Goal: Task Accomplishment & Management: Complete application form

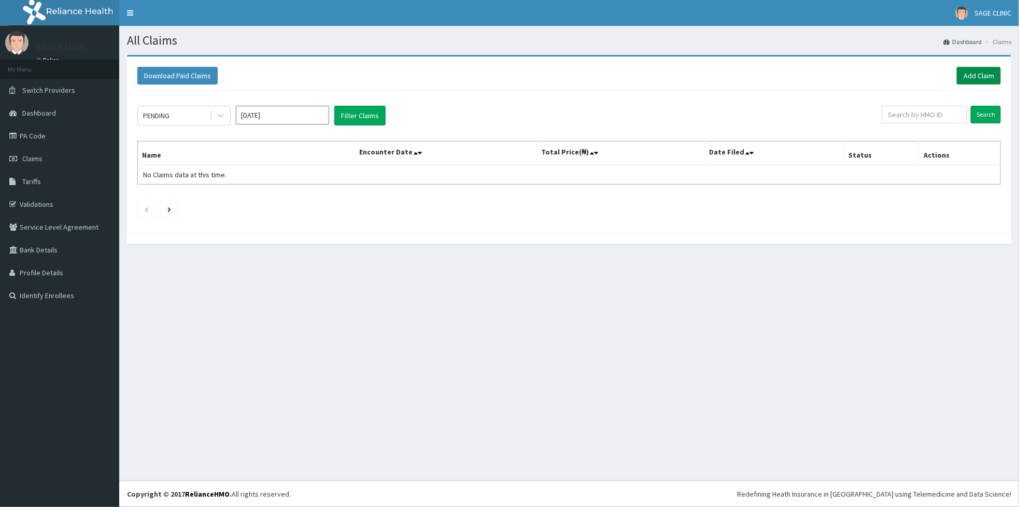
click at [975, 72] on link "Add Claim" at bounding box center [979, 76] width 44 height 18
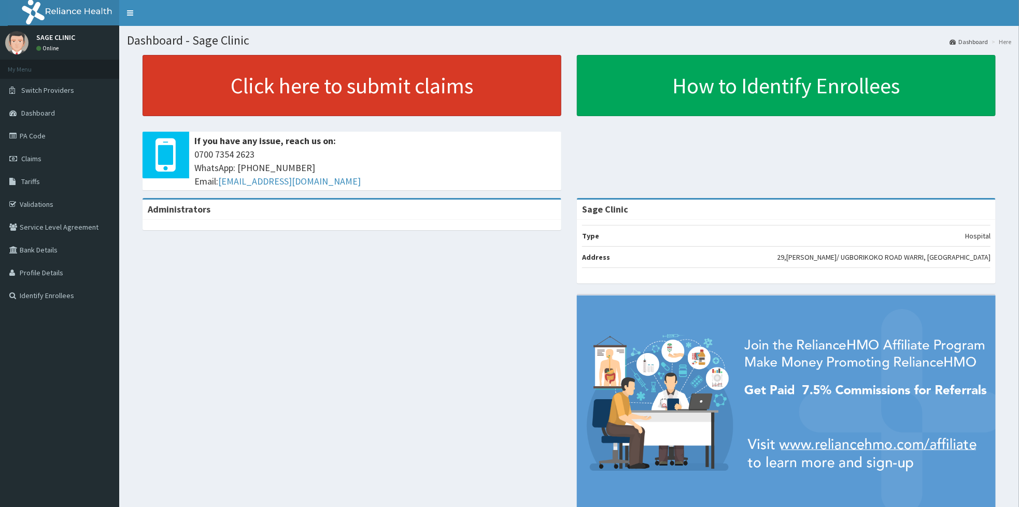
click at [268, 103] on link "Click here to submit claims" at bounding box center [352, 85] width 419 height 61
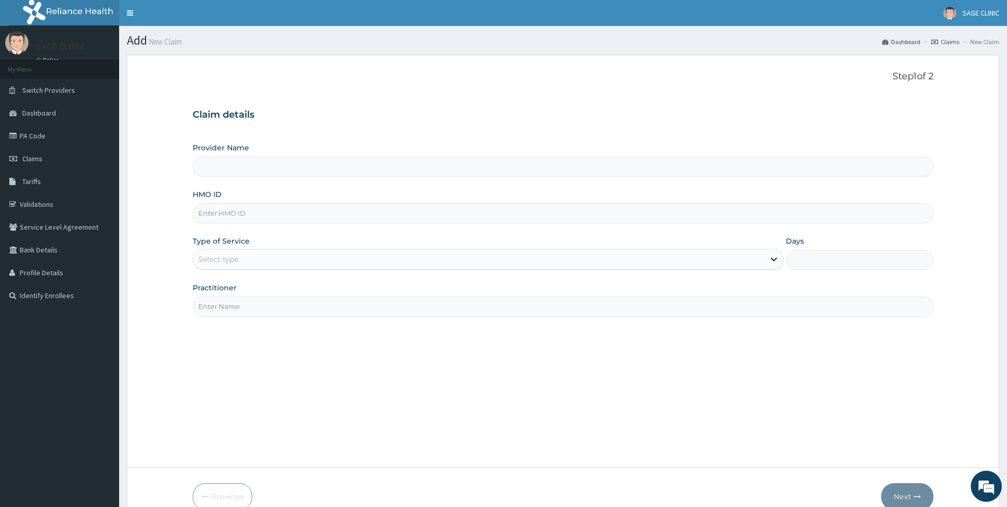
type input "Sage Clinic"
click at [254, 215] on input "HMO ID" at bounding box center [563, 213] width 741 height 20
type input "nge/10034/a"
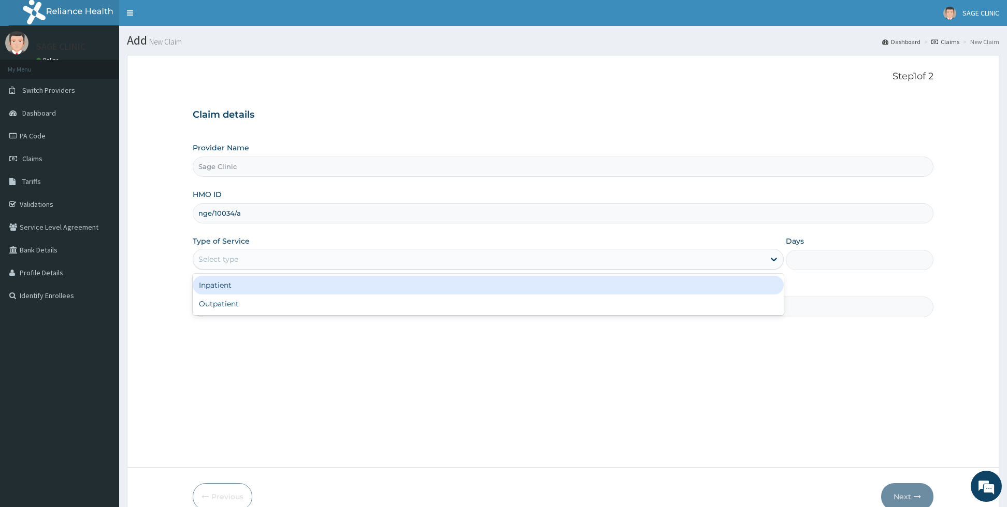
click at [238, 263] on div "Select type" at bounding box center [218, 259] width 40 height 10
click at [226, 283] on div "Inpatient" at bounding box center [488, 285] width 591 height 19
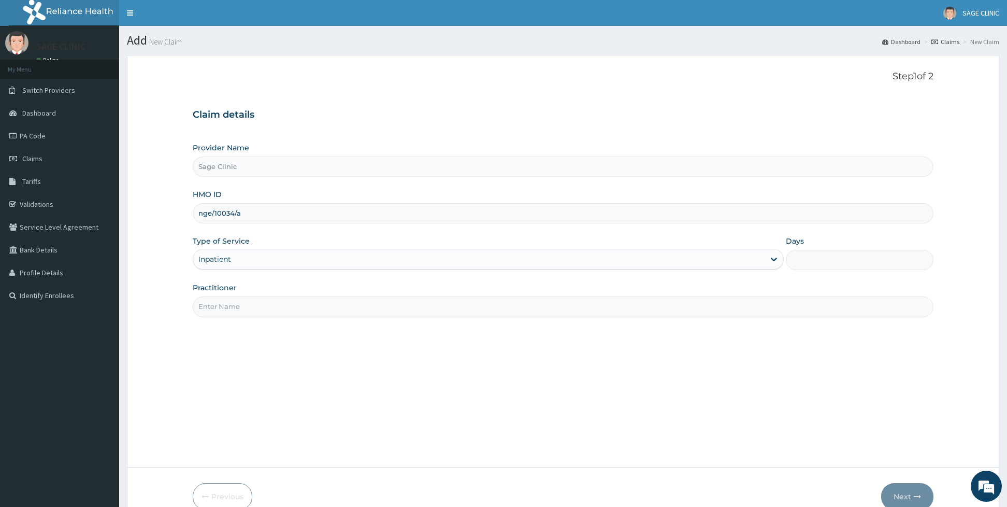
click at [821, 241] on div "Days" at bounding box center [860, 253] width 148 height 34
click at [812, 262] on input "Days" at bounding box center [860, 260] width 148 height 20
type input "9"
click at [373, 315] on input "Practitioner" at bounding box center [563, 306] width 741 height 20
type input "dr c.n moses"
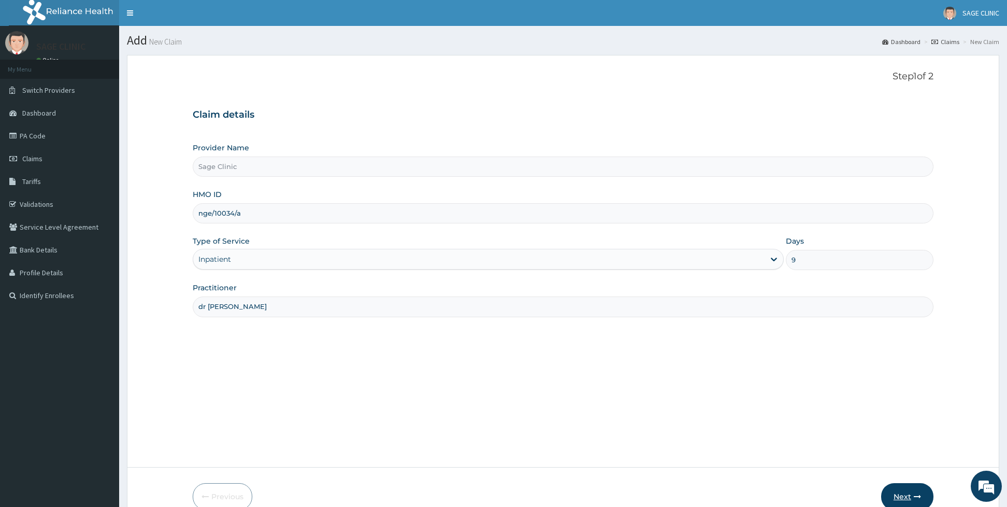
click at [897, 496] on button "Next" at bounding box center [907, 496] width 52 height 27
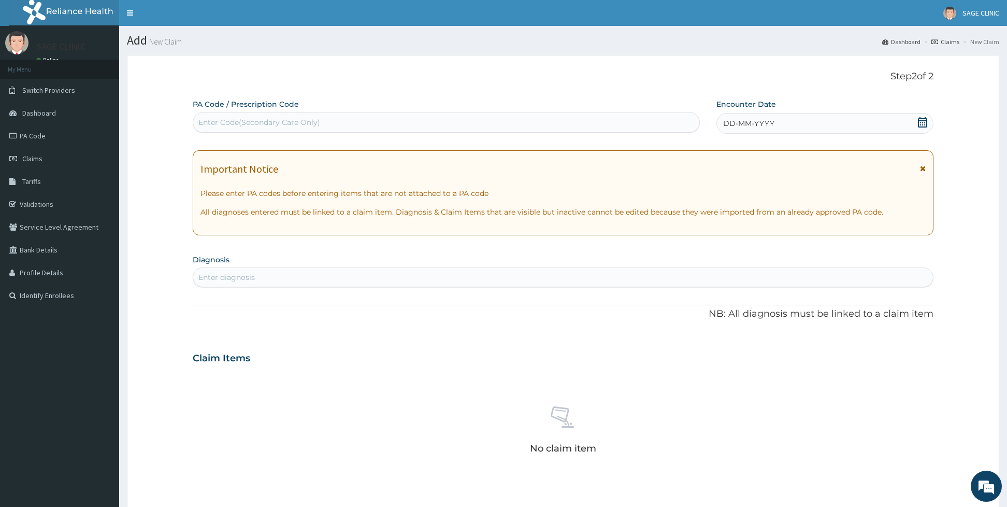
click at [346, 117] on div "Enter Code(Secondary Care Only)" at bounding box center [446, 122] width 506 height 17
click at [219, 122] on input "PA/DE60B" at bounding box center [217, 122] width 39 height 10
type input "PA/D8E60B"
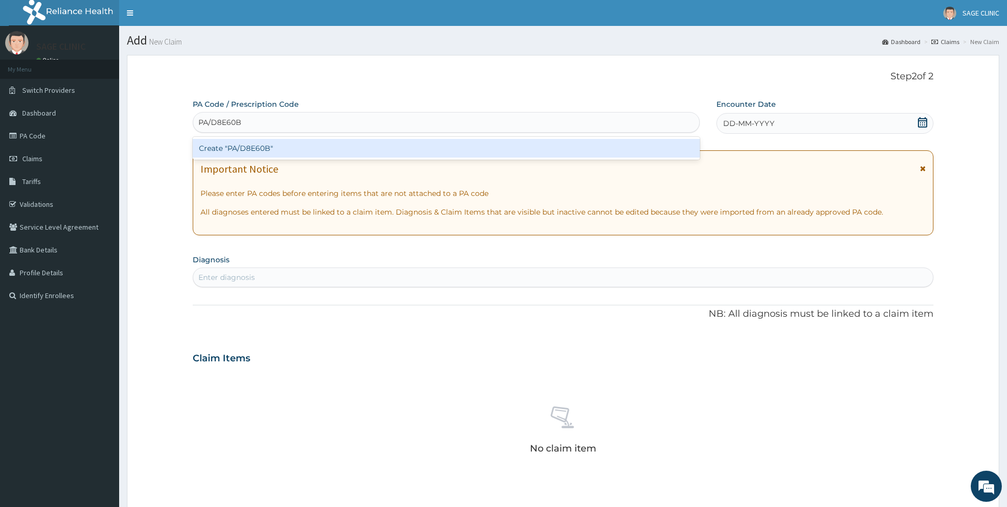
click at [238, 148] on div "Create "PA/D8E60B"" at bounding box center [446, 148] width 507 height 19
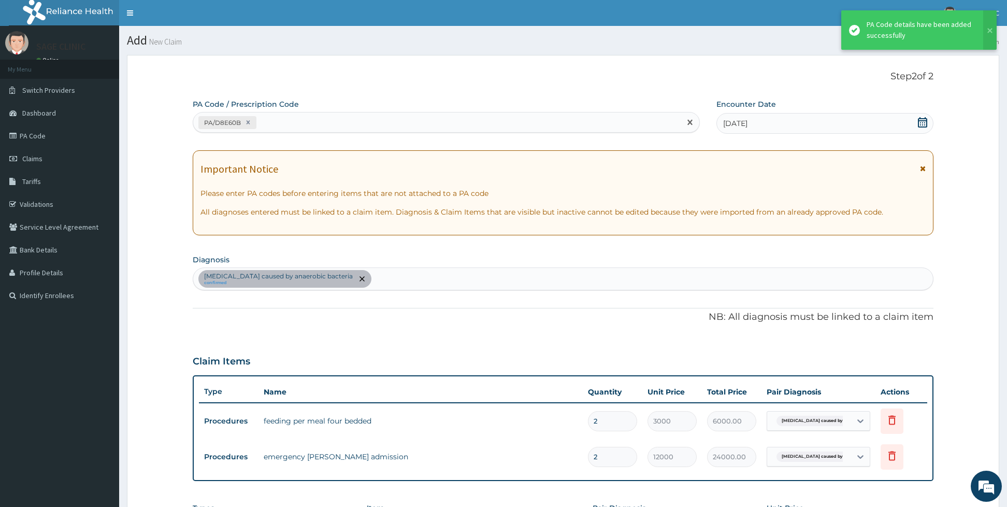
click at [333, 131] on div "PA/D8E60B" at bounding box center [446, 122] width 507 height 21
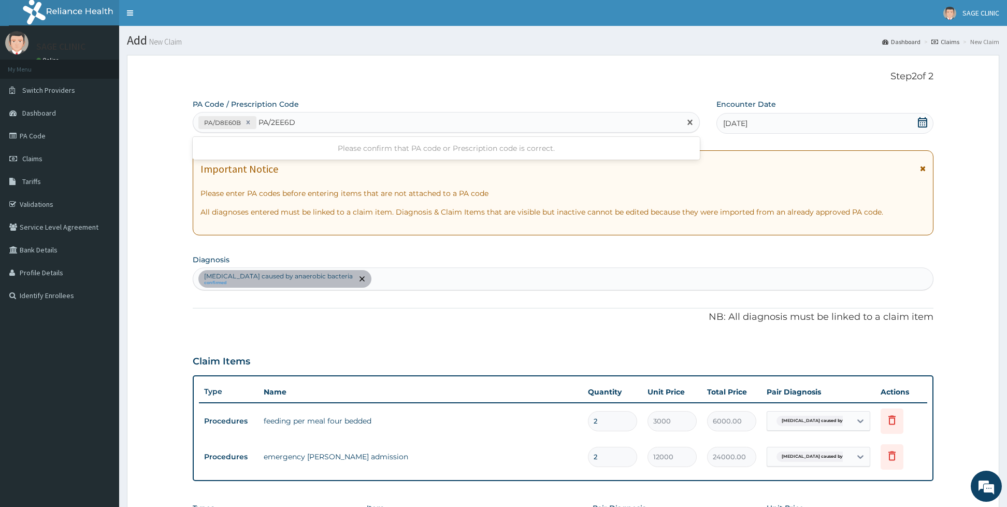
type input "PA/2EE6DC"
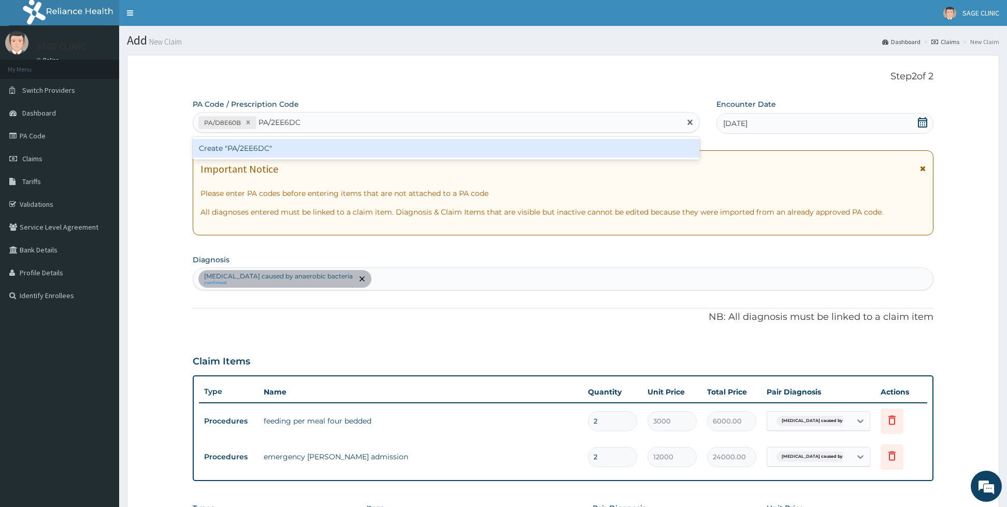
click at [328, 148] on div "Create "PA/2EE6DC"" at bounding box center [446, 148] width 507 height 19
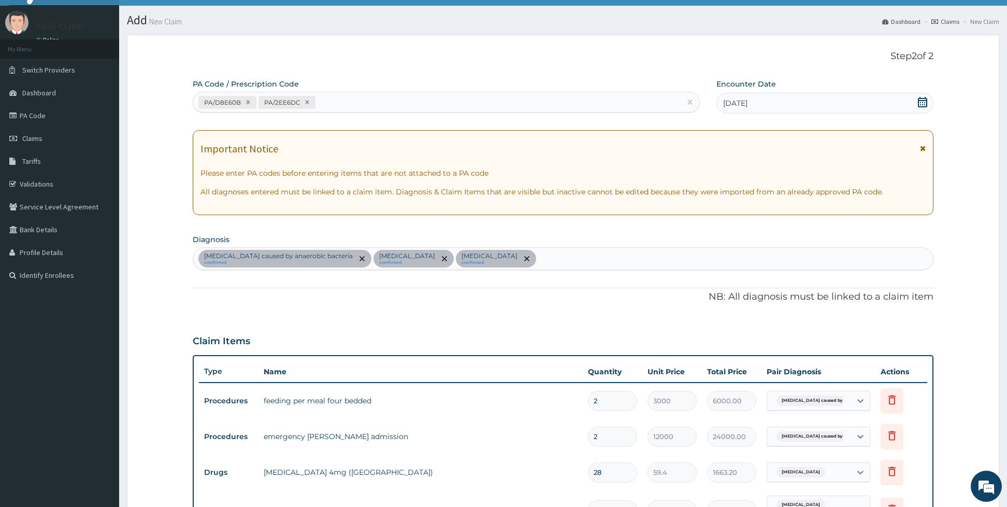
scroll to position [463, 0]
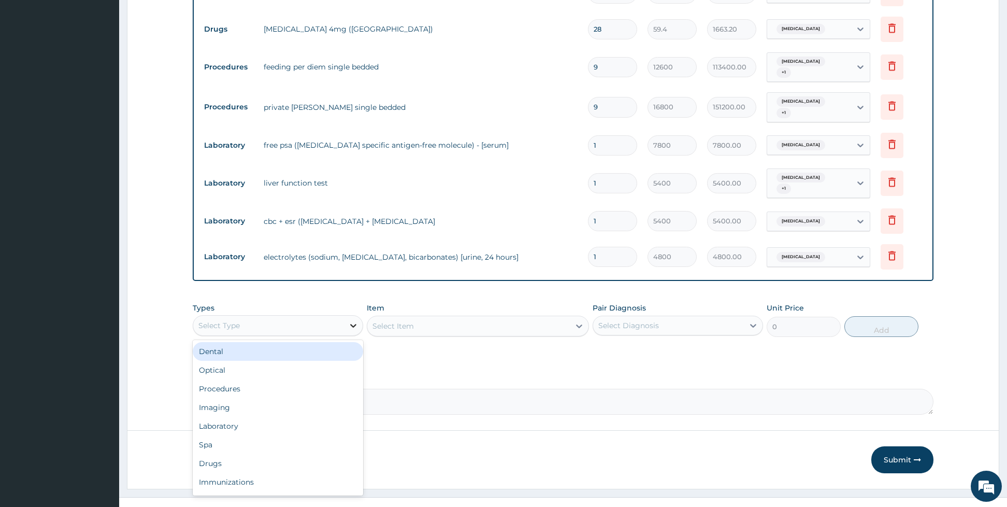
click at [349, 325] on icon at bounding box center [353, 325] width 10 height 10
click at [280, 391] on div "Procedures" at bounding box center [278, 388] width 170 height 19
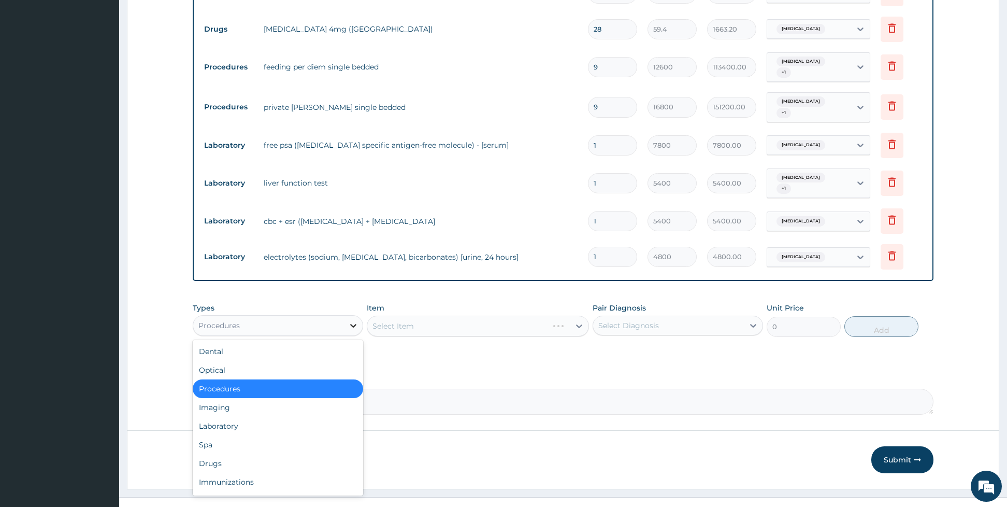
click at [346, 324] on div at bounding box center [353, 325] width 19 height 19
click at [233, 459] on div "Drugs" at bounding box center [278, 463] width 170 height 19
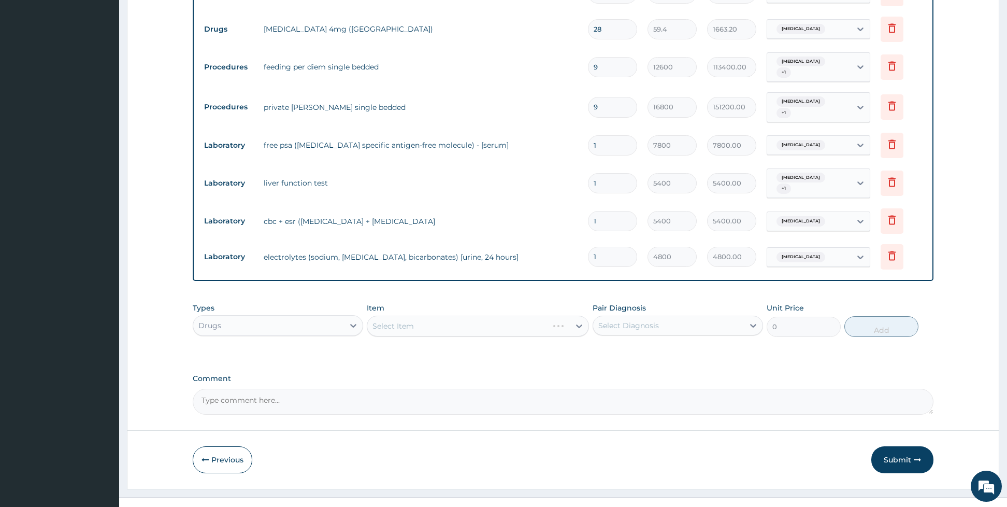
click at [402, 317] on div "Select Item" at bounding box center [478, 326] width 222 height 21
click at [402, 322] on div "Select Item" at bounding box center [393, 326] width 41 height 10
type input "ringer"
click at [407, 348] on div "RINGERS INFUSION (UNIHART)/HARMATTAN" at bounding box center [478, 352] width 222 height 19
type input "1980"
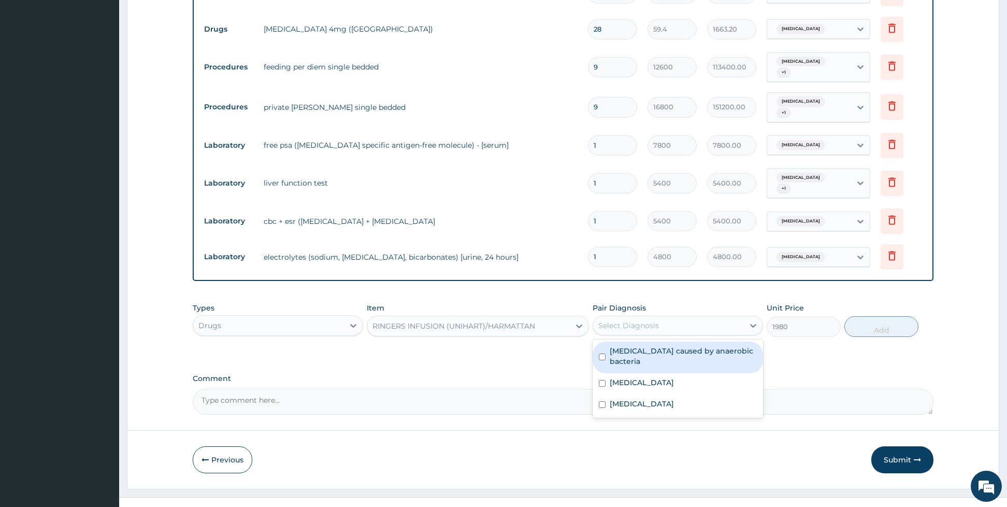
click at [618, 320] on div "Select Diagnosis" at bounding box center [629, 325] width 61 height 10
click at [612, 346] on label "Sepsis caused by anaerobic bacteria" at bounding box center [683, 356] width 147 height 21
checkbox input "true"
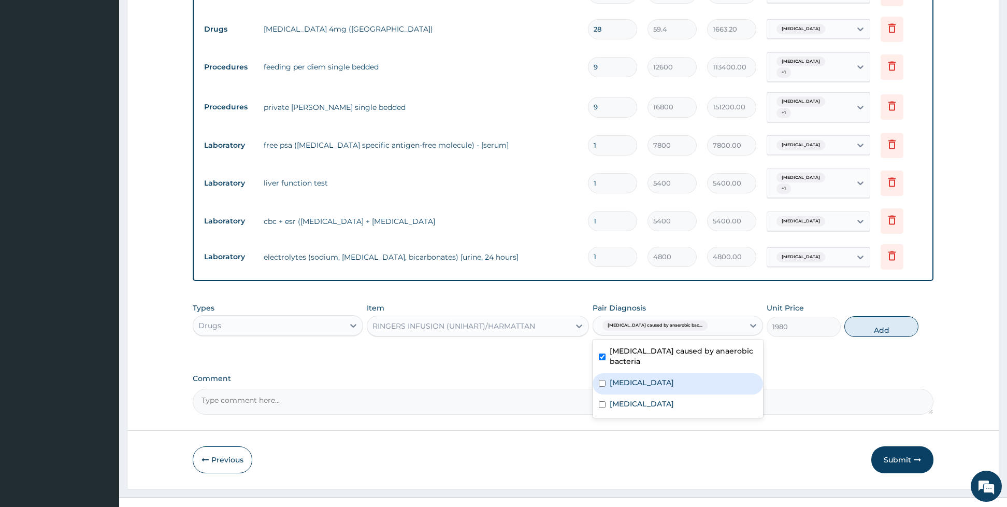
click at [602, 380] on input "checkbox" at bounding box center [602, 383] width 7 height 7
checkbox input "true"
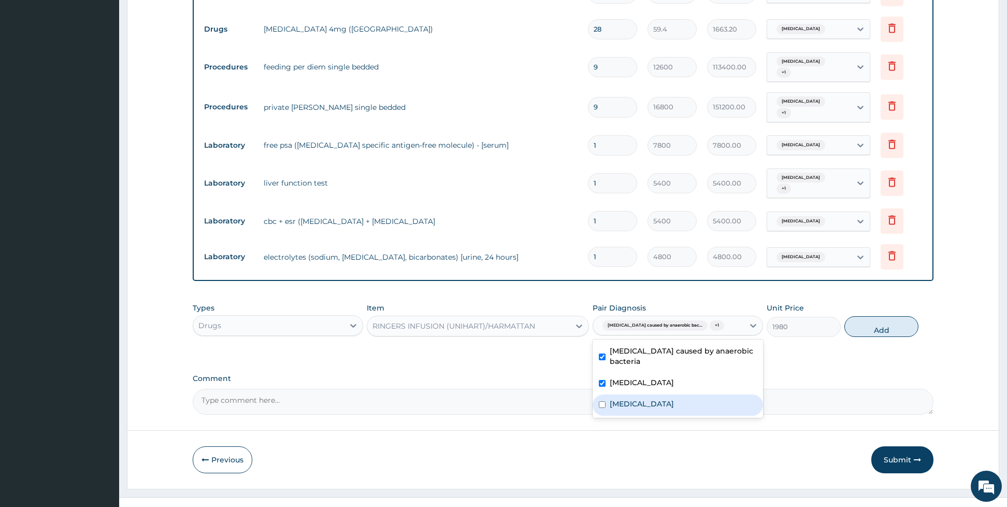
click at [602, 395] on div "[MEDICAL_DATA]" at bounding box center [678, 404] width 170 height 21
checkbox input "false"
click at [604, 375] on div "[MEDICAL_DATA]" at bounding box center [678, 383] width 170 height 21
checkbox input "false"
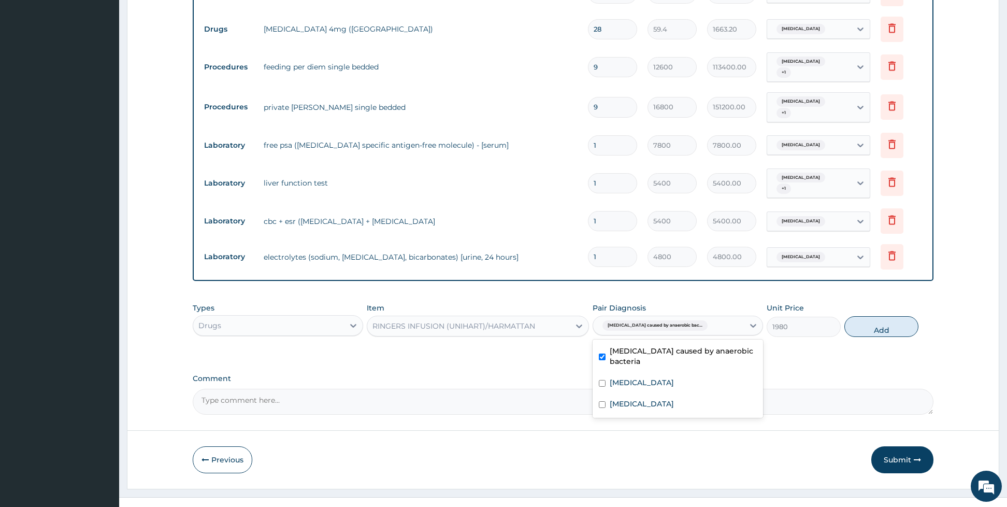
click at [607, 351] on div "[MEDICAL_DATA] caused by anaerobic bacteria" at bounding box center [678, 357] width 170 height 32
checkbox input "false"
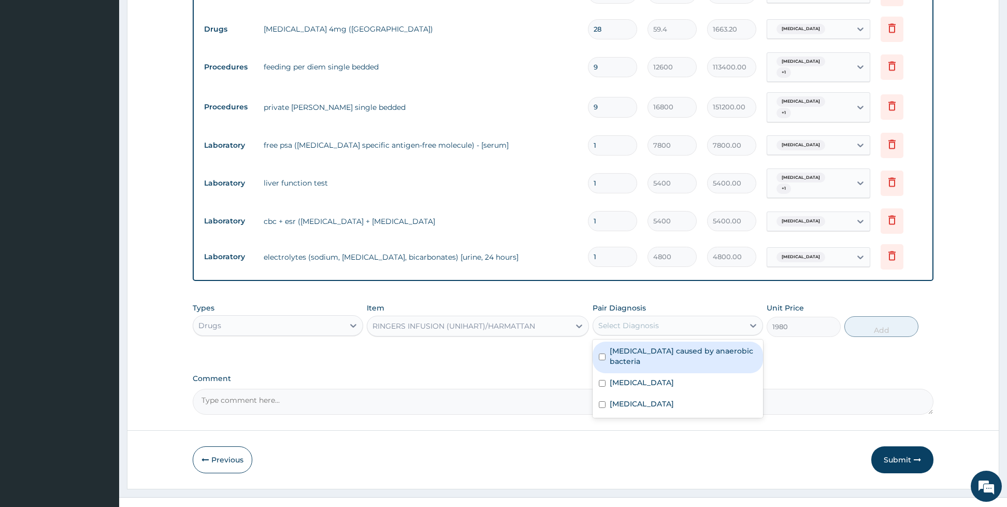
scroll to position [20, 0]
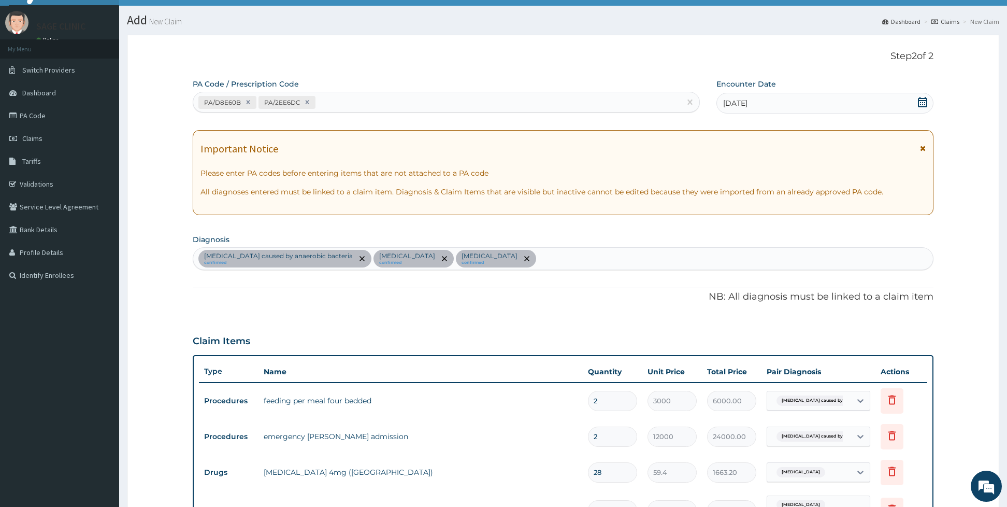
click at [532, 258] on div "Sepsis caused by anaerobic bacteria confirmed Benign prostatic hyperplasia conf…" at bounding box center [563, 259] width 740 height 22
type input "malaria"
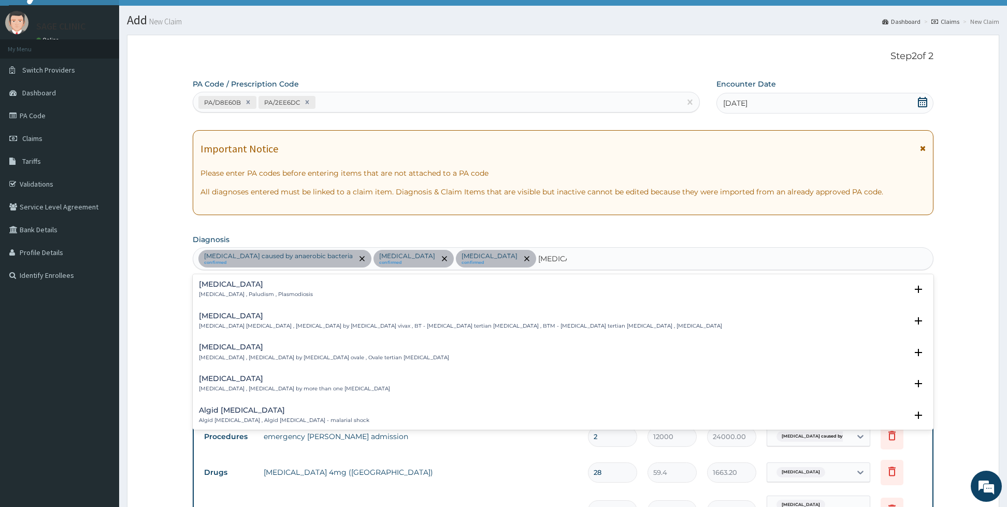
click at [332, 294] on div "Malaria Malaria , Paludism , Plasmodiosis" at bounding box center [563, 289] width 729 height 18
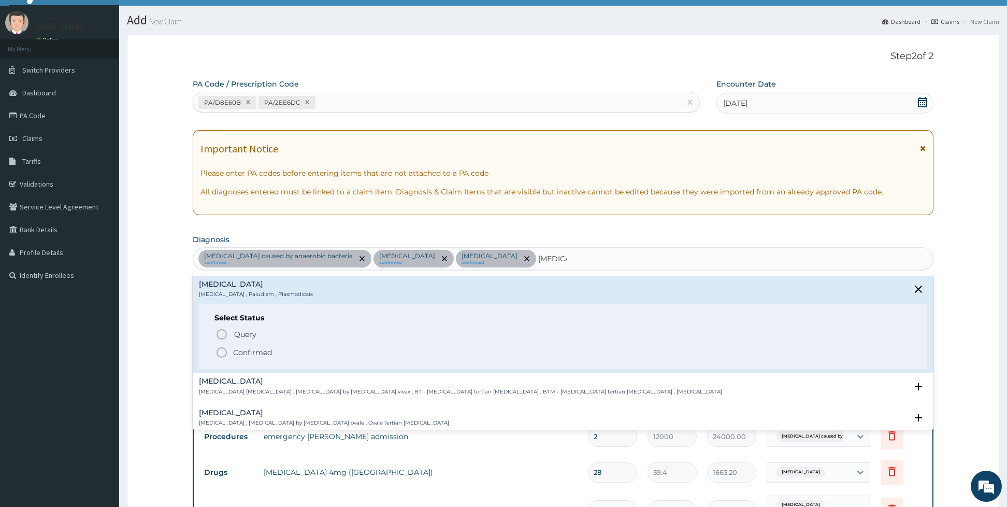
click at [227, 358] on icon "status option filled" at bounding box center [222, 352] width 12 height 12
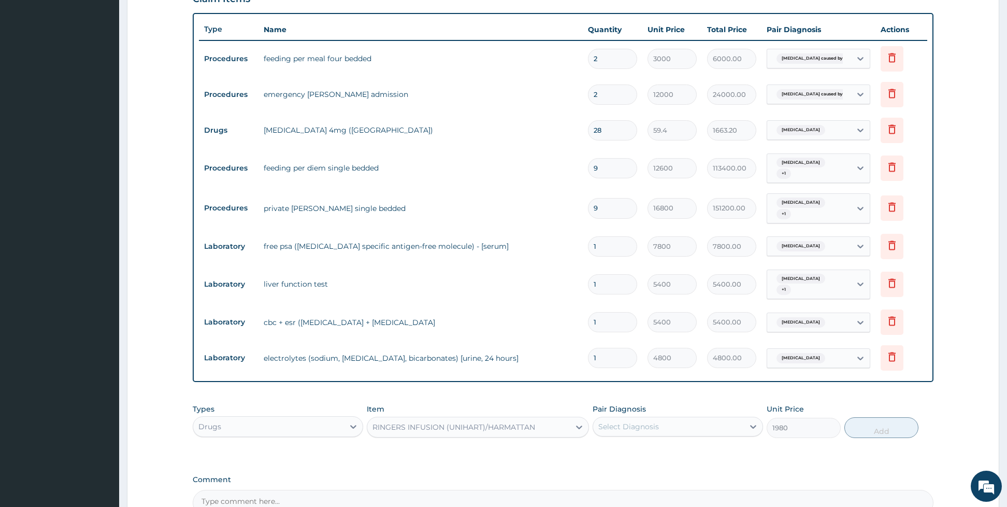
scroll to position [393, 0]
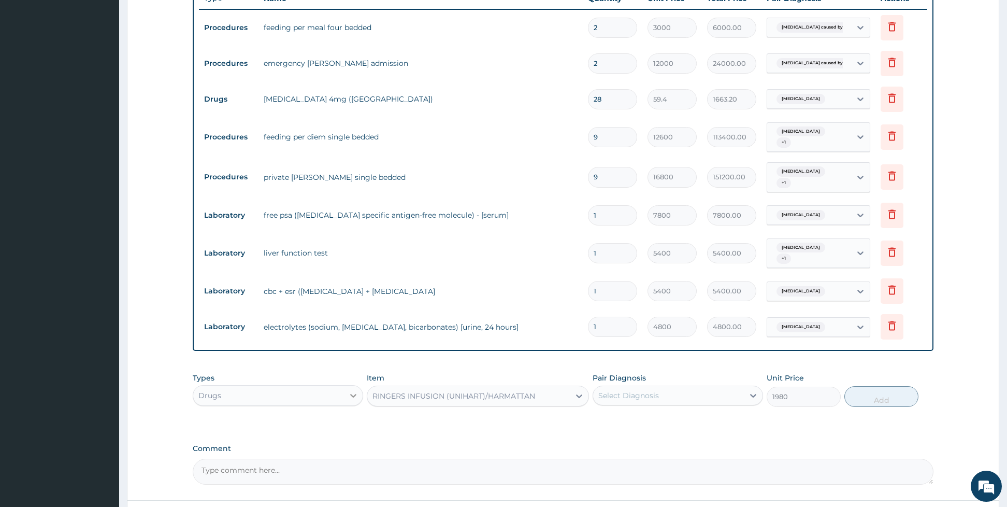
click at [351, 394] on icon at bounding box center [353, 396] width 6 height 4
click at [277, 460] on div "Procedures" at bounding box center [278, 458] width 170 height 19
type input "0"
click at [403, 393] on div "Select Item" at bounding box center [478, 396] width 222 height 21
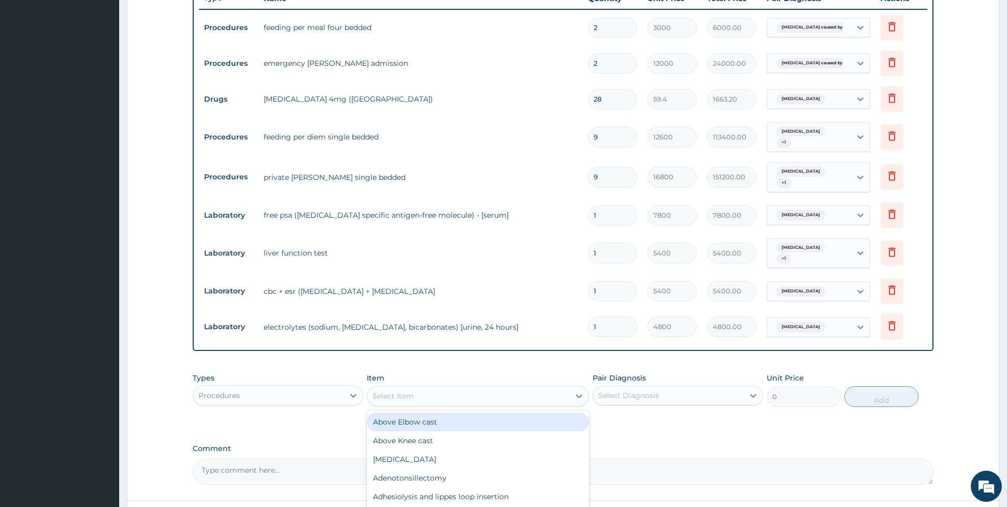
click at [419, 389] on div "Select Item" at bounding box center [468, 396] width 203 height 17
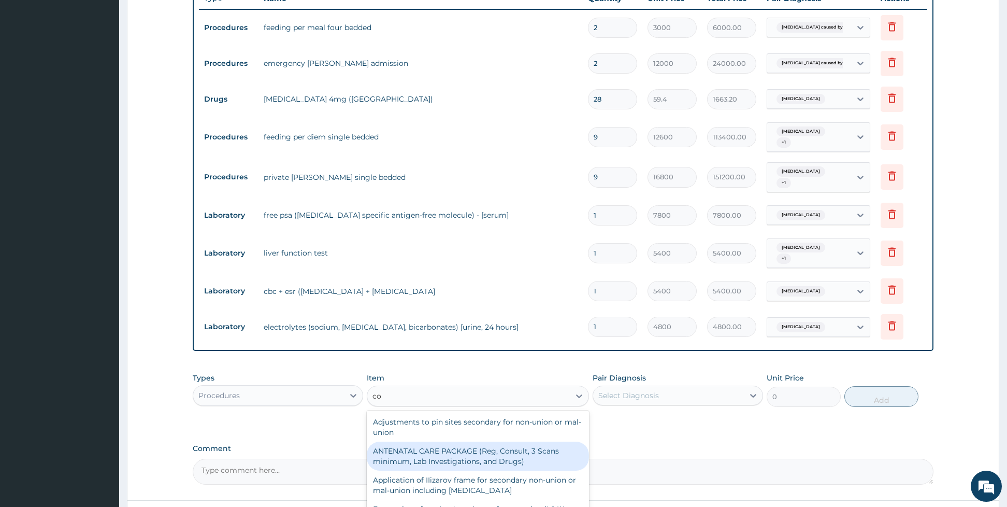
type input "c"
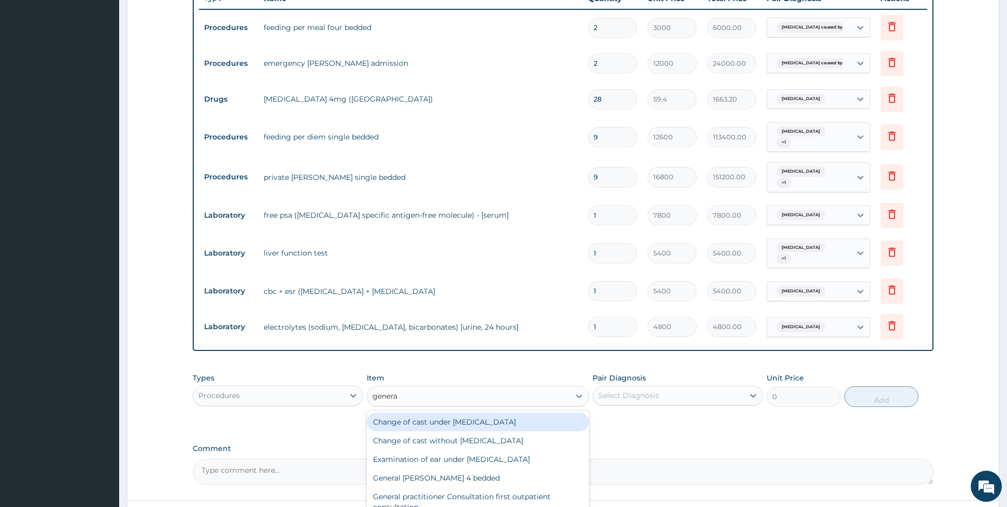
type input "general"
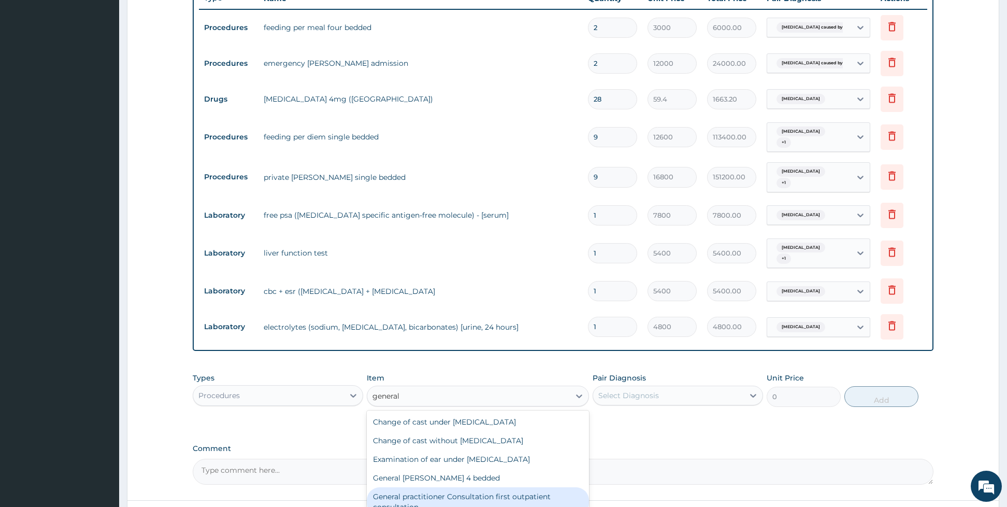
click at [492, 502] on div "General practitioner Consultation first outpatient consultation" at bounding box center [478, 501] width 222 height 29
type input "3960"
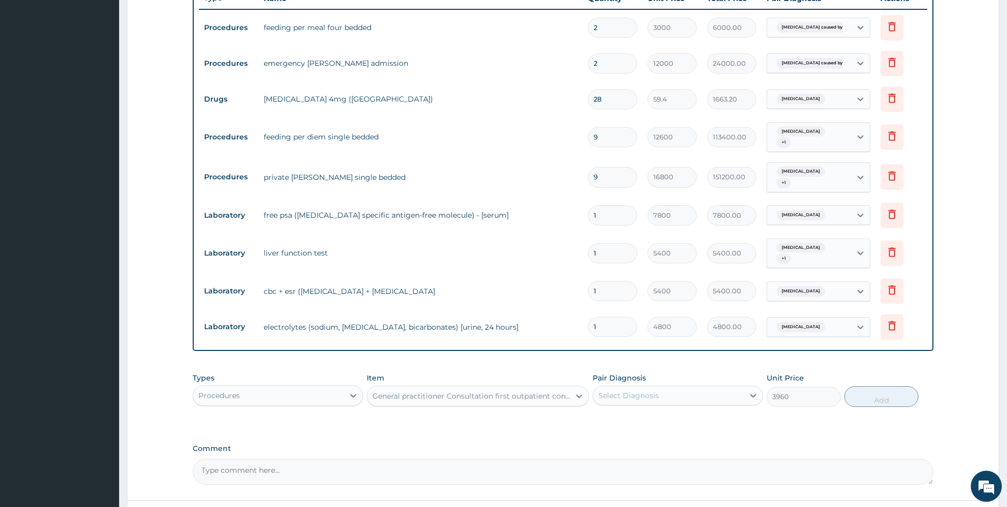
click at [635, 387] on div "Select Diagnosis" at bounding box center [668, 395] width 151 height 17
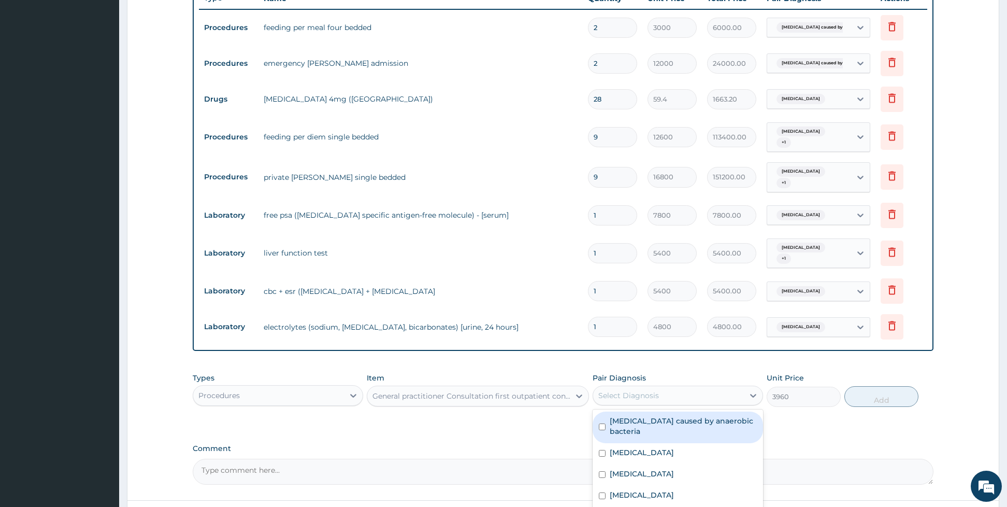
click at [605, 424] on div "[MEDICAL_DATA] caused by anaerobic bacteria" at bounding box center [678, 427] width 170 height 32
checkbox input "true"
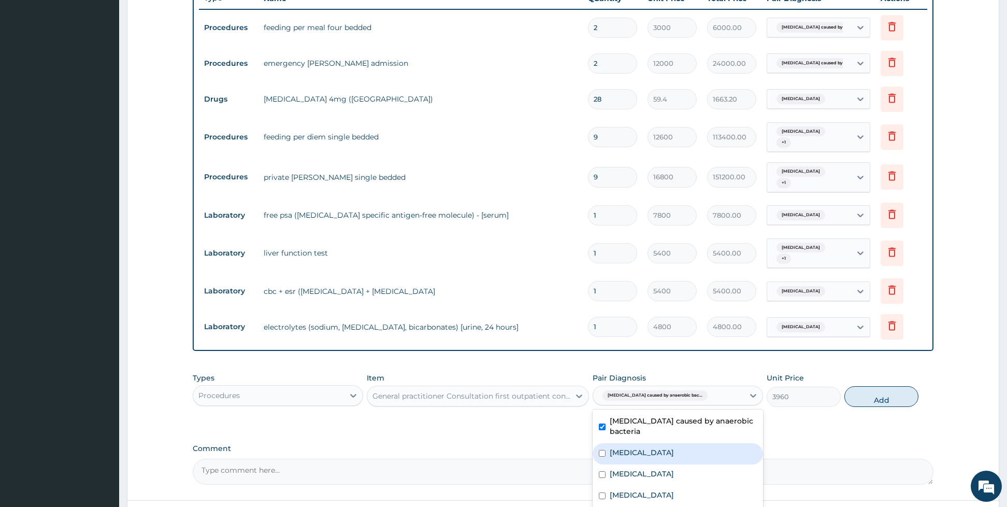
click at [602, 450] on input "checkbox" at bounding box center [602, 453] width 7 height 7
checkbox input "true"
click at [601, 465] on div "[MEDICAL_DATA]" at bounding box center [678, 474] width 170 height 21
checkbox input "true"
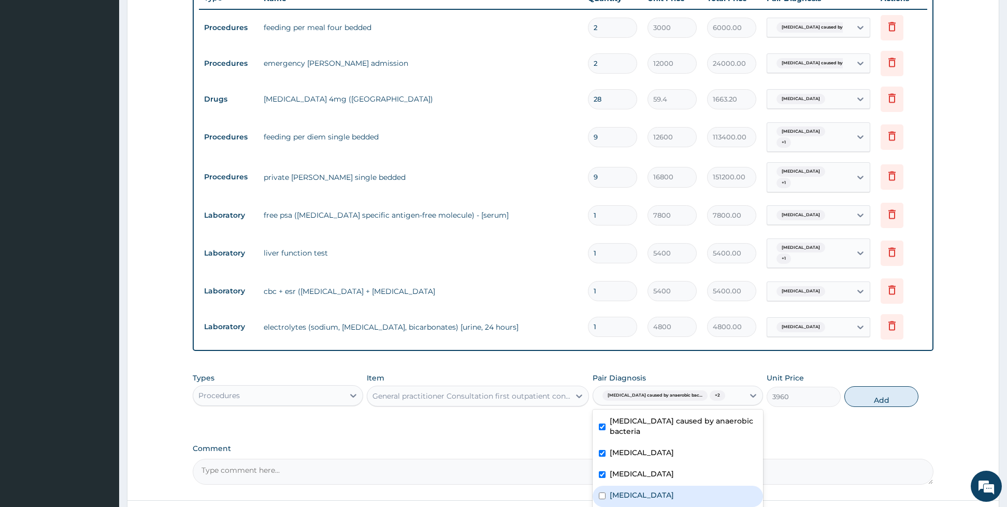
click at [601, 487] on div "[MEDICAL_DATA]" at bounding box center [678, 496] width 170 height 21
checkbox input "true"
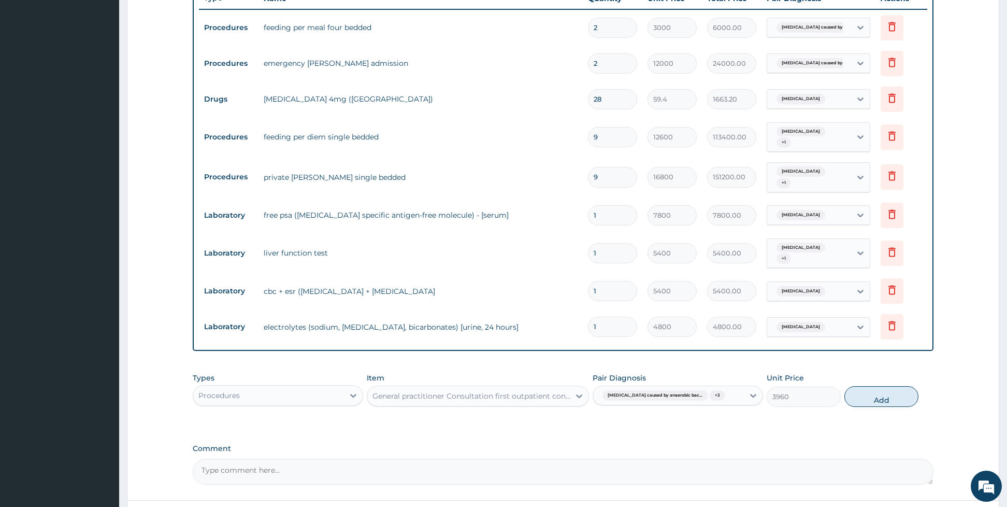
click at [878, 405] on div "Types Procedures Item General practitioner Consultation first outpatient consul…" at bounding box center [563, 389] width 741 height 45
click at [871, 398] on button "Add" at bounding box center [882, 396] width 74 height 21
type input "0"
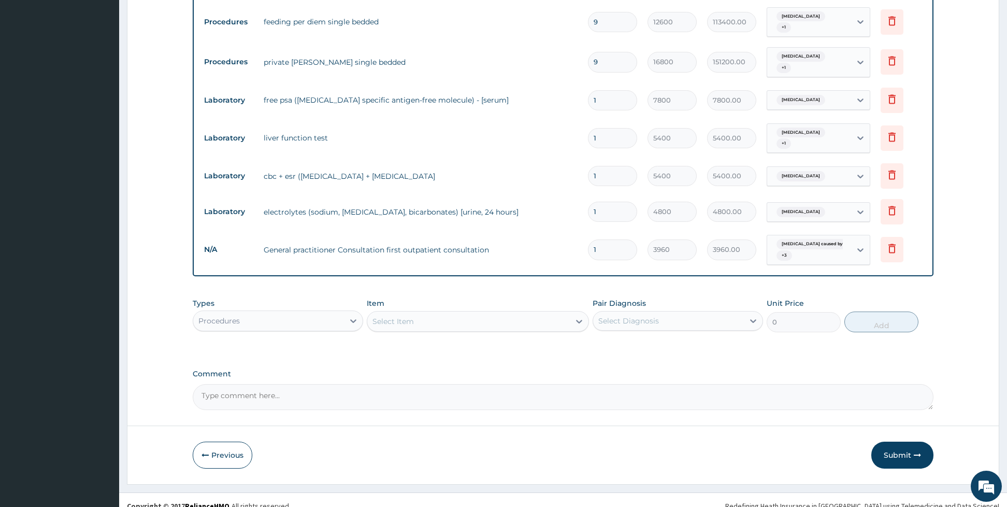
scroll to position [518, 0]
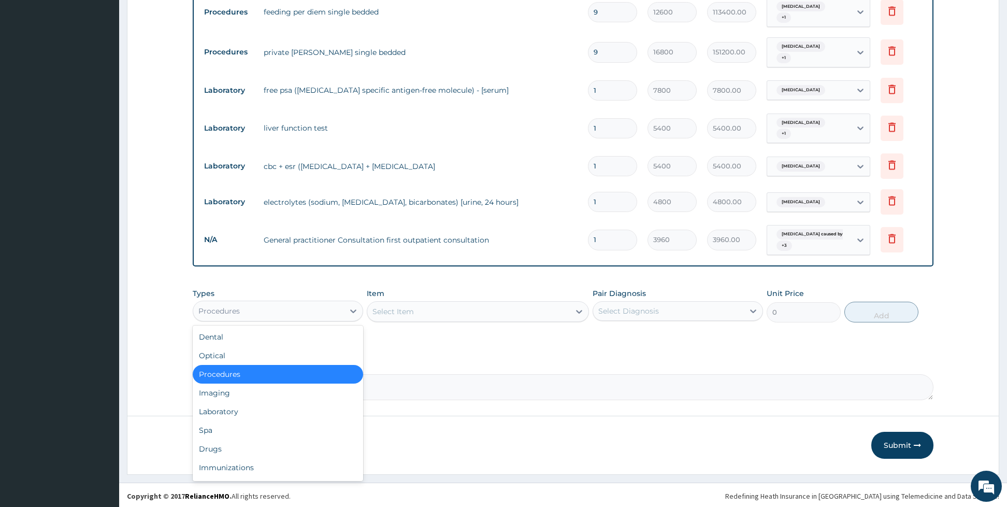
click at [345, 317] on div "Procedures" at bounding box center [278, 311] width 170 height 21
click at [303, 439] on div "Drugs" at bounding box center [278, 448] width 170 height 19
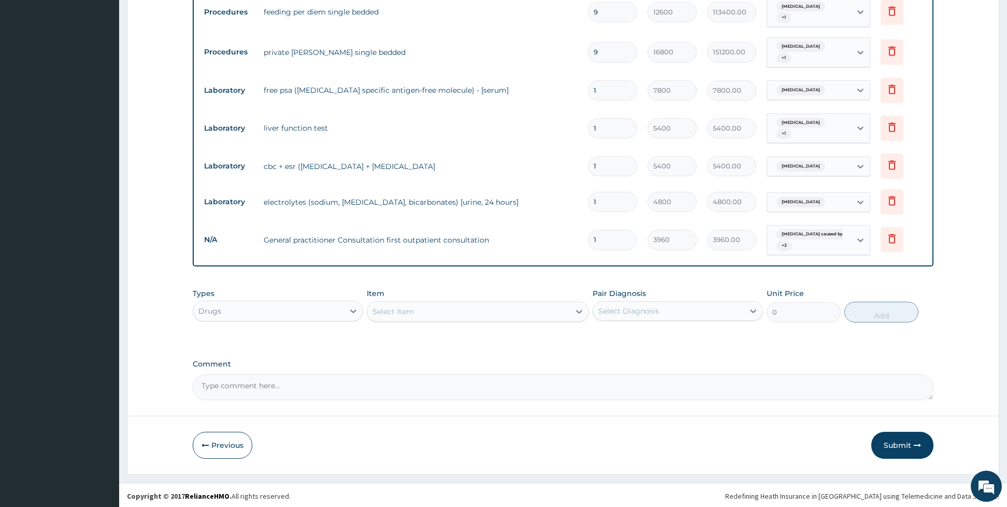
click at [384, 316] on div "Select Item" at bounding box center [478, 311] width 222 height 21
type input "ringer"
click at [388, 328] on div "RINGERS INFUSION (UNIHART)/HARMATTAN" at bounding box center [478, 337] width 222 height 19
type input "1980"
click at [616, 312] on div "Select Diagnosis" at bounding box center [629, 311] width 61 height 10
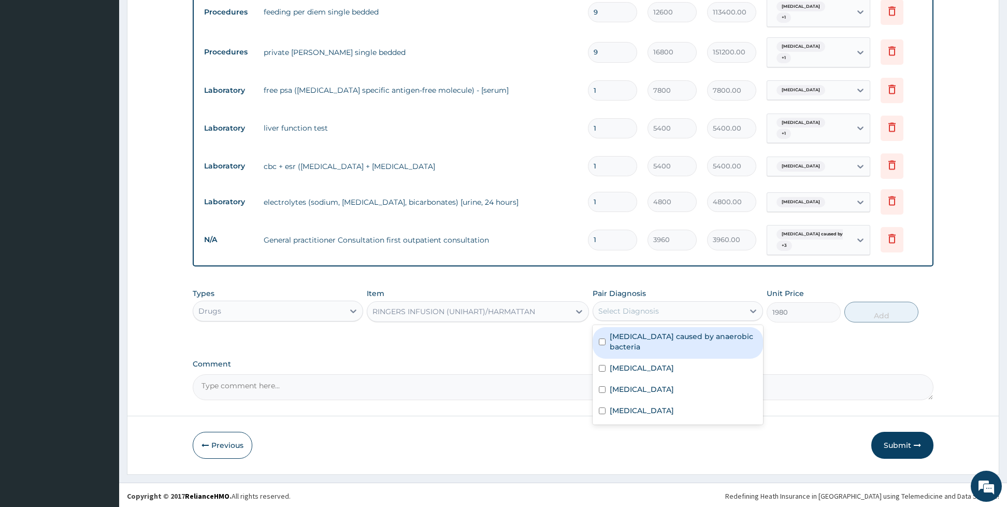
click at [630, 327] on div "[MEDICAL_DATA] caused by anaerobic bacteria" at bounding box center [678, 343] width 170 height 32
checkbox input "true"
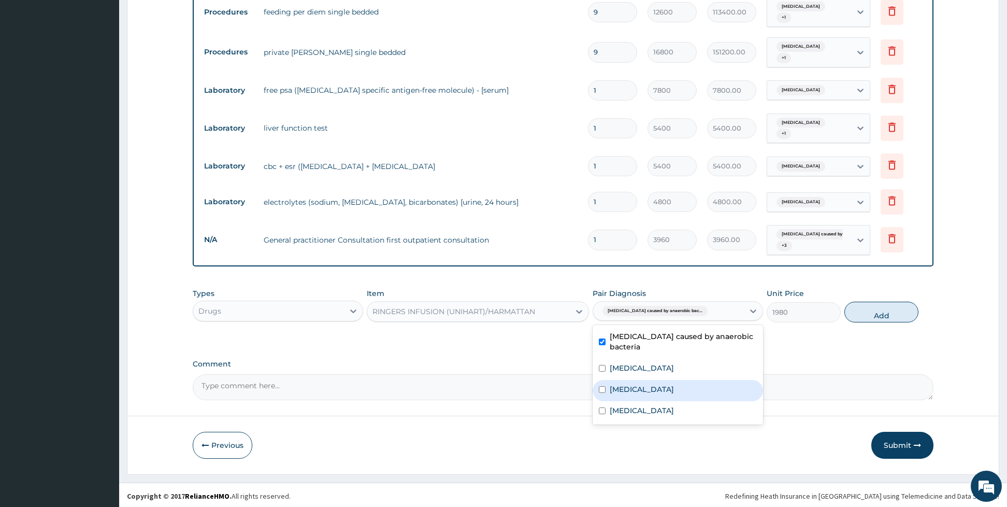
click at [605, 386] on input "checkbox" at bounding box center [602, 389] width 7 height 7
checkbox input "true"
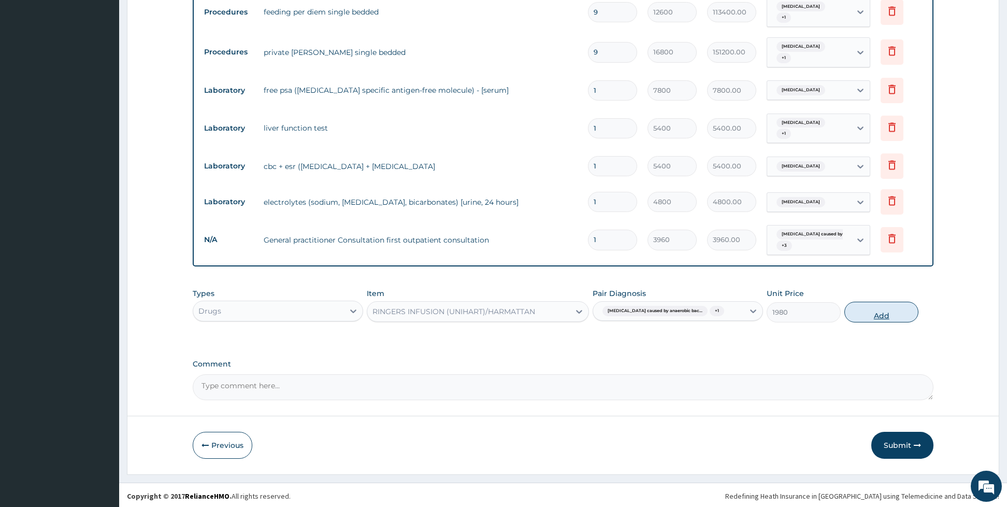
click at [870, 304] on button "Add" at bounding box center [882, 312] width 74 height 21
type input "0"
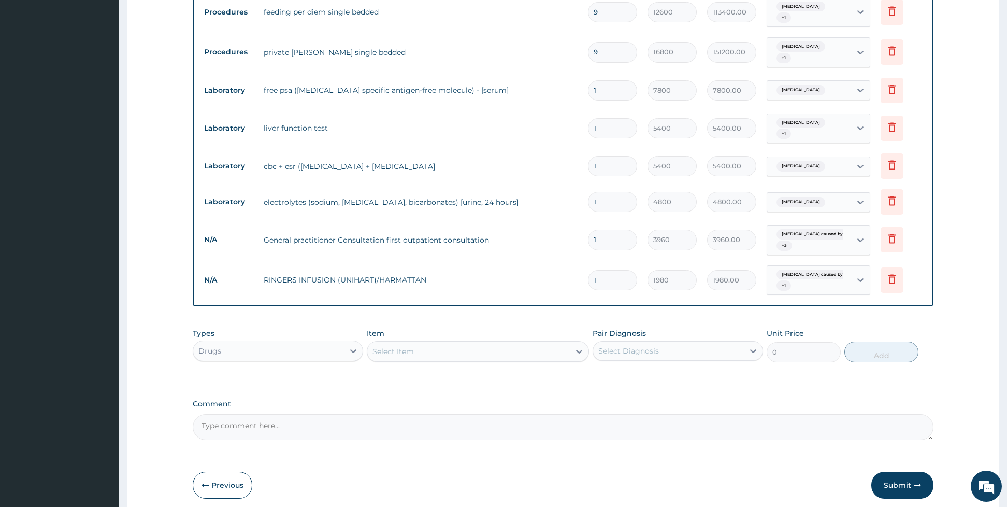
click at [396, 346] on div "Select Item" at bounding box center [393, 351] width 41 height 10
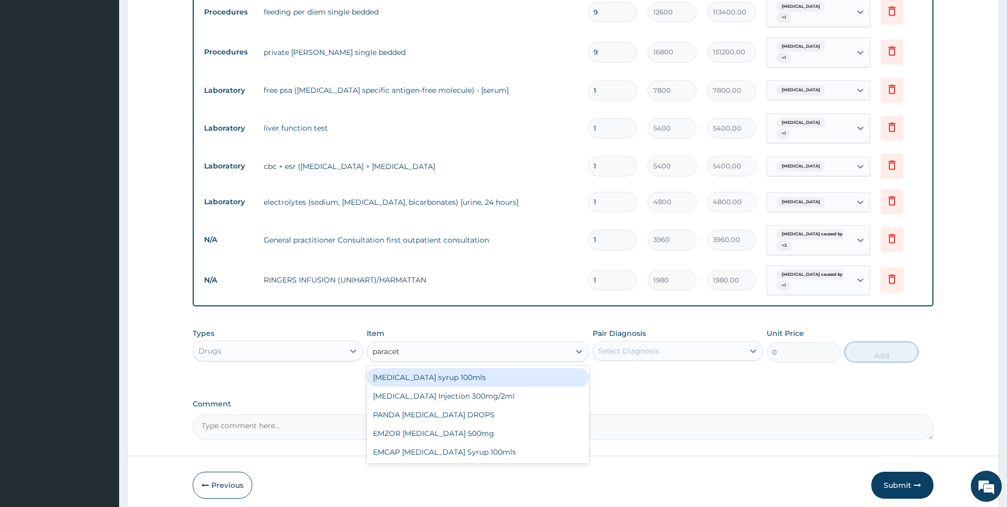
type input "paraceta"
click at [421, 396] on div "[MEDICAL_DATA] Injection 300mg/2ml" at bounding box center [478, 396] width 222 height 19
type input "290.4"
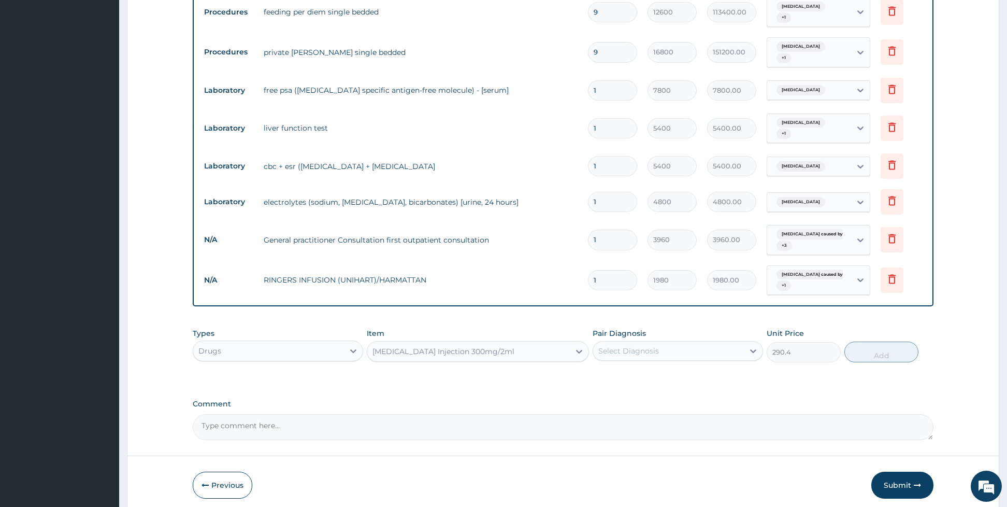
click at [623, 352] on div "Select Diagnosis" at bounding box center [629, 351] width 61 height 10
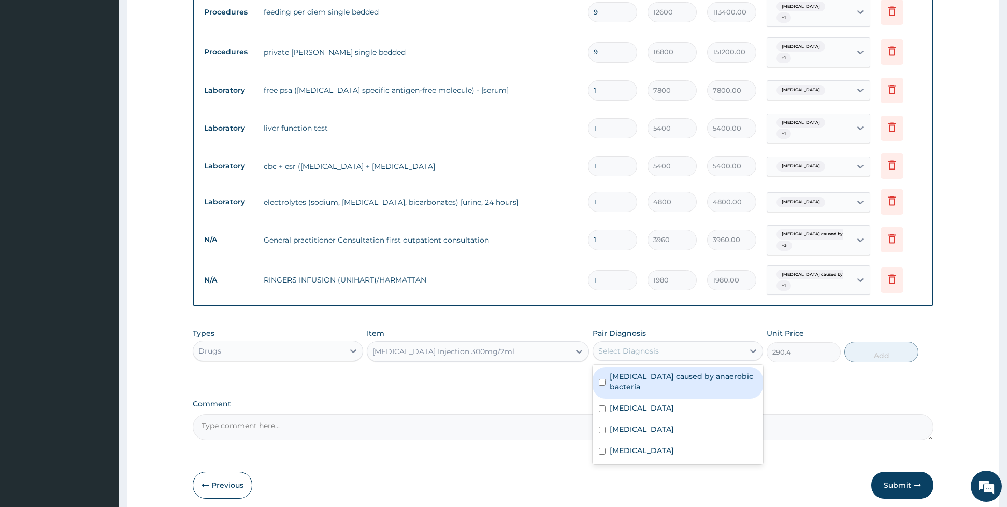
click at [623, 375] on label "[MEDICAL_DATA] caused by anaerobic bacteria" at bounding box center [683, 381] width 147 height 21
checkbox input "true"
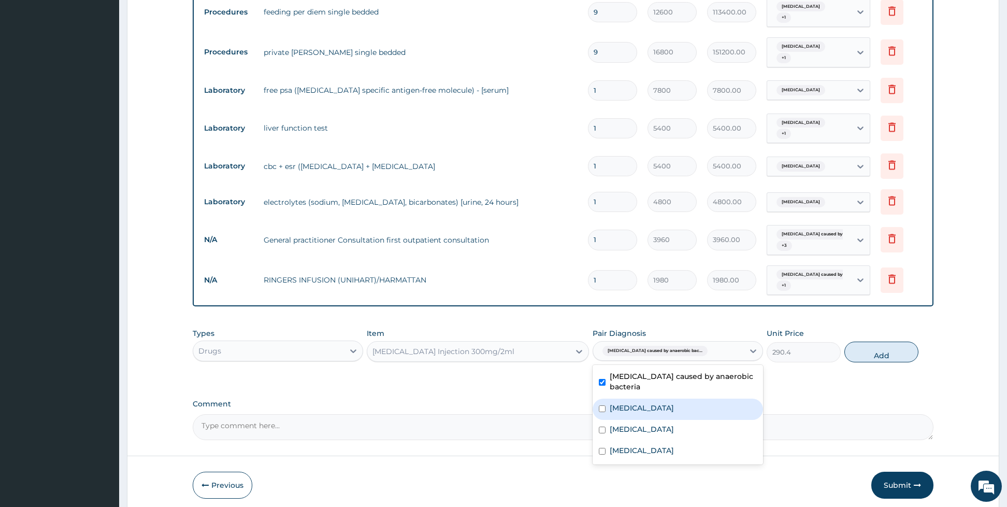
click at [614, 403] on label "[MEDICAL_DATA]" at bounding box center [642, 408] width 64 height 10
checkbox input "true"
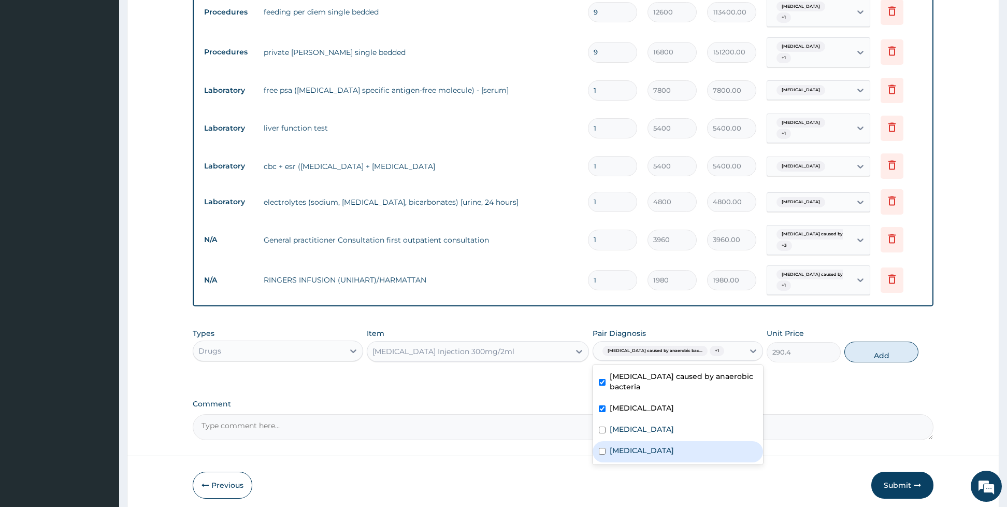
click at [608, 441] on div "[MEDICAL_DATA]" at bounding box center [678, 451] width 170 height 21
checkbox input "false"
click at [605, 426] on input "checkbox" at bounding box center [602, 429] width 7 height 7
checkbox input "true"
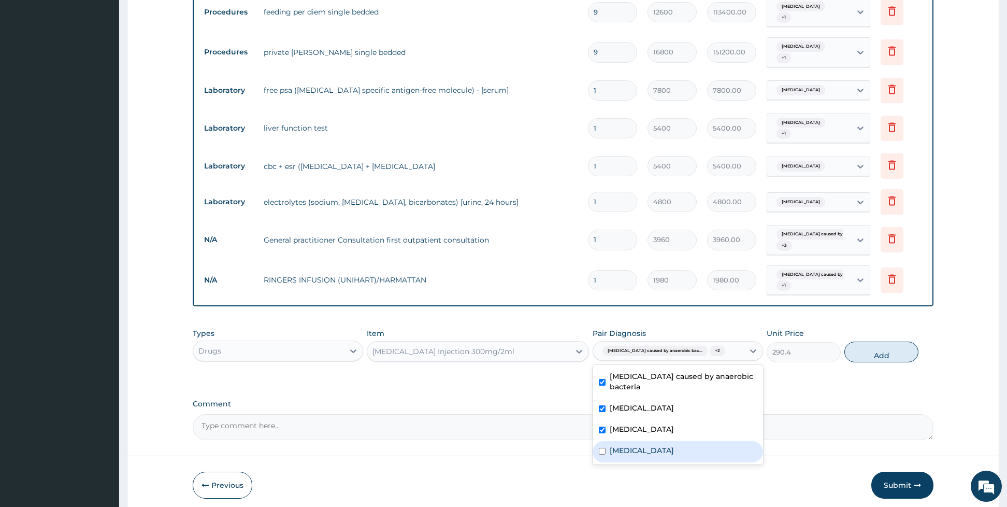
click at [607, 441] on div "[MEDICAL_DATA]" at bounding box center [678, 451] width 170 height 21
checkbox input "true"
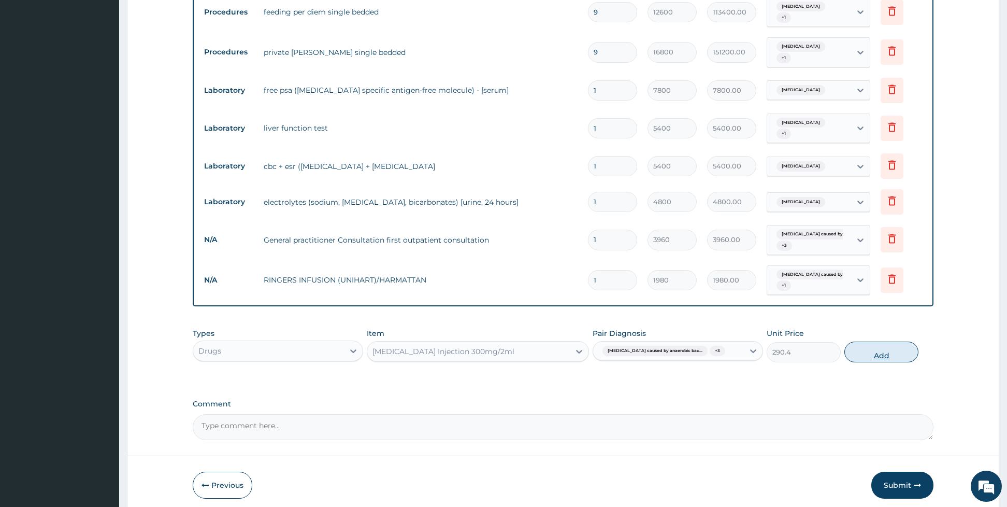
click at [874, 351] on button "Add" at bounding box center [882, 351] width 74 height 21
type input "0"
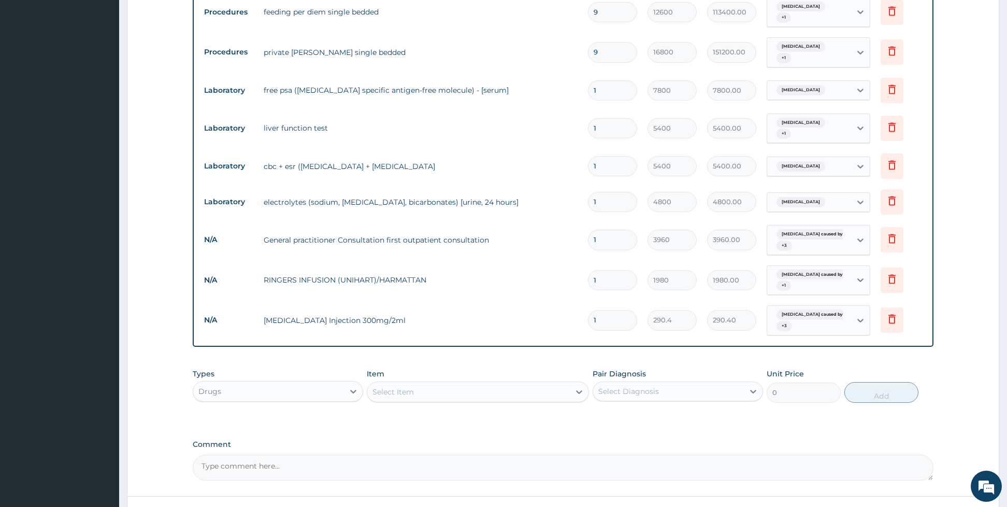
click at [434, 384] on div "Select Item" at bounding box center [468, 391] width 203 height 17
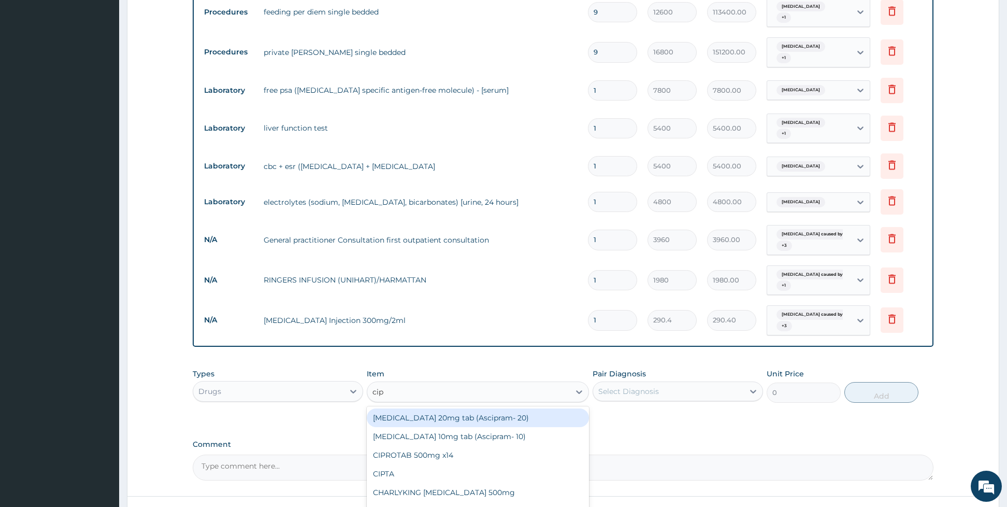
type input "cipr"
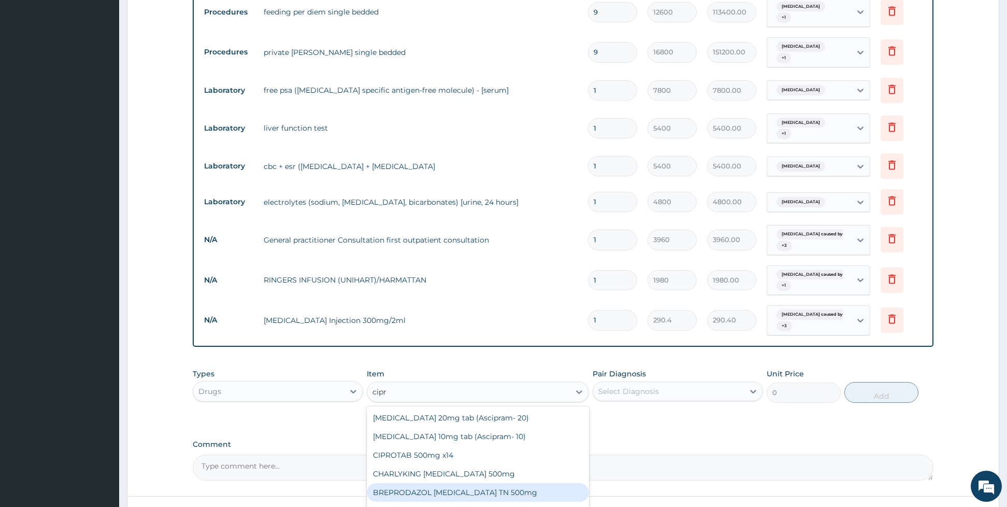
click at [507, 489] on div "BREPRODAZOL [MEDICAL_DATA] TN 500mg" at bounding box center [478, 492] width 222 height 19
type input "198"
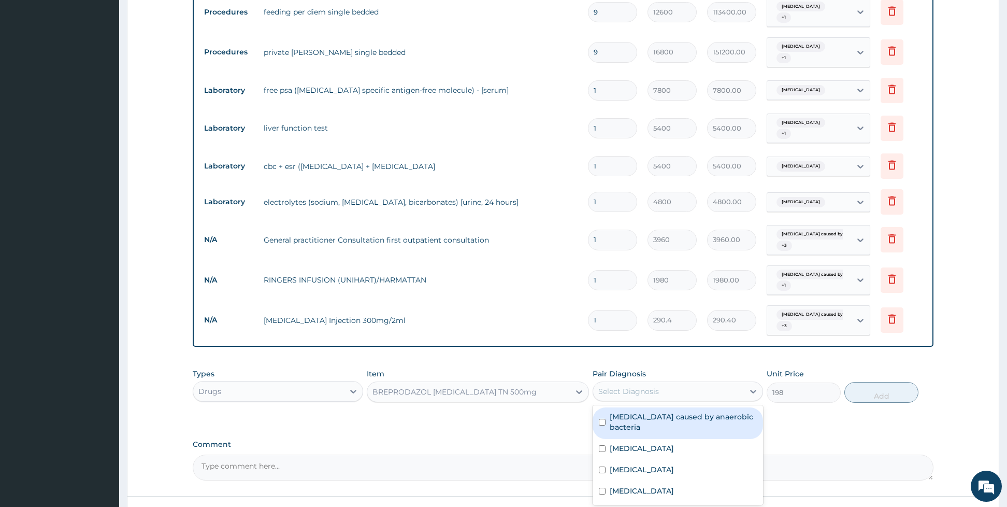
click at [611, 388] on div "Select Diagnosis" at bounding box center [629, 391] width 61 height 10
click at [601, 420] on div "[MEDICAL_DATA] caused by anaerobic bacteria" at bounding box center [678, 423] width 170 height 32
checkbox input "true"
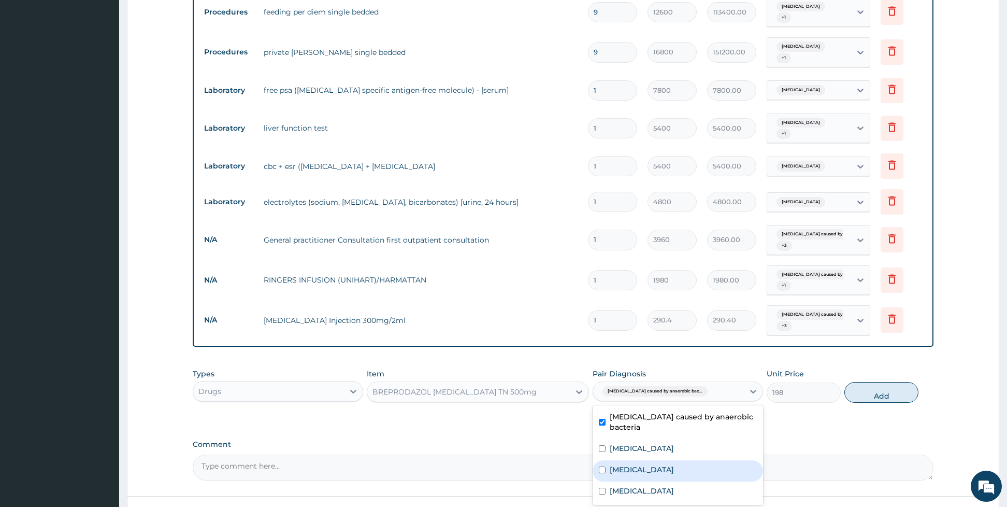
click at [606, 460] on div "[MEDICAL_DATA]" at bounding box center [678, 470] width 170 height 21
checkbox input "true"
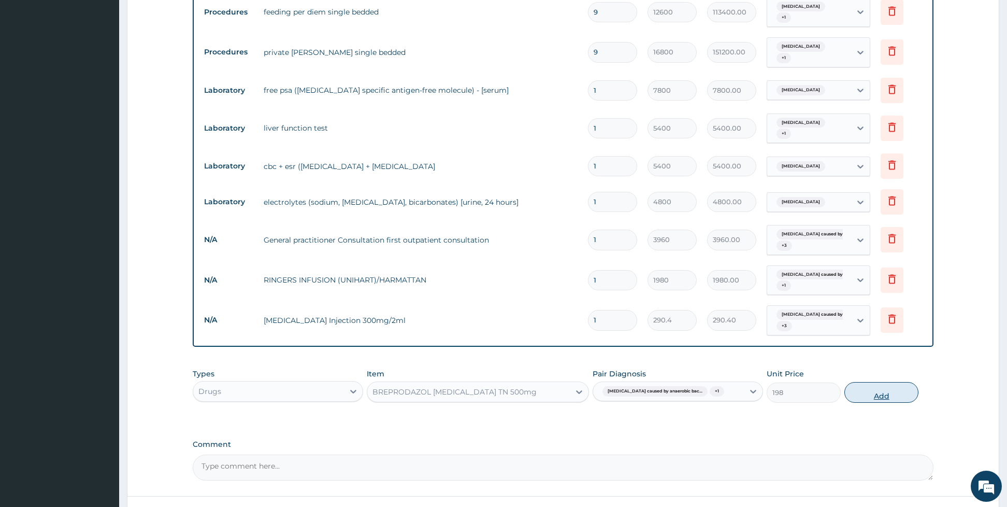
click at [857, 392] on button "Add" at bounding box center [882, 392] width 74 height 21
type input "0"
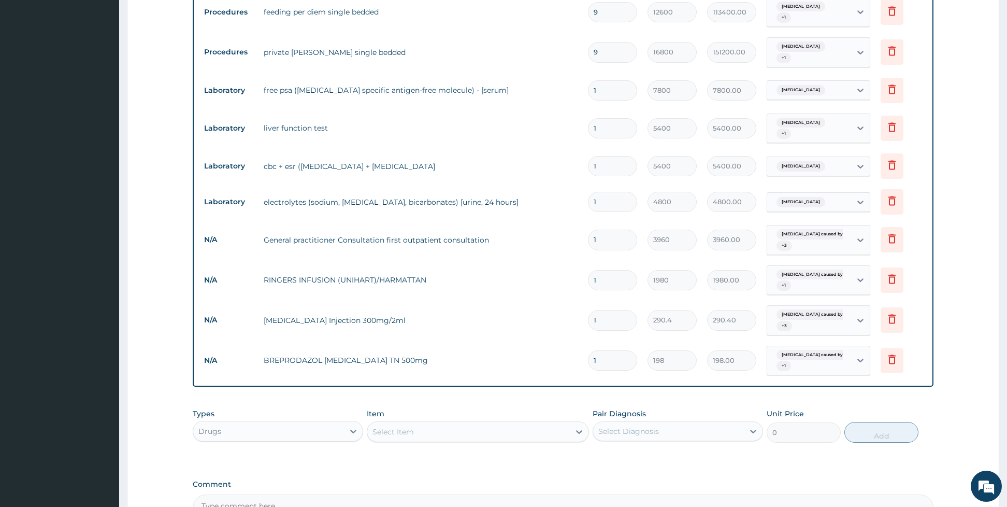
click at [515, 432] on div "Select Item" at bounding box center [468, 431] width 203 height 17
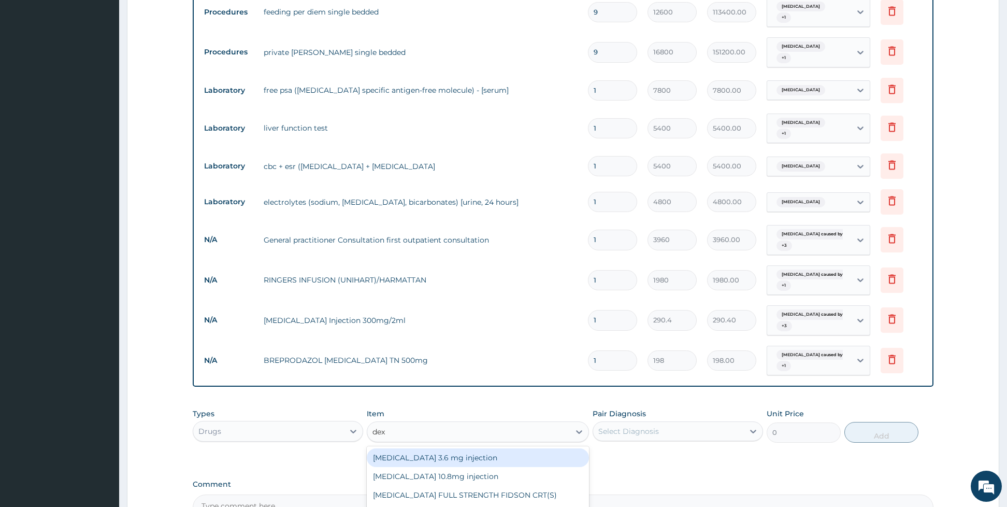
type input "dext"
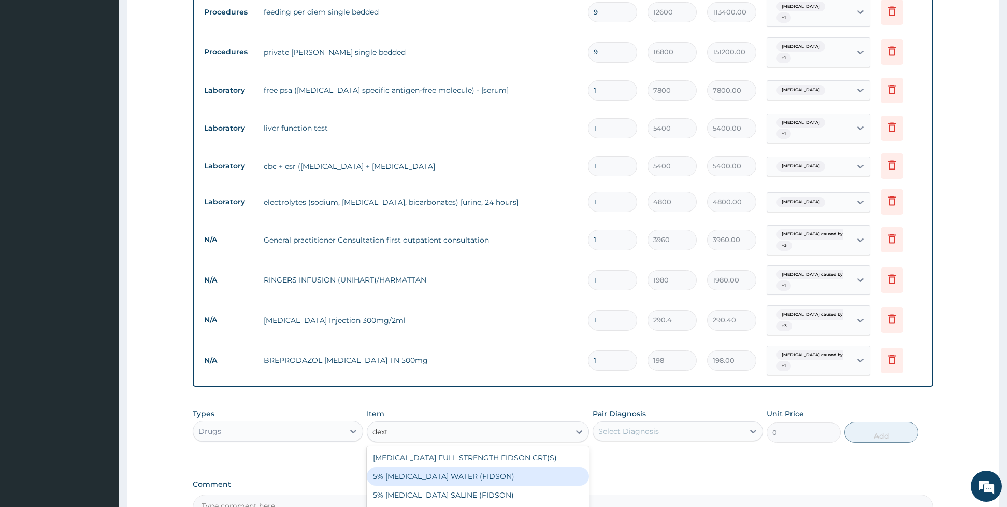
click at [503, 479] on div "5% [MEDICAL_DATA] WATER (FIDSON)" at bounding box center [478, 476] width 222 height 19
type input "1980"
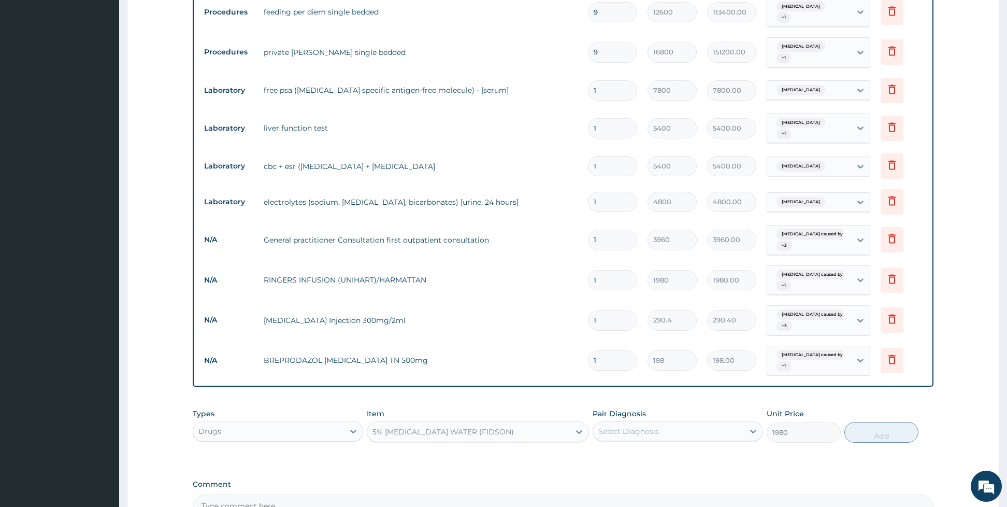
click at [623, 426] on div "Select Diagnosis" at bounding box center [629, 431] width 61 height 10
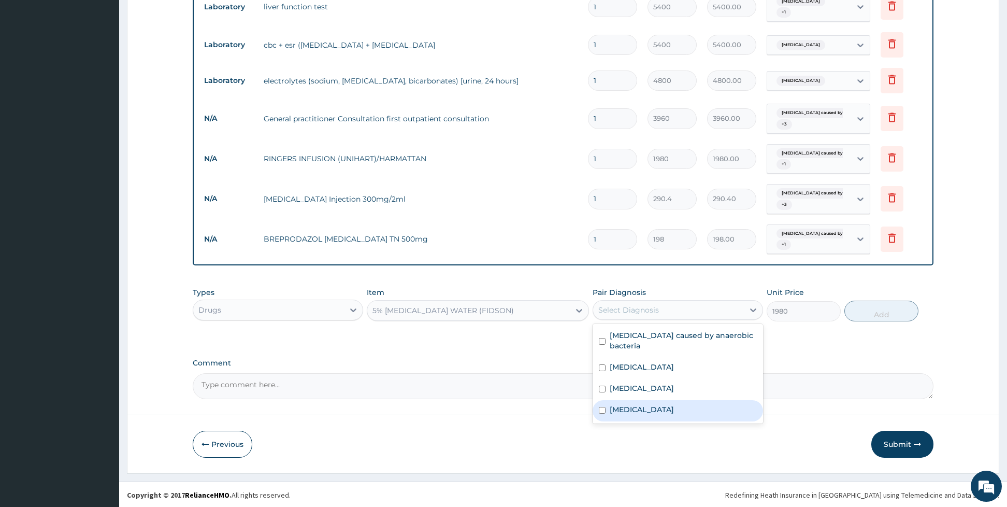
click at [639, 400] on div "[MEDICAL_DATA]" at bounding box center [678, 410] width 170 height 21
checkbox input "true"
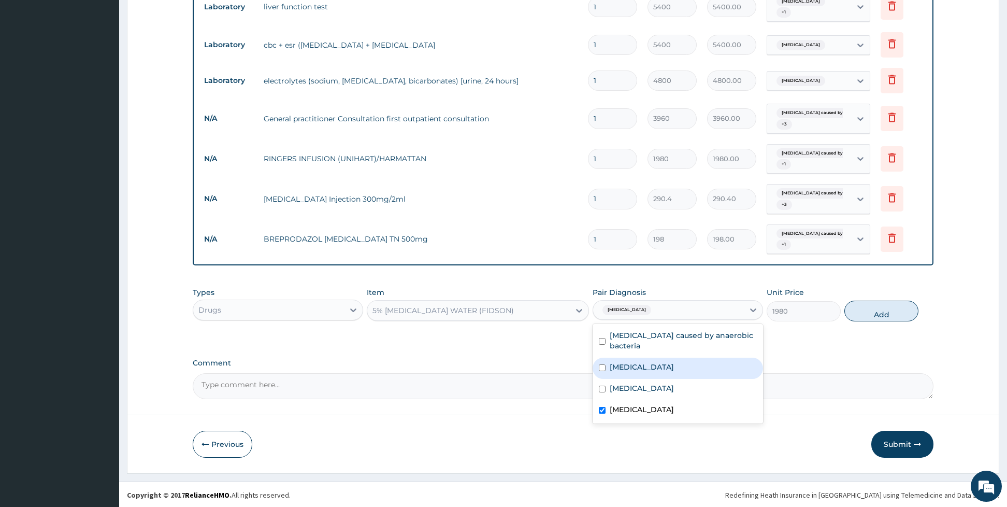
click at [603, 360] on div "[MEDICAL_DATA]" at bounding box center [678, 368] width 170 height 21
checkbox input "true"
click at [602, 381] on div "[MEDICAL_DATA]" at bounding box center [678, 389] width 170 height 21
checkbox input "true"
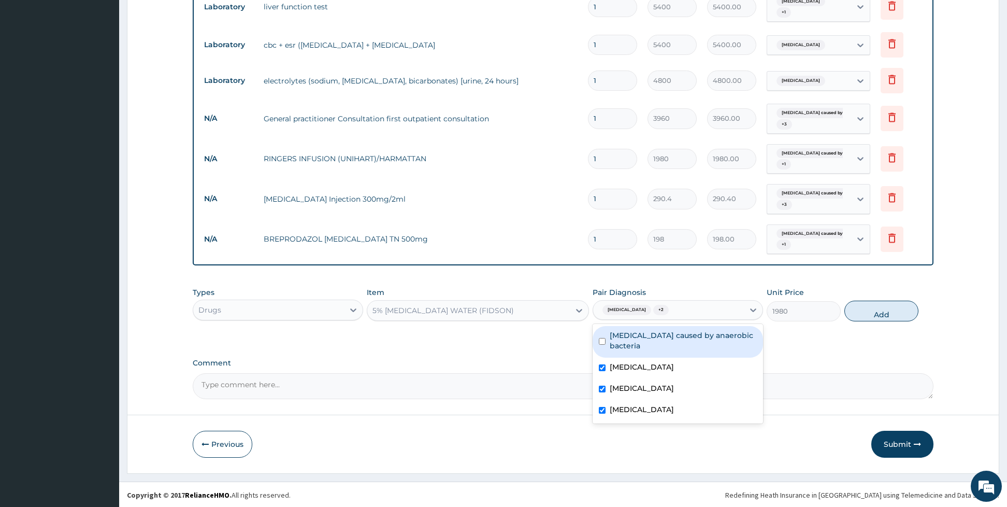
click at [605, 338] on input "checkbox" at bounding box center [602, 341] width 7 height 7
checkbox input "true"
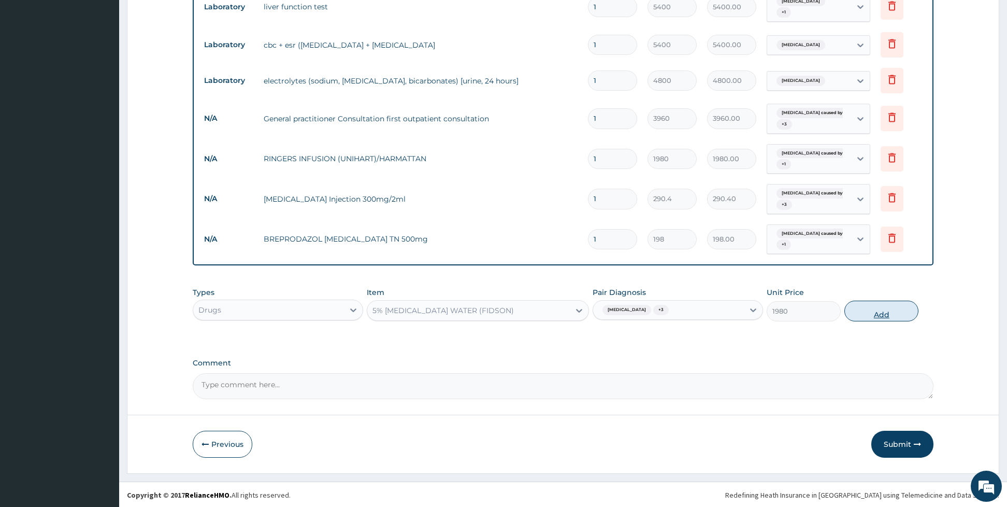
click at [860, 315] on button "Add" at bounding box center [882, 311] width 74 height 21
type input "0"
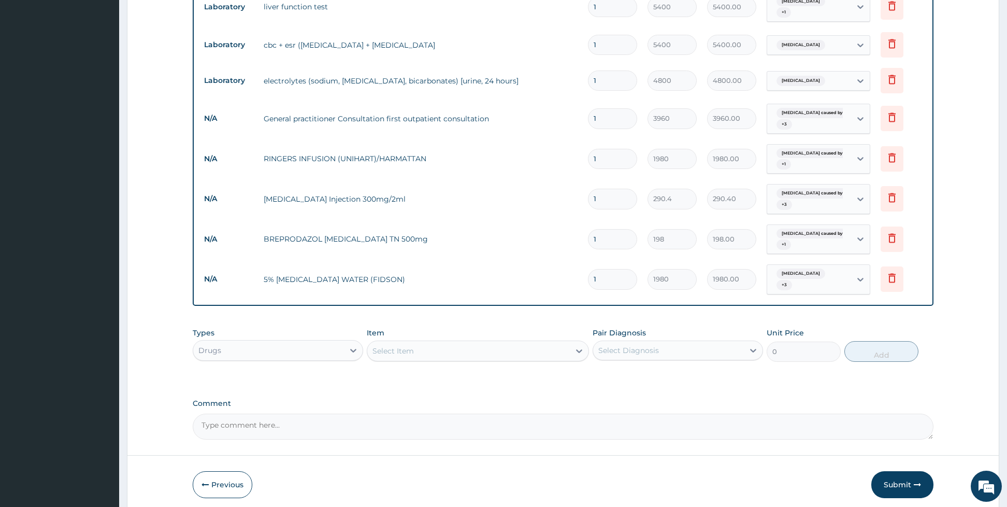
click at [505, 351] on div "Select Item" at bounding box center [468, 351] width 203 height 17
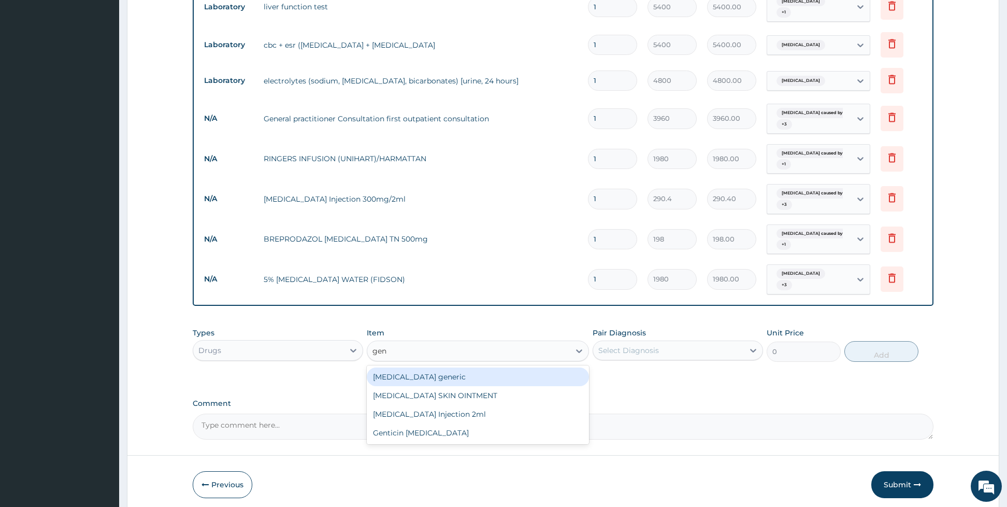
type input "gent"
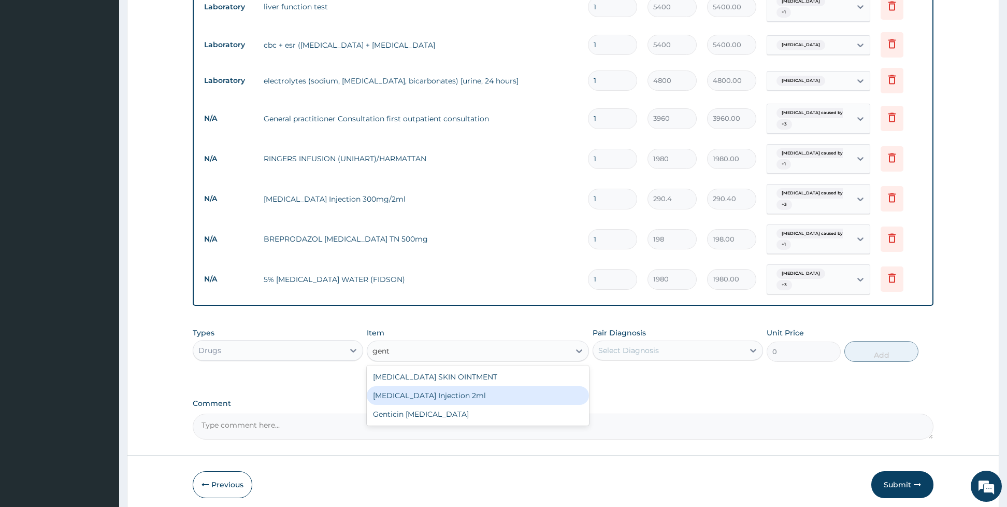
click at [496, 388] on div "[MEDICAL_DATA] Injection 2ml" at bounding box center [478, 395] width 222 height 19
type input "369.6"
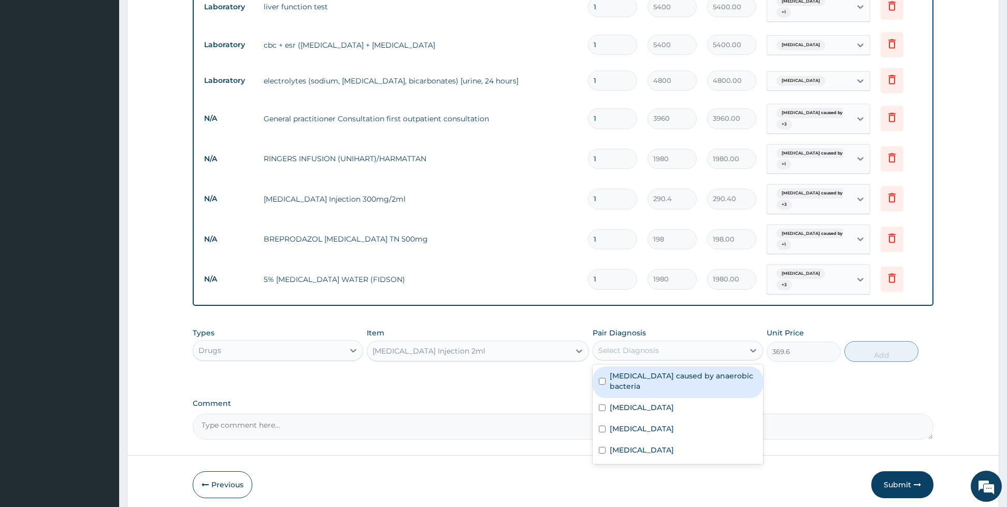
click at [625, 345] on div "Select Diagnosis" at bounding box center [629, 350] width 61 height 10
click at [605, 378] on input "checkbox" at bounding box center [602, 381] width 7 height 7
checkbox input "true"
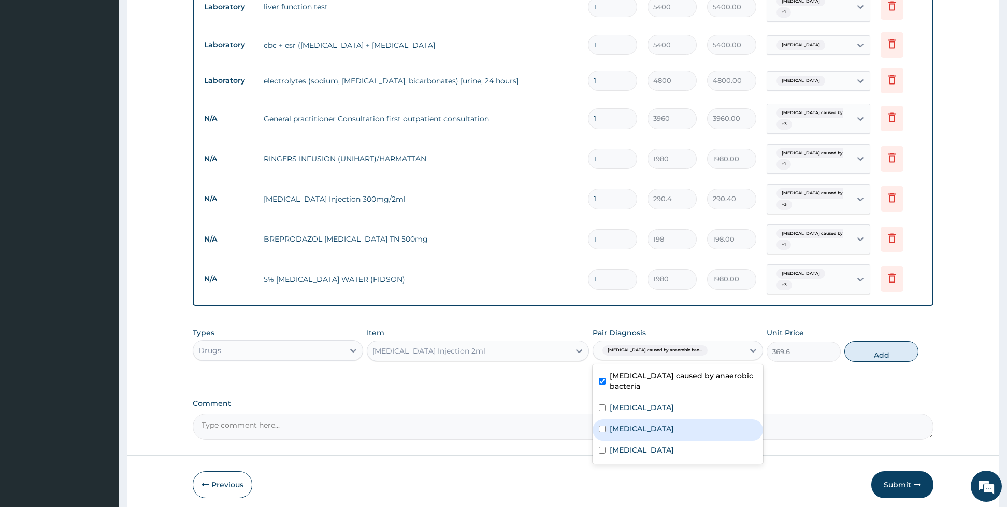
click at [605, 425] on input "checkbox" at bounding box center [602, 428] width 7 height 7
checkbox input "true"
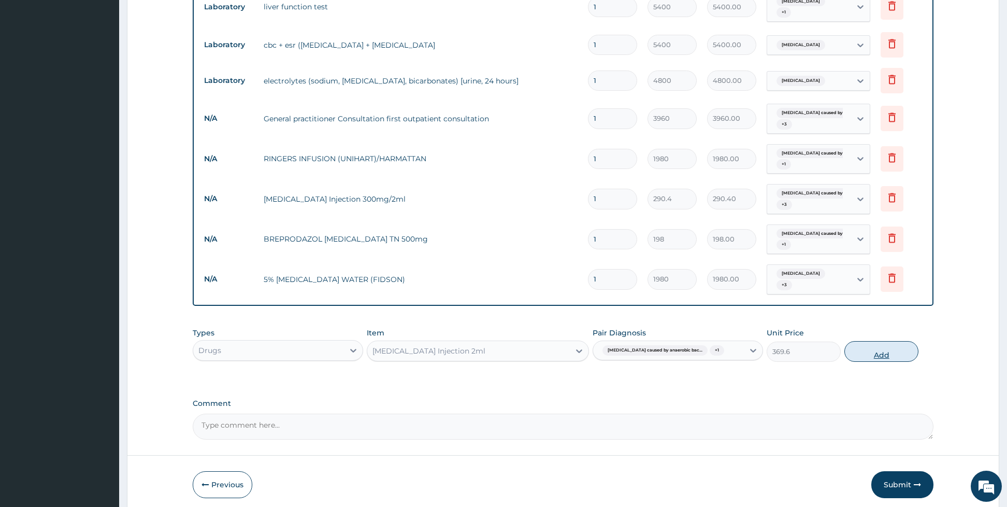
click at [864, 347] on button "Add" at bounding box center [882, 351] width 74 height 21
type input "0"
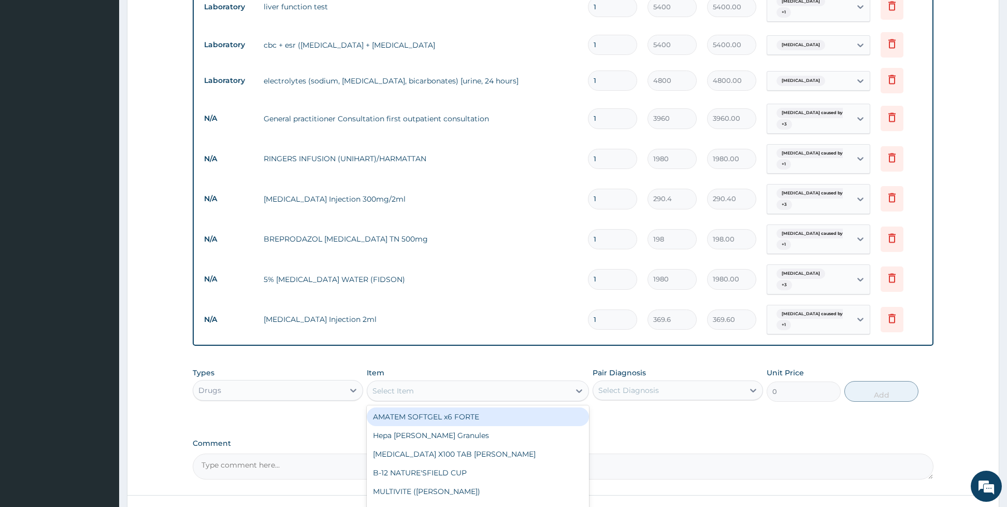
click at [495, 388] on div "Select Item" at bounding box center [468, 390] width 203 height 17
type input "quin"
click at [462, 415] on div "[MEDICAL_DATA] Injection" at bounding box center [478, 416] width 222 height 19
type input "660"
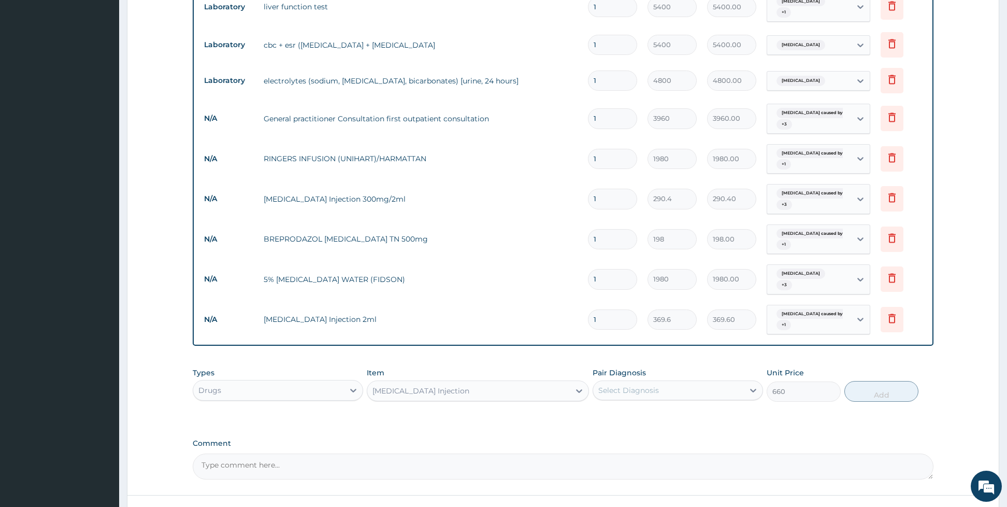
click at [611, 387] on div "Select Diagnosis" at bounding box center [629, 390] width 61 height 10
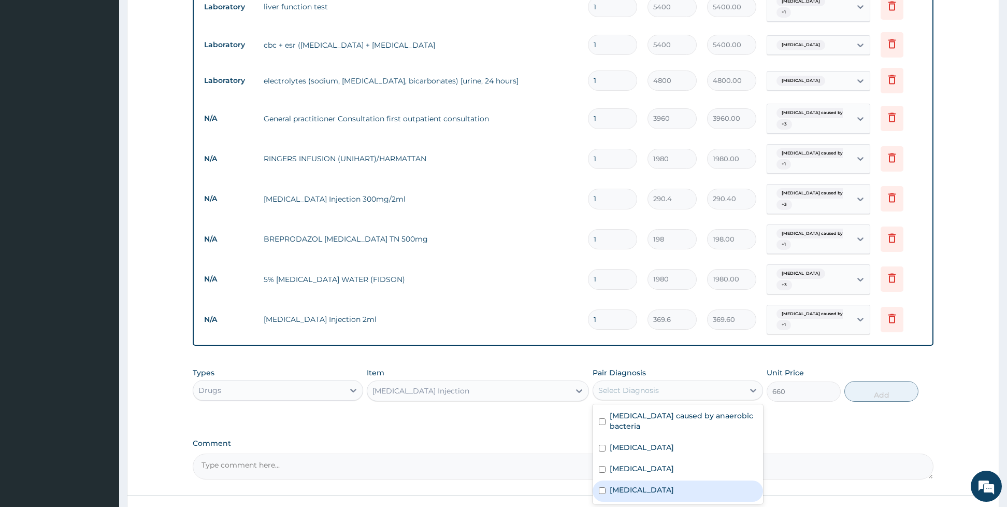
click at [605, 487] on input "checkbox" at bounding box center [602, 490] width 7 height 7
checkbox input "true"
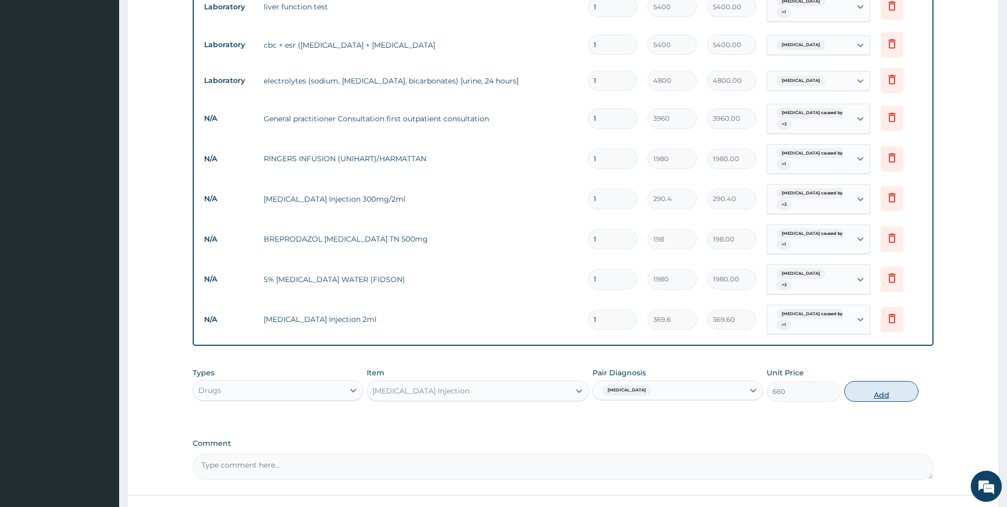
click at [894, 388] on button "Add" at bounding box center [882, 391] width 74 height 21
type input "0"
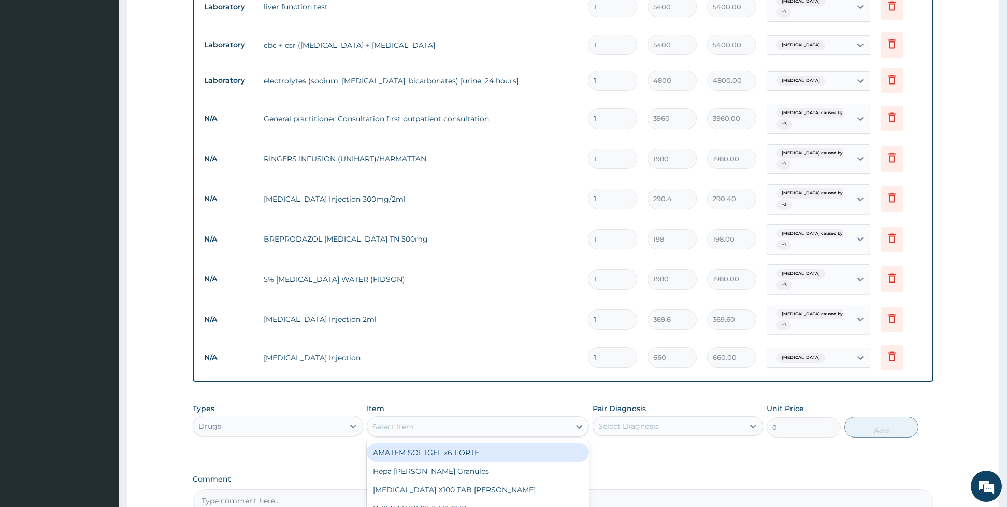
click at [481, 421] on div "Select Item" at bounding box center [468, 426] width 203 height 17
type input "maxo"
click at [476, 446] on div "[MEDICAL_DATA] [MEDICAL_DATA] 20mg injection" at bounding box center [478, 452] width 222 height 19
type input "92.4"
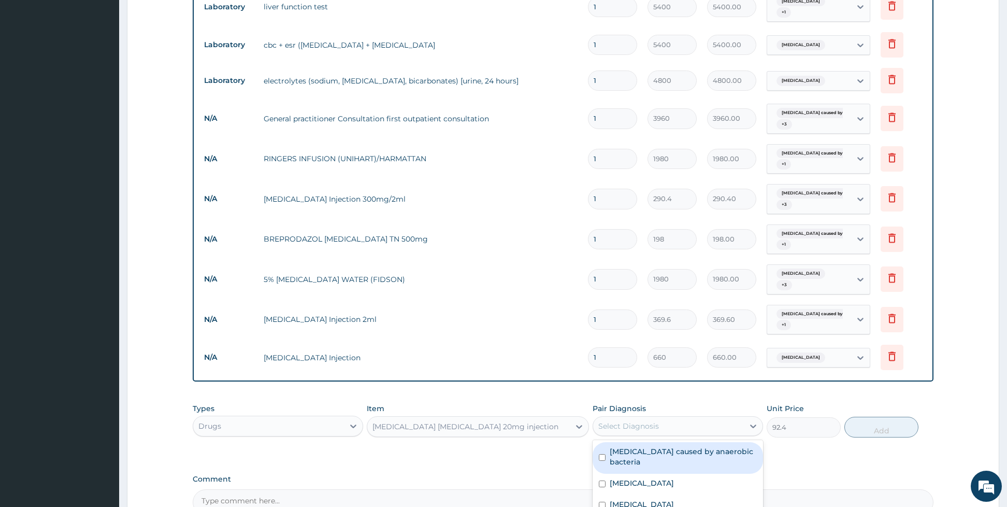
click at [619, 416] on div "Select Diagnosis" at bounding box center [678, 426] width 170 height 20
click at [658, 495] on div "[MEDICAL_DATA]" at bounding box center [678, 505] width 170 height 21
checkbox input "true"
click at [602, 454] on input "checkbox" at bounding box center [602, 457] width 7 height 7
checkbox input "true"
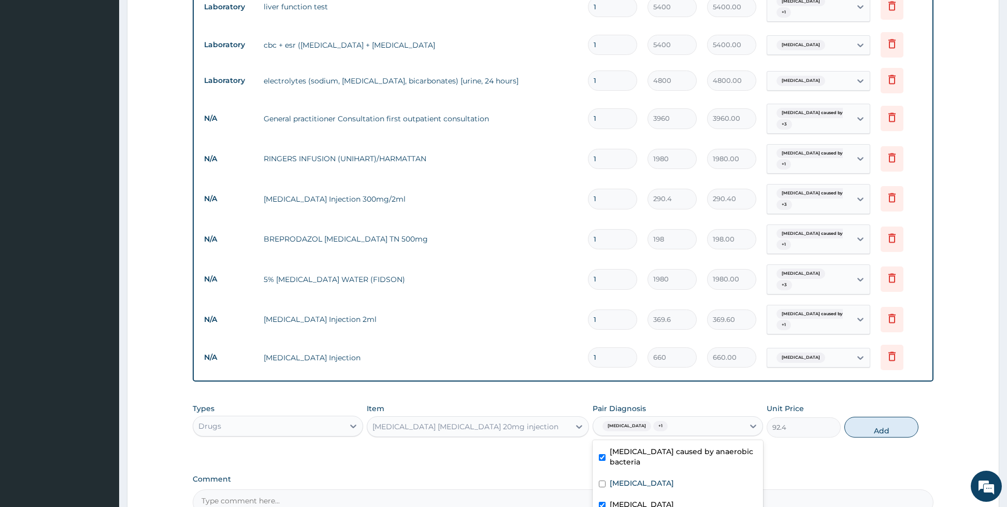
scroll to position [752, 0]
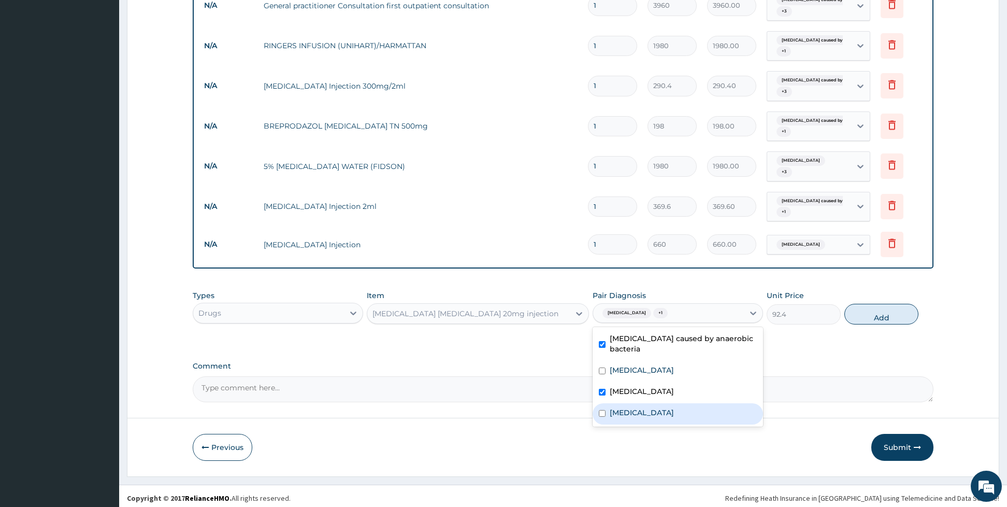
click at [636, 405] on div "[MEDICAL_DATA]" at bounding box center [678, 413] width 170 height 21
checkbox input "true"
click at [872, 316] on button "Add" at bounding box center [882, 314] width 74 height 21
type input "0"
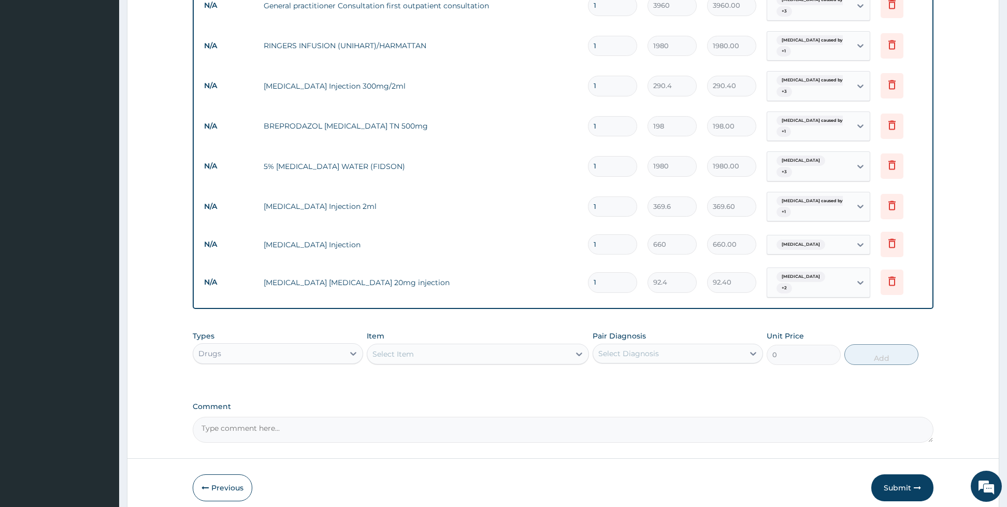
click at [544, 347] on div "Select Item" at bounding box center [468, 354] width 203 height 17
type input "zith"
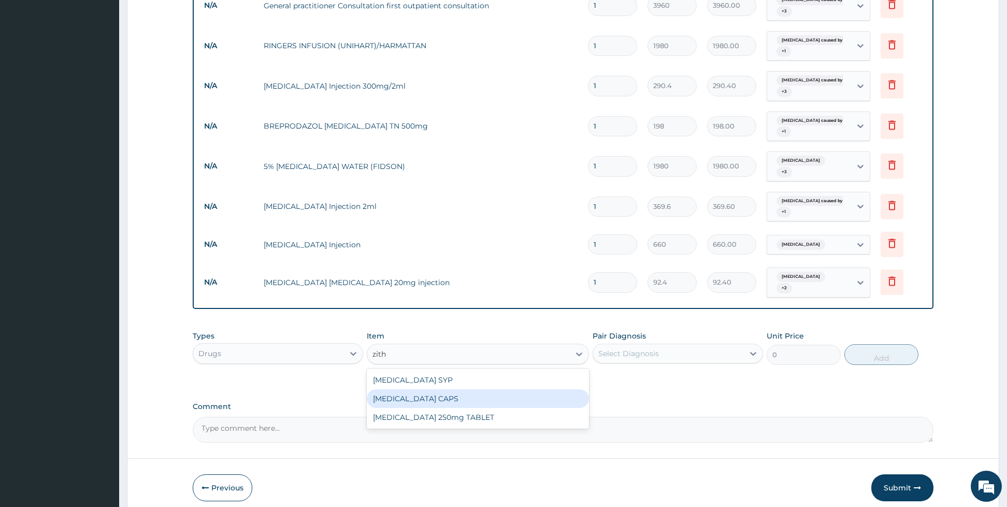
click at [474, 392] on div "[MEDICAL_DATA] CAPS" at bounding box center [478, 398] width 222 height 19
type input "990"
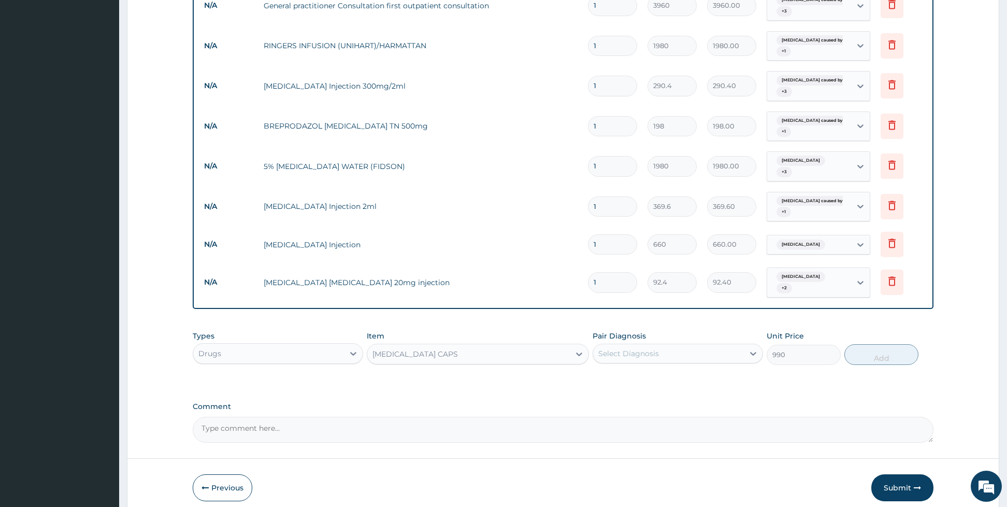
click at [613, 348] on div "Select Diagnosis" at bounding box center [629, 353] width 61 height 10
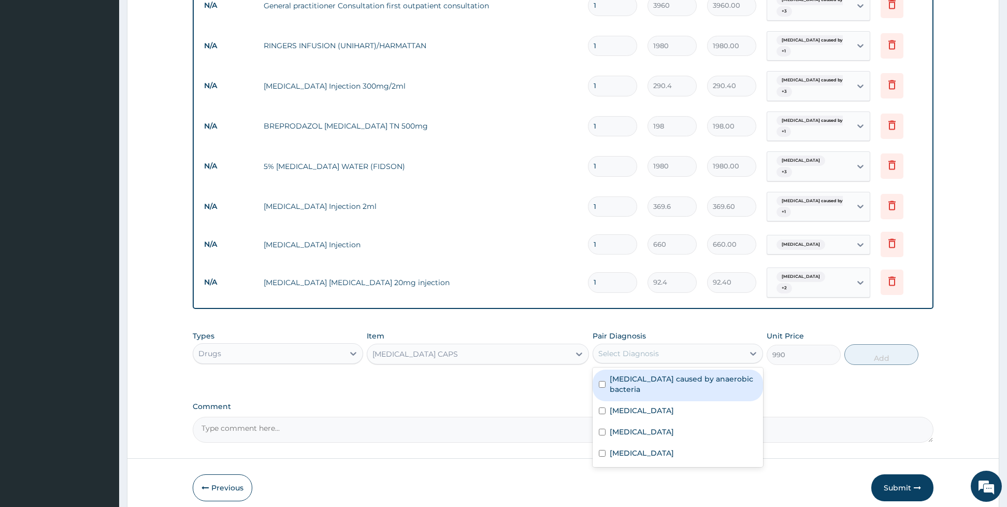
click at [599, 381] on input "checkbox" at bounding box center [602, 384] width 7 height 7
checkbox input "true"
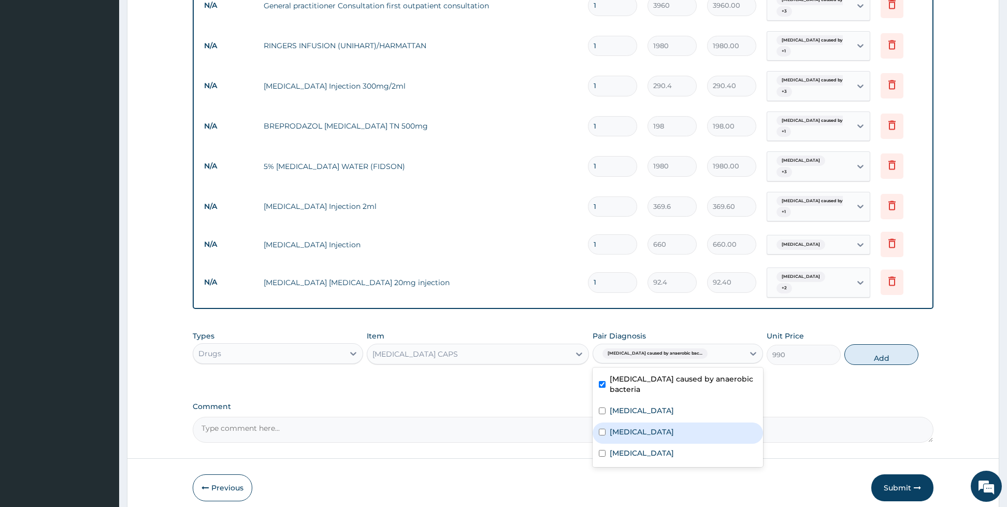
click at [601, 422] on div "[MEDICAL_DATA]" at bounding box center [678, 432] width 170 height 21
checkbox input "true"
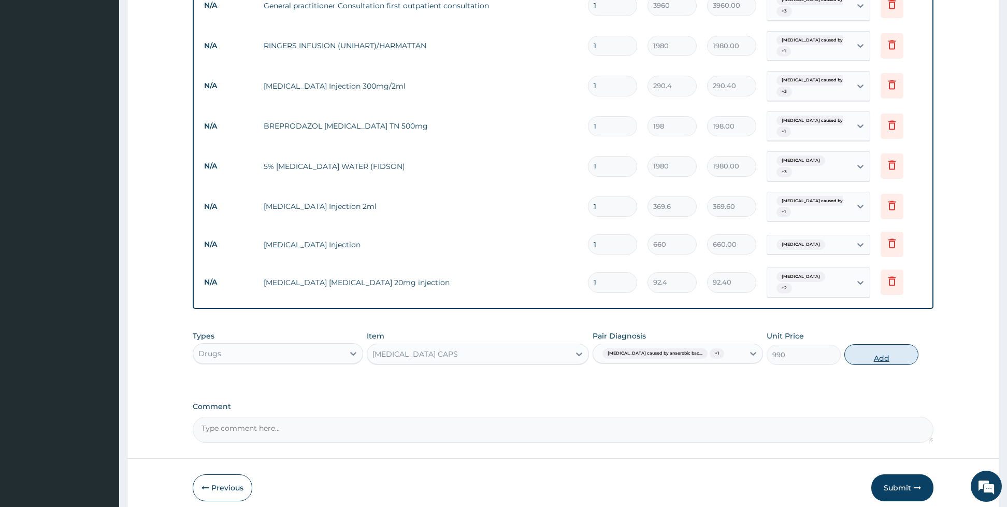
click at [885, 344] on button "Add" at bounding box center [882, 354] width 74 height 21
type input "0"
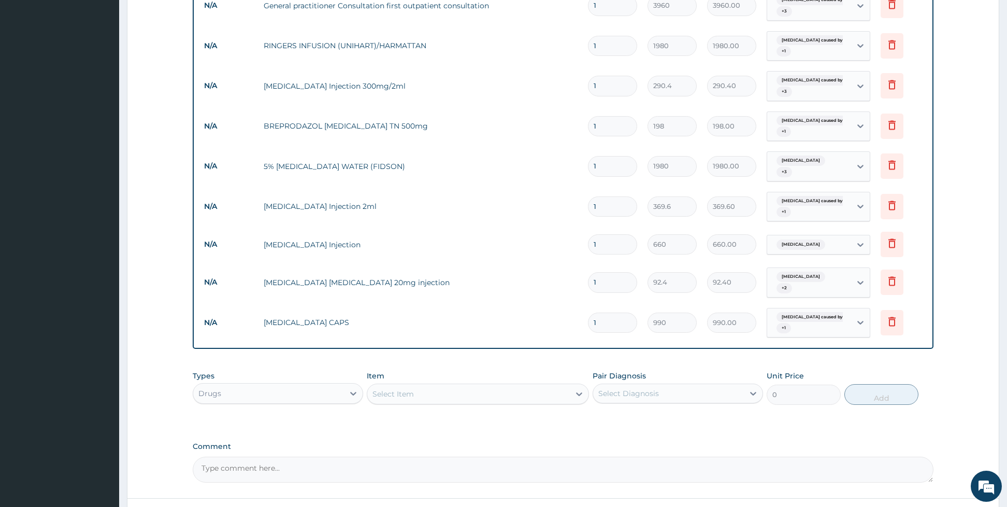
click at [416, 386] on div "Select Item" at bounding box center [468, 394] width 203 height 17
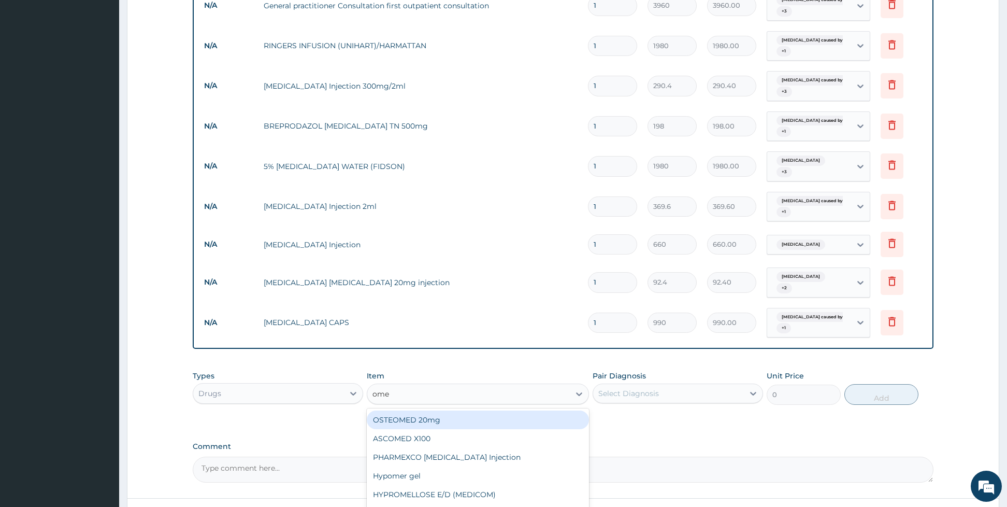
type input "omep"
click at [391, 410] on div "[MEDICAL_DATA] 20mg (OMEFAST)" at bounding box center [478, 419] width 222 height 19
type input "92.4"
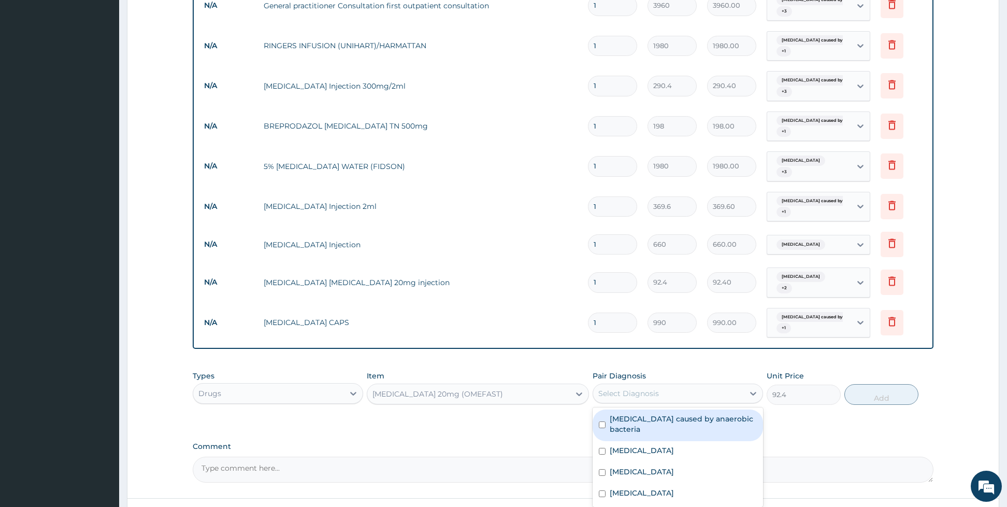
click at [627, 388] on div "Select Diagnosis" at bounding box center [629, 393] width 61 height 10
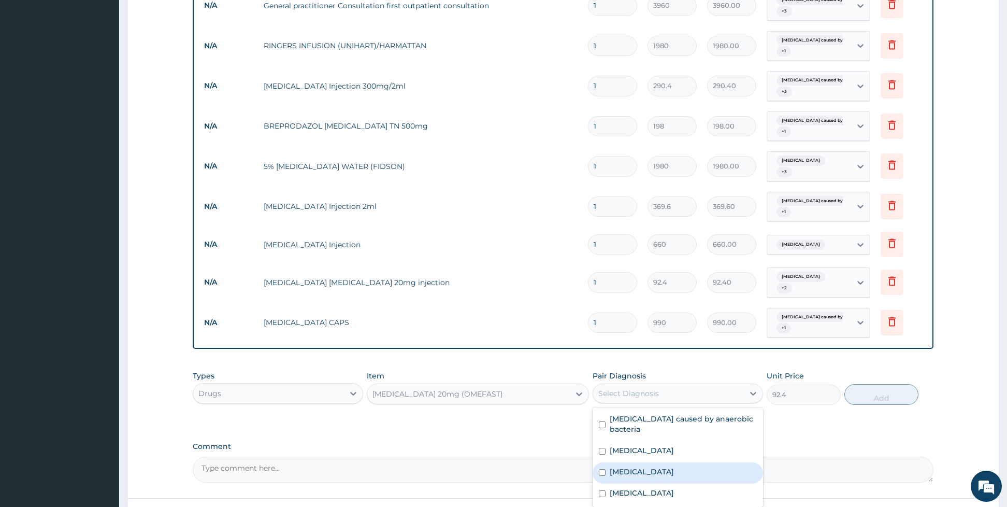
click at [607, 462] on div "[MEDICAL_DATA]" at bounding box center [678, 472] width 170 height 21
checkbox input "true"
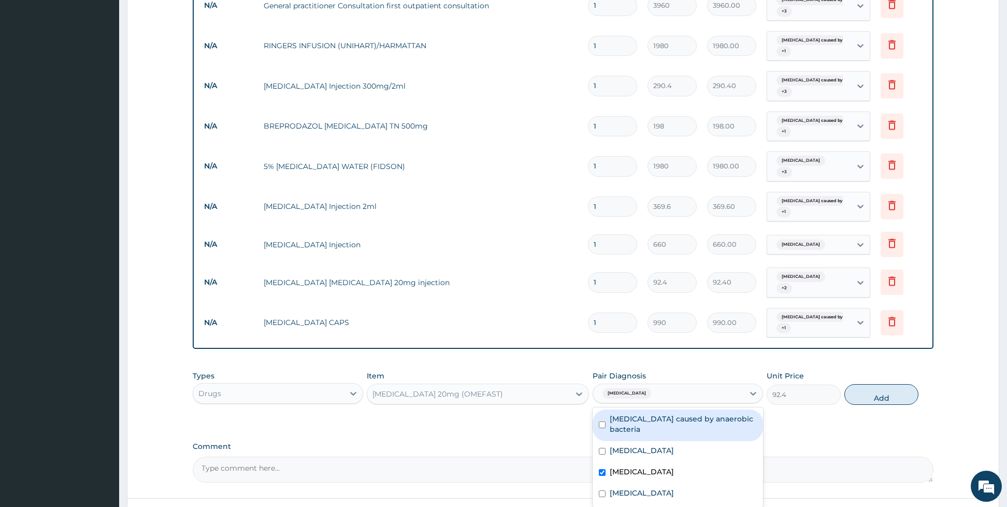
click at [604, 421] on input "checkbox" at bounding box center [602, 424] width 7 height 7
checkbox input "true"
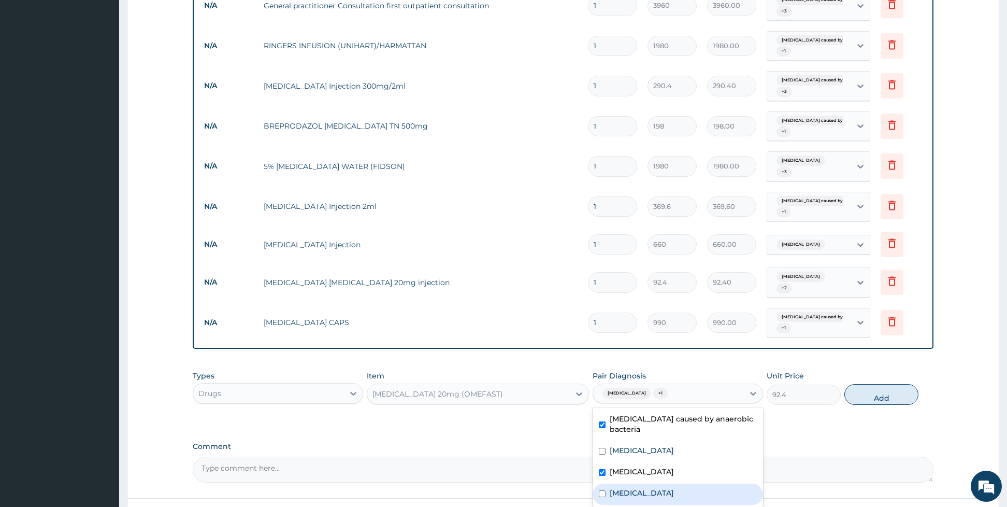
click at [602, 483] on div "[MEDICAL_DATA]" at bounding box center [678, 493] width 170 height 21
checkbox input "true"
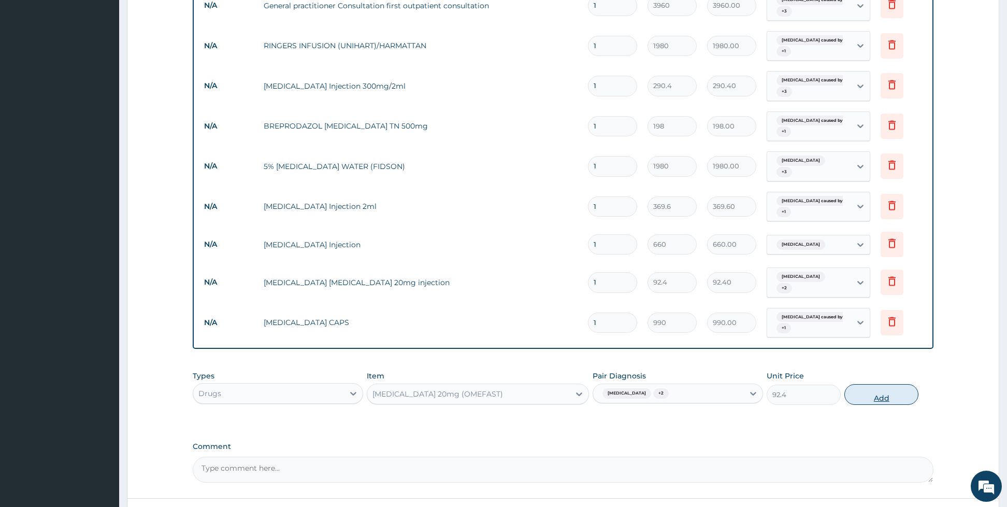
click at [872, 386] on button "Add" at bounding box center [882, 394] width 74 height 21
type input "0"
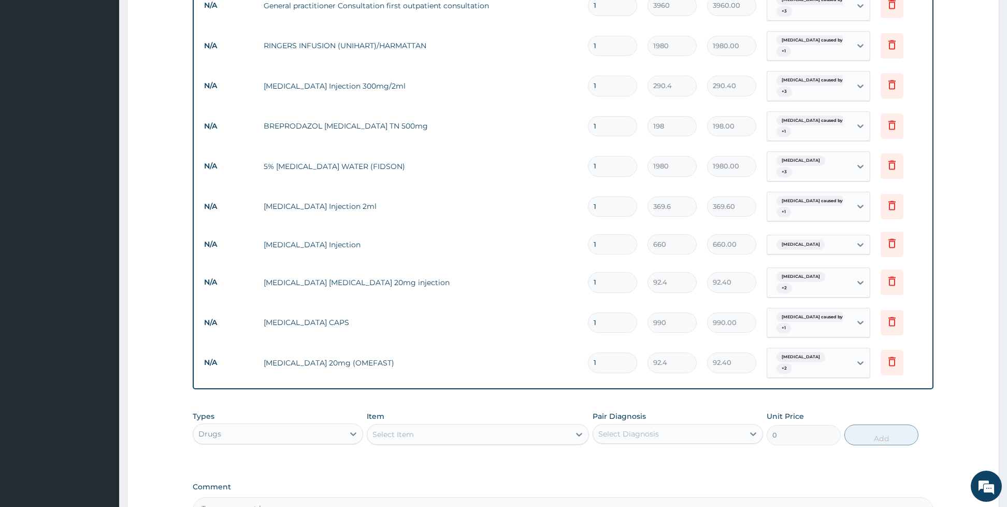
click at [482, 426] on div "Select Item" at bounding box center [468, 434] width 203 height 17
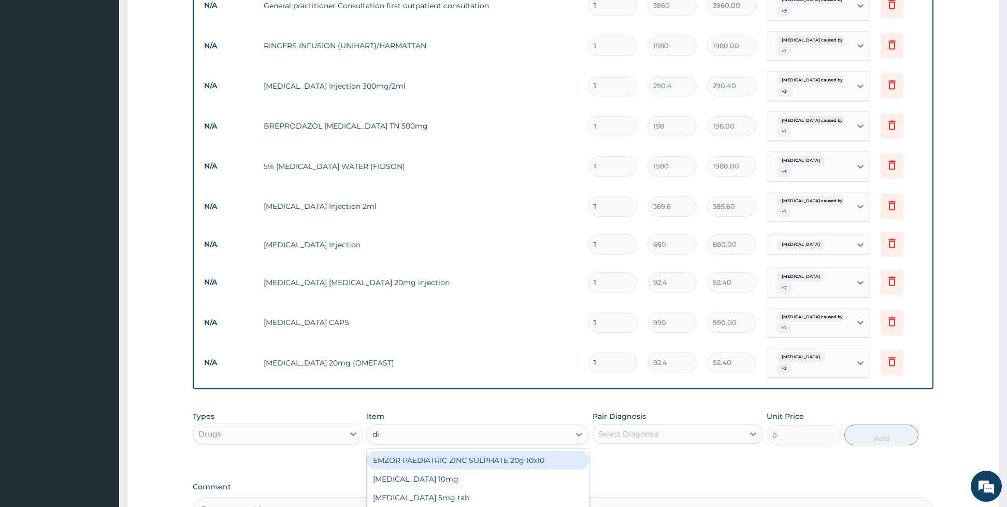
type input "dia"
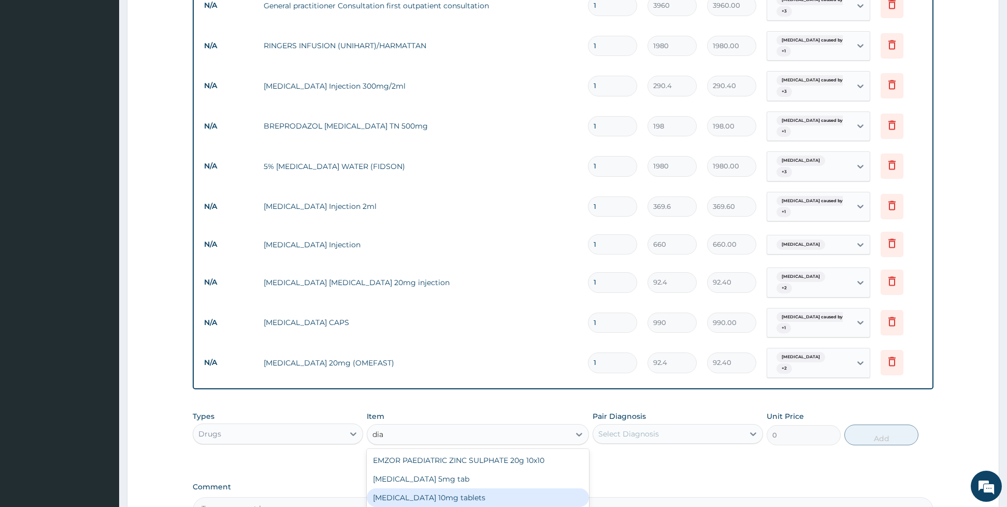
click at [468, 488] on div "[MEDICAL_DATA] 10mg tablets" at bounding box center [478, 497] width 222 height 19
type input "39.6"
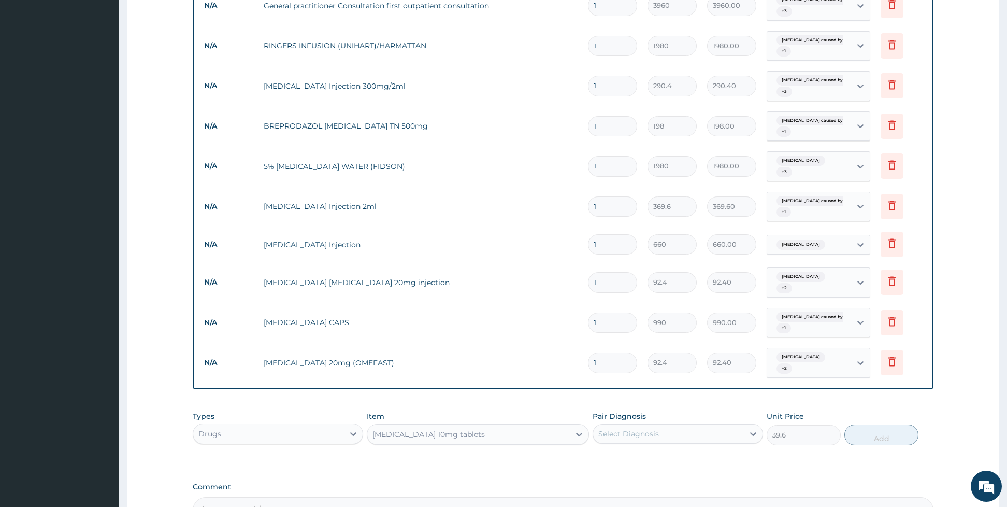
click at [635, 426] on div "Select Diagnosis" at bounding box center [668, 433] width 151 height 17
click at [612, 486] on label "[MEDICAL_DATA]" at bounding box center [642, 491] width 64 height 10
checkbox input "true"
click at [874, 424] on button "Add" at bounding box center [882, 434] width 74 height 21
type input "0"
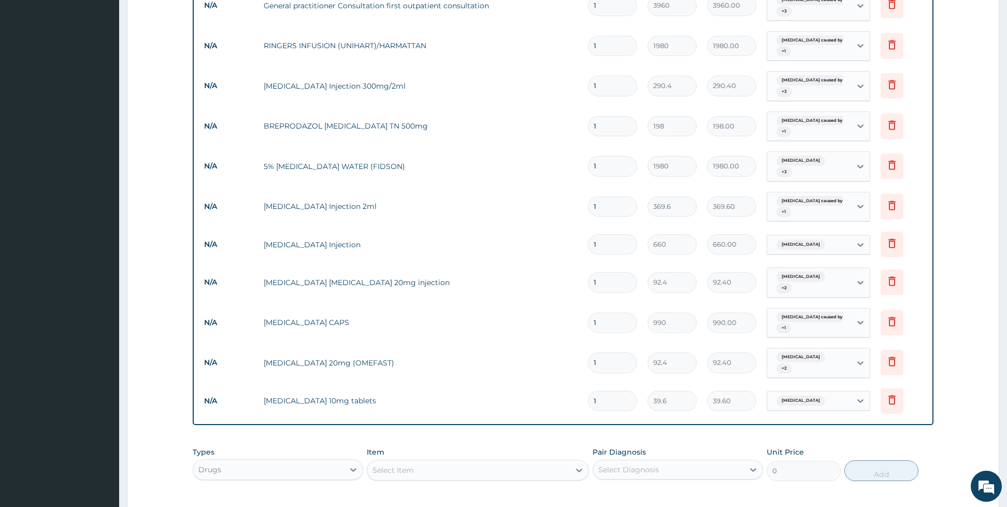
scroll to position [900, 0]
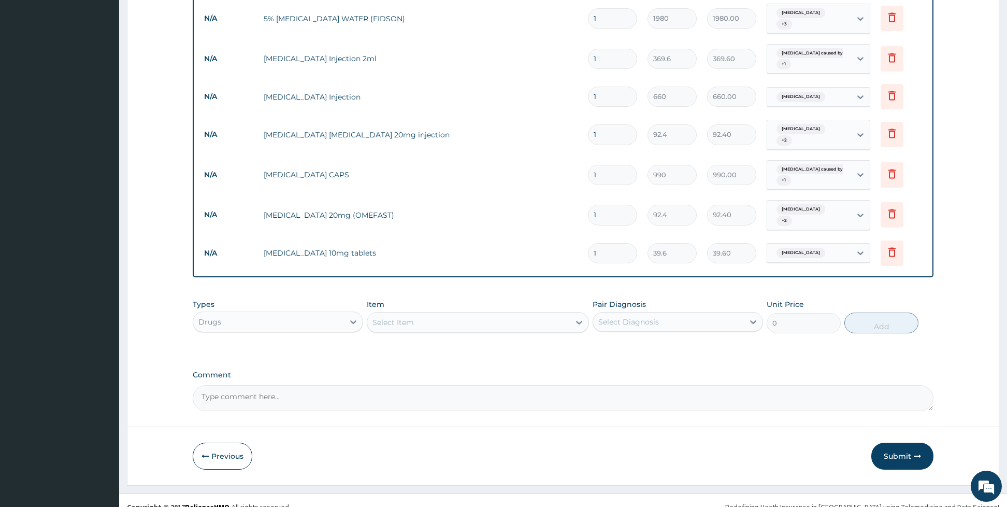
click at [501, 314] on div "Select Item" at bounding box center [468, 322] width 203 height 17
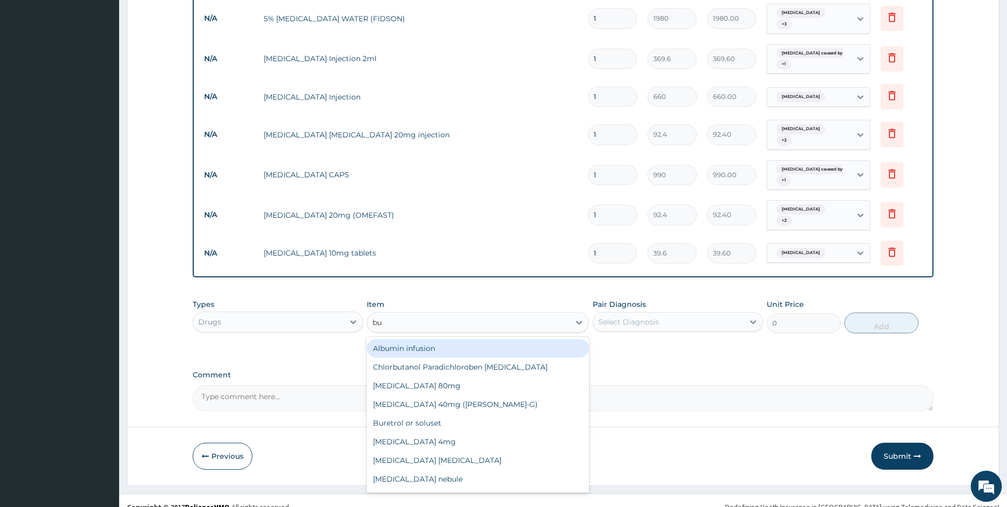
type input "bus"
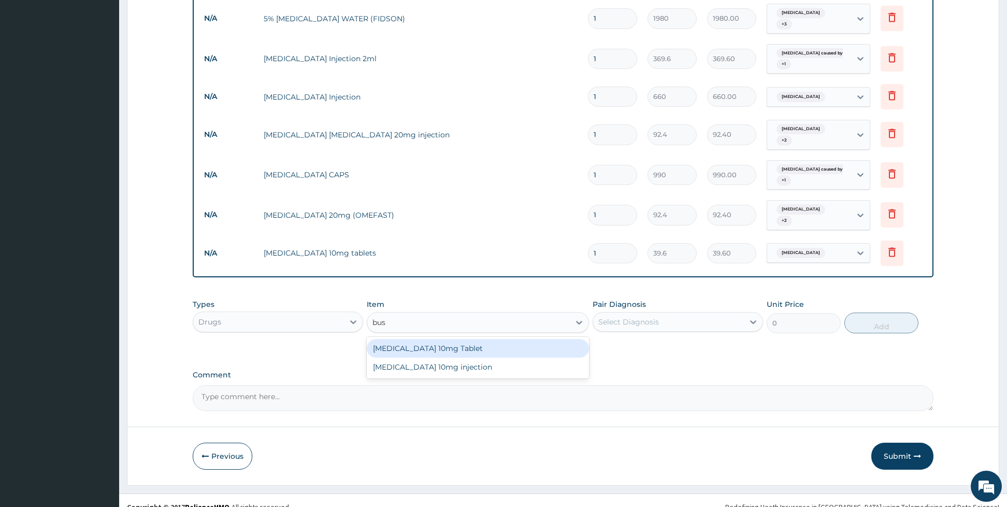
click at [476, 339] on div "[MEDICAL_DATA] 10mg Tablet" at bounding box center [478, 348] width 222 height 19
type input "46.2"
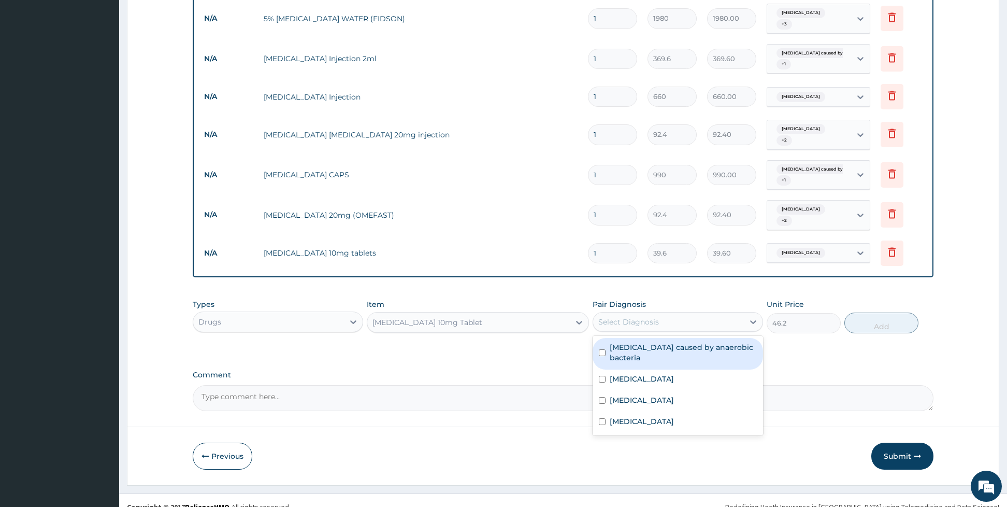
click at [630, 317] on div "Select Diagnosis" at bounding box center [629, 322] width 61 height 10
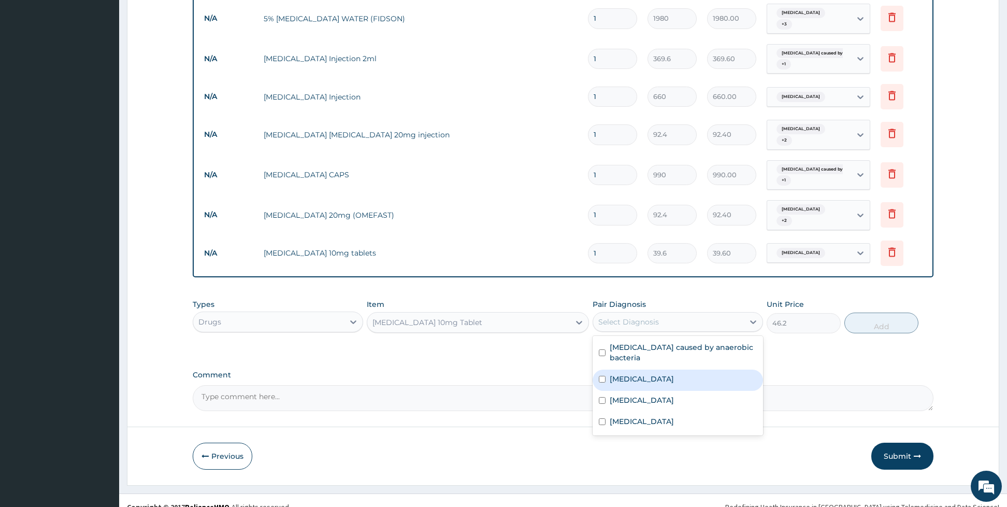
click at [622, 374] on label "[MEDICAL_DATA]" at bounding box center [642, 379] width 64 height 10
checkbox input "true"
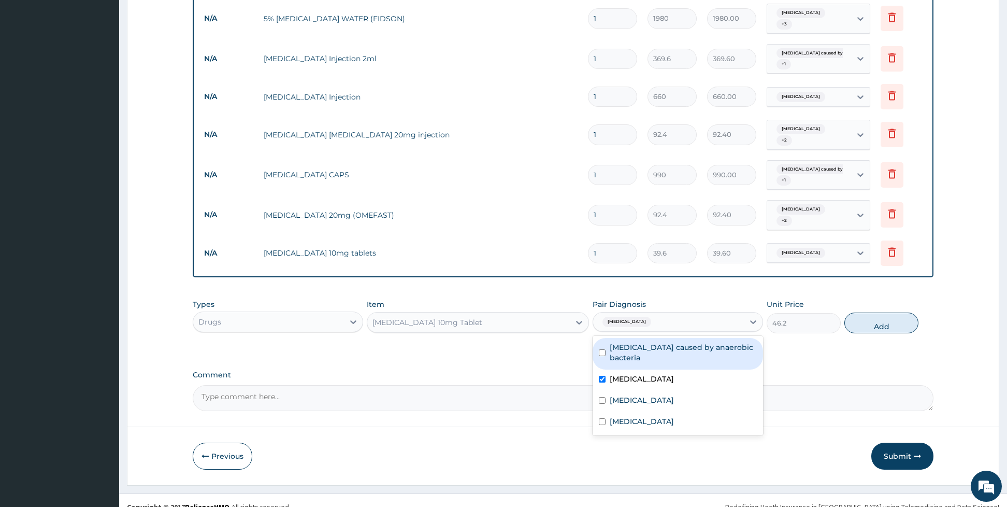
click at [610, 342] on label "[MEDICAL_DATA] caused by anaerobic bacteria" at bounding box center [683, 352] width 147 height 21
checkbox input "true"
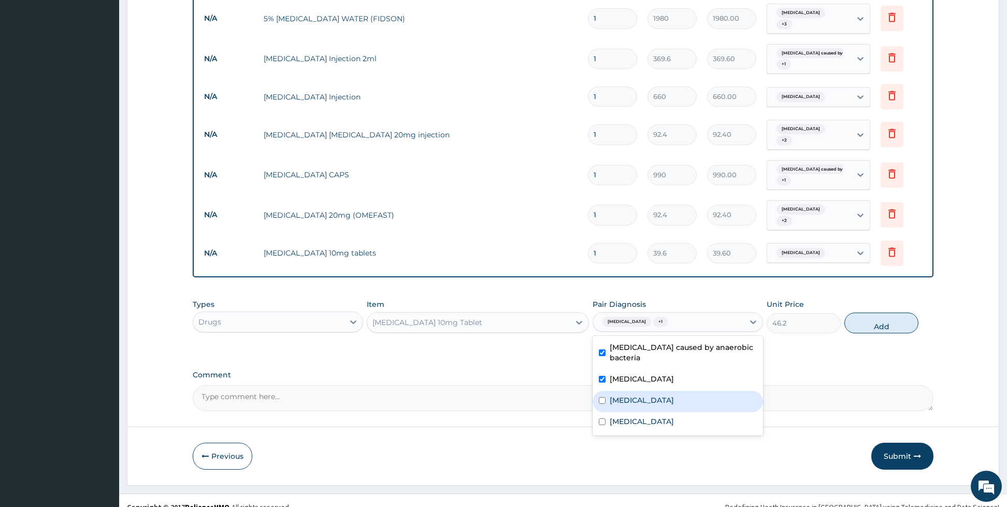
click at [606, 391] on div "[MEDICAL_DATA]" at bounding box center [678, 401] width 170 height 21
checkbox input "true"
click at [862, 312] on button "Add" at bounding box center [882, 322] width 74 height 21
type input "0"
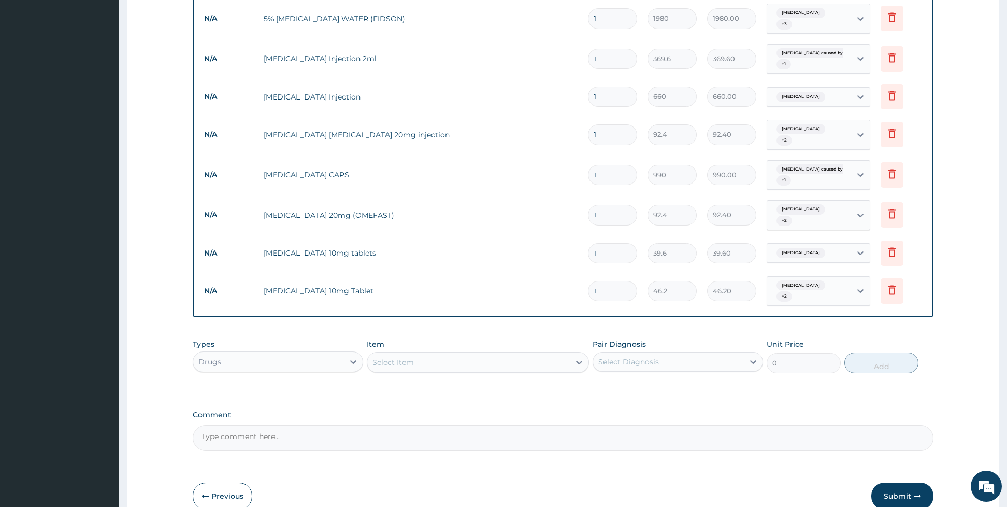
click at [440, 356] on div "Select Item" at bounding box center [468, 362] width 203 height 17
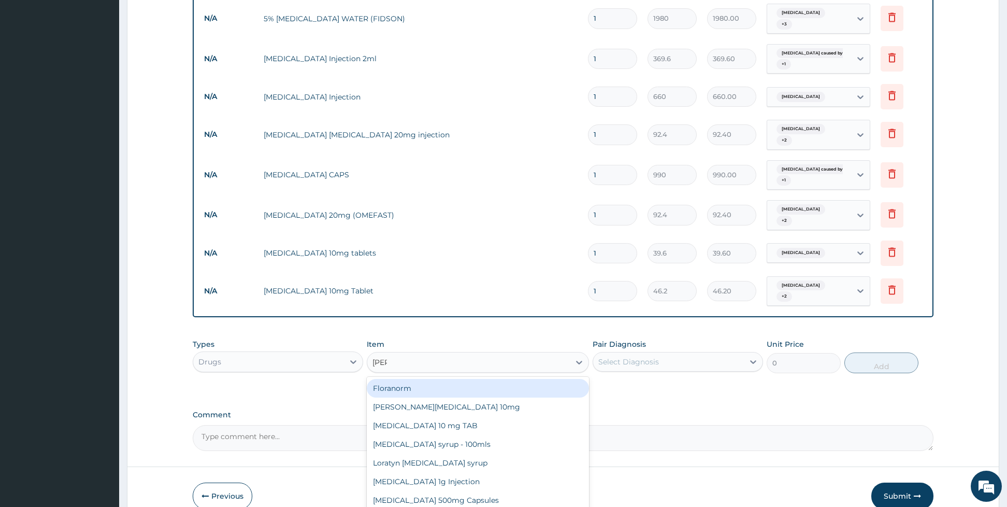
type input "lorat"
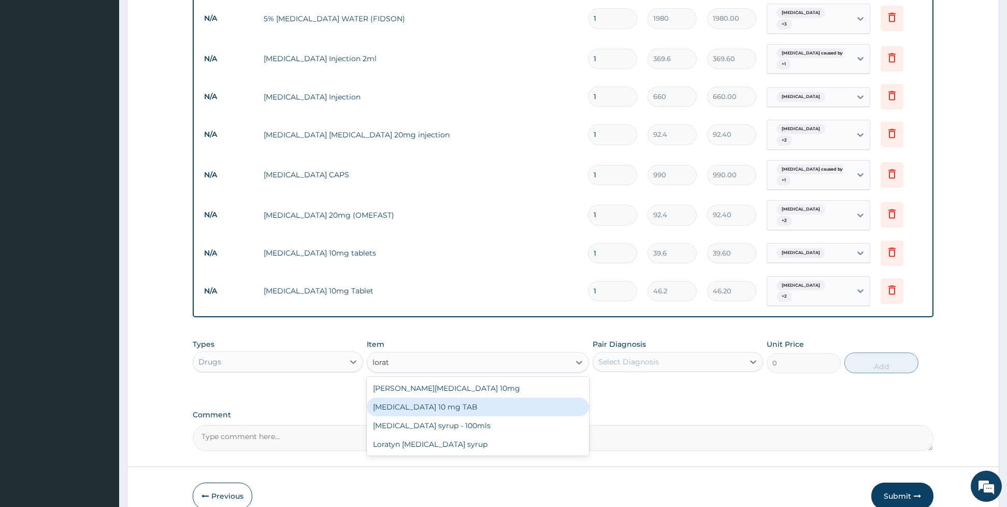
click at [428, 397] on div "[MEDICAL_DATA] 10 mg TAB" at bounding box center [478, 406] width 222 height 19
type input "66"
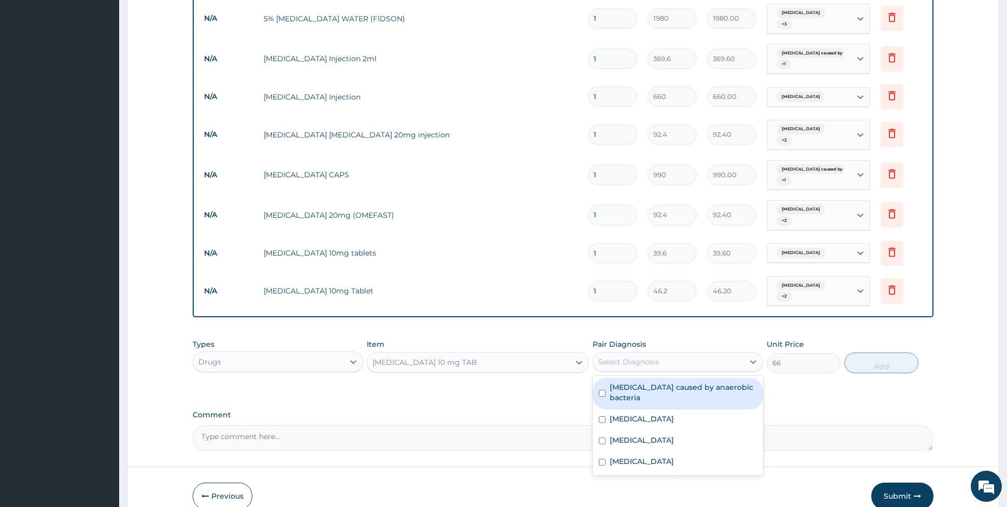
click at [621, 357] on div "Select Diagnosis" at bounding box center [629, 362] width 61 height 10
click at [607, 380] on div "[MEDICAL_DATA] caused by anaerobic bacteria" at bounding box center [678, 394] width 170 height 32
checkbox input "true"
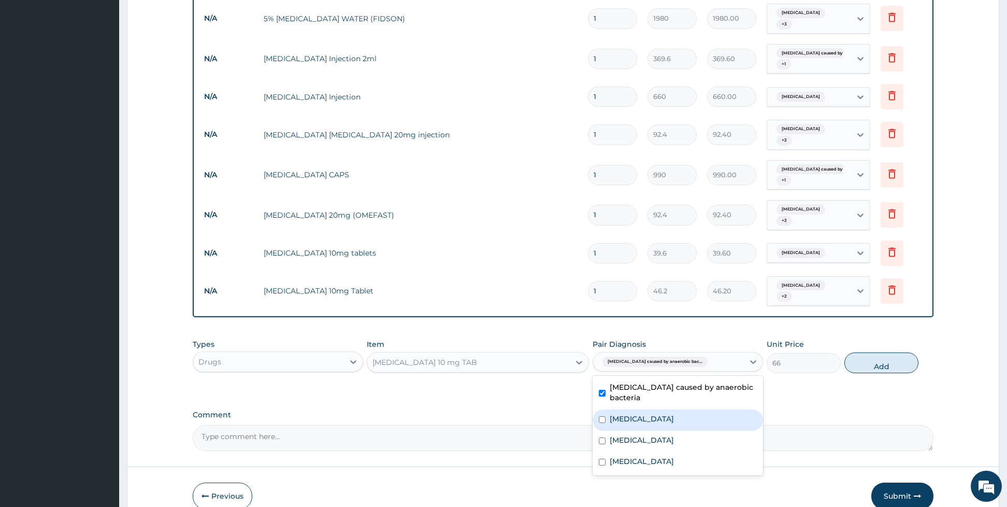
click at [606, 409] on div "[MEDICAL_DATA]" at bounding box center [678, 419] width 170 height 21
checkbox input "true"
click at [605, 437] on input "checkbox" at bounding box center [602, 440] width 7 height 7
checkbox input "true"
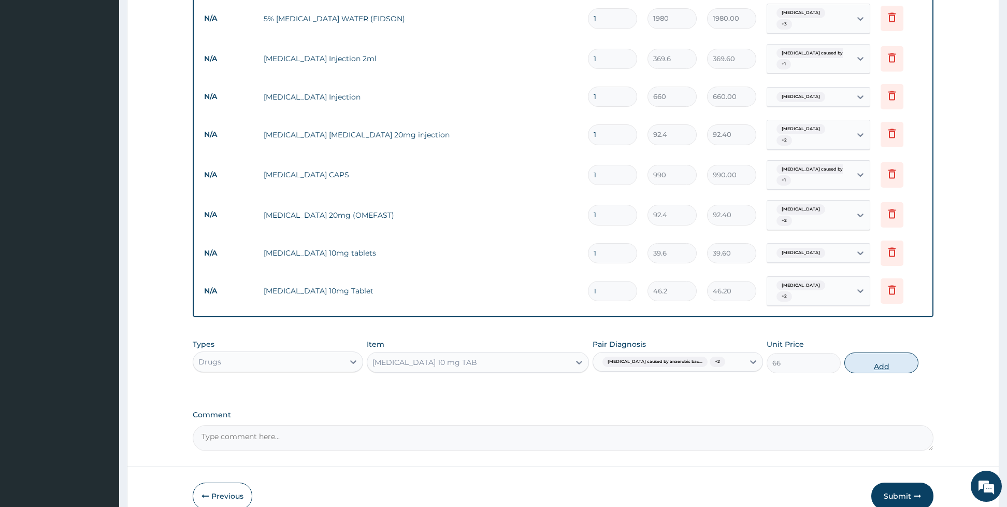
click at [859, 352] on button "Add" at bounding box center [882, 362] width 74 height 21
type input "0"
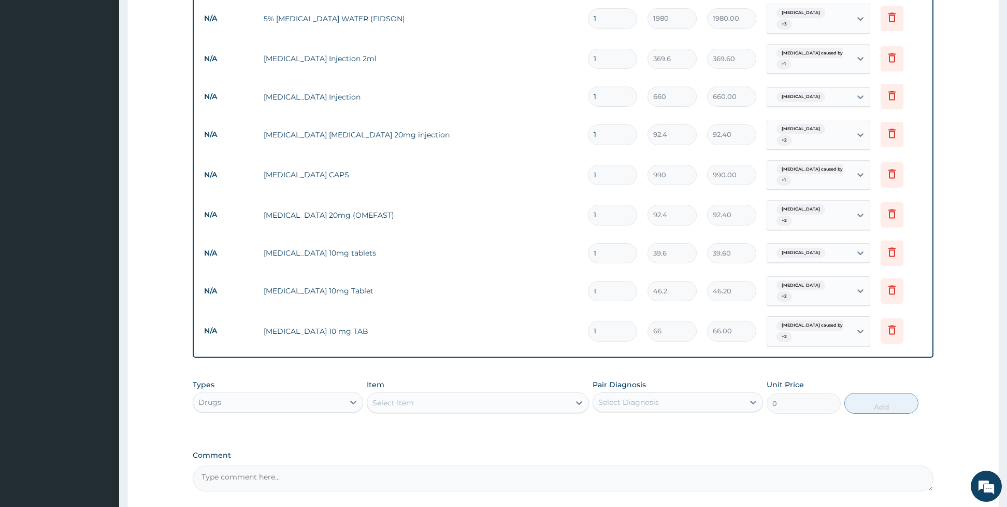
click at [527, 379] on div "Item Select Item" at bounding box center [478, 396] width 222 height 34
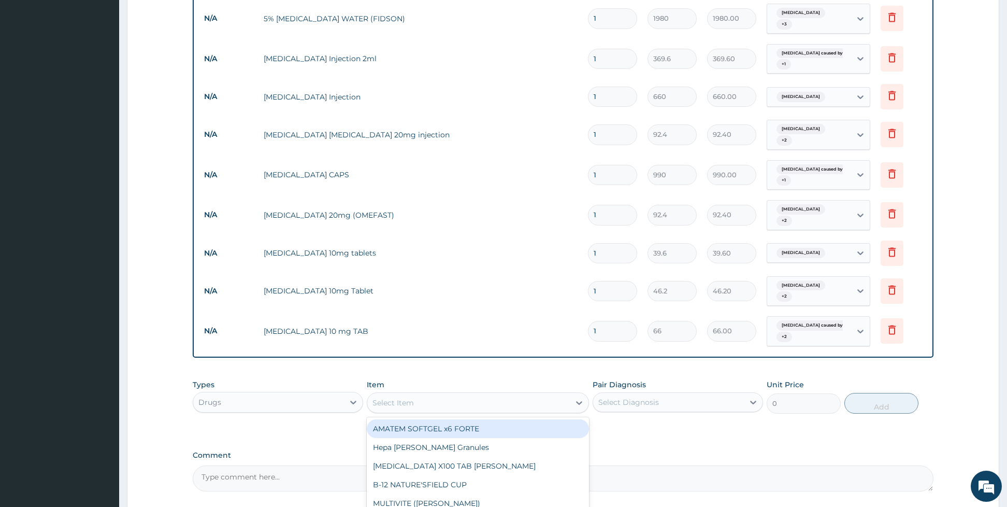
click at [512, 396] on div "Select Item" at bounding box center [468, 402] width 203 height 17
type input "beny"
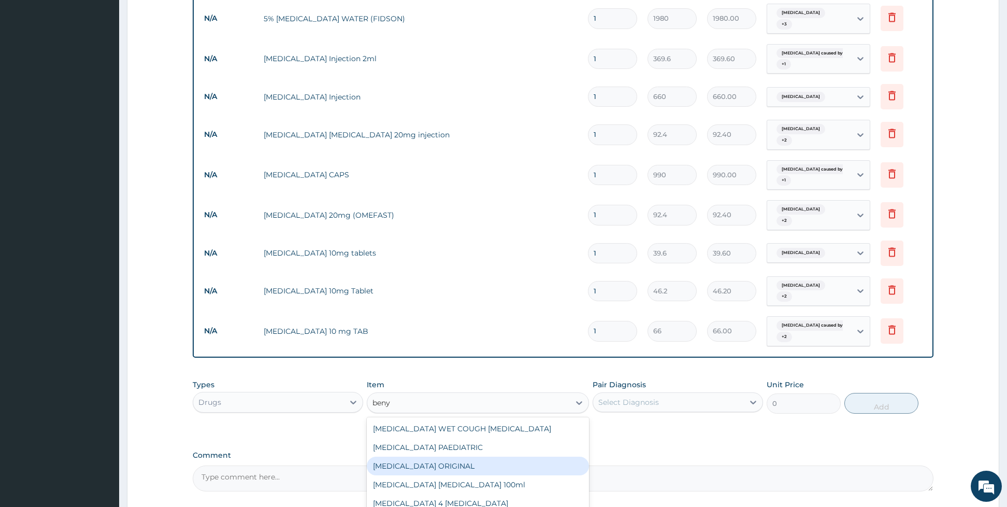
click at [440, 457] on div "[MEDICAL_DATA] ORIGINAL" at bounding box center [478, 466] width 222 height 19
type input "1980"
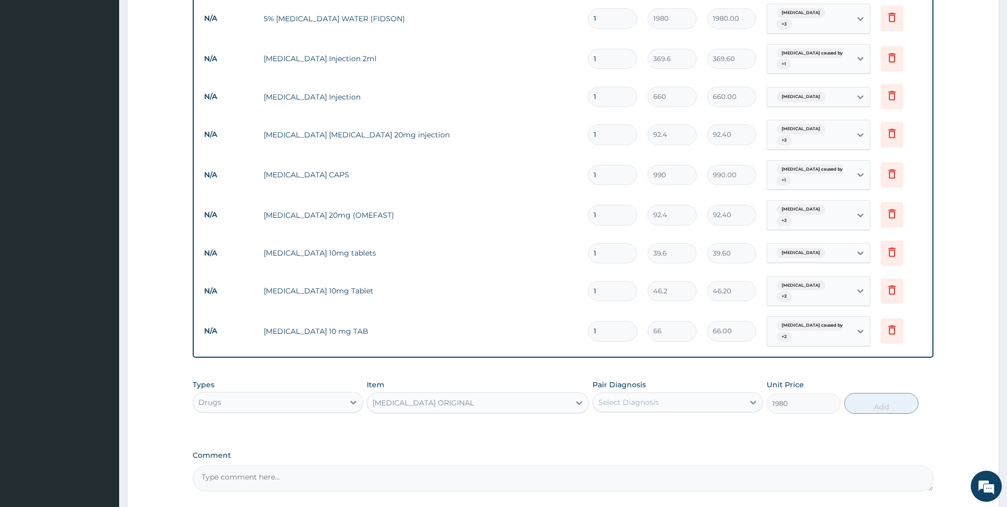
click at [619, 394] on div "Select Diagnosis" at bounding box center [668, 402] width 151 height 17
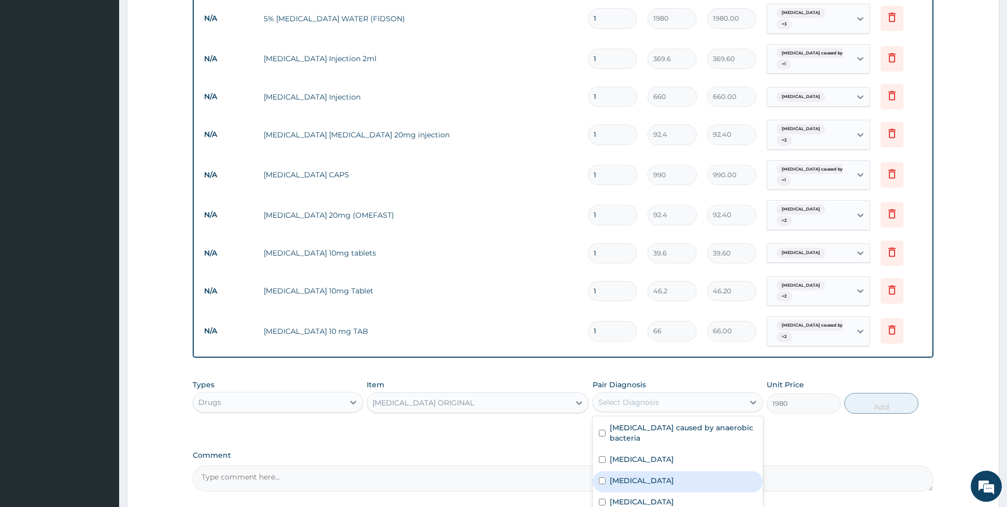
click at [608, 471] on div "[MEDICAL_DATA]" at bounding box center [678, 481] width 170 height 21
checkbox input "true"
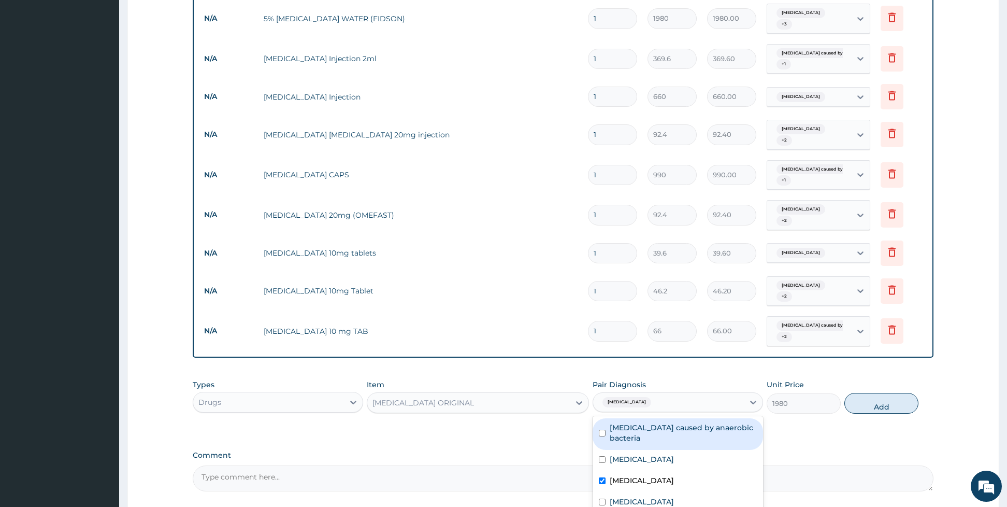
click at [612, 422] on label "[MEDICAL_DATA] caused by anaerobic bacteria" at bounding box center [683, 432] width 147 height 21
checkbox input "true"
click at [865, 393] on button "Add" at bounding box center [882, 403] width 74 height 21
type input "0"
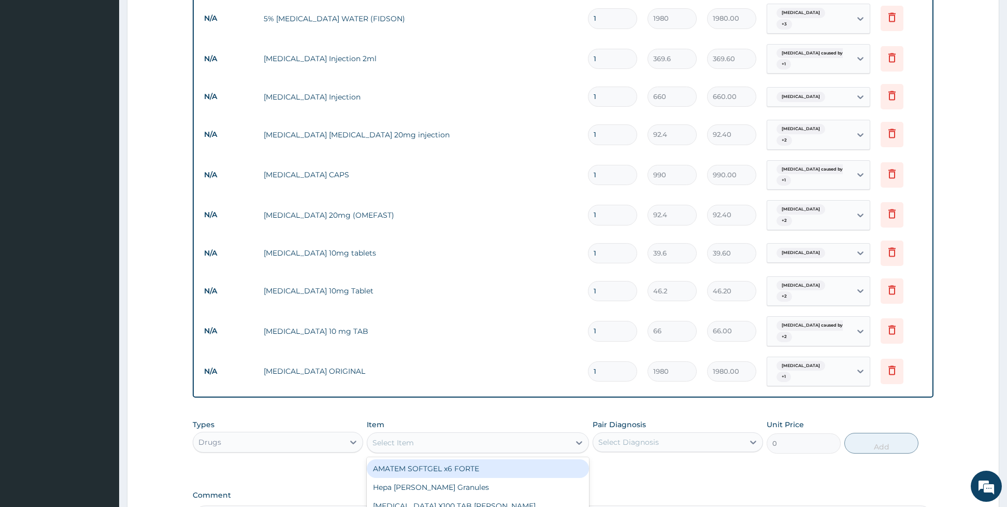
click at [496, 432] on div "Select Item" at bounding box center [478, 442] width 222 height 21
type input "a"
type input "bl"
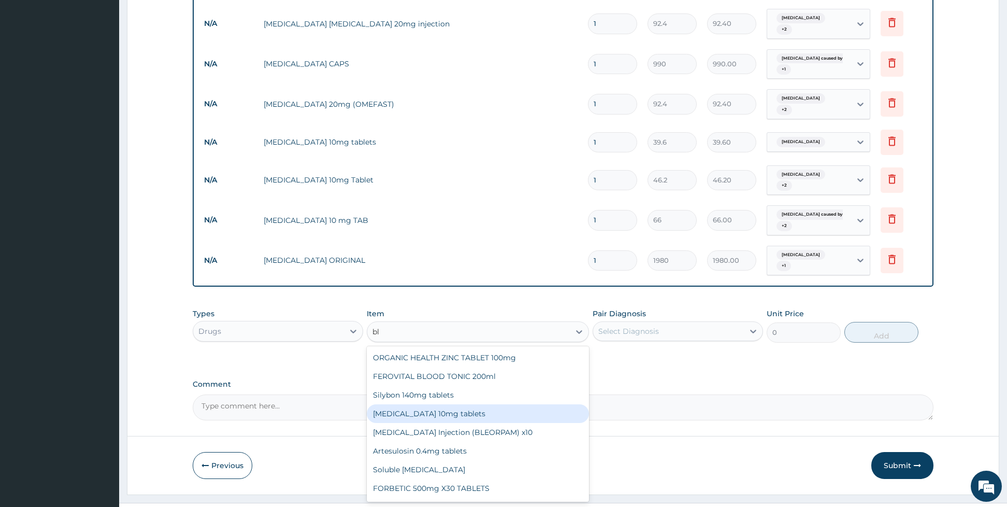
scroll to position [1017, 0]
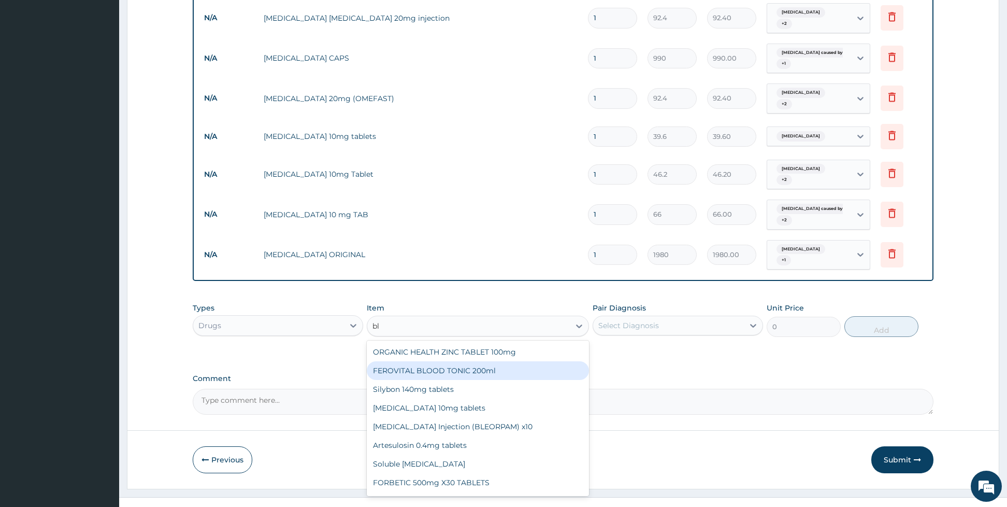
click at [432, 361] on div "FEROVITAL BLOOD TONIC 200ml" at bounding box center [478, 370] width 222 height 19
type input "1320"
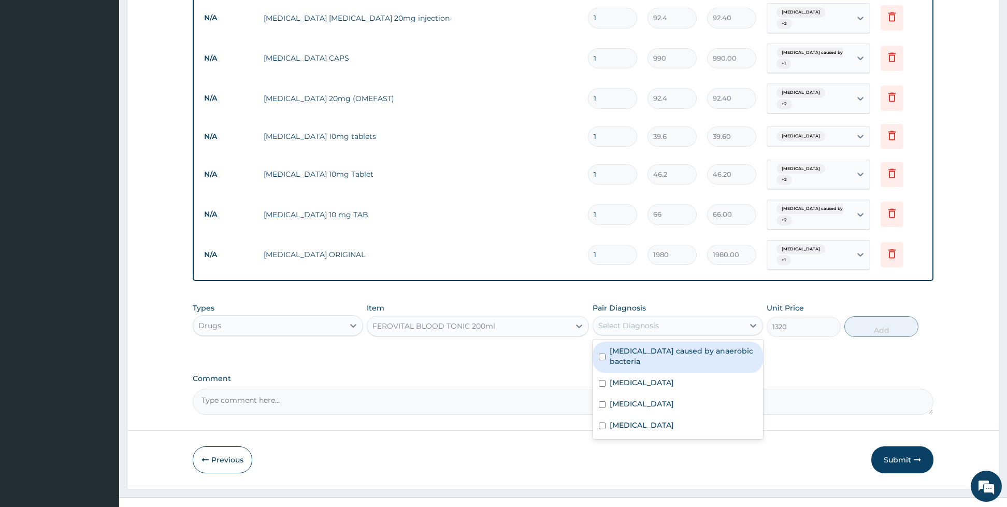
click at [606, 320] on div "Select Diagnosis" at bounding box center [629, 325] width 61 height 10
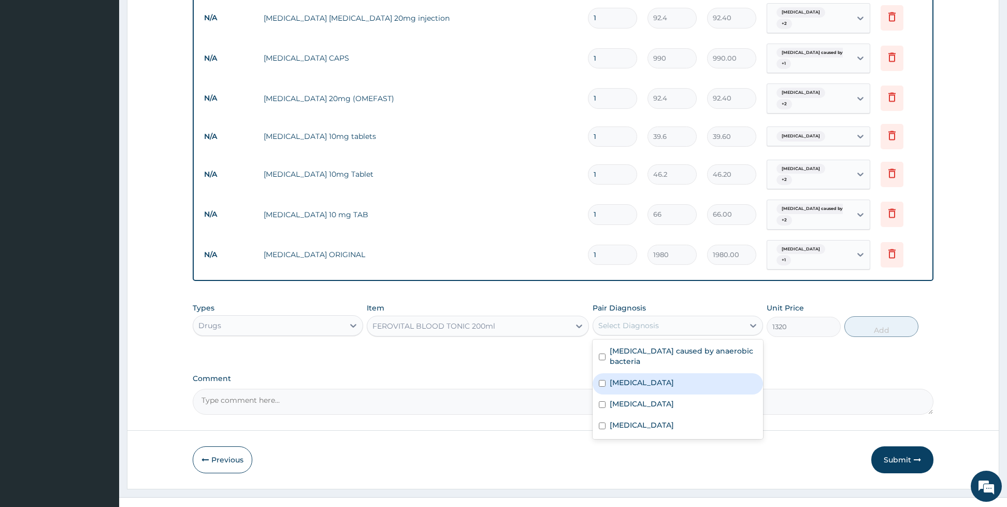
click at [605, 380] on input "checkbox" at bounding box center [602, 383] width 7 height 7
checkbox input "true"
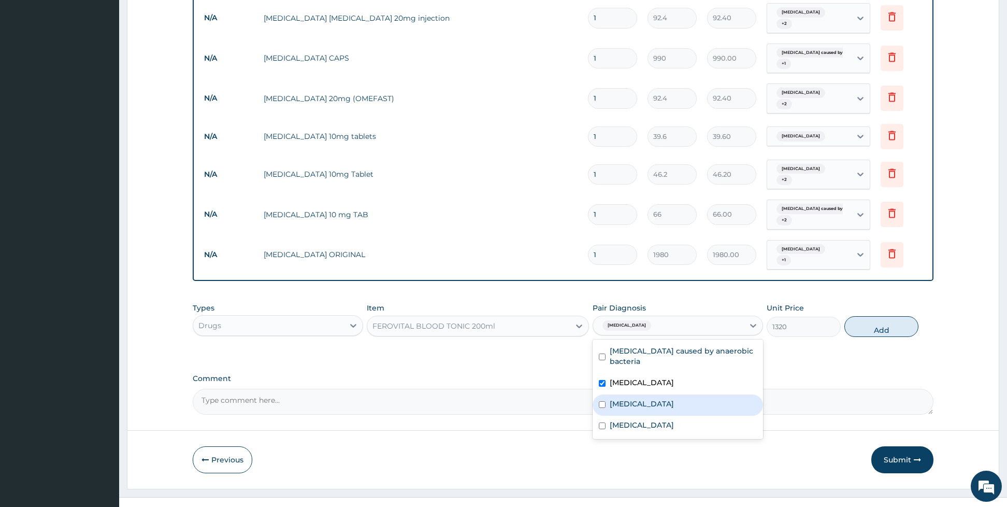
click at [615, 398] on label "[MEDICAL_DATA]" at bounding box center [642, 403] width 64 height 10
checkbox input "true"
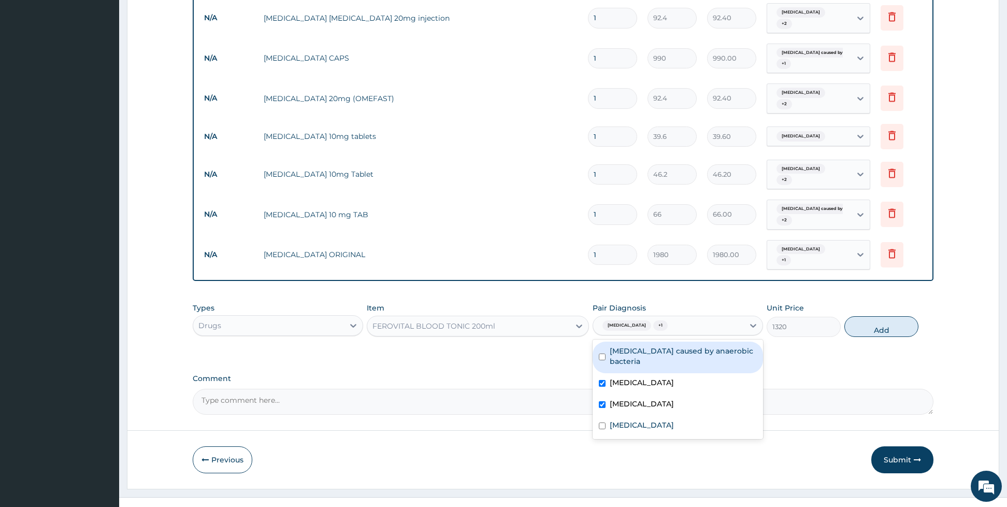
click at [606, 341] on div "[MEDICAL_DATA] caused by anaerobic bacteria" at bounding box center [678, 357] width 170 height 32
checkbox input "true"
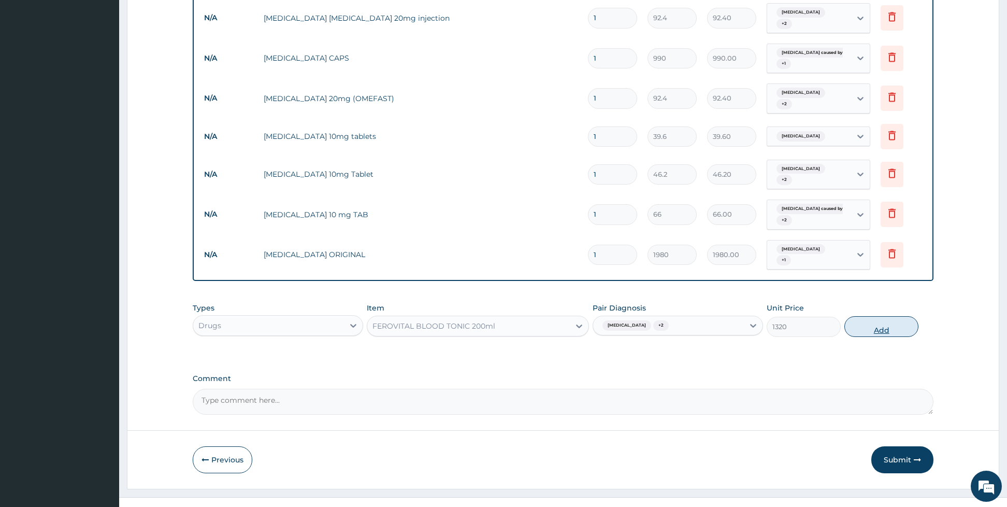
click at [861, 316] on button "Add" at bounding box center [882, 326] width 74 height 21
type input "0"
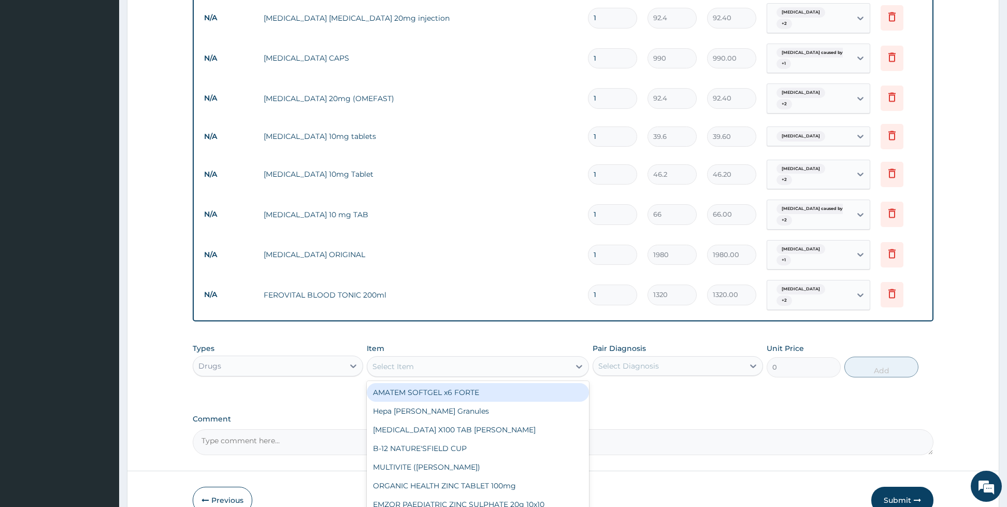
click at [512, 358] on div "Select Item" at bounding box center [468, 366] width 203 height 17
type input "piri"
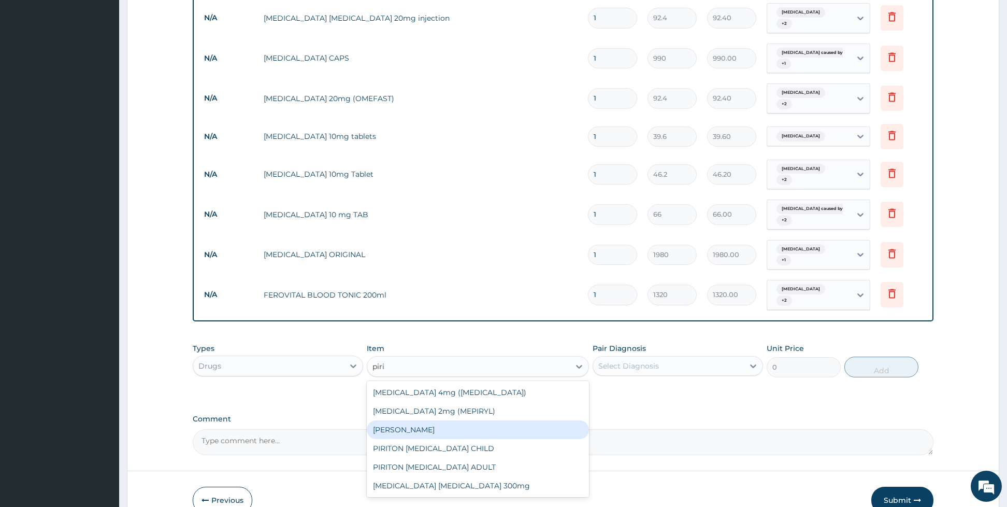
click at [460, 420] on div "[PERSON_NAME]" at bounding box center [478, 429] width 222 height 19
type input "26.4"
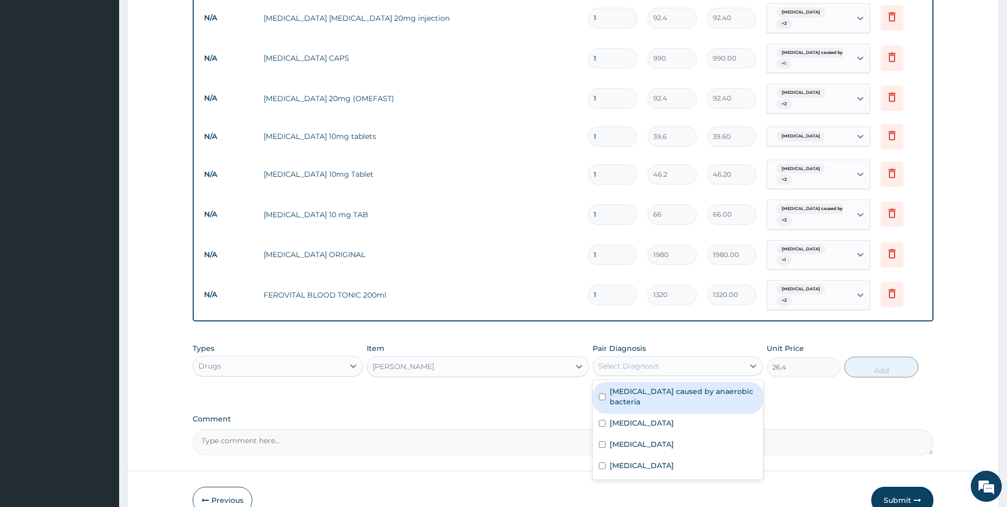
click at [630, 358] on div "Select Diagnosis" at bounding box center [668, 366] width 151 height 17
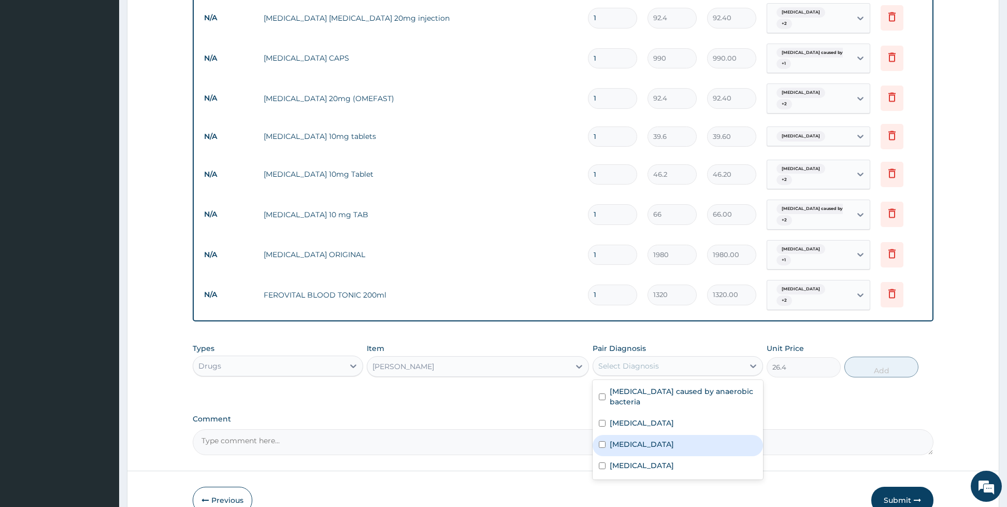
click at [618, 439] on label "[MEDICAL_DATA]" at bounding box center [642, 444] width 64 height 10
checkbox input "true"
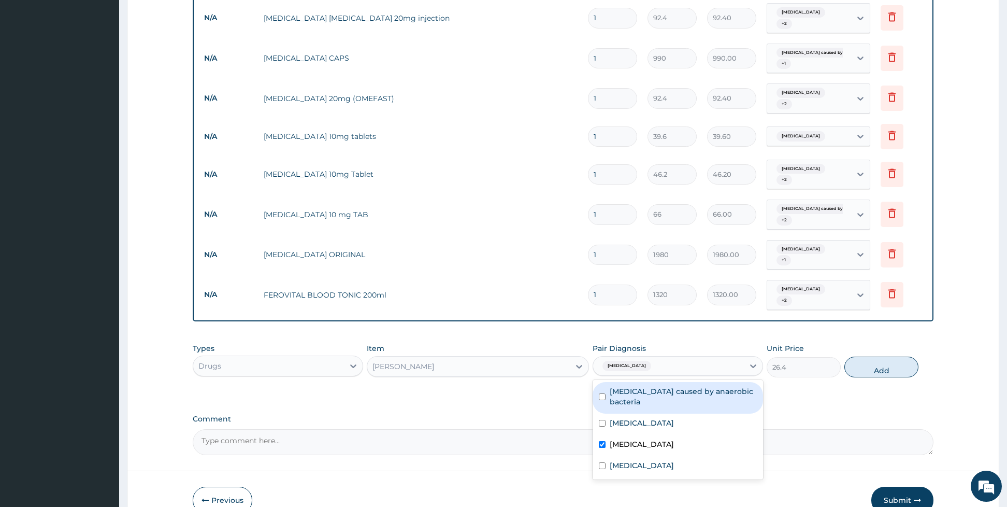
click at [601, 382] on div "[MEDICAL_DATA] caused by anaerobic bacteria" at bounding box center [678, 398] width 170 height 32
checkbox input "true"
click at [874, 357] on button "Add" at bounding box center [882, 367] width 74 height 21
type input "0"
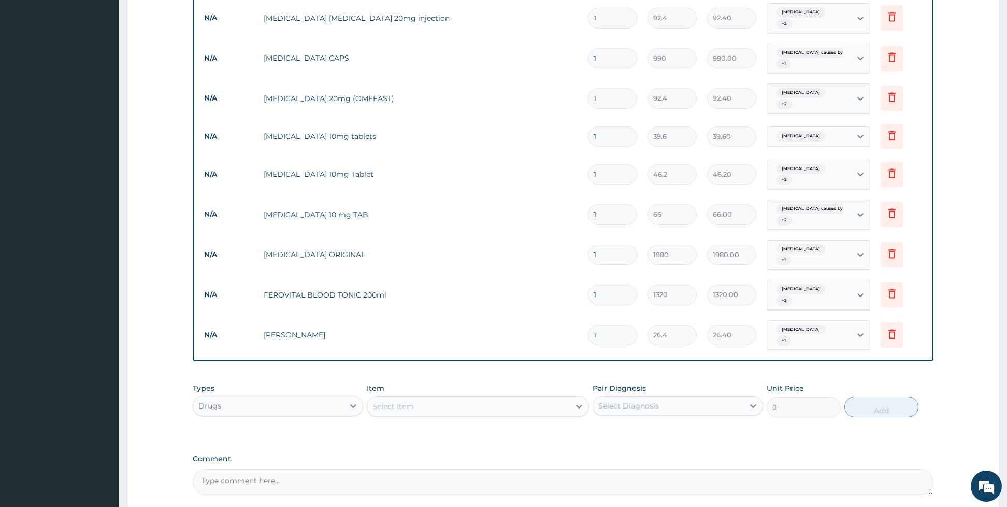
click at [522, 398] on div "Select Item" at bounding box center [468, 406] width 203 height 17
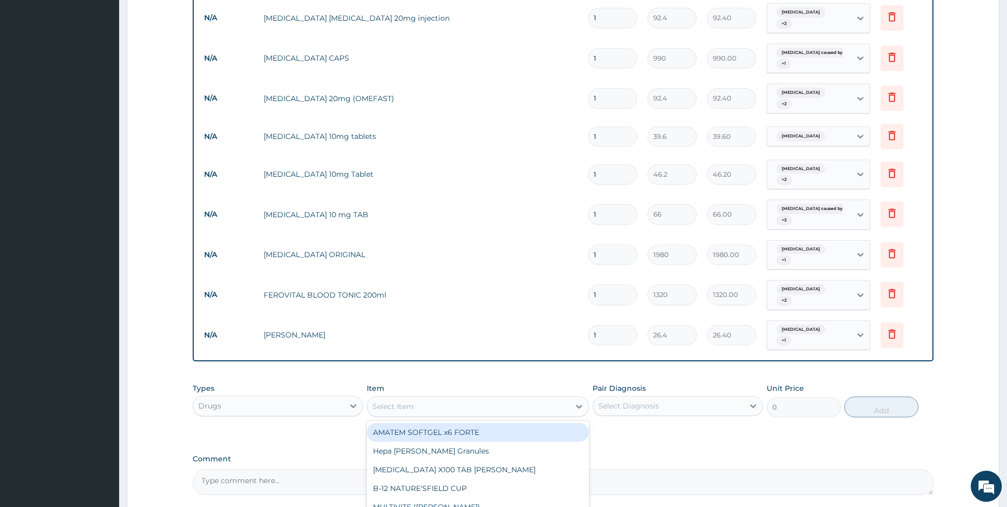
type input "v"
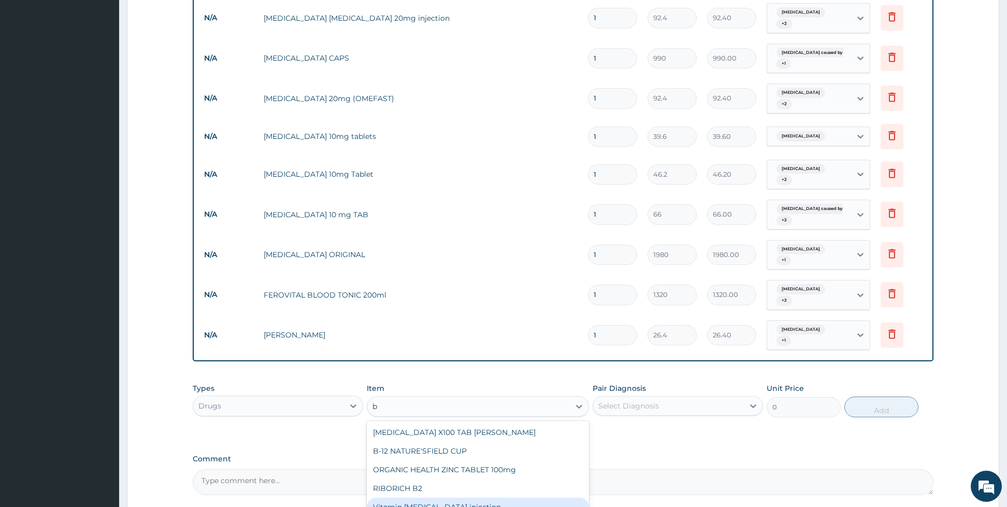
type input "b"
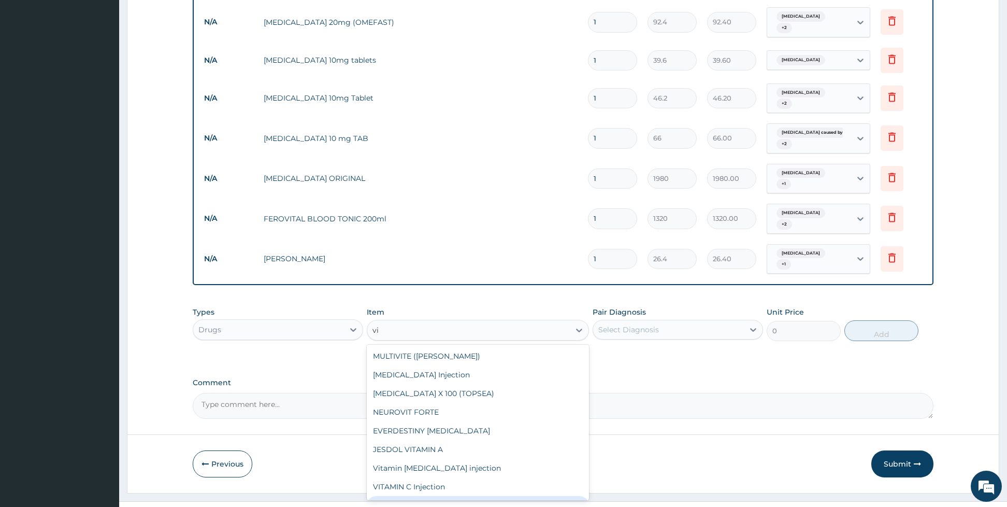
type input "v"
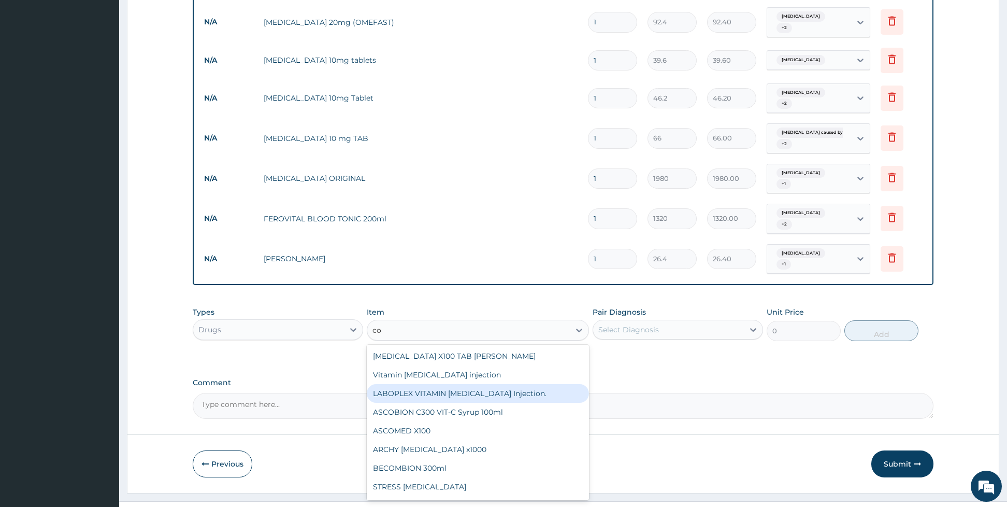
type input "com"
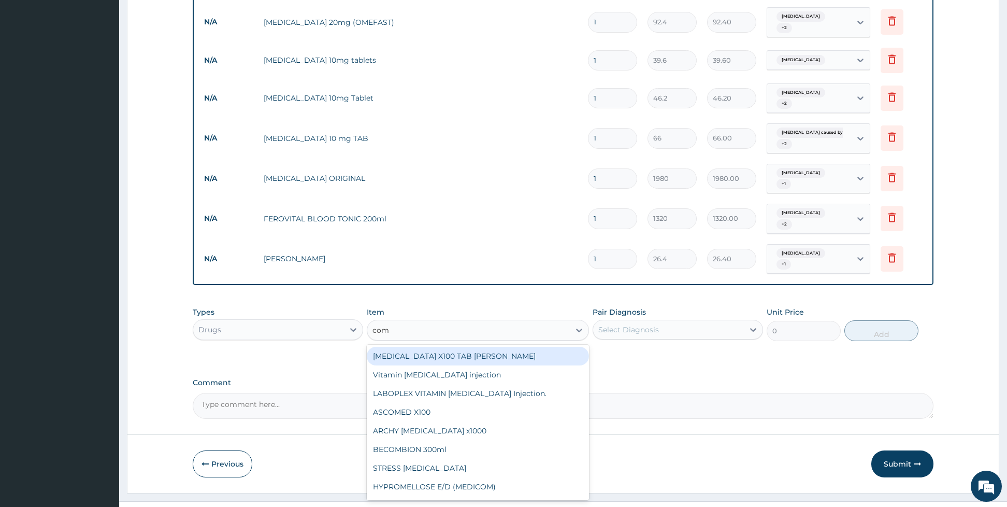
click at [459, 347] on div "[MEDICAL_DATA] X100 TAB [PERSON_NAME]" at bounding box center [478, 356] width 222 height 19
type input "26.4"
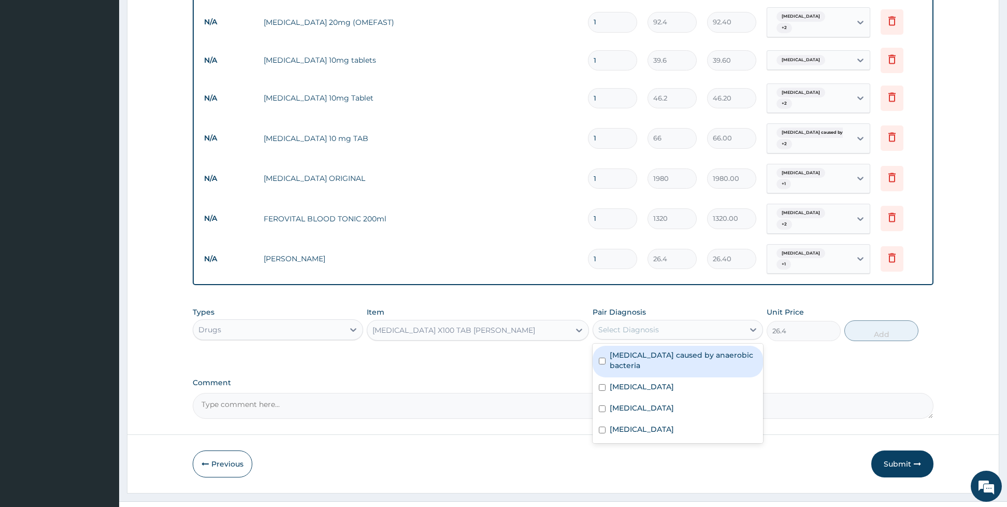
click at [629, 321] on div "Select Diagnosis" at bounding box center [668, 329] width 151 height 17
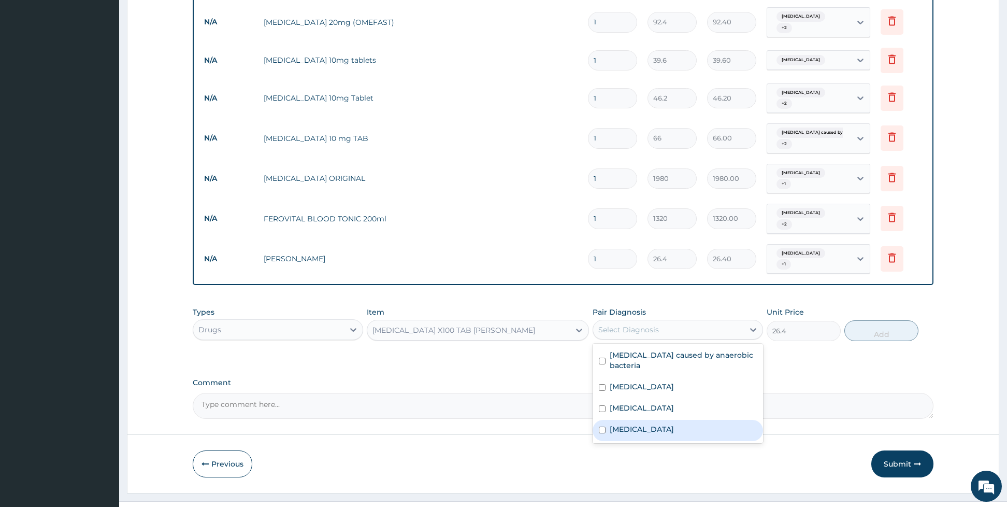
click at [612, 424] on label "[MEDICAL_DATA]" at bounding box center [642, 429] width 64 height 10
checkbox input "true"
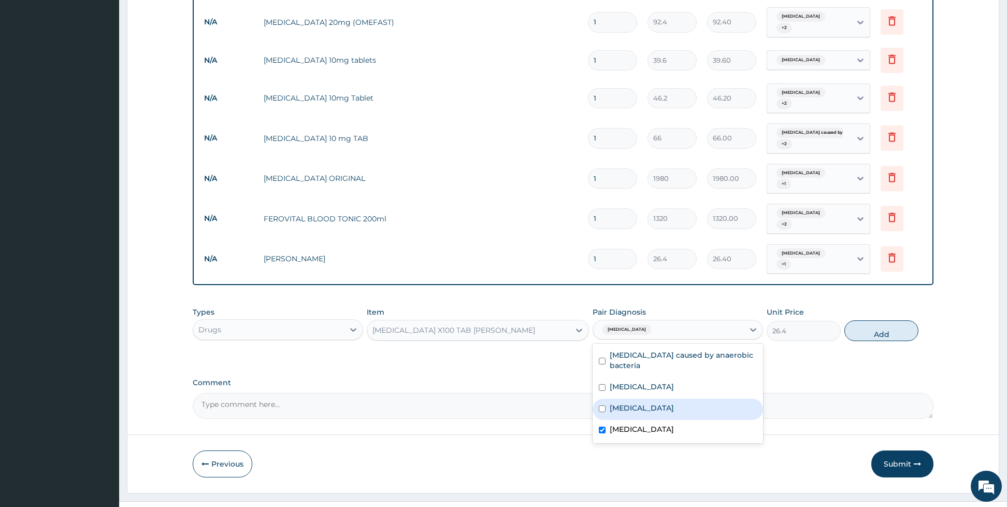
click at [622, 403] on label "[MEDICAL_DATA]" at bounding box center [642, 408] width 64 height 10
checkbox input "true"
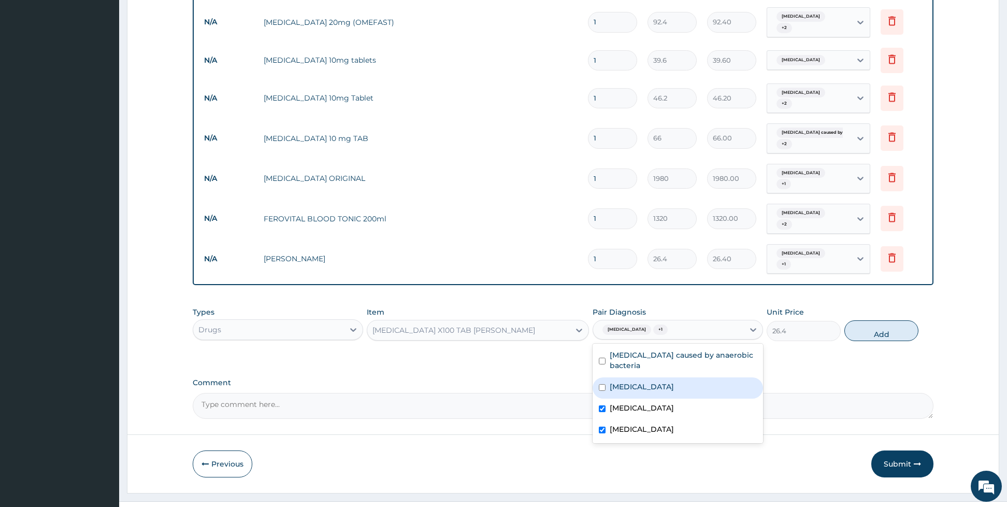
click at [599, 377] on div "[MEDICAL_DATA]" at bounding box center [678, 387] width 170 height 21
checkbox input "true"
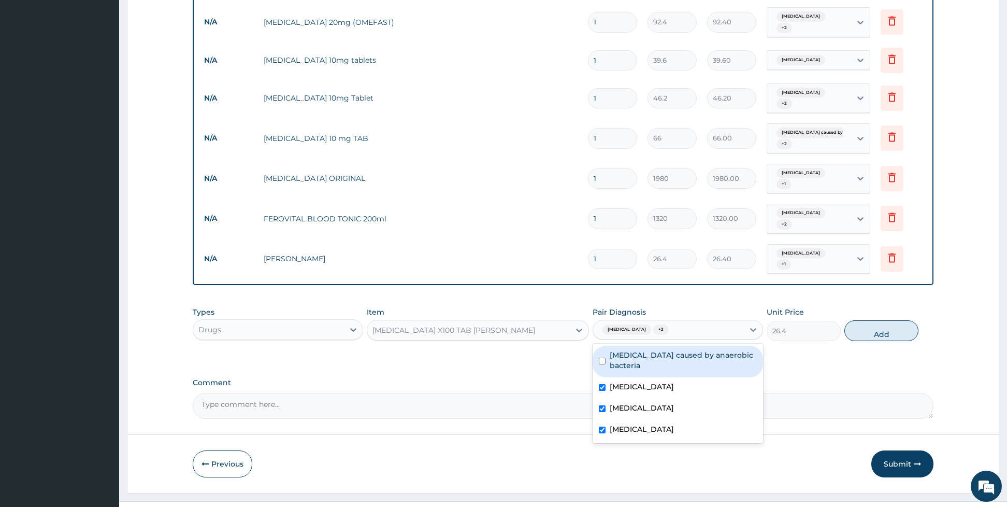
click at [601, 358] on input "checkbox" at bounding box center [602, 361] width 7 height 7
checkbox input "true"
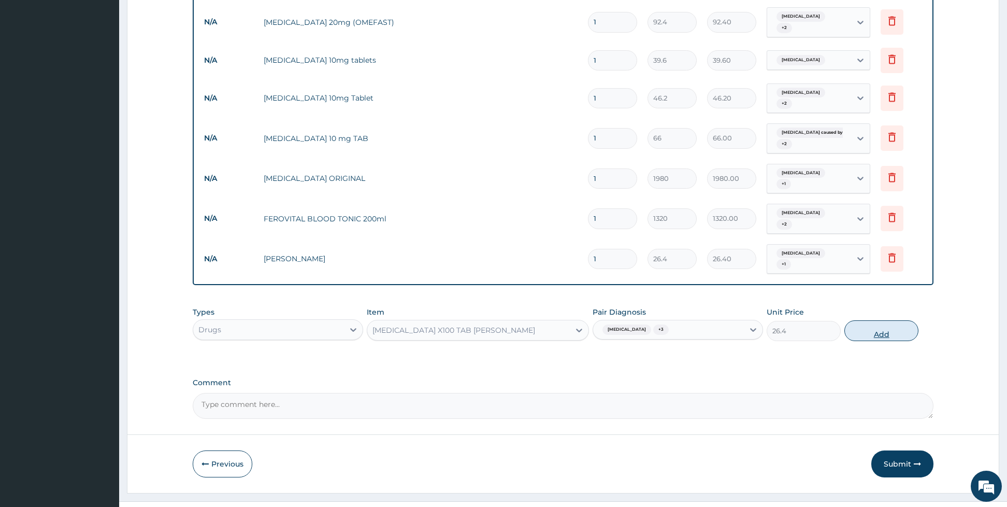
click at [870, 320] on button "Add" at bounding box center [882, 330] width 74 height 21
type input "0"
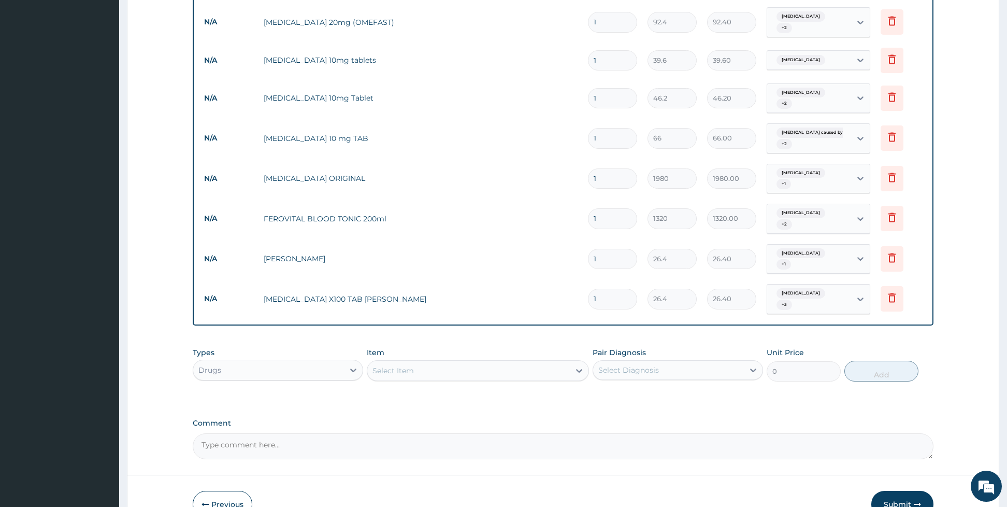
click at [444, 362] on div "Select Item" at bounding box center [468, 370] width 203 height 17
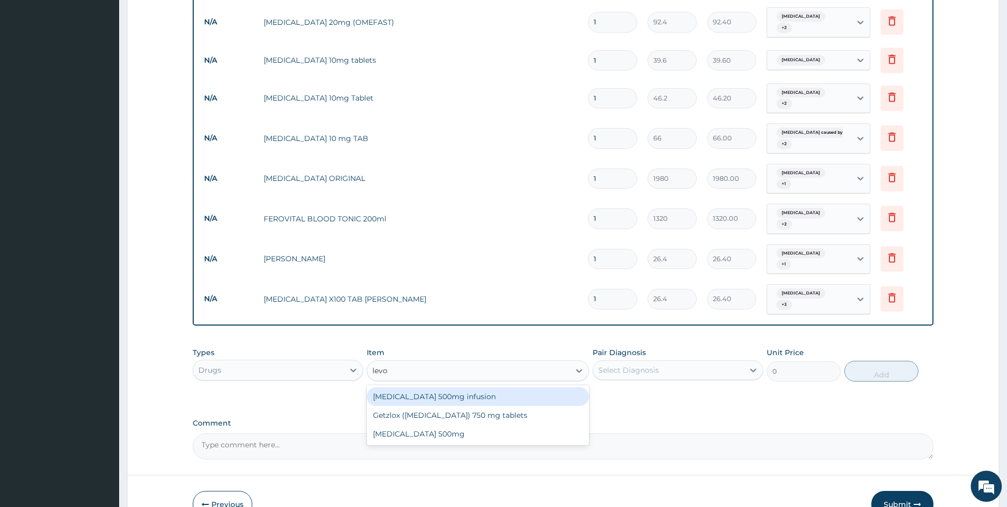
type input "levof"
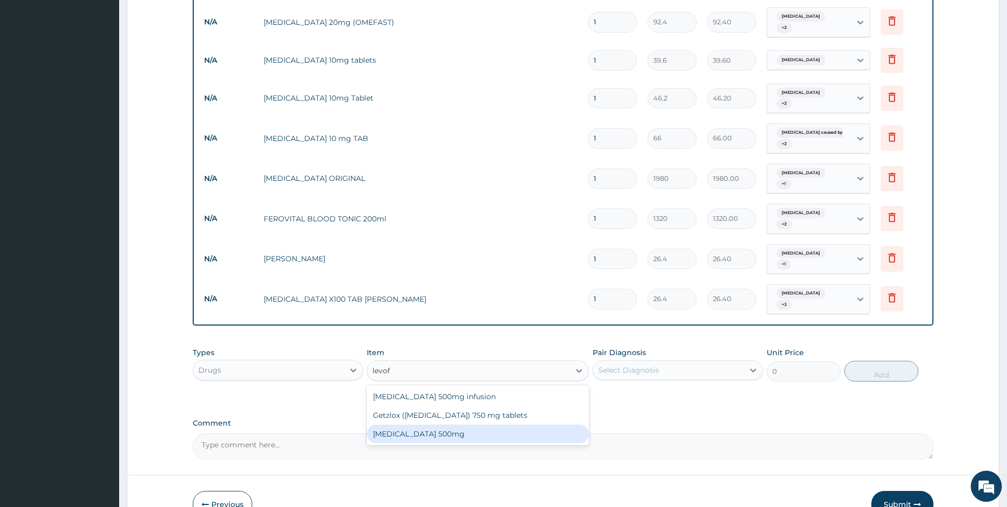
click at [454, 424] on div "[MEDICAL_DATA] 500mg" at bounding box center [478, 433] width 222 height 19
type input "264"
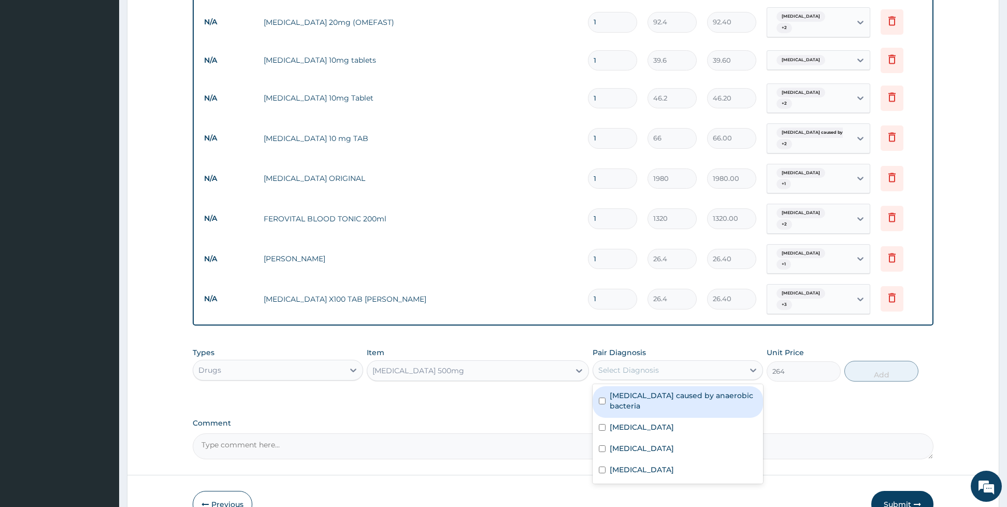
click at [621, 365] on div "Select Diagnosis" at bounding box center [629, 370] width 61 height 10
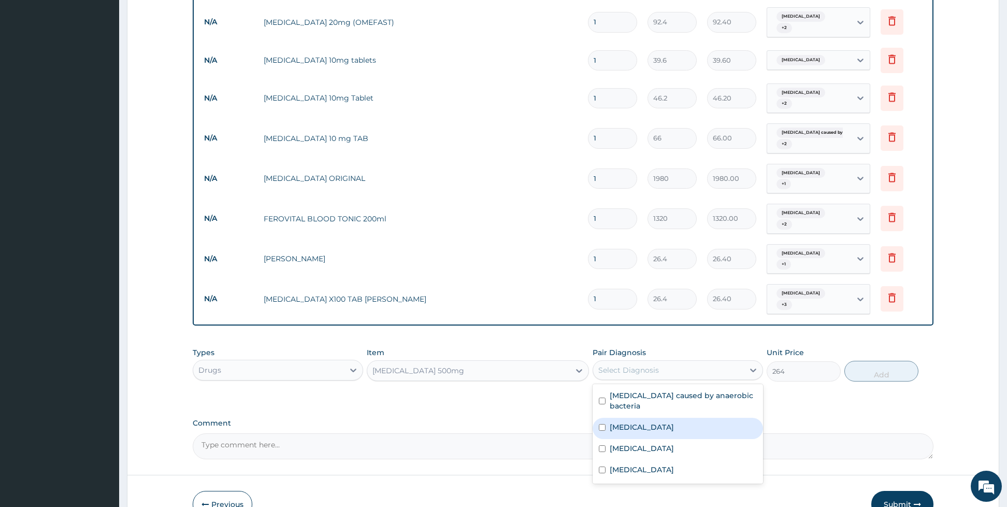
drag, startPoint x: 615, startPoint y: 366, endPoint x: 604, endPoint y: 394, distance: 30.0
click at [604, 394] on div "Sepsis caused by anaerobic bacteria Benign prostatic hyperplasia Sepsis Malaria" at bounding box center [678, 433] width 170 height 99
drag, startPoint x: 604, startPoint y: 394, endPoint x: 599, endPoint y: 409, distance: 16.2
click at [599, 409] on div "Sepsis caused by anaerobic bacteria Benign prostatic hyperplasia Sepsis Malaria" at bounding box center [678, 433] width 170 height 99
click at [599, 445] on input "checkbox" at bounding box center [602, 448] width 7 height 7
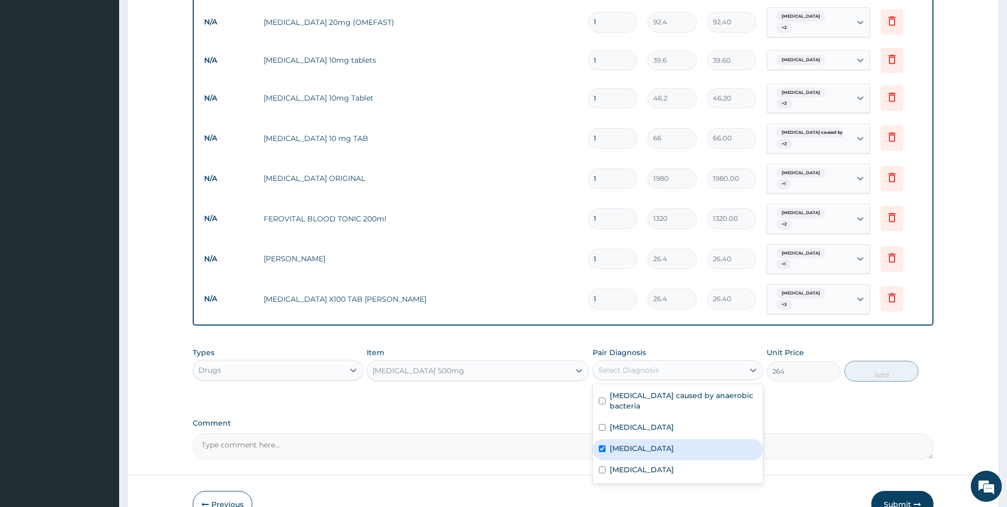
checkbox input "true"
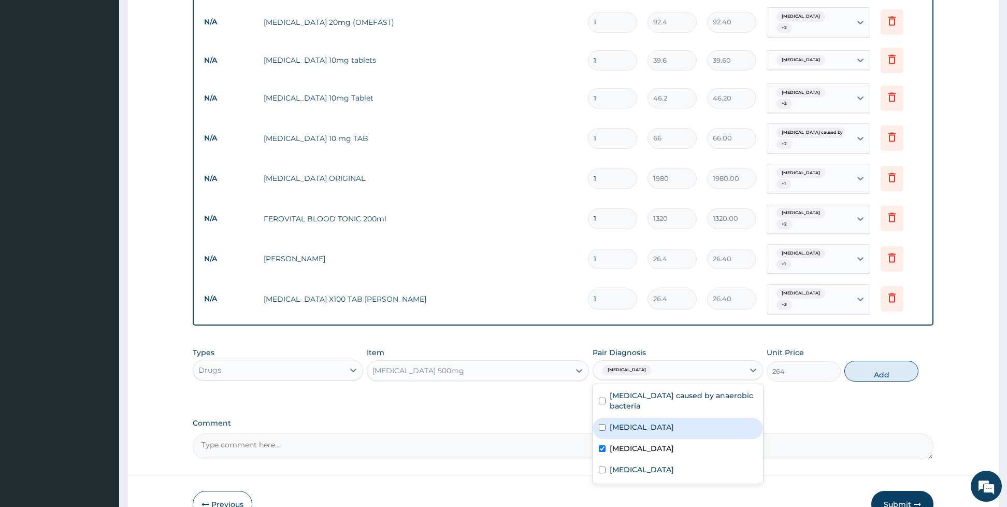
click at [599, 418] on div "[MEDICAL_DATA]" at bounding box center [678, 428] width 170 height 21
checkbox input "true"
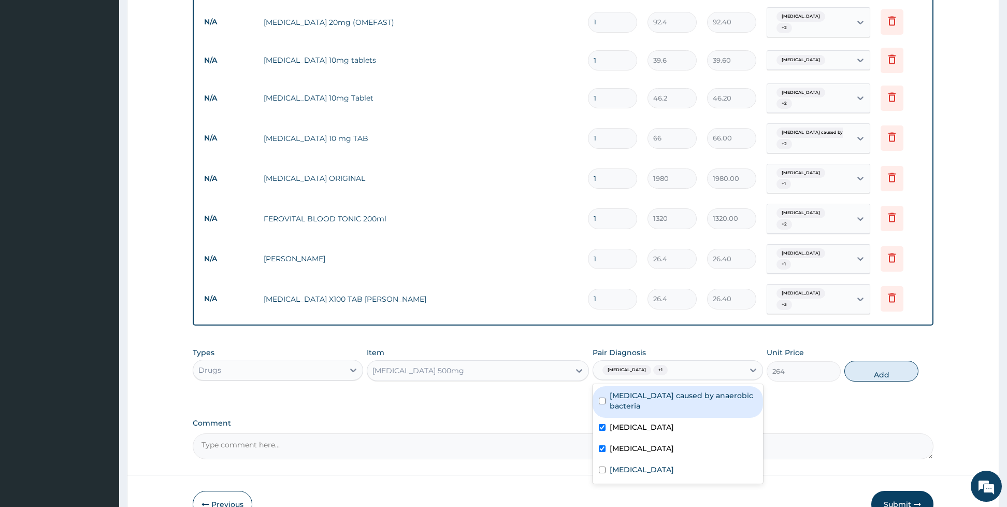
click at [611, 386] on div "[MEDICAL_DATA] caused by anaerobic bacteria" at bounding box center [678, 402] width 170 height 32
checkbox input "true"
click at [882, 361] on button "Add" at bounding box center [882, 371] width 74 height 21
type input "0"
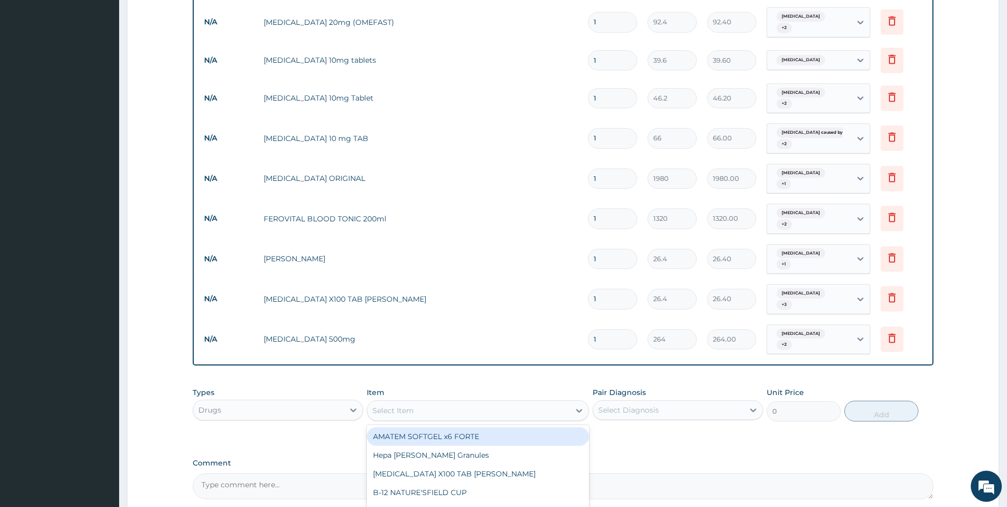
click at [529, 402] on div "Select Item" at bounding box center [468, 410] width 203 height 17
type input "ges"
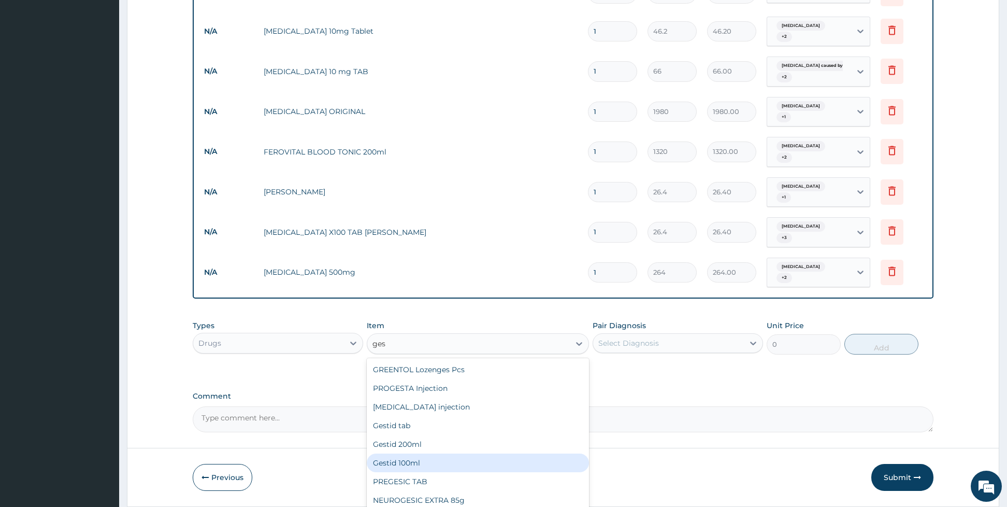
scroll to position [1164, 0]
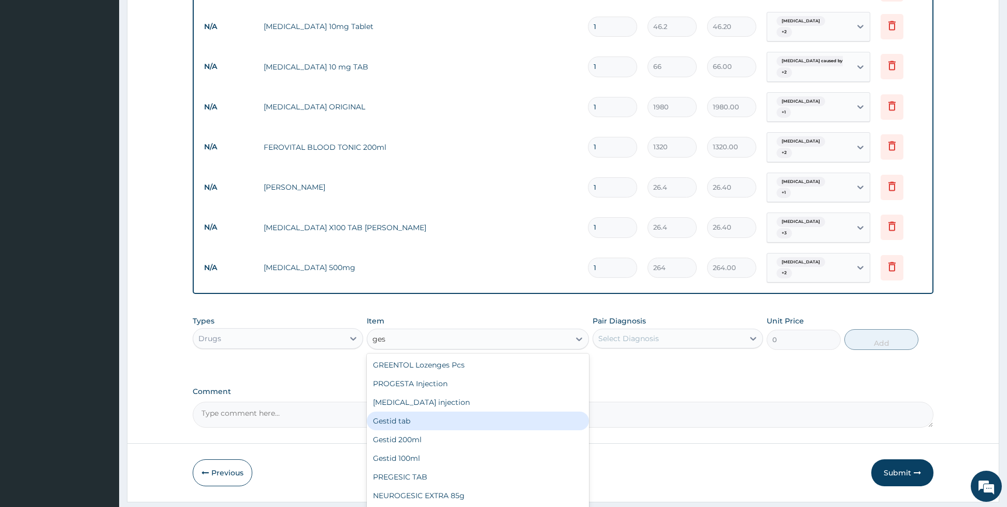
click at [436, 411] on div "Gestid tab" at bounding box center [478, 420] width 222 height 19
type input "52.8"
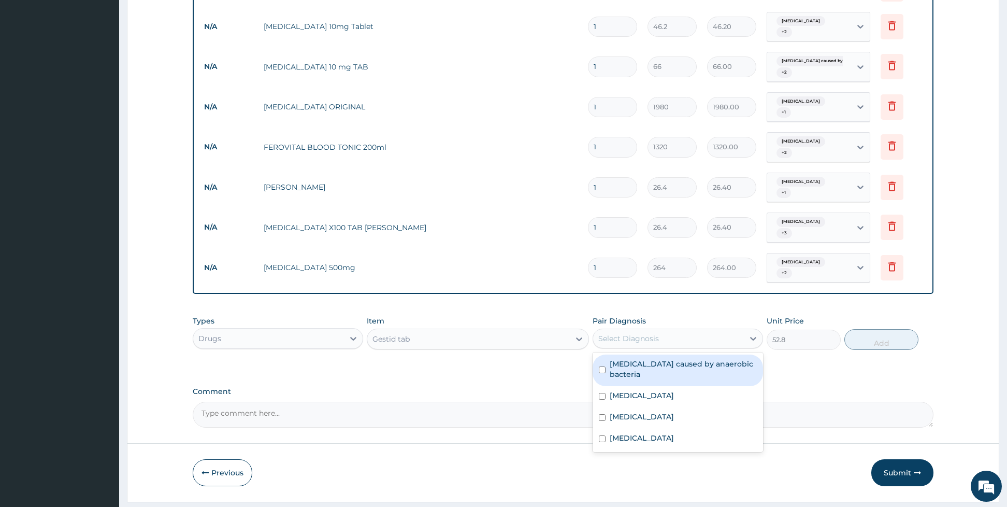
click at [625, 330] on div "Select Diagnosis" at bounding box center [668, 338] width 151 height 17
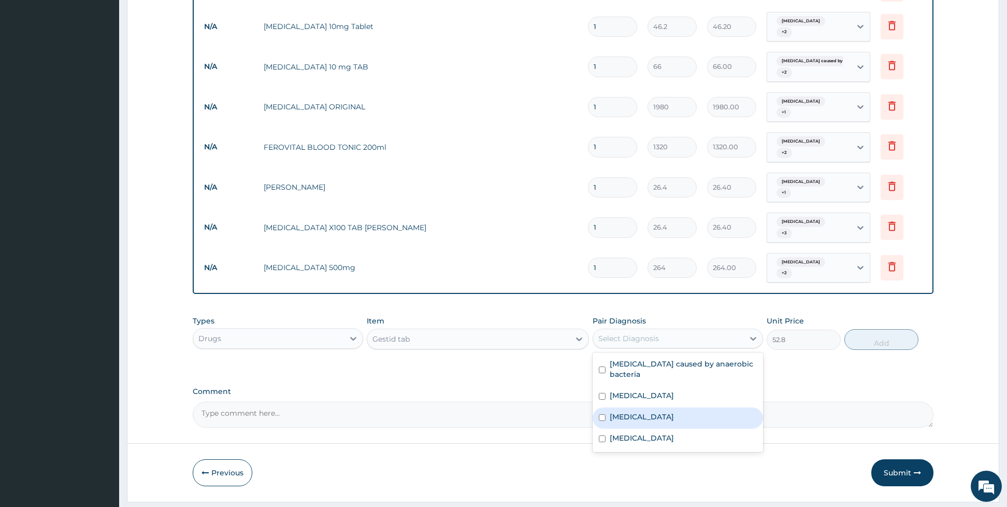
click at [607, 407] on div "[MEDICAL_DATA]" at bounding box center [678, 417] width 170 height 21
checkbox input "true"
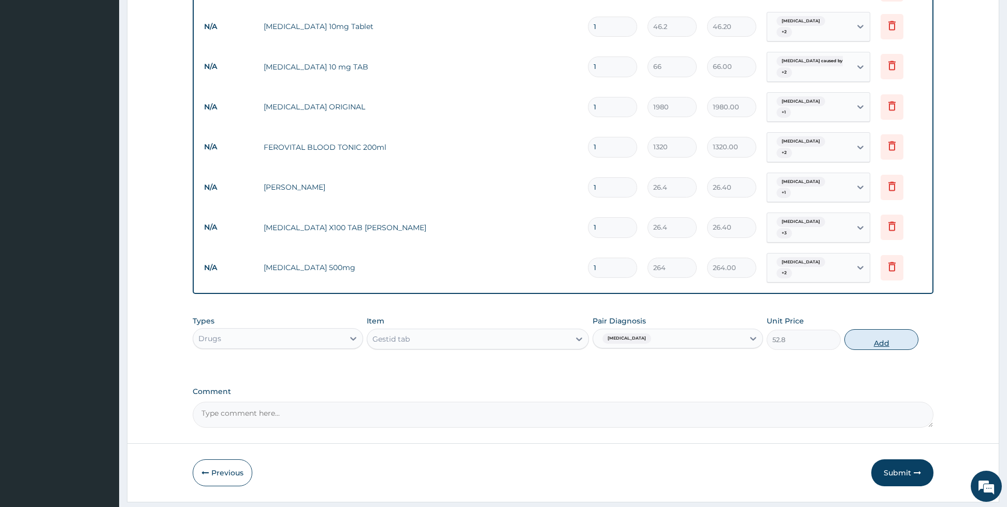
click at [870, 329] on button "Add" at bounding box center [882, 339] width 74 height 21
type input "0"
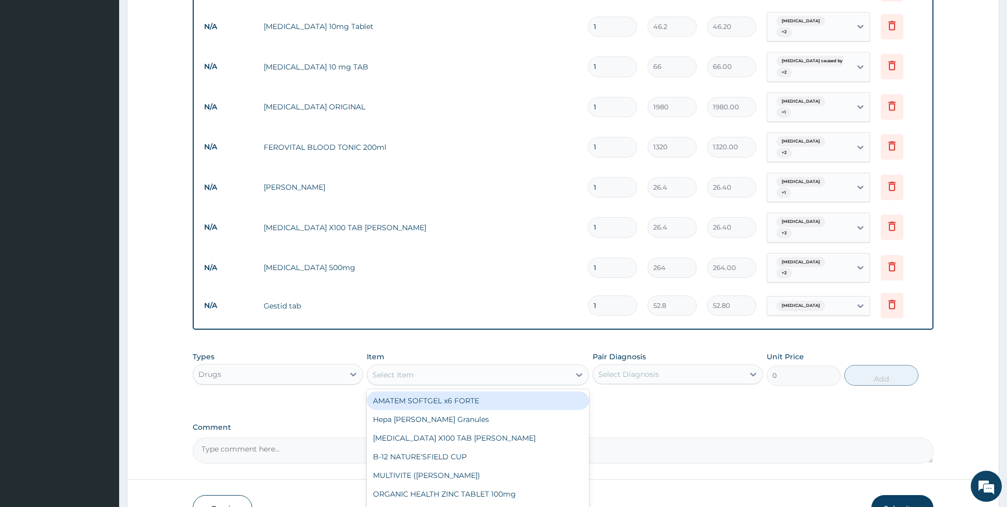
click at [490, 364] on div "Select Item" at bounding box center [478, 374] width 222 height 21
type input "prop"
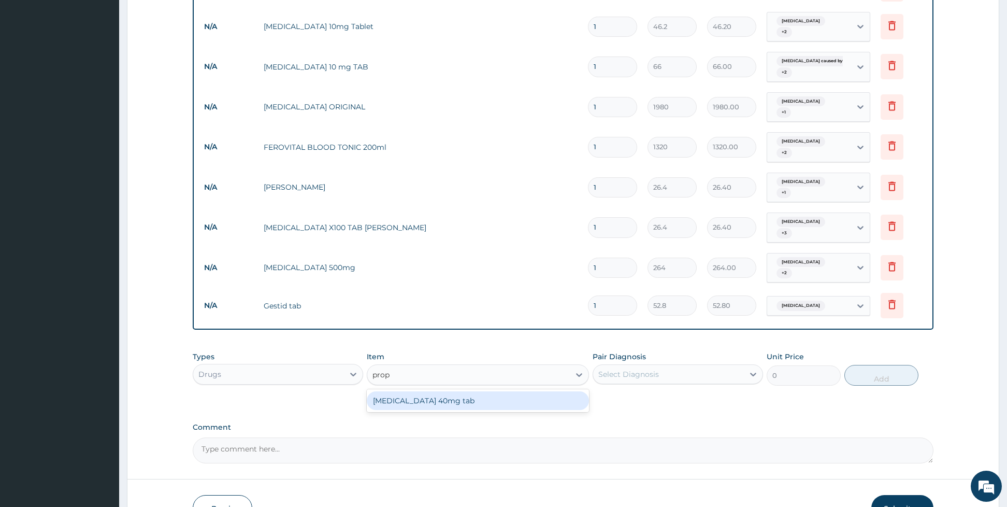
click at [468, 391] on div "[MEDICAL_DATA] 40mg tab" at bounding box center [478, 400] width 222 height 19
type input "92.4"
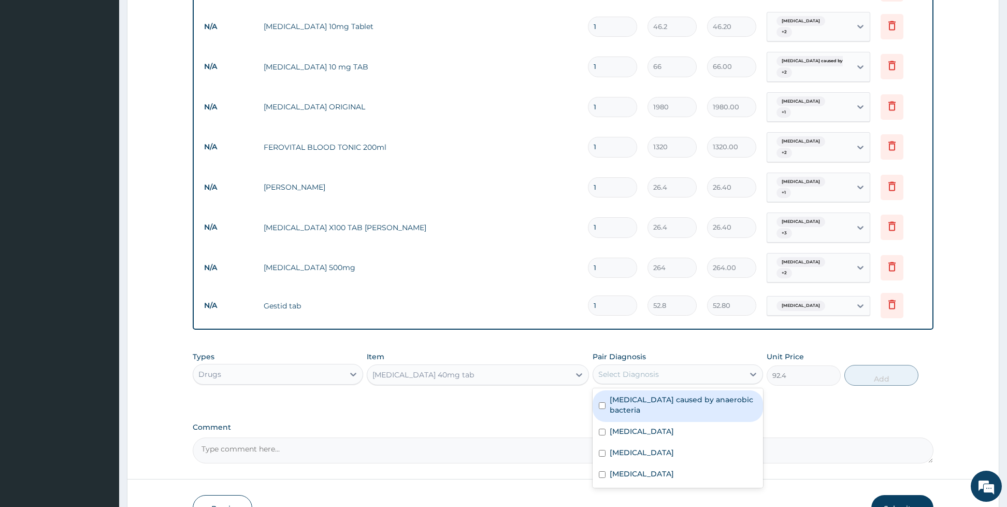
click at [623, 369] on div "Select Diagnosis" at bounding box center [629, 374] width 61 height 10
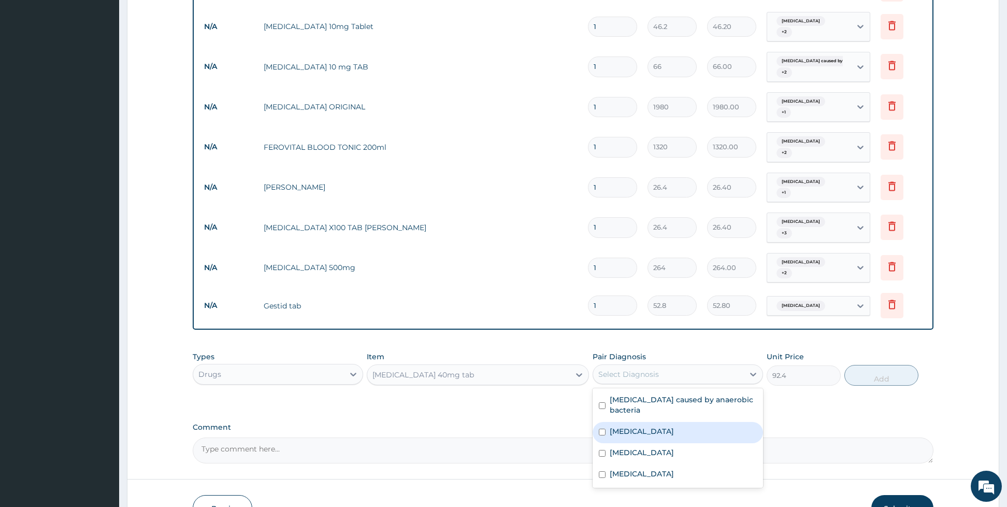
click at [615, 426] on label "[MEDICAL_DATA]" at bounding box center [642, 431] width 64 height 10
checkbox input "true"
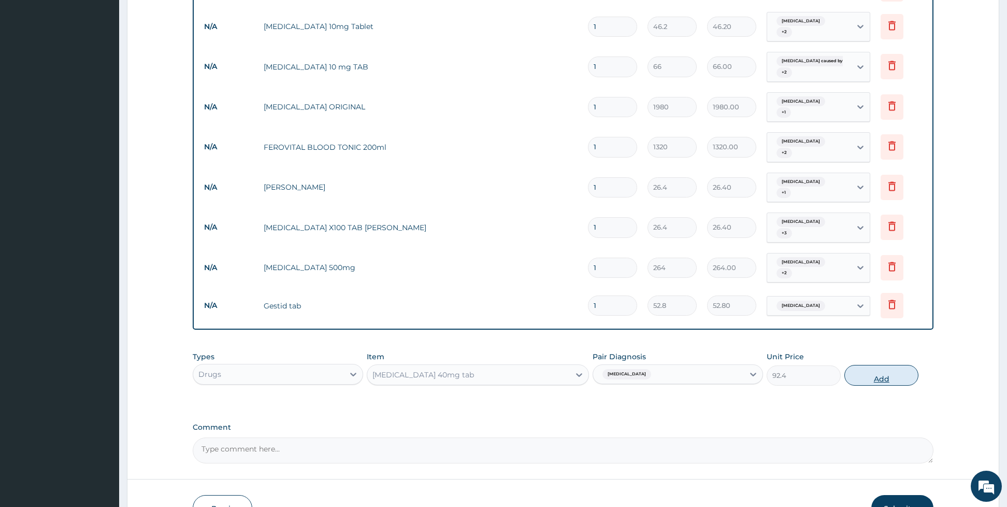
click at [866, 365] on button "Add" at bounding box center [882, 375] width 74 height 21
type input "0"
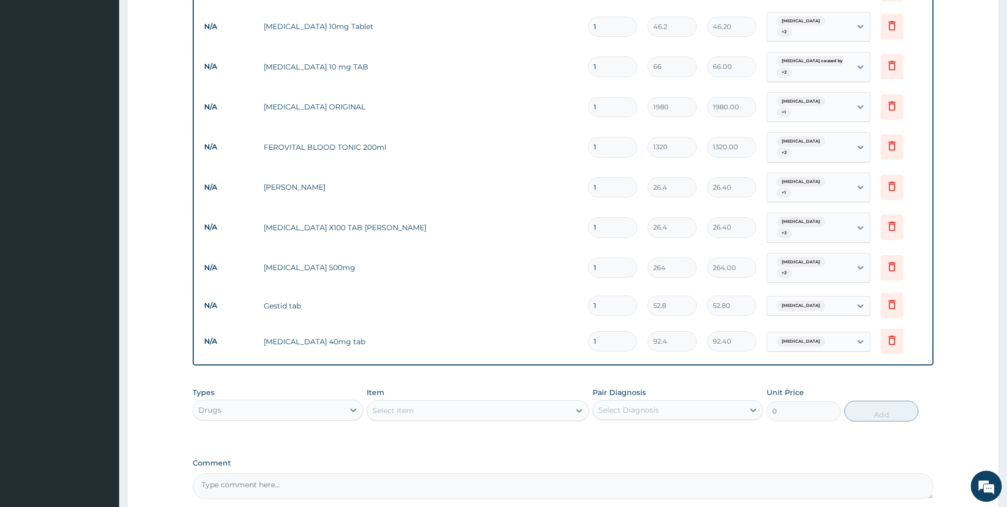
click at [539, 402] on div "Select Item" at bounding box center [468, 410] width 203 height 17
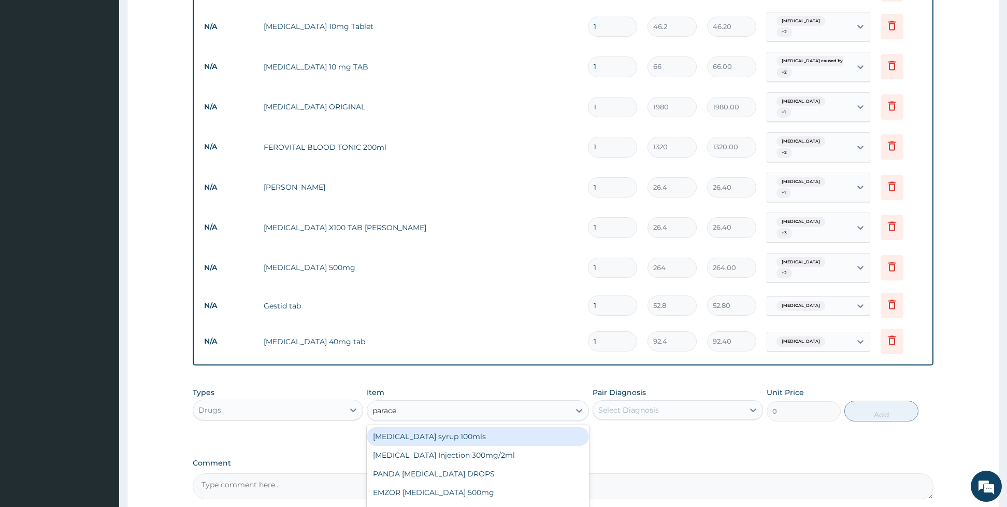
type input "paracet"
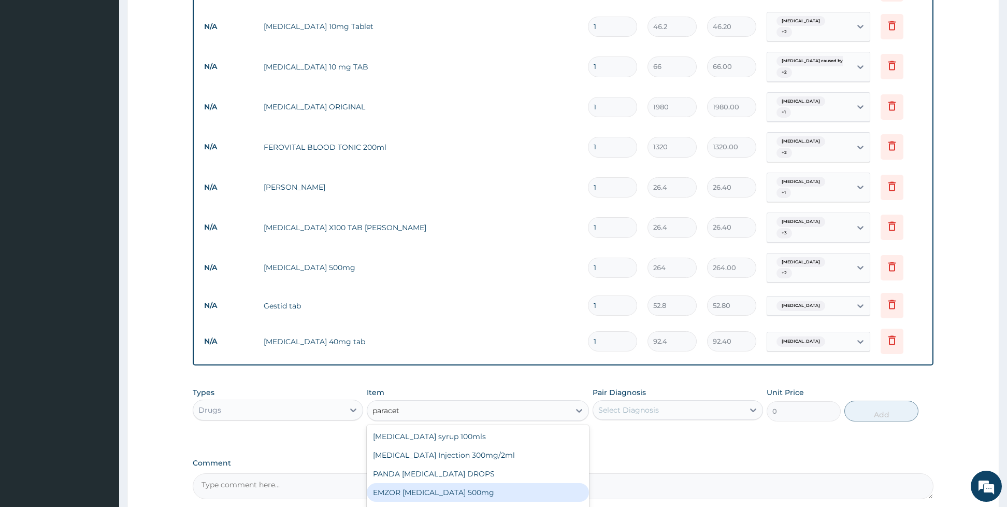
click at [479, 483] on div "EMZOR [MEDICAL_DATA] 500mg" at bounding box center [478, 492] width 222 height 19
type input "26.4"
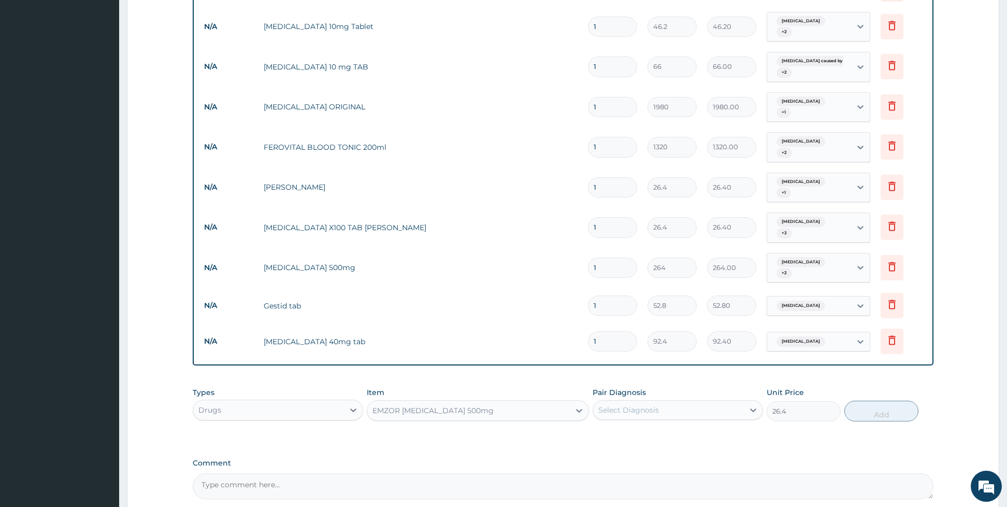
click at [624, 405] on div "Select Diagnosis" at bounding box center [629, 410] width 61 height 10
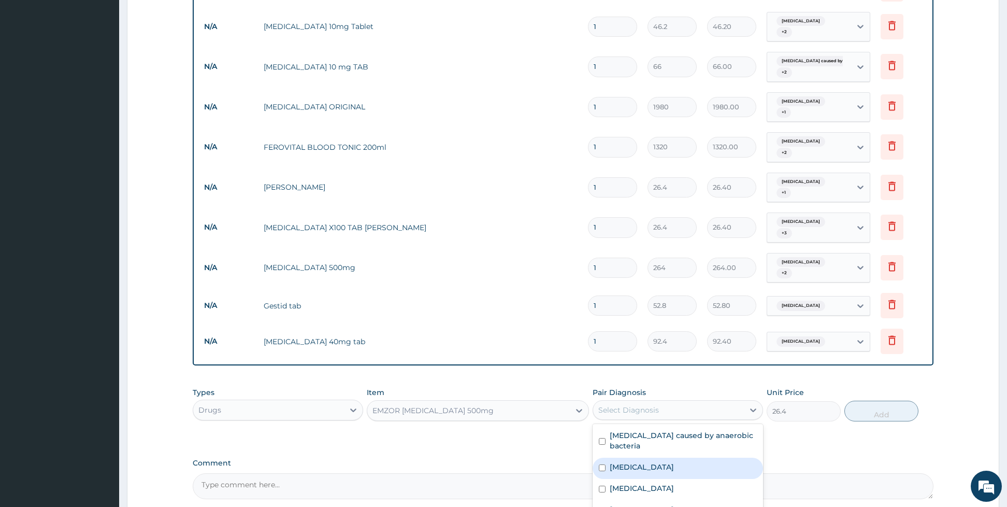
click at [612, 458] on div "[MEDICAL_DATA]" at bounding box center [678, 468] width 170 height 21
checkbox input "true"
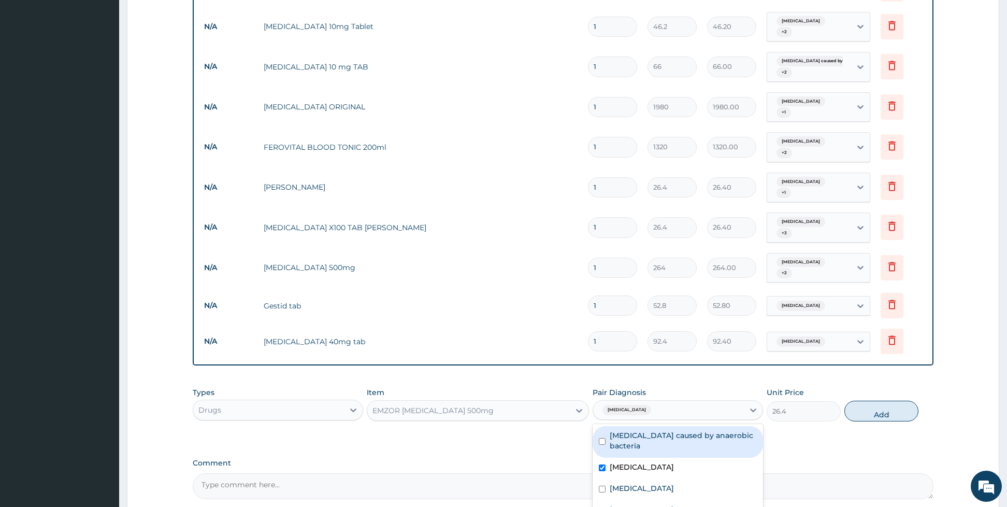
click at [602, 426] on div "[MEDICAL_DATA] caused by anaerobic bacteria" at bounding box center [678, 442] width 170 height 32
checkbox input "true"
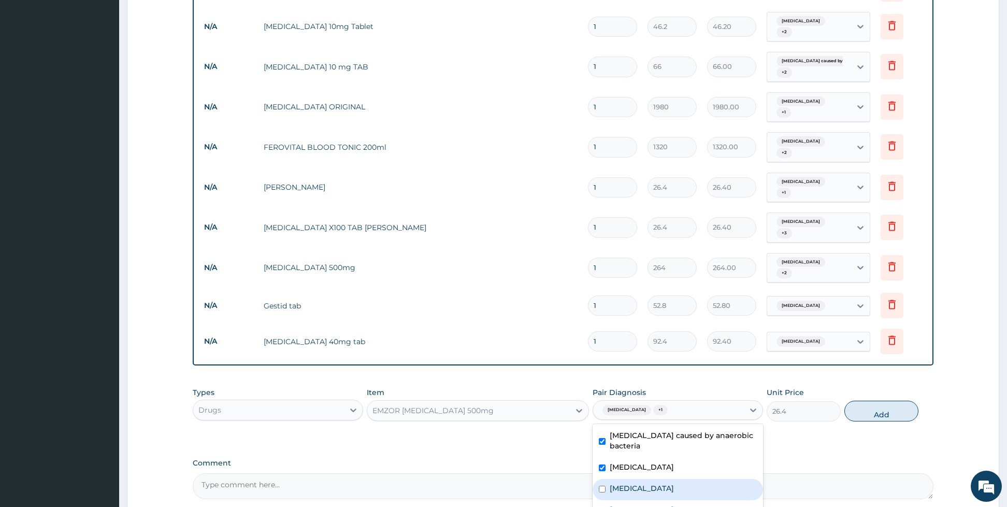
click at [601, 486] on input "checkbox" at bounding box center [602, 489] width 7 height 7
checkbox input "true"
click at [604, 500] on div "[MEDICAL_DATA]" at bounding box center [678, 510] width 170 height 21
checkbox input "true"
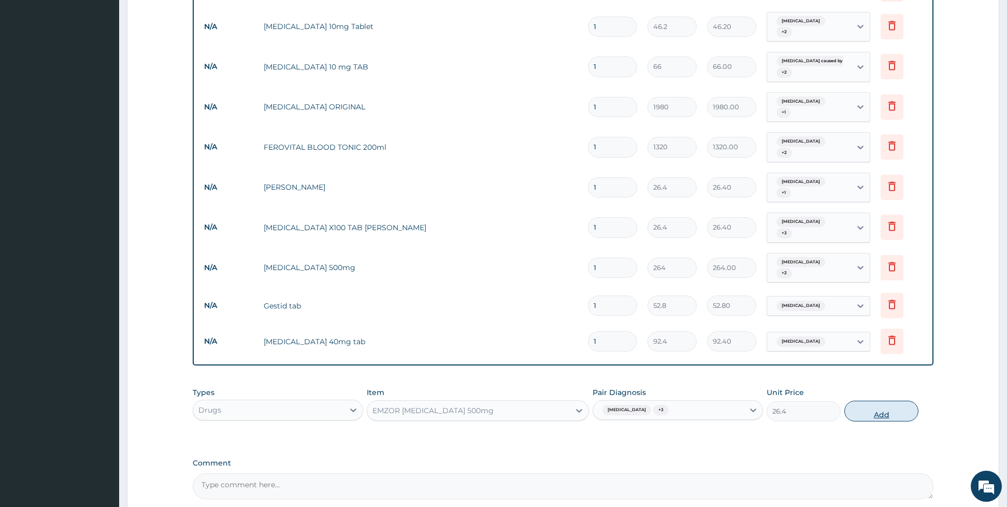
click at [891, 401] on button "Add" at bounding box center [882, 411] width 74 height 21
type input "0"
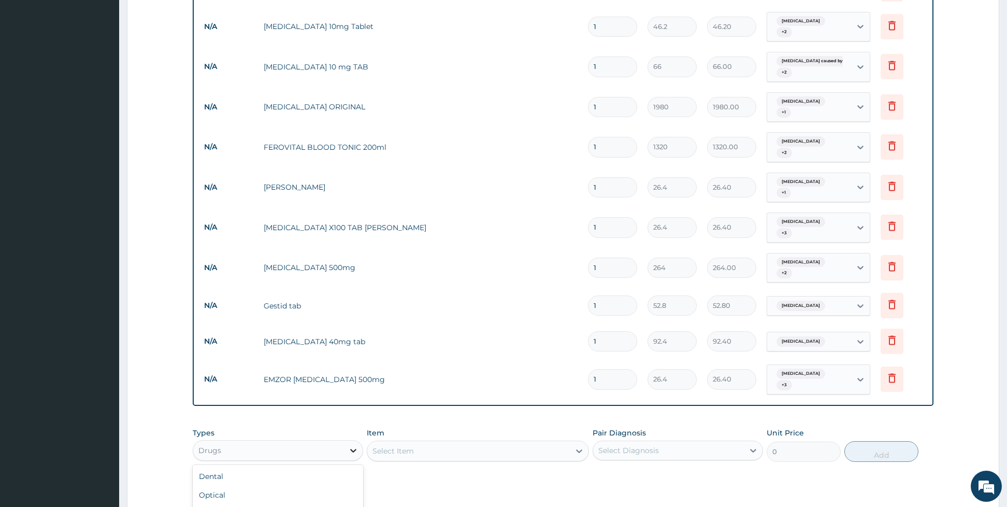
click at [349, 445] on icon at bounding box center [353, 450] width 10 height 10
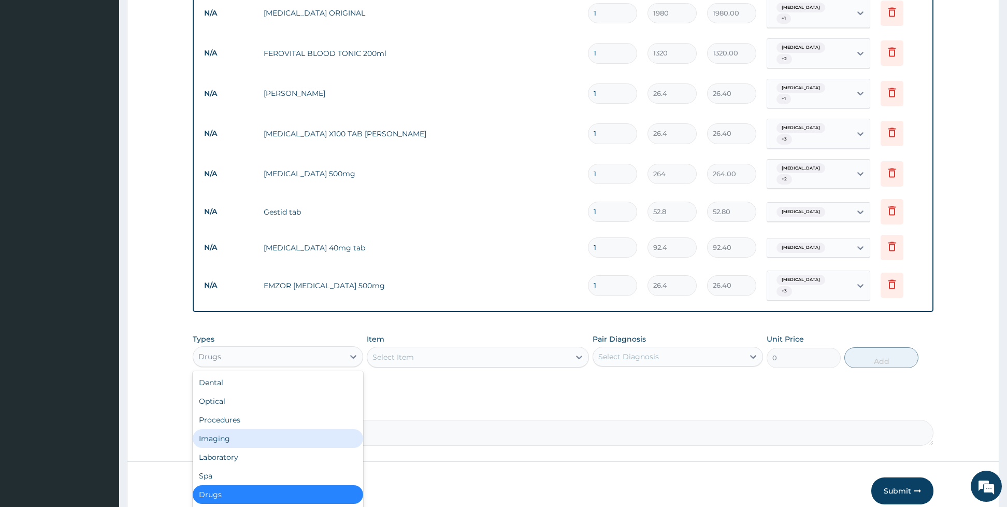
scroll to position [1276, 0]
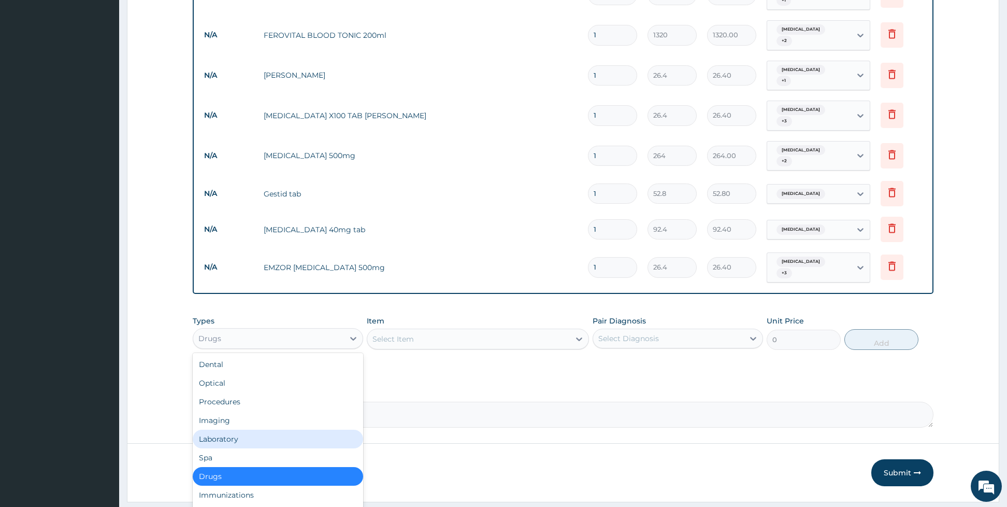
click at [208, 430] on div "Laboratory" at bounding box center [278, 439] width 170 height 19
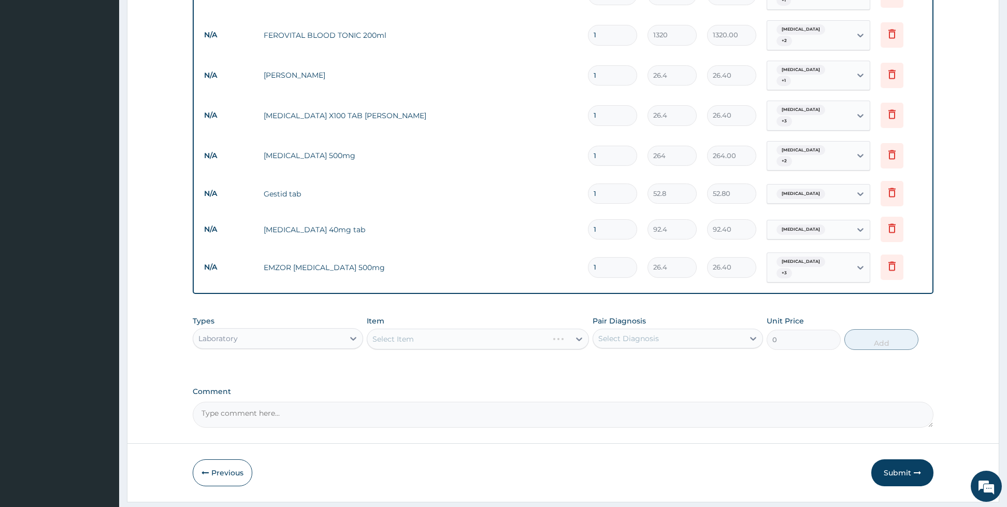
click at [403, 329] on div "Select Item" at bounding box center [478, 339] width 222 height 21
click at [396, 329] on div "Select Item" at bounding box center [478, 339] width 222 height 21
click at [403, 329] on div "Select Item" at bounding box center [478, 339] width 222 height 21
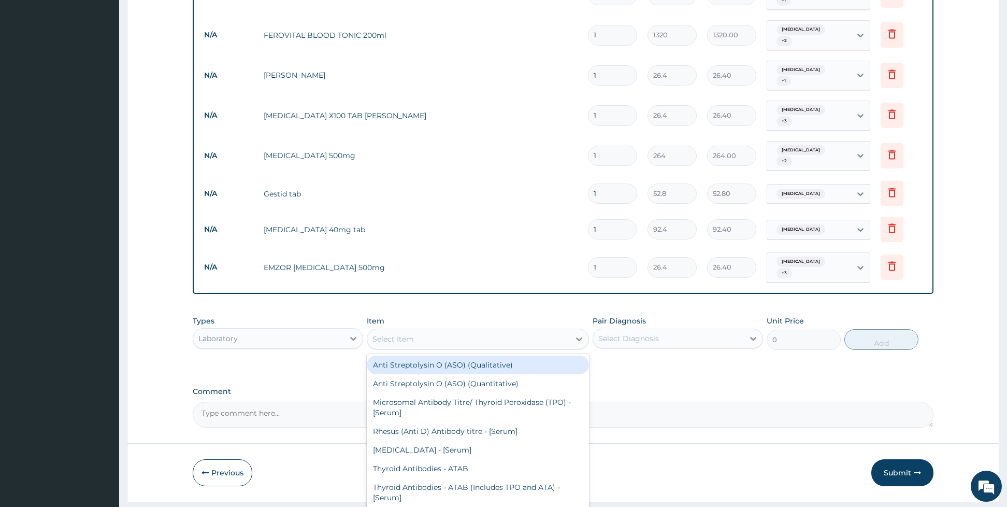
click at [461, 331] on div "Select Item" at bounding box center [468, 339] width 203 height 17
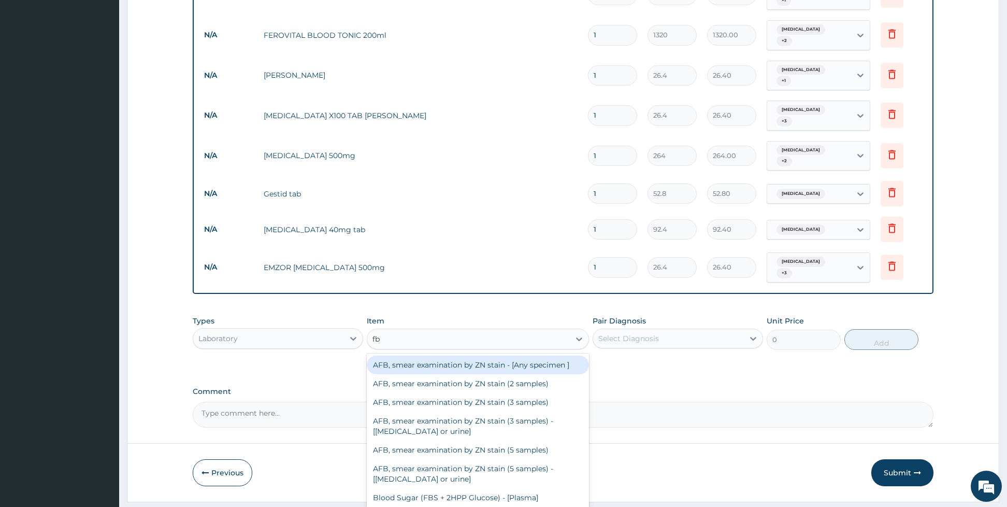
type input "fbc"
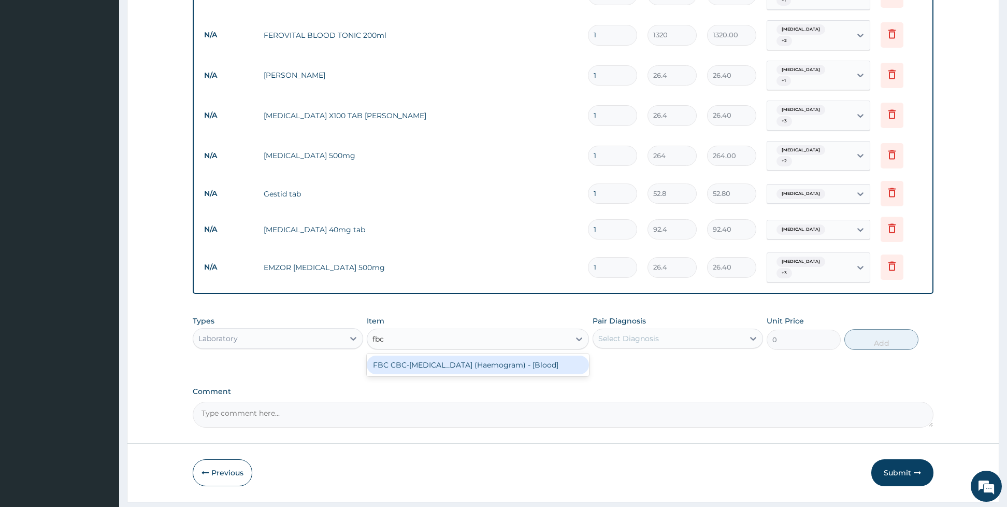
click at [459, 355] on div "FBC CBC-[MEDICAL_DATA] (Haemogram) - [Blood]" at bounding box center [478, 364] width 222 height 19
type input "4800"
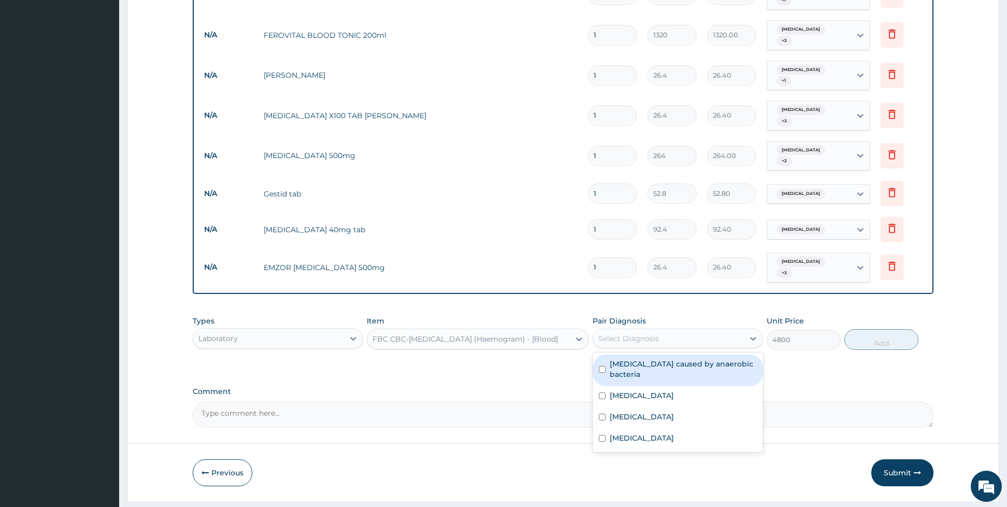
click at [623, 333] on div "Select Diagnosis" at bounding box center [629, 338] width 61 height 10
click at [608, 354] on div "[MEDICAL_DATA] caused by anaerobic bacteria" at bounding box center [678, 370] width 170 height 32
checkbox input "true"
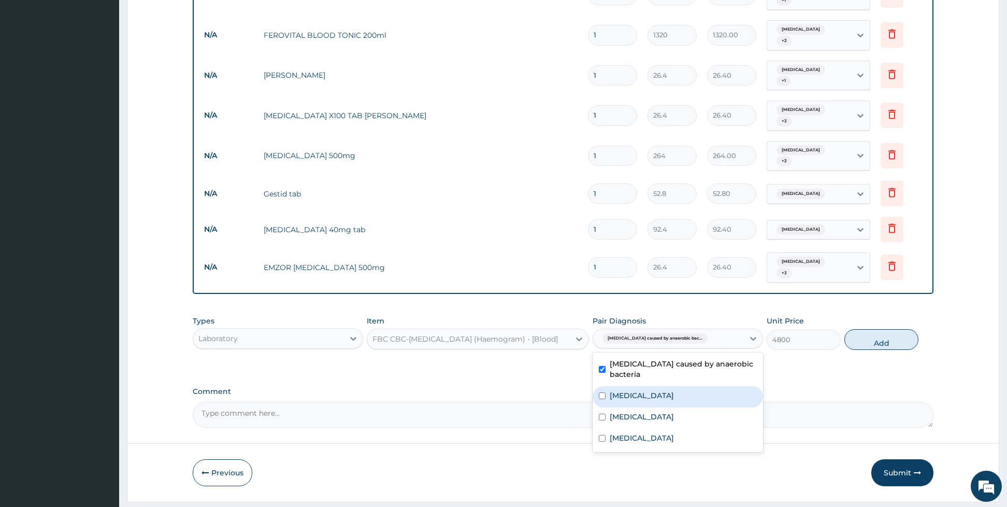
click at [603, 392] on input "checkbox" at bounding box center [602, 395] width 7 height 7
checkbox input "true"
click at [601, 414] on input "checkbox" at bounding box center [602, 417] width 7 height 7
checkbox input "true"
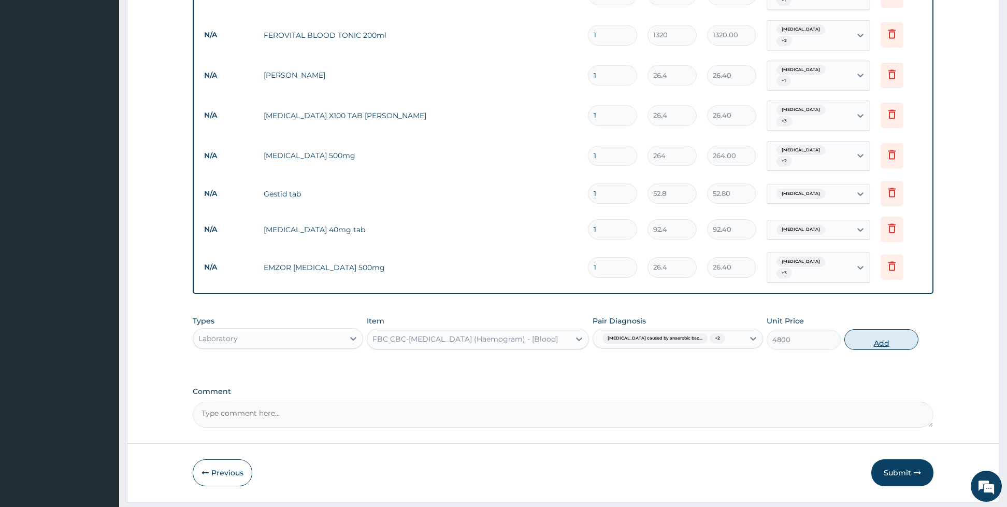
click at [860, 329] on button "Add" at bounding box center [882, 339] width 74 height 21
type input "0"
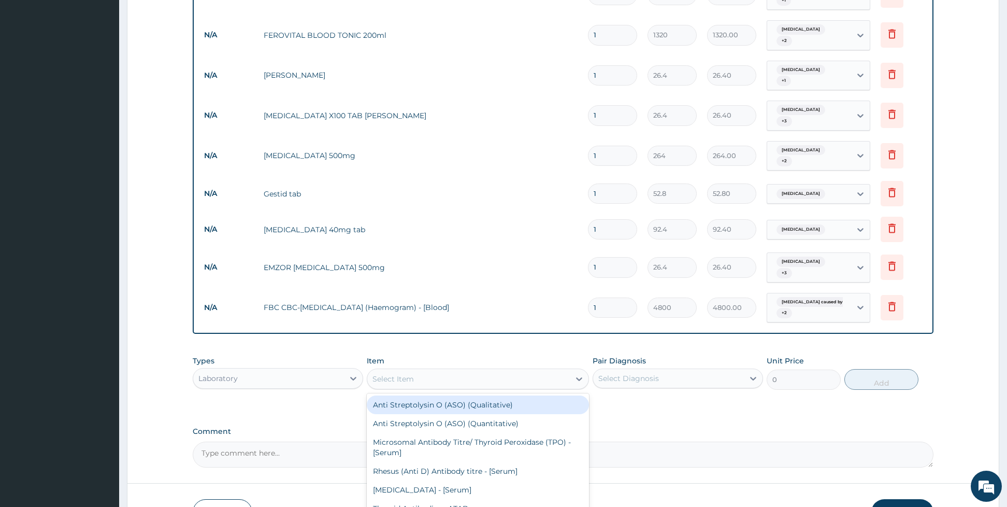
click at [453, 371] on div "Select Item" at bounding box center [468, 379] width 203 height 17
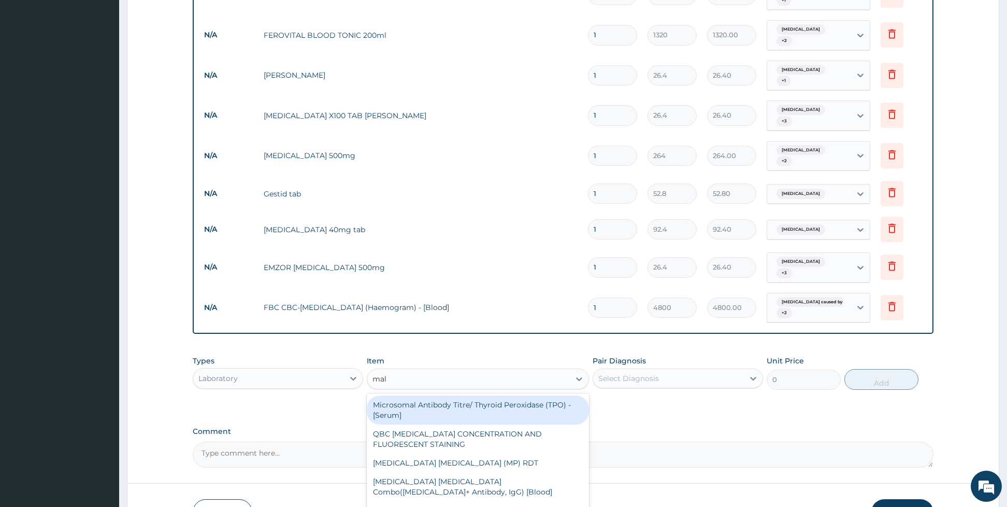
type input "mala"
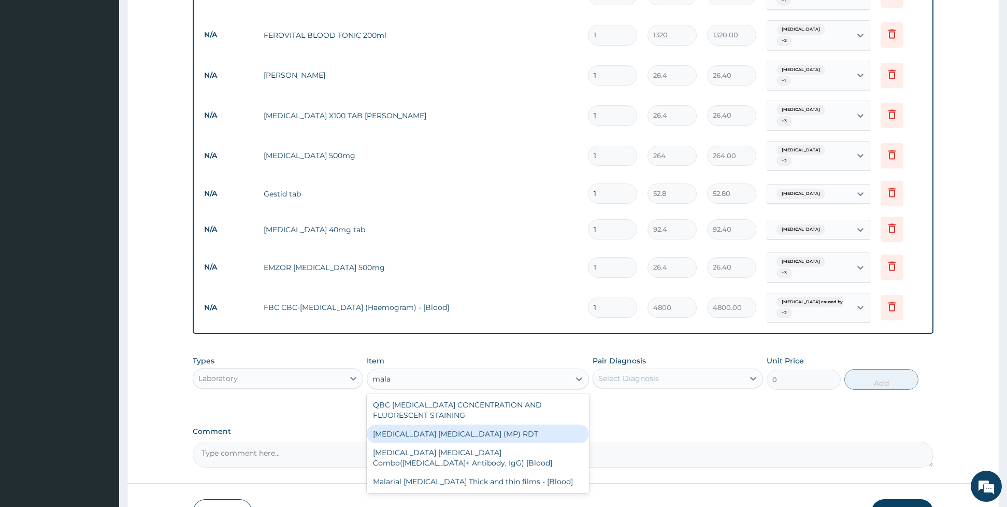
click at [412, 424] on div "[MEDICAL_DATA] [MEDICAL_DATA] (MP) RDT" at bounding box center [478, 433] width 222 height 19
type input "1800"
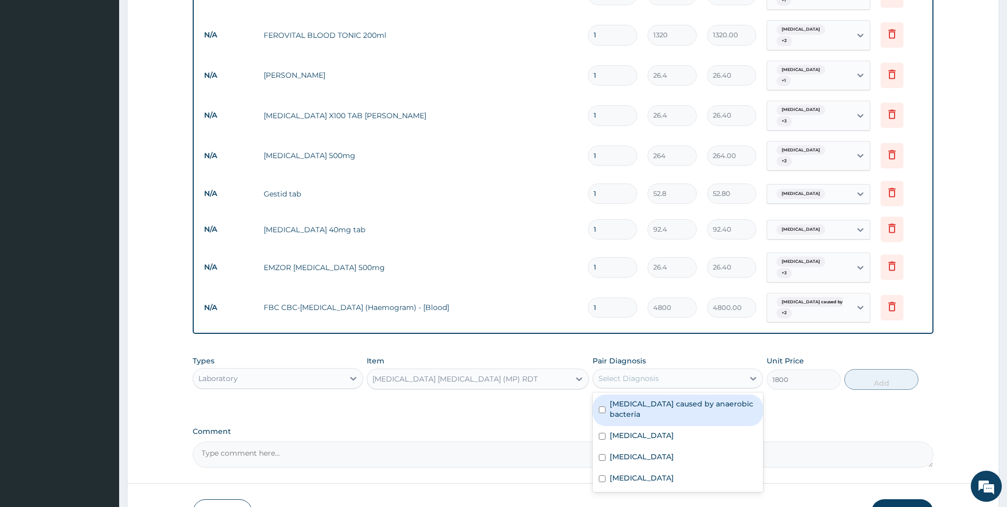
click at [613, 373] on div "Select Diagnosis" at bounding box center [629, 378] width 61 height 10
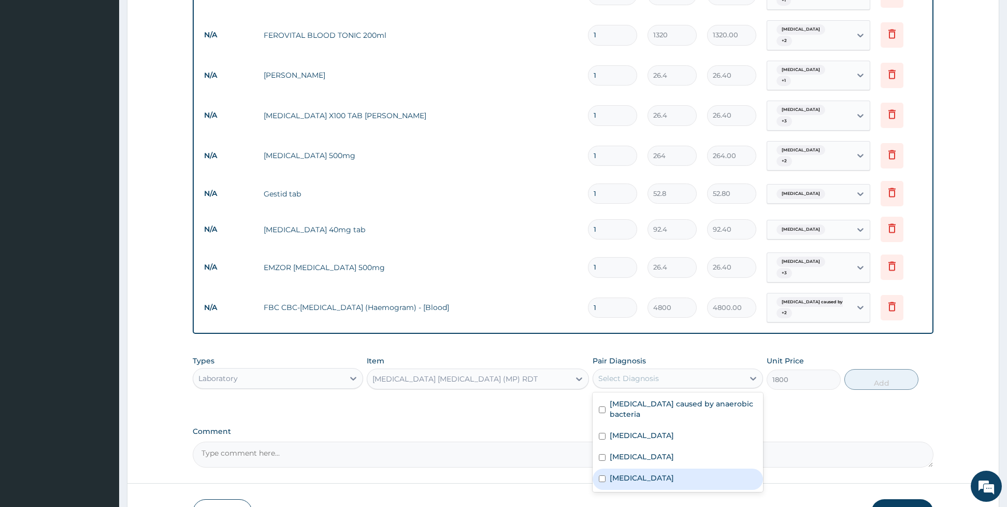
click at [609, 468] on div "[MEDICAL_DATA]" at bounding box center [678, 478] width 170 height 21
checkbox input "true"
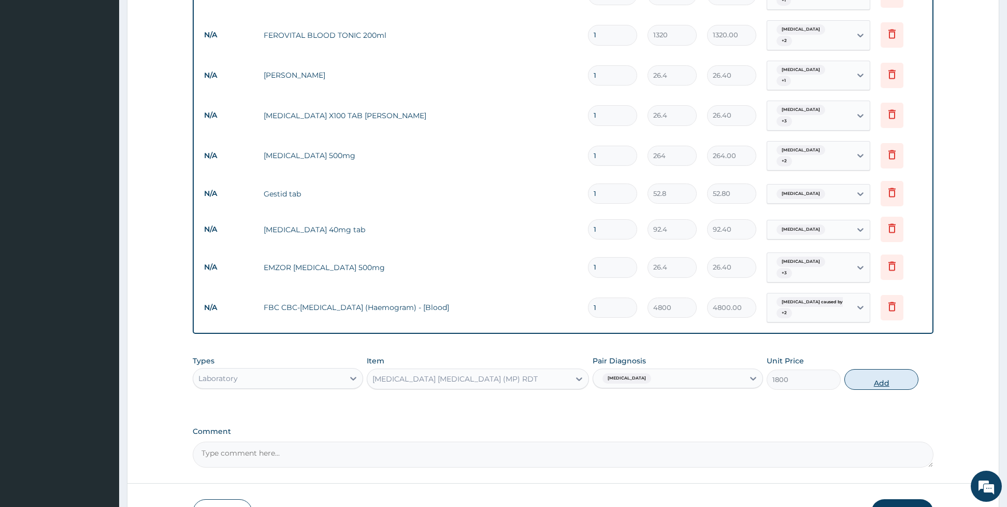
click at [877, 369] on button "Add" at bounding box center [882, 379] width 74 height 21
type input "0"
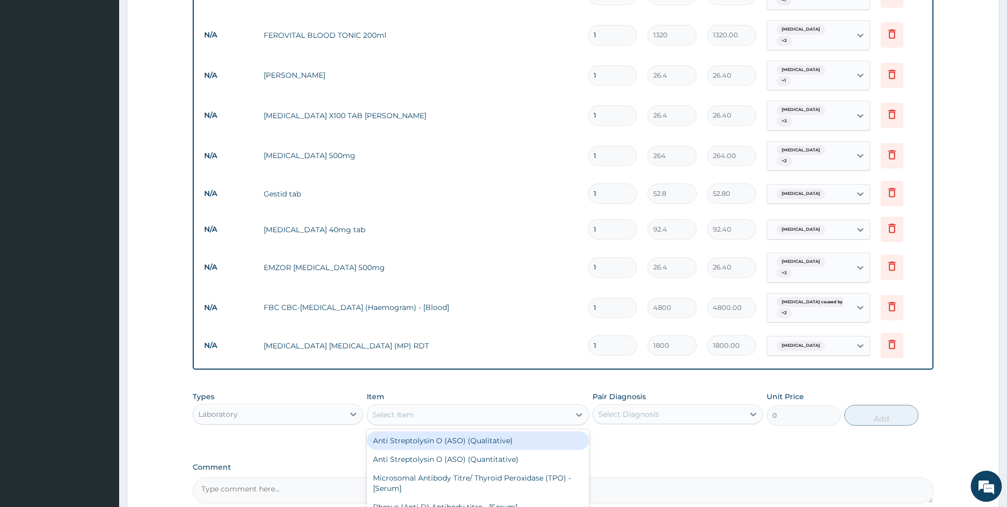
click at [488, 406] on div "Select Item" at bounding box center [468, 414] width 203 height 17
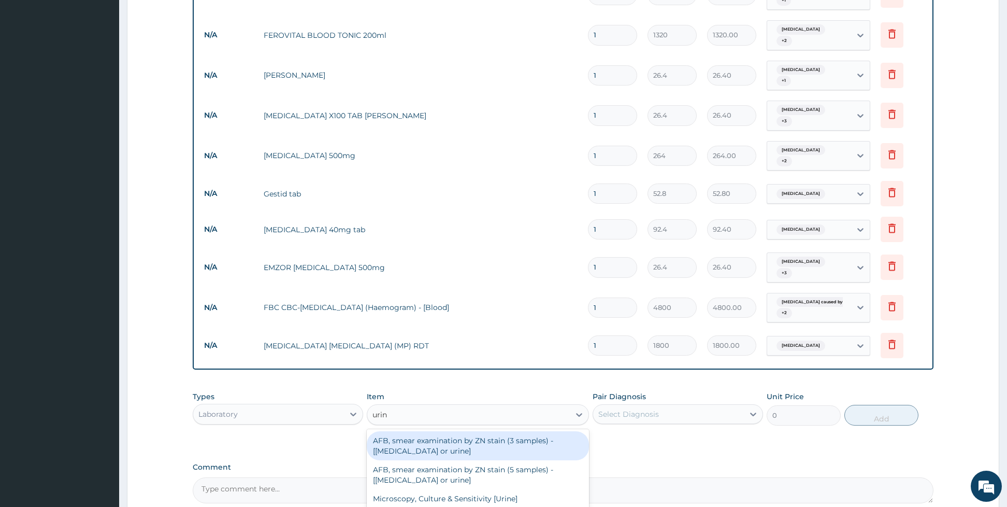
type input "urina"
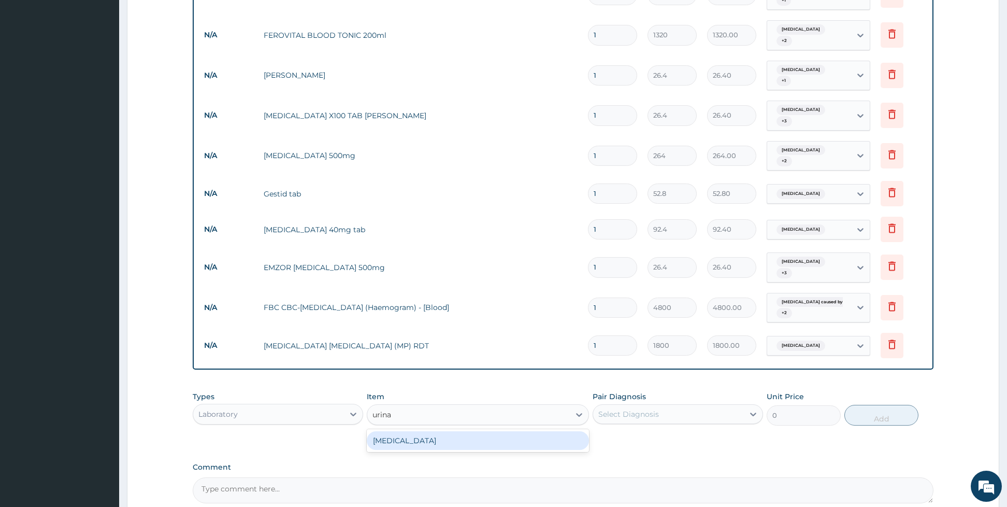
click at [482, 431] on div "[MEDICAL_DATA]" at bounding box center [478, 440] width 222 height 19
type input "1800"
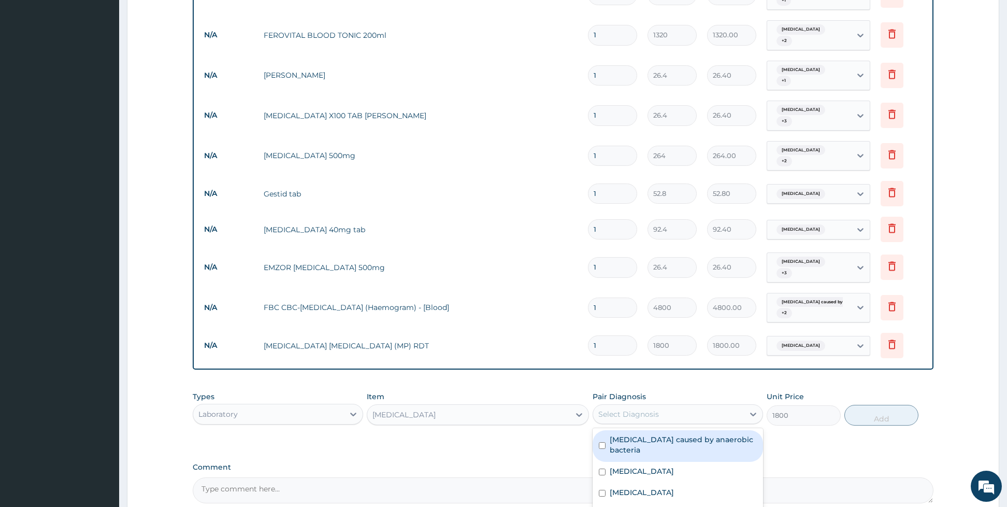
click at [616, 406] on div "Select Diagnosis" at bounding box center [668, 414] width 151 height 17
click at [612, 434] on label "[MEDICAL_DATA] caused by anaerobic bacteria" at bounding box center [683, 444] width 147 height 21
checkbox input "true"
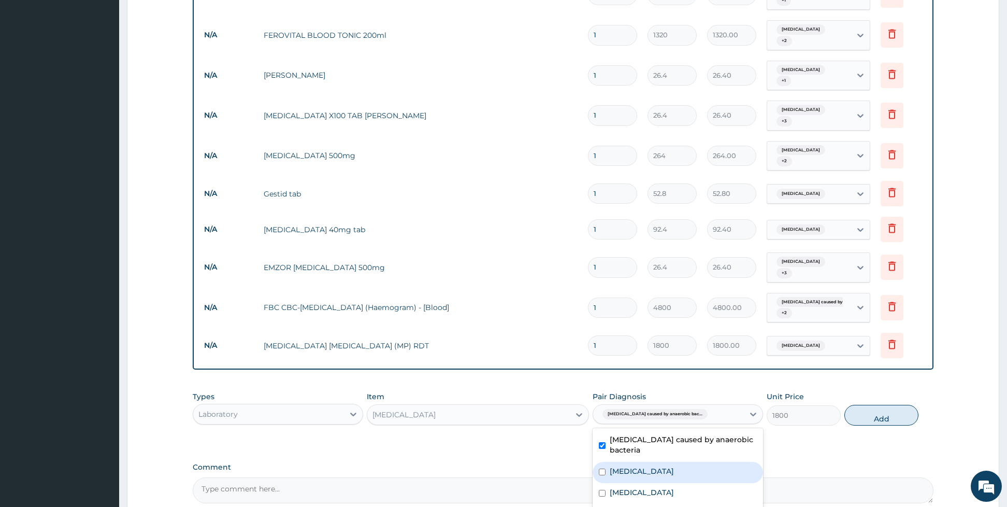
click at [608, 462] on div "[MEDICAL_DATA]" at bounding box center [678, 472] width 170 height 21
checkbox input "true"
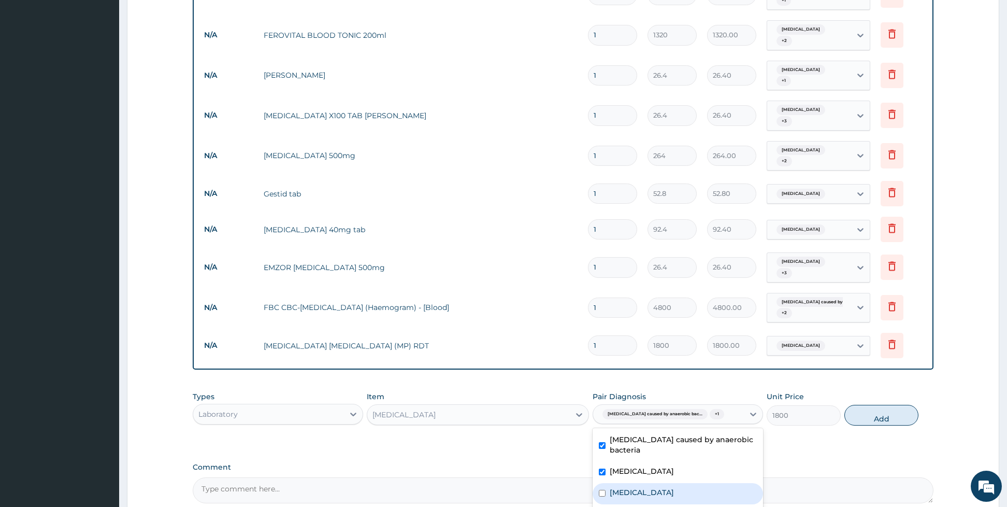
click at [603, 483] on div "[MEDICAL_DATA]" at bounding box center [678, 493] width 170 height 21
checkbox input "true"
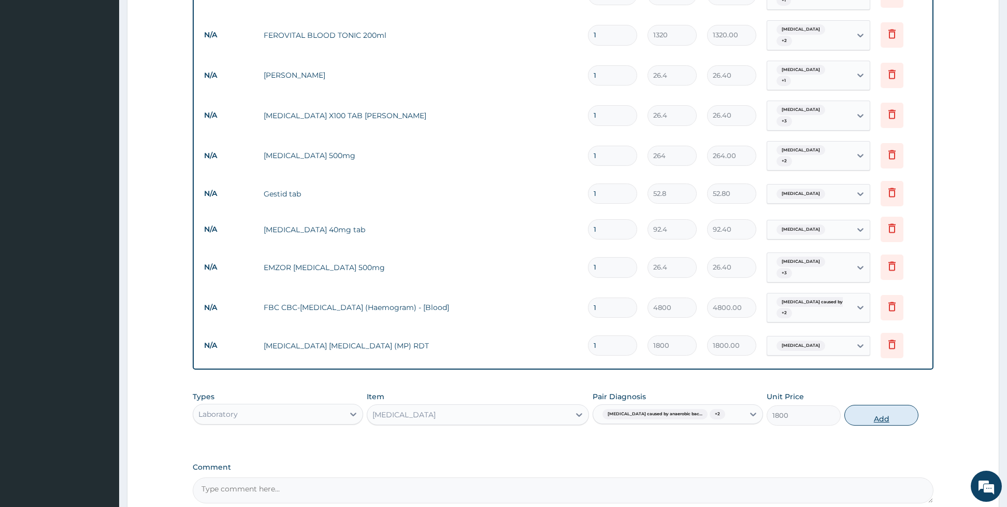
click at [856, 405] on button "Add" at bounding box center [882, 415] width 74 height 21
type input "0"
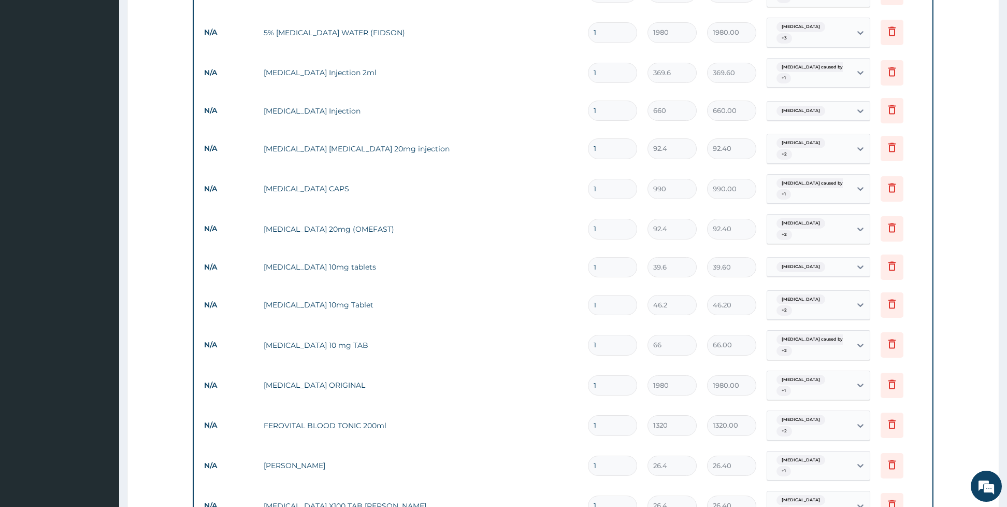
scroll to position [443, 0]
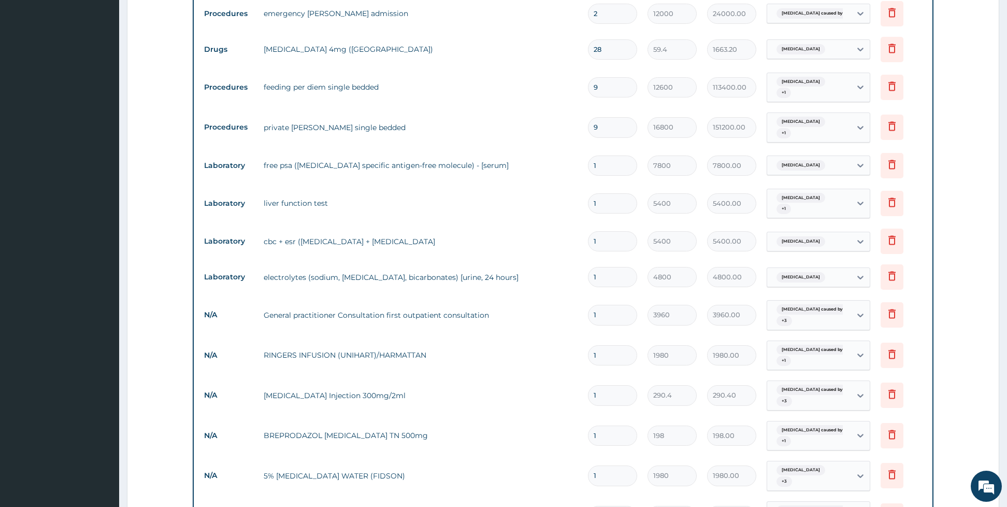
click at [630, 398] on input "1" at bounding box center [612, 395] width 49 height 20
type input "0.00"
type input "2"
type input "580.80"
type input "2"
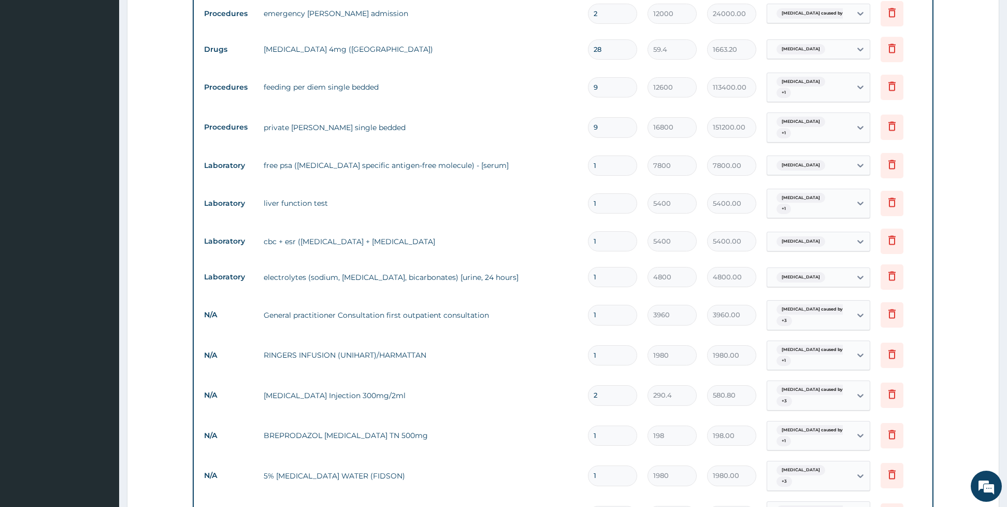
click at [607, 437] on input "1" at bounding box center [612, 435] width 49 height 20
type input "0.00"
type input "2"
type input "396.00"
type input "2"
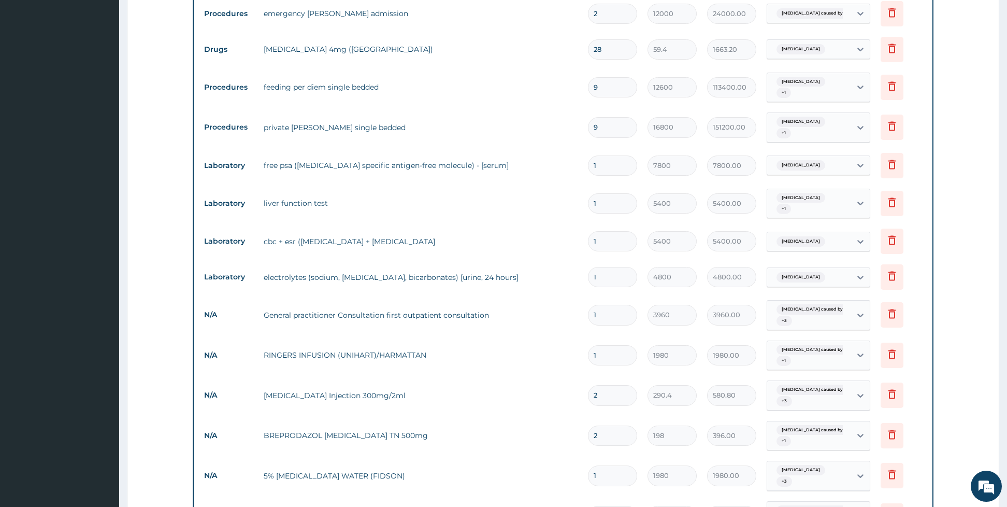
click at [609, 476] on input "1" at bounding box center [612, 475] width 49 height 20
type input "0.00"
type input "2"
type input "3960.00"
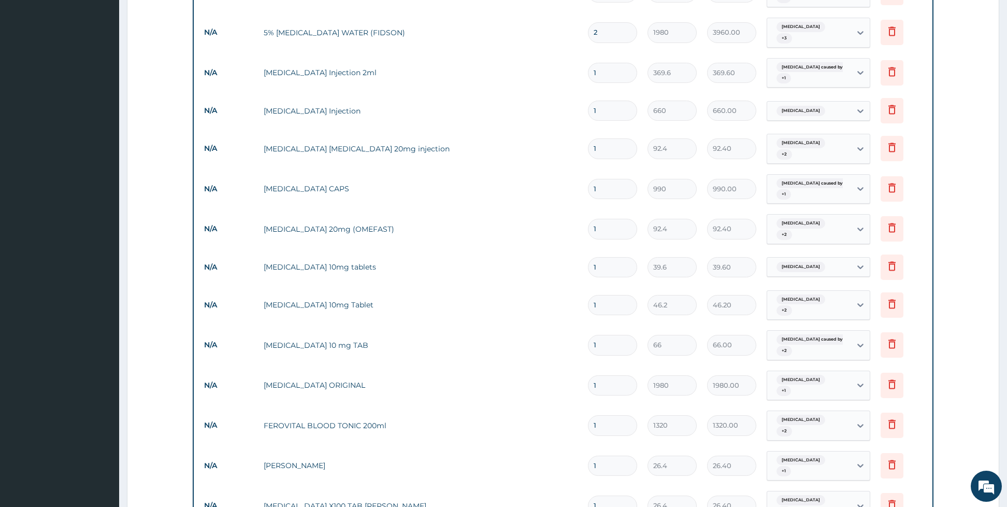
type input "2"
click at [478, 405] on tr "N/A FEROVITAL BLOOD TONIC 200ml 1 1320 1320.00 Benign prostatic hyperplasia + 2…" at bounding box center [563, 425] width 729 height 40
click at [446, 344] on tr "N/A LORATADINE 10 mg TAB 1 66 66.00 Sepsis caused by anaerobic bac... + 2 Delete" at bounding box center [563, 345] width 729 height 40
click at [450, 56] on tr "N/A GENTAMICIN Injection 2ml 1 369.6 369.60 Sepsis caused by anaerobic bac... +…" at bounding box center [563, 73] width 729 height 40
click at [473, 486] on tr "N/A B-COMPLEX X100 TAB DR MAYER 1 26.4 26.40 Malaria + 3 Delete" at bounding box center [563, 506] width 729 height 40
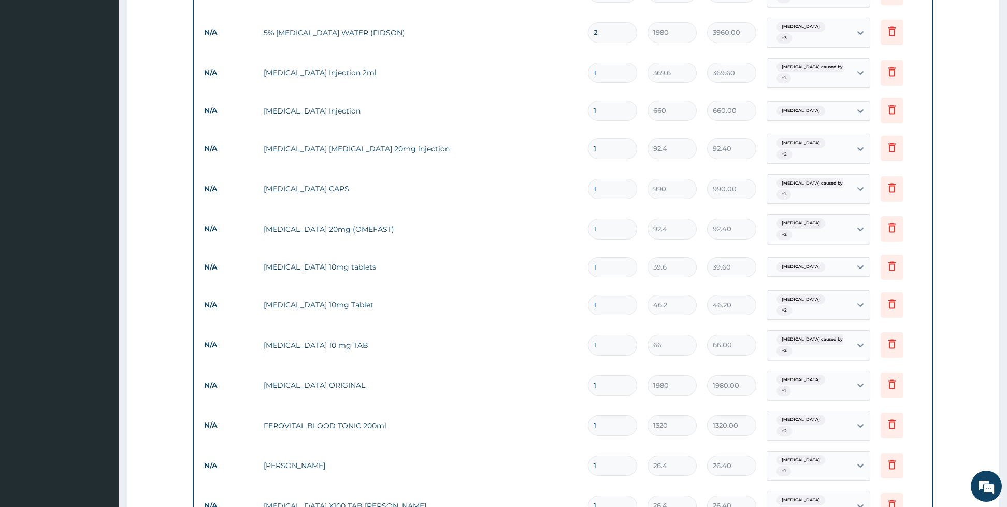
scroll to position [1329, 0]
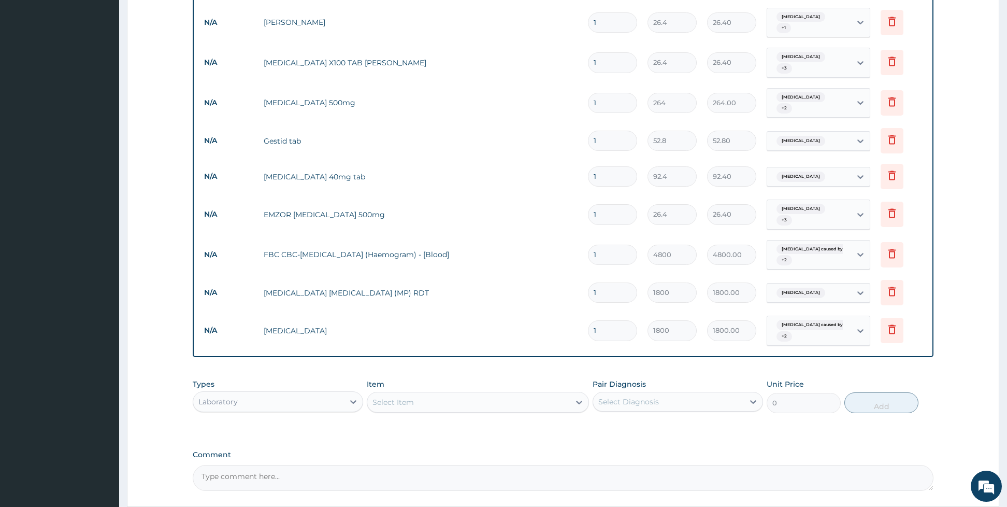
click at [451, 320] on td "[MEDICAL_DATA]" at bounding box center [421, 330] width 324 height 21
click at [479, 310] on tr "N/A URINALYSIS 1 1800 1800.00 Sepsis caused by anaerobic bac... + 2 Delete" at bounding box center [563, 330] width 729 height 40
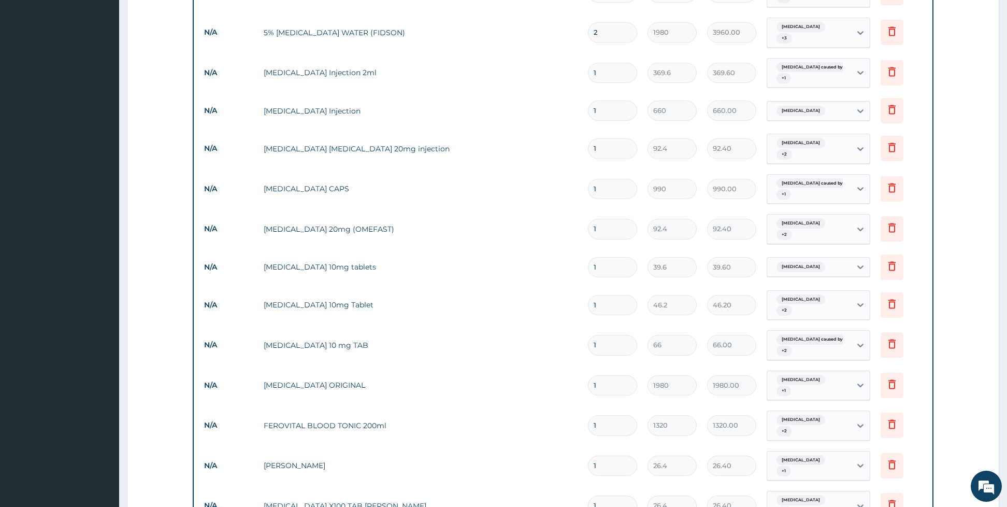
click at [606, 65] on input "1" at bounding box center [612, 73] width 49 height 20
type input "0.00"
type input "5"
type input "1848.00"
click at [610, 105] on input "1" at bounding box center [612, 111] width 49 height 20
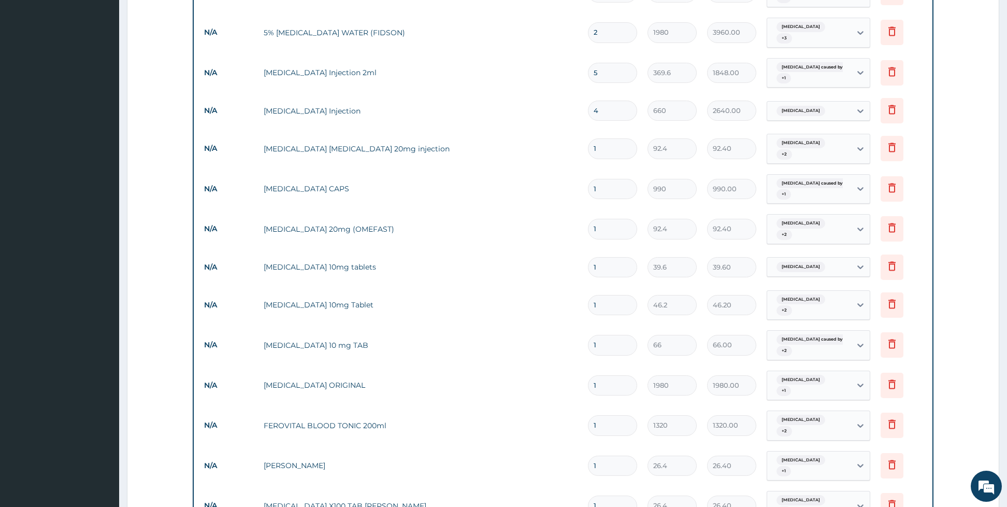
click at [609, 138] on input "1" at bounding box center [612, 148] width 49 height 20
click at [606, 179] on input "1" at bounding box center [612, 189] width 49 height 20
click at [611, 227] on input "1" at bounding box center [612, 229] width 49 height 20
click at [611, 257] on input "1" at bounding box center [612, 267] width 49 height 20
click at [606, 295] on input "1" at bounding box center [612, 305] width 49 height 20
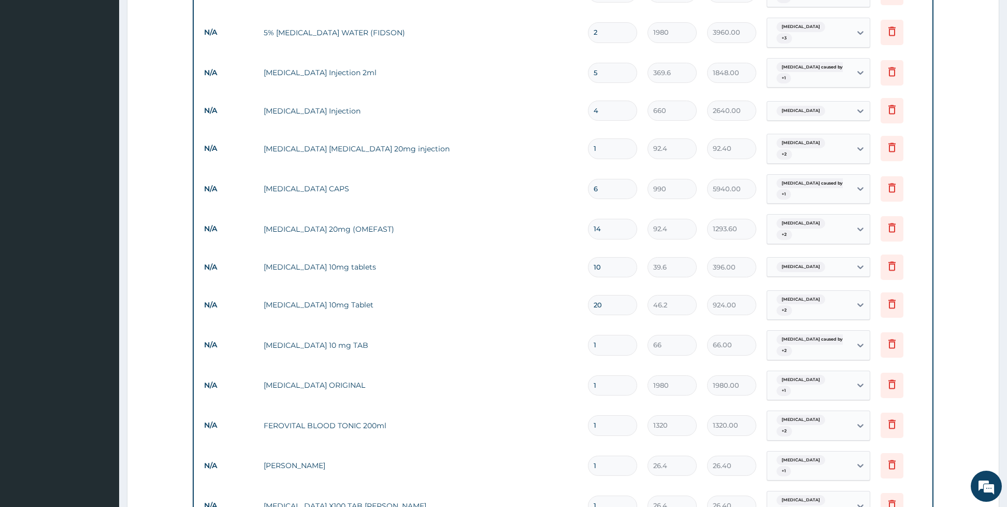
click at [604, 338] on input "1" at bounding box center [612, 345] width 49 height 20
click at [602, 375] on input "1" at bounding box center [612, 385] width 49 height 20
click at [611, 416] on input "1" at bounding box center [612, 425] width 49 height 20
click at [611, 455] on input "1" at bounding box center [612, 465] width 49 height 20
click at [618, 495] on input "1" at bounding box center [612, 505] width 49 height 20
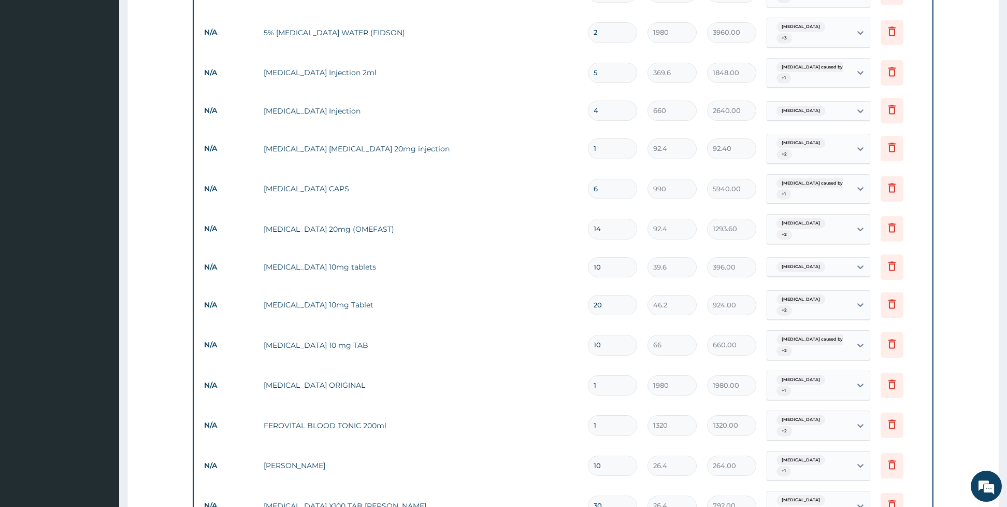
scroll to position [1329, 0]
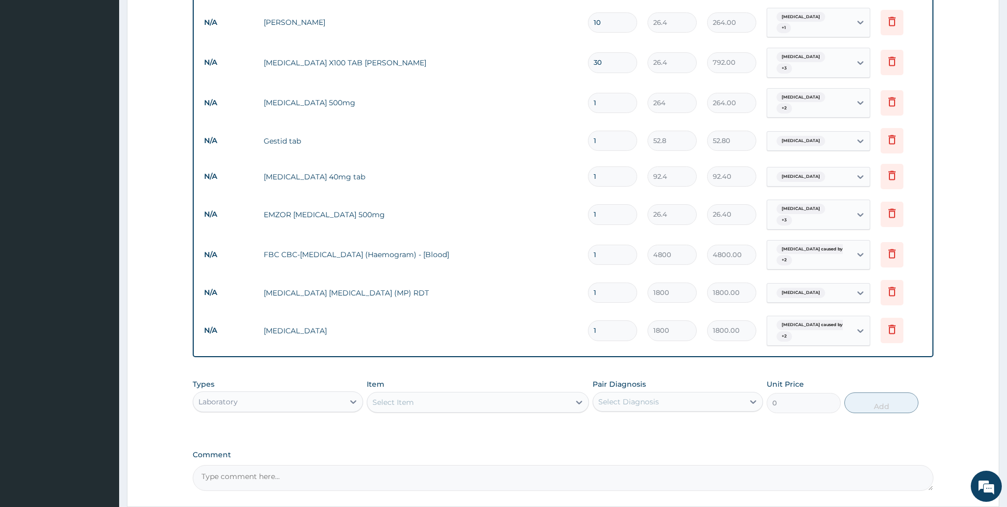
click at [606, 93] on input "1" at bounding box center [612, 103] width 49 height 20
click at [611, 131] on input "1" at bounding box center [612, 141] width 49 height 20
click at [599, 166] on input "1" at bounding box center [612, 176] width 49 height 20
click at [601, 204] on input "1" at bounding box center [612, 214] width 49 height 20
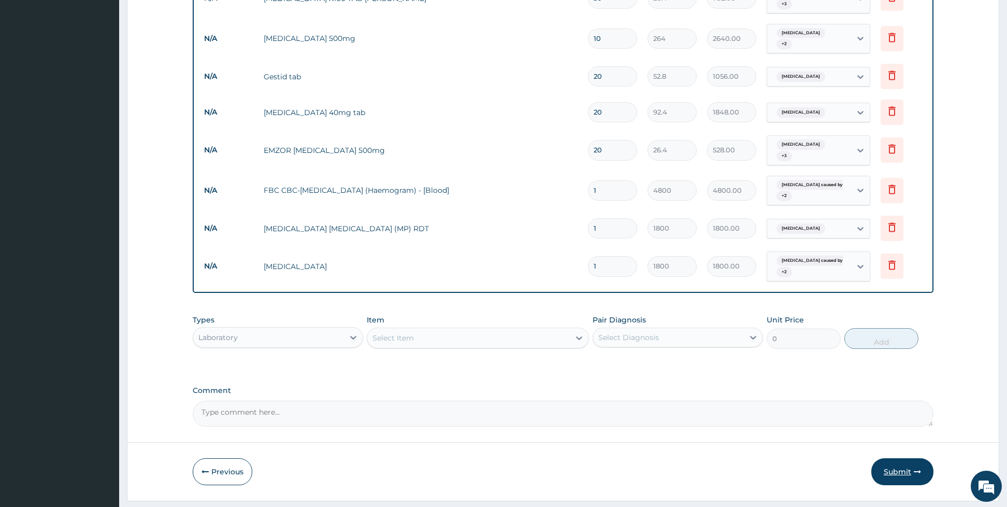
click at [904, 458] on button "Submit" at bounding box center [903, 471] width 62 height 27
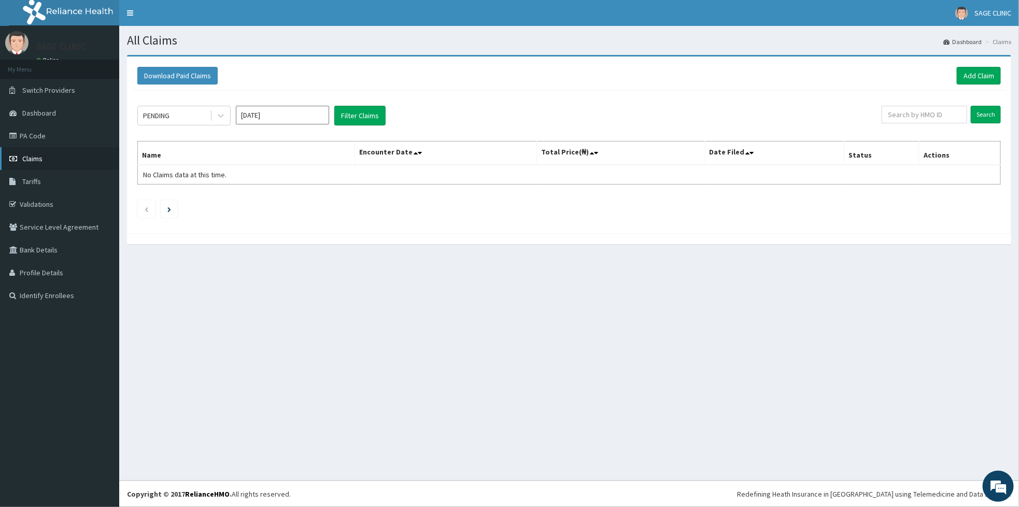
click at [49, 166] on link "Claims" at bounding box center [59, 158] width 119 height 23
click at [215, 110] on div at bounding box center [220, 115] width 19 height 19
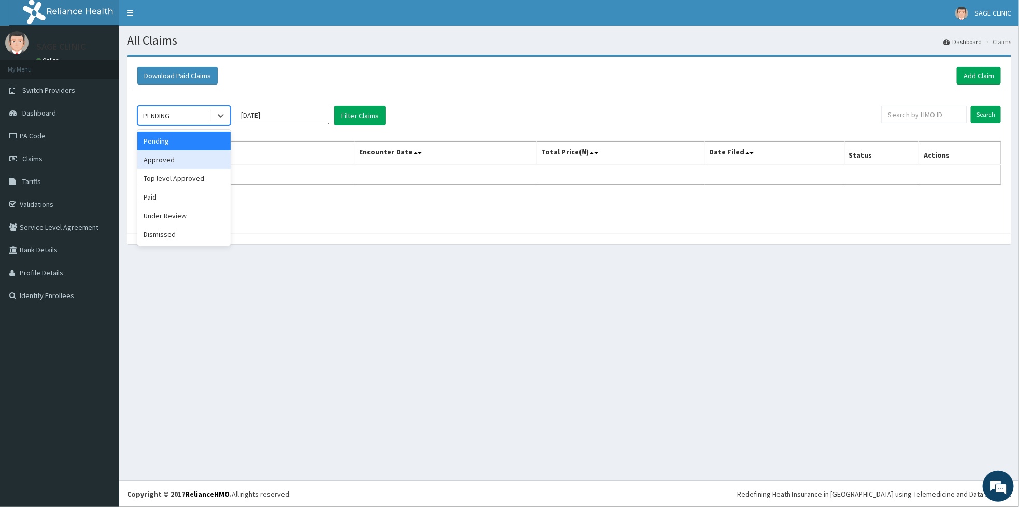
click at [182, 160] on div "Approved" at bounding box center [183, 159] width 93 height 19
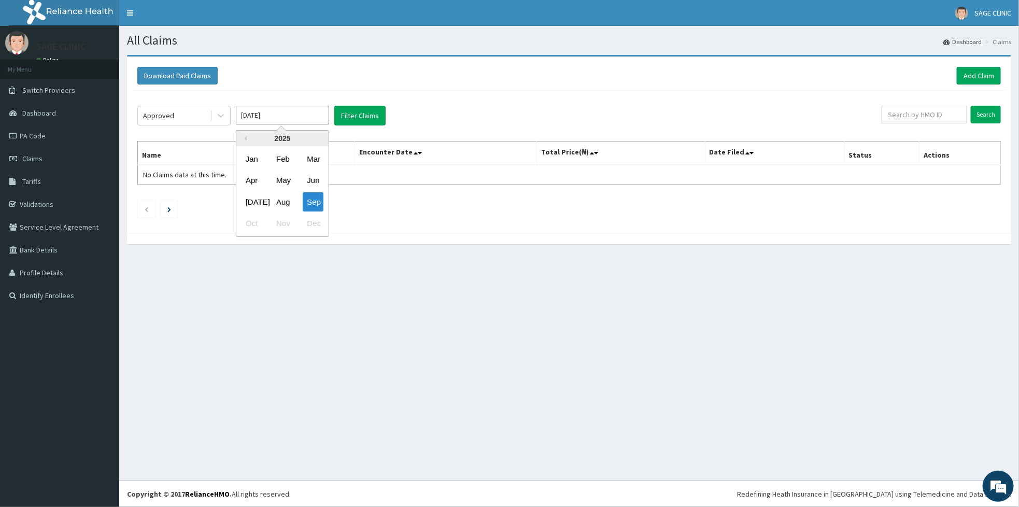
click at [293, 123] on input "Sep 2025" at bounding box center [282, 115] width 93 height 19
click at [248, 204] on div "Jul" at bounding box center [251, 201] width 21 height 19
click at [353, 125] on button "Filter Claims" at bounding box center [359, 116] width 51 height 20
click at [363, 118] on button "Filter Claims" at bounding box center [359, 116] width 51 height 20
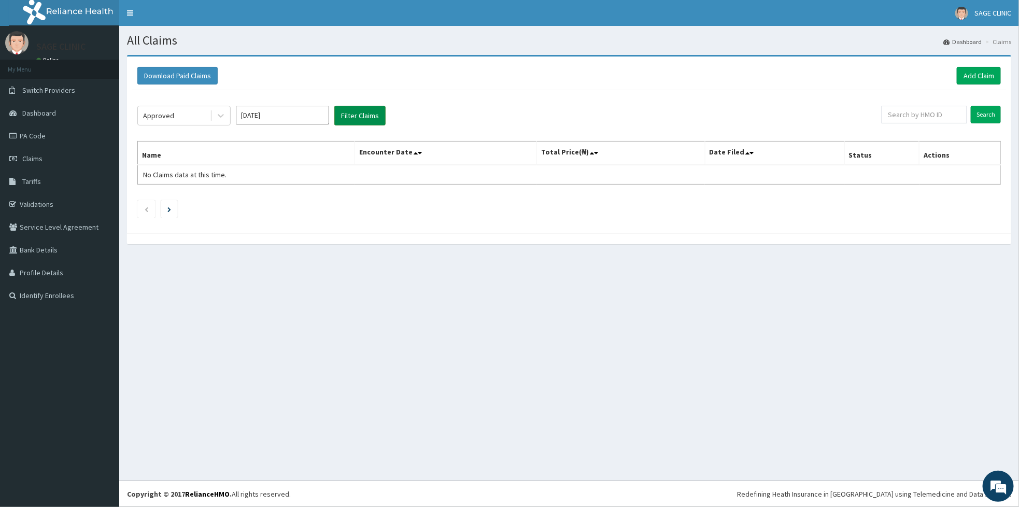
click at [363, 118] on button "Filter Claims" at bounding box center [359, 116] width 51 height 20
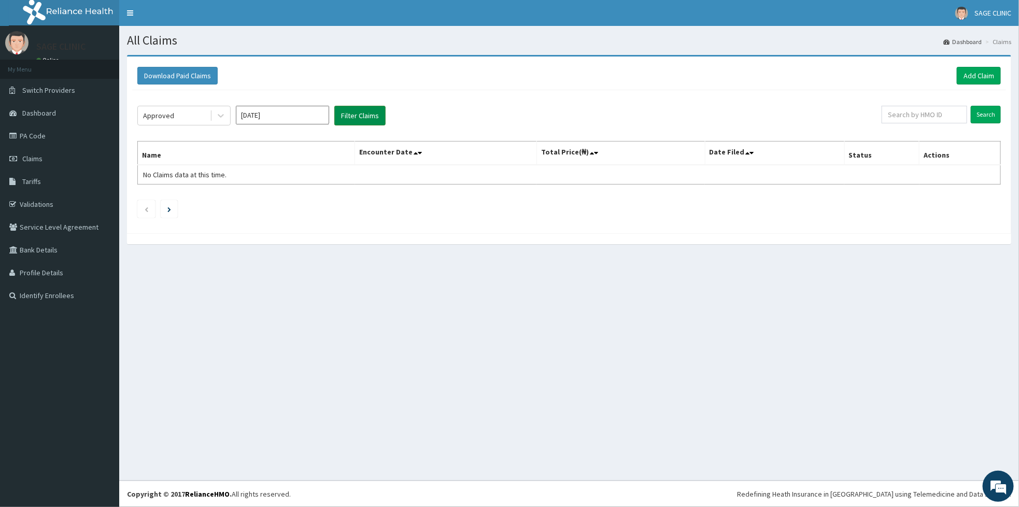
click at [363, 118] on button "Filter Claims" at bounding box center [359, 116] width 51 height 20
click at [306, 115] on input "[DATE]" at bounding box center [282, 115] width 93 height 19
click at [288, 196] on div "Aug" at bounding box center [282, 201] width 21 height 19
click at [362, 118] on button "Filter Claims" at bounding box center [359, 116] width 51 height 20
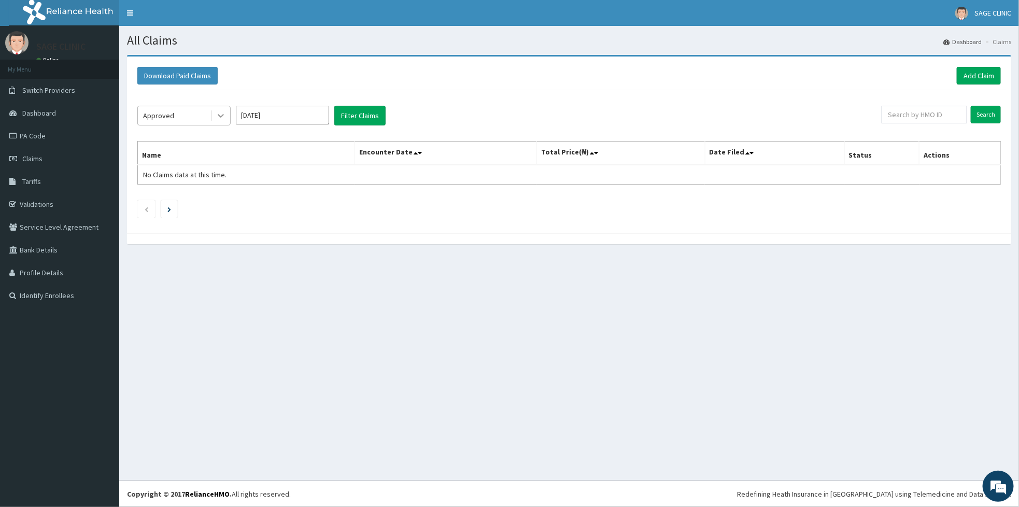
click at [226, 121] on div at bounding box center [220, 115] width 19 height 19
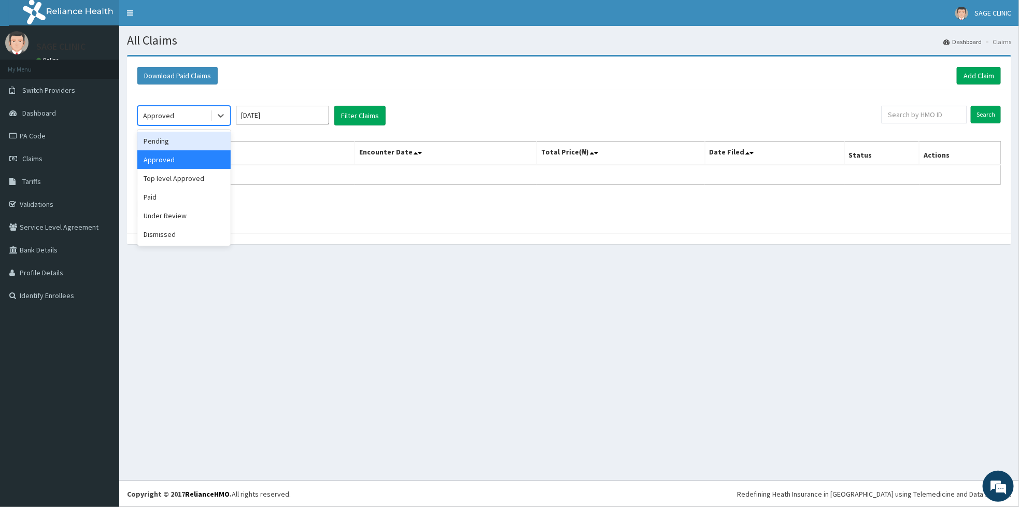
click at [188, 144] on div "Pending" at bounding box center [183, 141] width 93 height 19
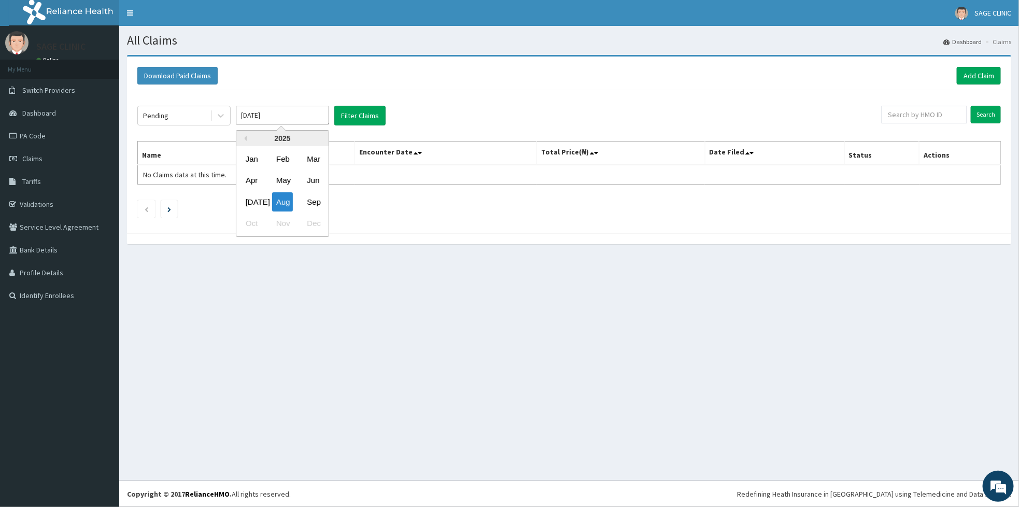
click at [284, 111] on input "[DATE]" at bounding box center [282, 115] width 93 height 19
click at [255, 201] on div "[DATE]" at bounding box center [251, 201] width 21 height 19
type input "[DATE]"
click at [347, 117] on button "Filter Claims" at bounding box center [359, 116] width 51 height 20
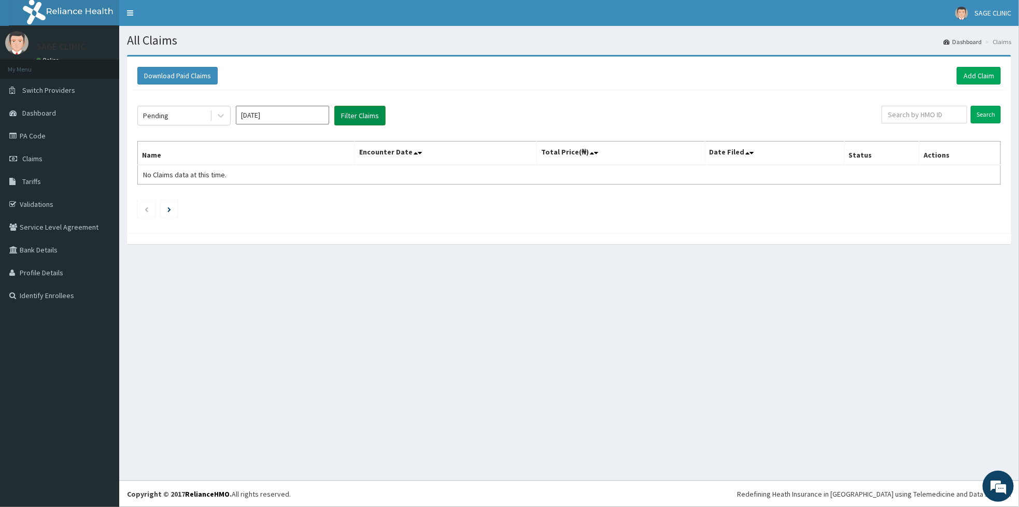
click at [347, 117] on button "Filter Claims" at bounding box center [359, 116] width 51 height 20
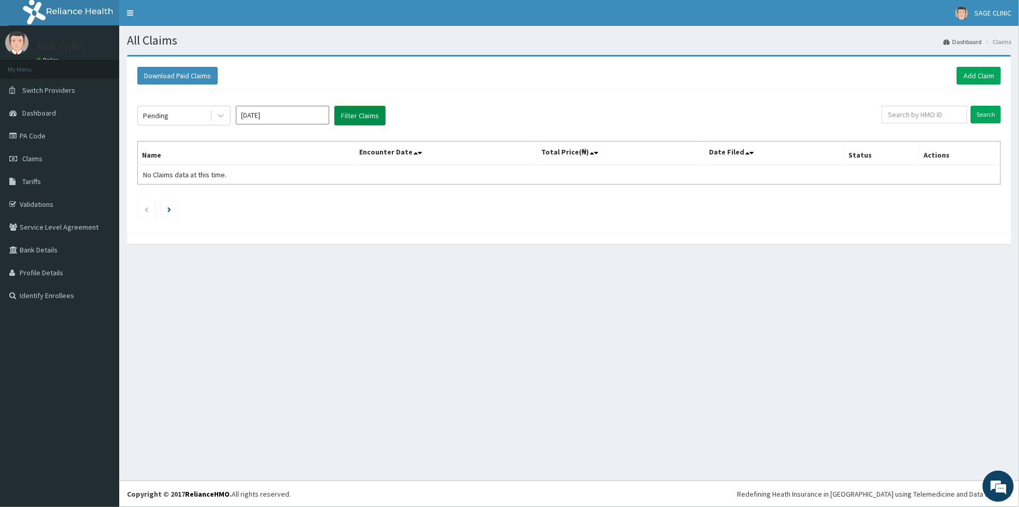
click at [347, 117] on button "Filter Claims" at bounding box center [359, 116] width 51 height 20
click at [386, 113] on div "Pending Jul 2025 Filter Claims" at bounding box center [509, 116] width 744 height 20
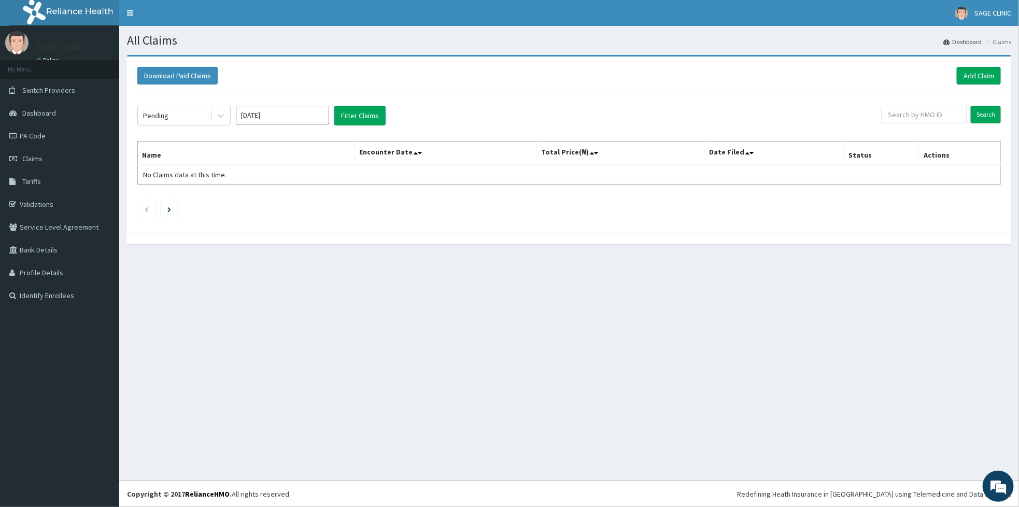
click at [386, 113] on div "Pending Jul 2025 Filter Claims" at bounding box center [509, 116] width 744 height 20
click at [360, 122] on button "Filter Claims" at bounding box center [359, 116] width 51 height 20
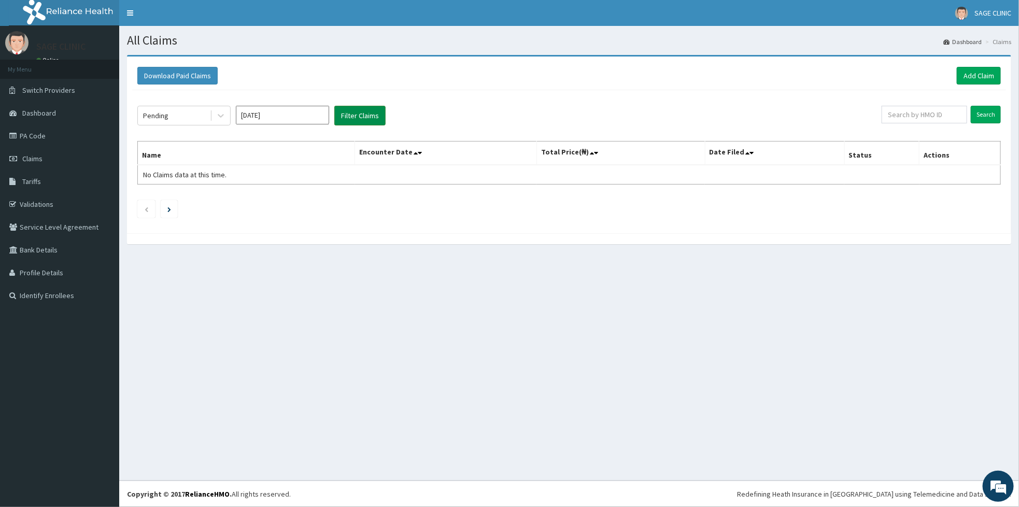
click at [360, 122] on button "Filter Claims" at bounding box center [359, 116] width 51 height 20
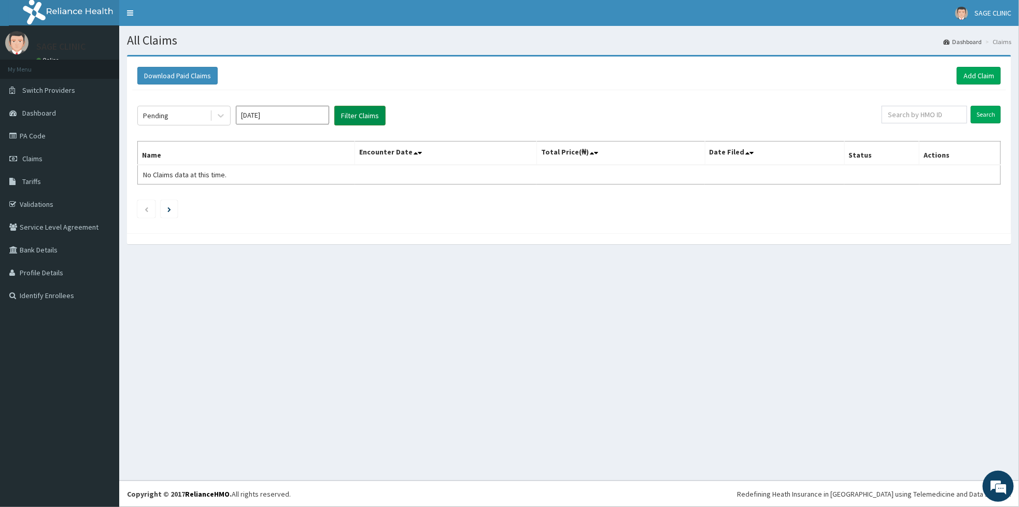
click at [360, 122] on button "Filter Claims" at bounding box center [359, 116] width 51 height 20
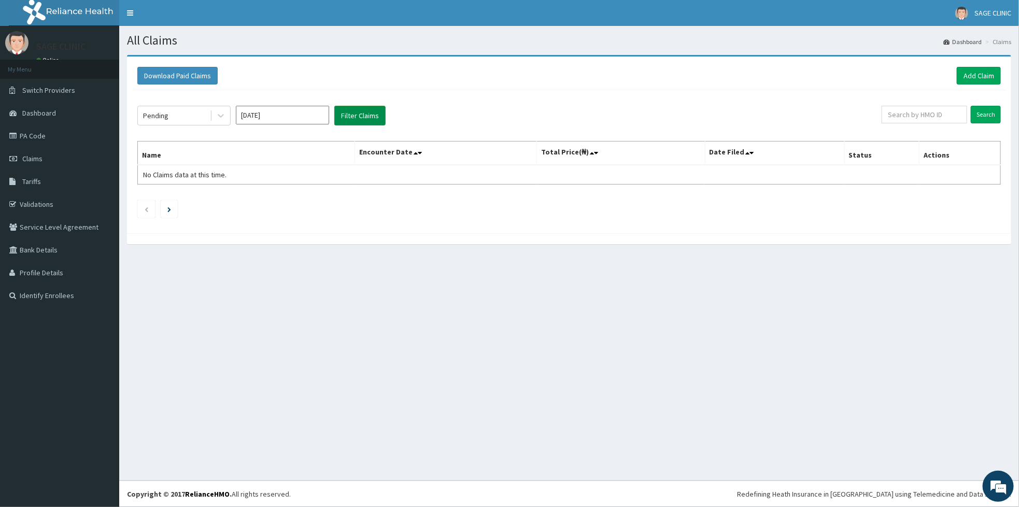
click at [360, 122] on button "Filter Claims" at bounding box center [359, 116] width 51 height 20
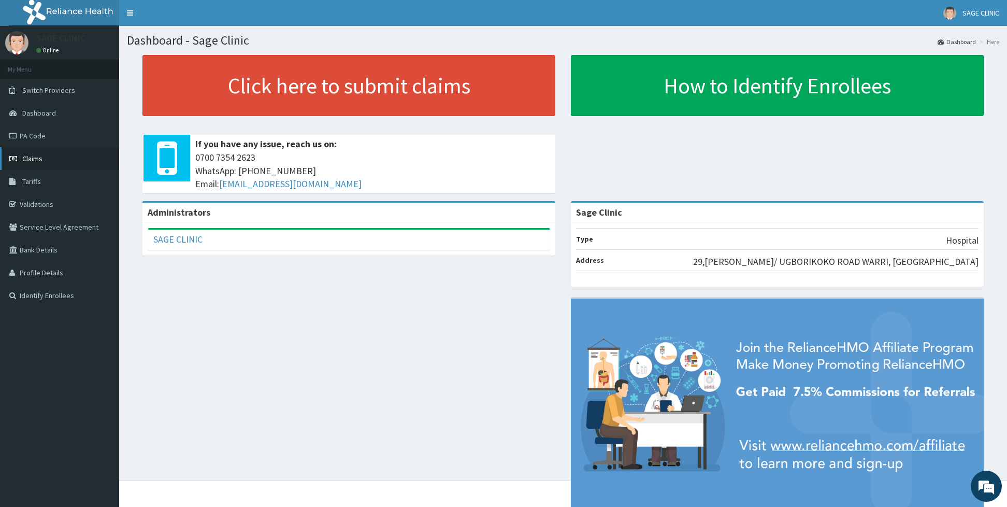
click at [50, 156] on link "Claims" at bounding box center [59, 158] width 119 height 23
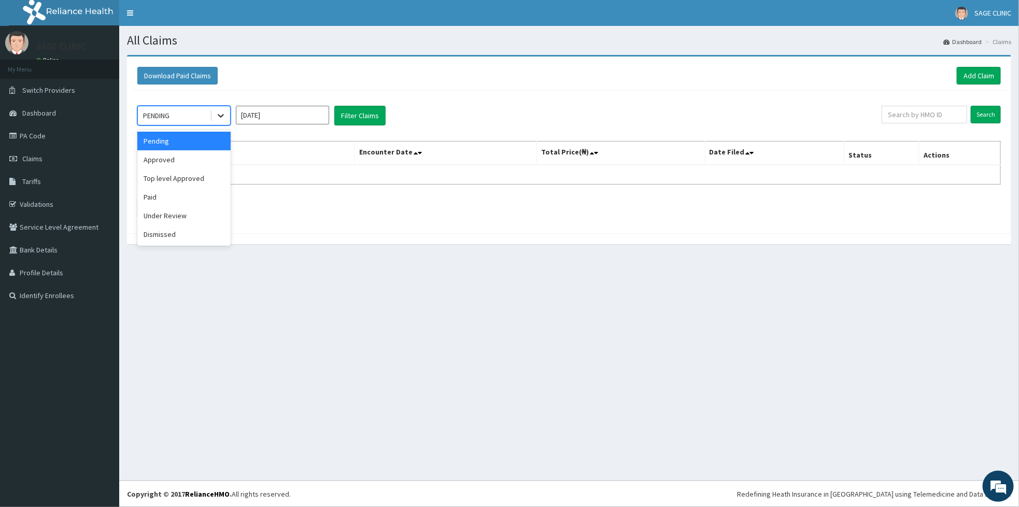
click at [223, 123] on div at bounding box center [220, 115] width 19 height 19
click at [178, 215] on div "Under Review" at bounding box center [183, 215] width 93 height 19
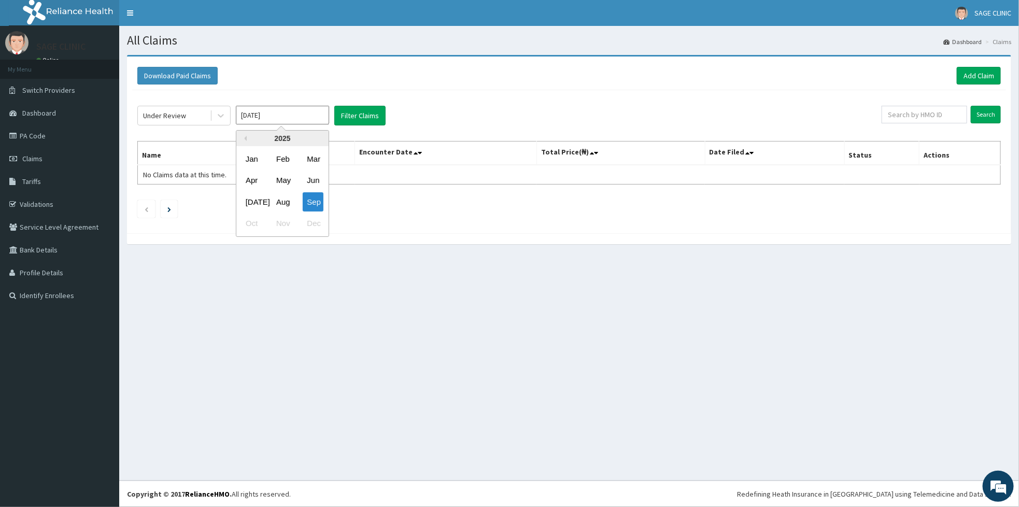
click at [309, 114] on input "Sep 2025" at bounding box center [282, 115] width 93 height 19
click at [249, 197] on div "Jul" at bounding box center [251, 201] width 21 height 19
click at [354, 117] on button "Filter Claims" at bounding box center [359, 116] width 51 height 20
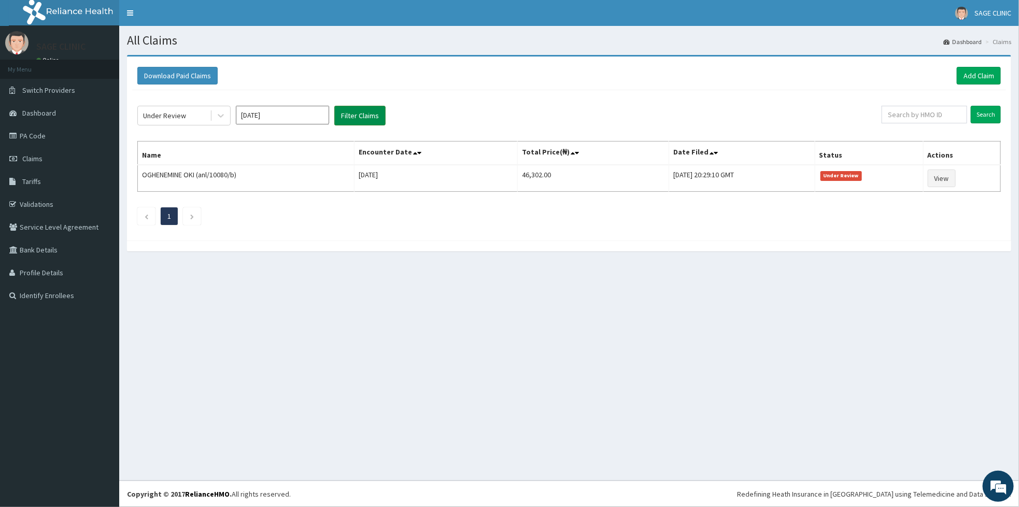
click at [354, 117] on button "Filter Claims" at bounding box center [359, 116] width 51 height 20
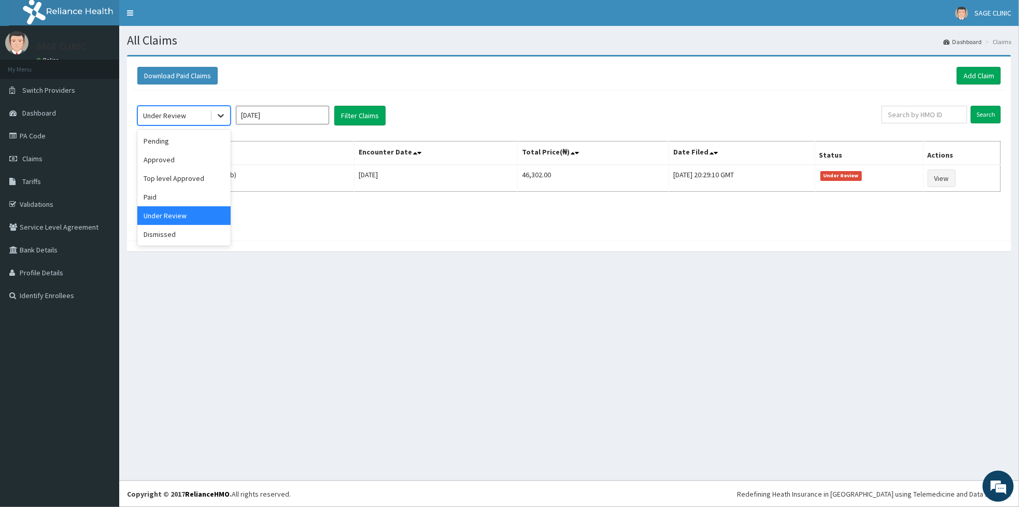
click at [221, 117] on icon at bounding box center [221, 115] width 10 height 10
click at [165, 144] on div "Pending" at bounding box center [183, 141] width 93 height 19
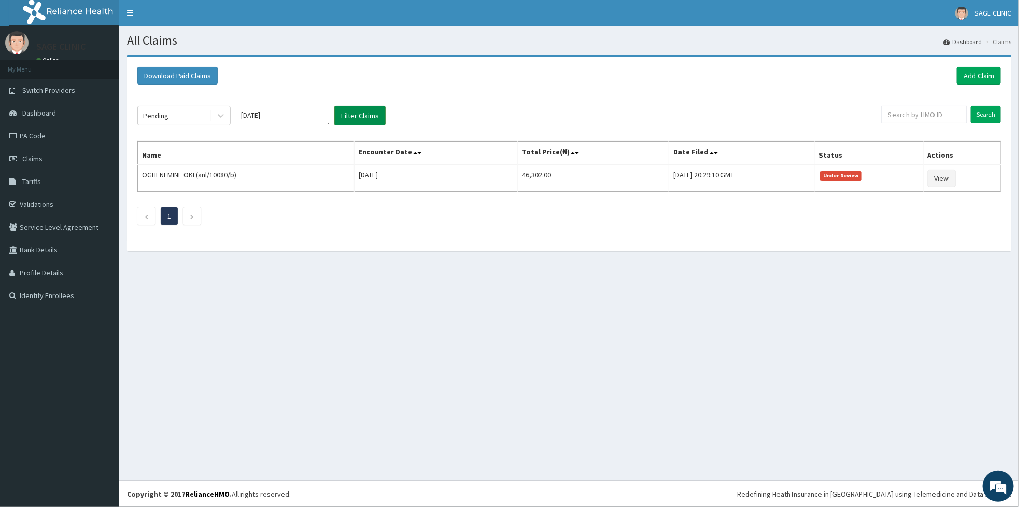
click at [365, 117] on button "Filter Claims" at bounding box center [359, 116] width 51 height 20
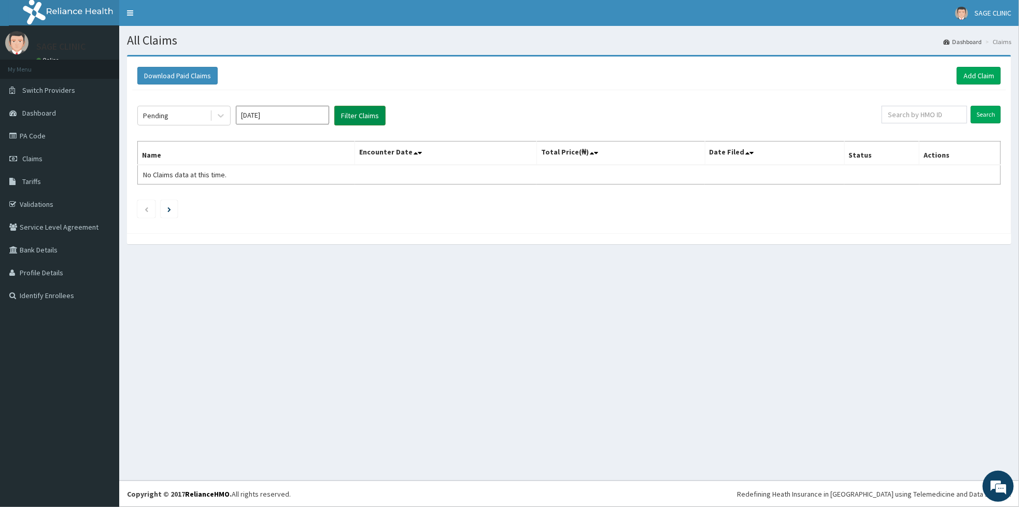
click at [365, 117] on button "Filter Claims" at bounding box center [359, 116] width 51 height 20
click at [315, 118] on input "Jul 2025" at bounding box center [282, 115] width 93 height 19
click at [292, 200] on div "Aug" at bounding box center [282, 201] width 21 height 19
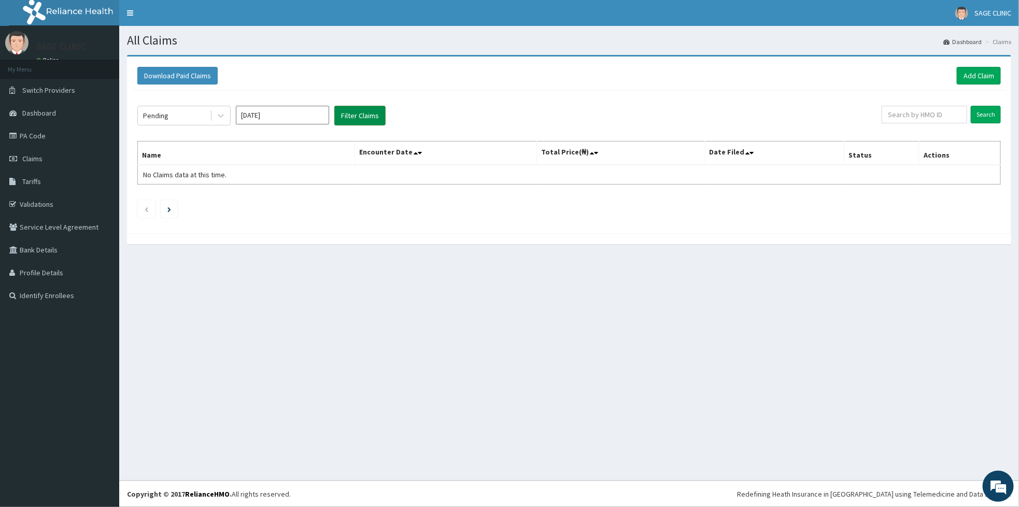
click at [351, 123] on button "Filter Claims" at bounding box center [359, 116] width 51 height 20
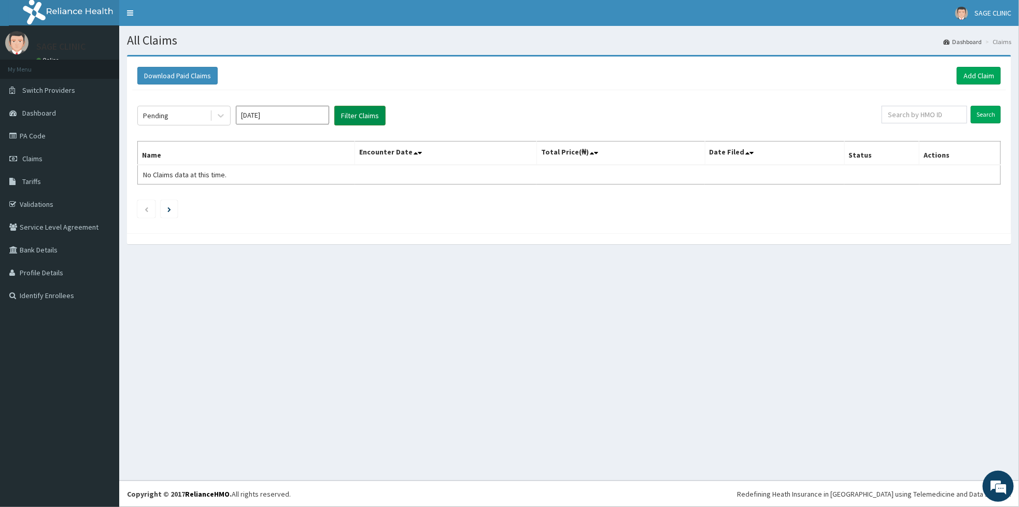
click at [351, 123] on button "Filter Claims" at bounding box center [359, 116] width 51 height 20
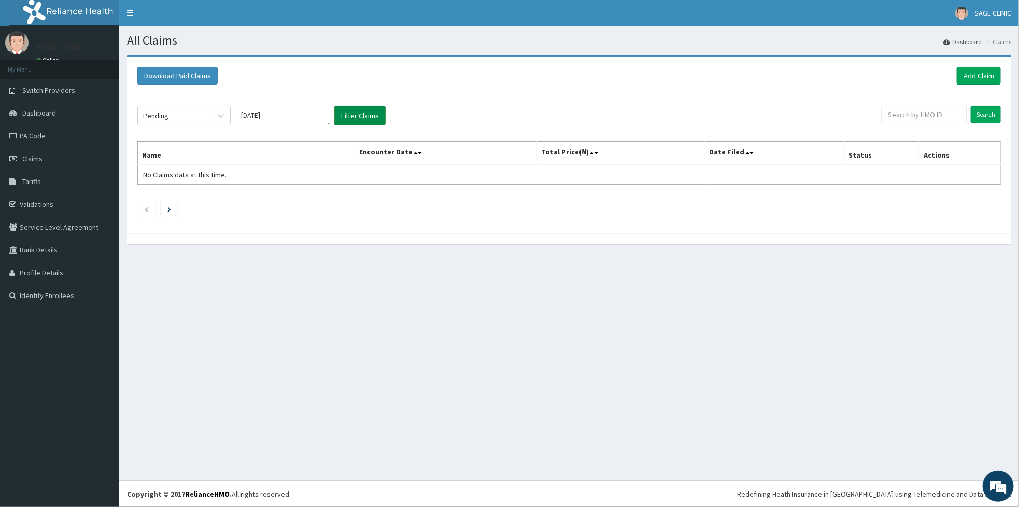
click at [351, 123] on button "Filter Claims" at bounding box center [359, 116] width 51 height 20
click at [364, 110] on button "Filter Claims" at bounding box center [359, 116] width 51 height 20
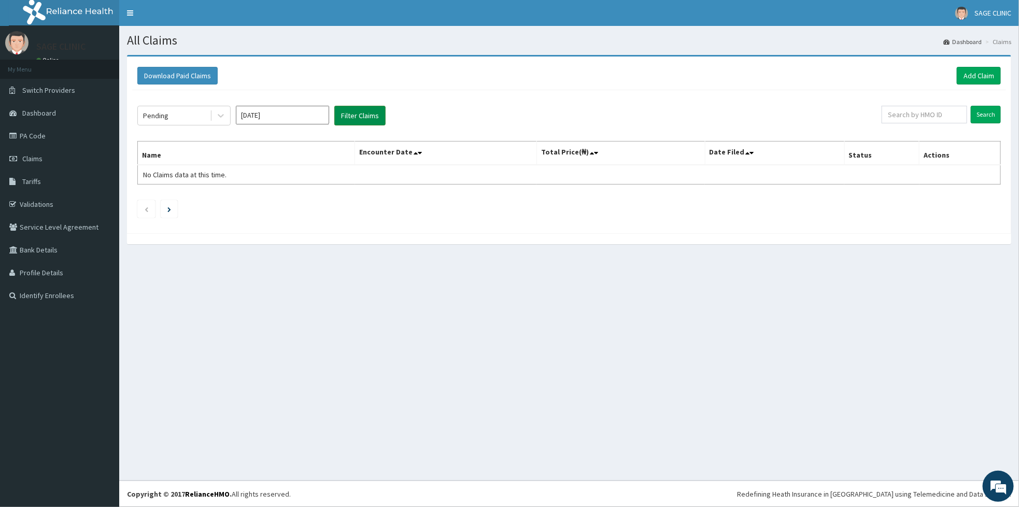
click at [364, 110] on button "Filter Claims" at bounding box center [359, 116] width 51 height 20
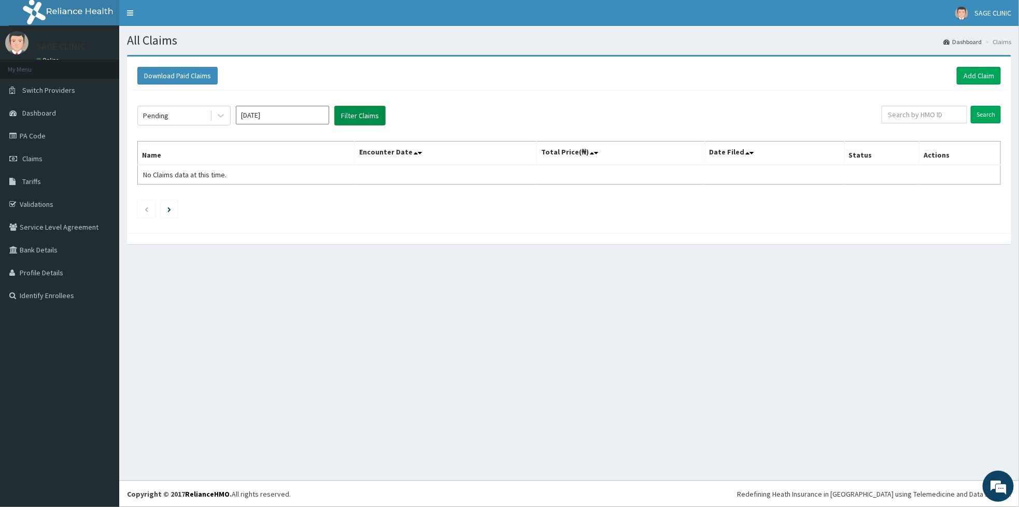
click at [364, 110] on button "Filter Claims" at bounding box center [359, 116] width 51 height 20
click at [293, 122] on input "Aug 2025" at bounding box center [282, 115] width 93 height 19
click at [314, 200] on div "Sep" at bounding box center [313, 201] width 21 height 19
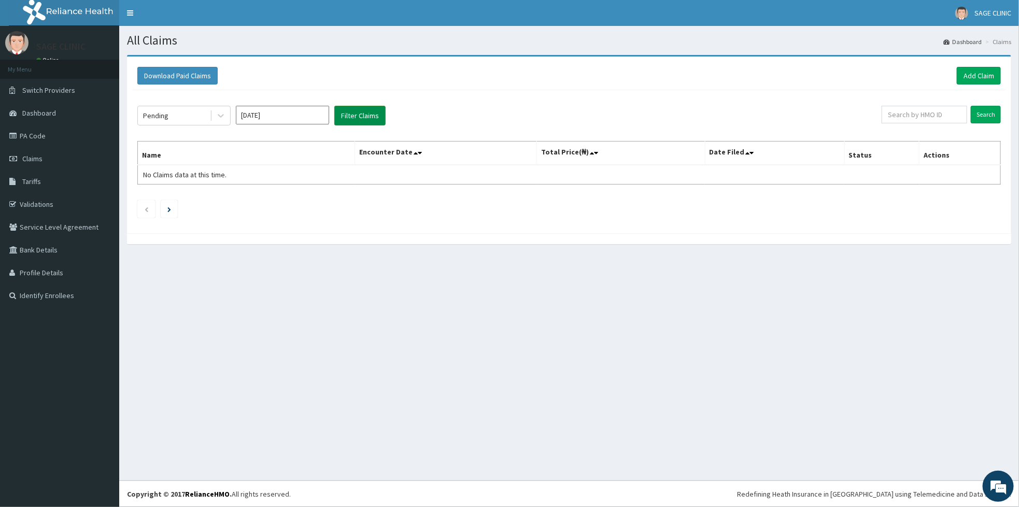
click at [359, 113] on button "Filter Claims" at bounding box center [359, 116] width 51 height 20
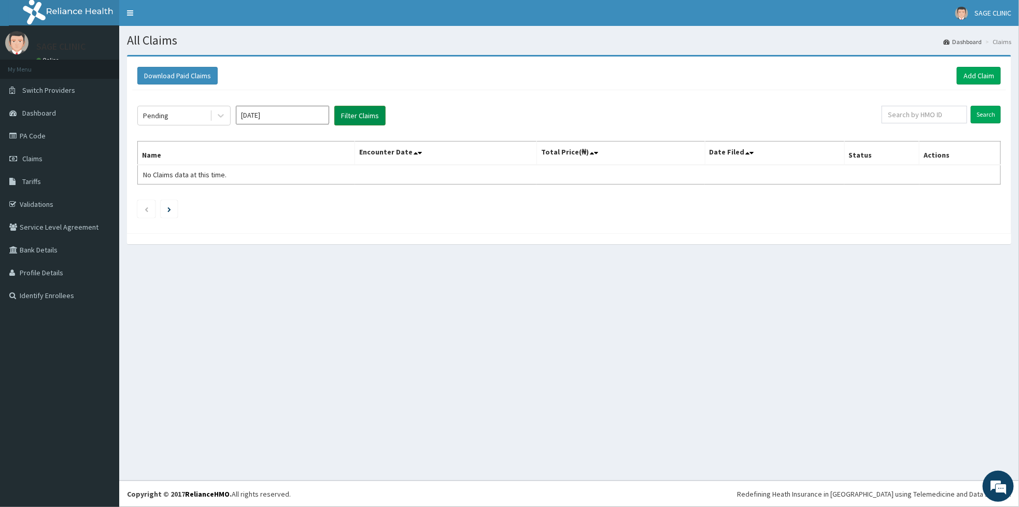
click at [359, 113] on button "Filter Claims" at bounding box center [359, 116] width 51 height 20
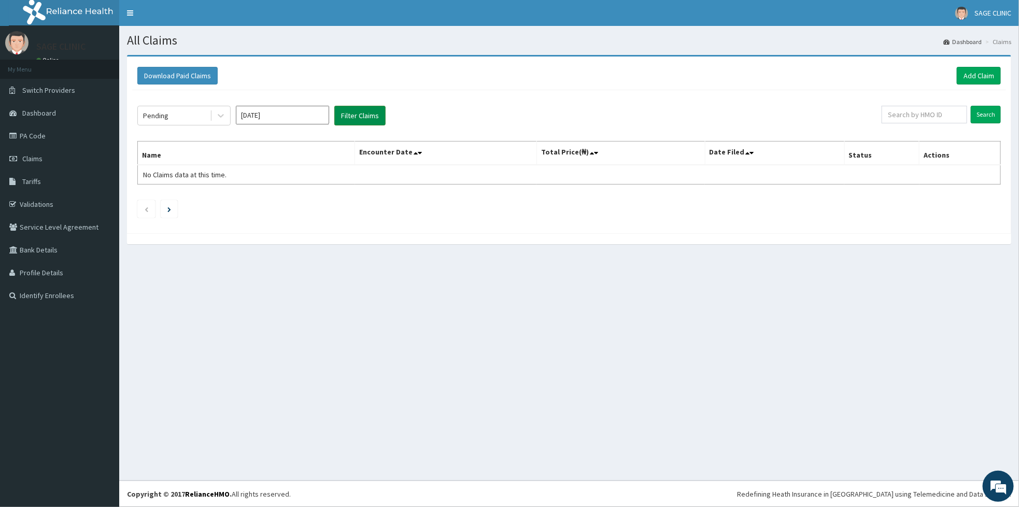
click at [359, 113] on button "Filter Claims" at bounding box center [359, 116] width 51 height 20
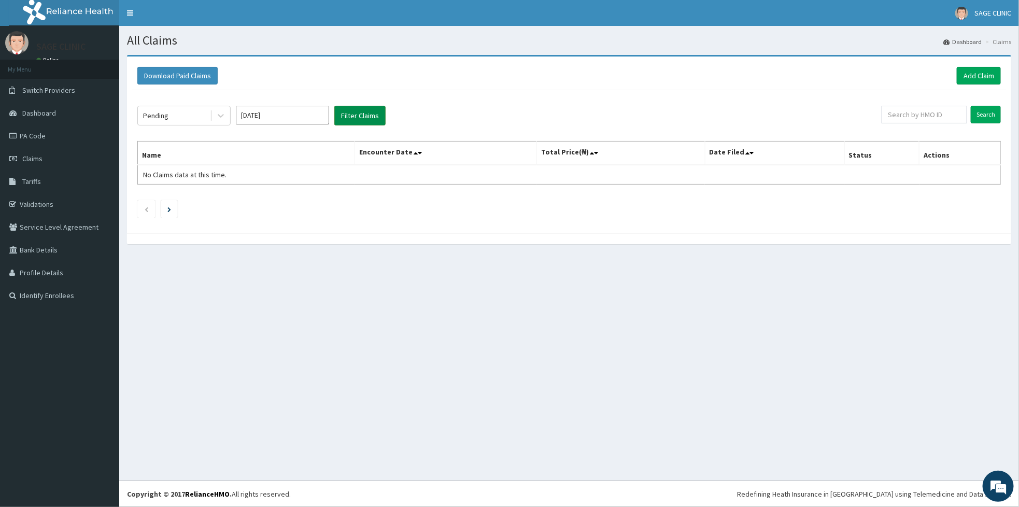
click at [359, 113] on button "Filter Claims" at bounding box center [359, 116] width 51 height 20
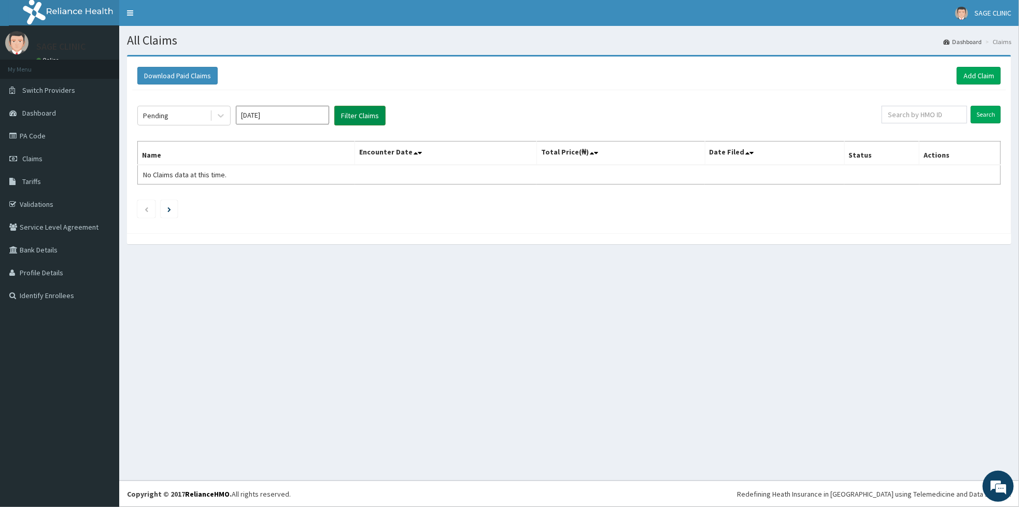
click at [359, 113] on button "Filter Claims" at bounding box center [359, 116] width 51 height 20
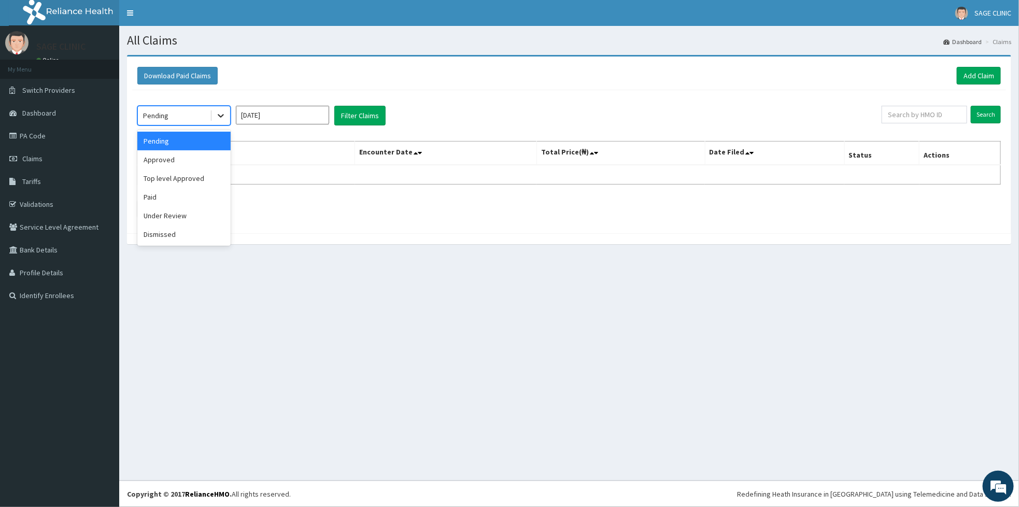
click at [218, 116] on icon at bounding box center [221, 117] width 6 height 4
click at [414, 101] on div "Pending Sep 2025 Filter Claims Search Name Encounter Date Total Price(₦) Date F…" at bounding box center [569, 159] width 874 height 138
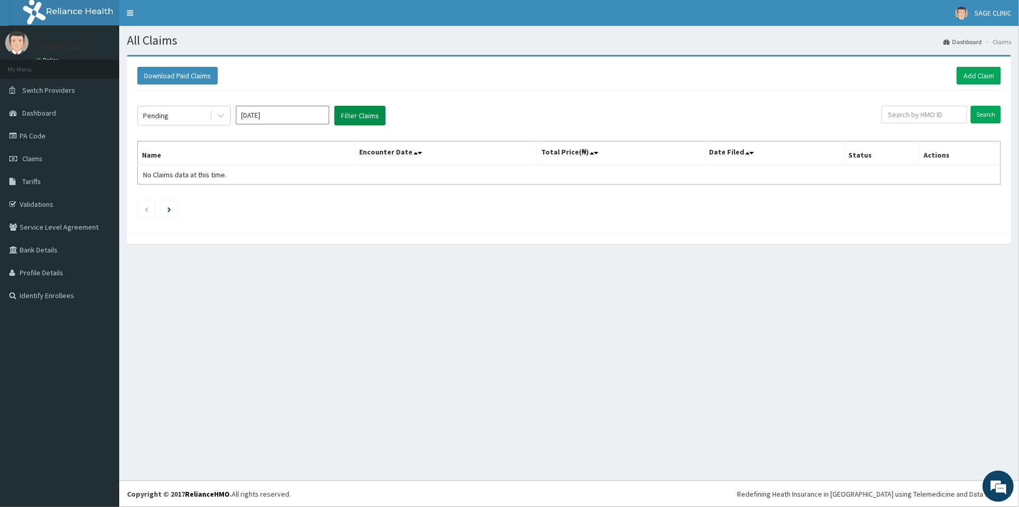
click at [355, 117] on button "Filter Claims" at bounding box center [359, 116] width 51 height 20
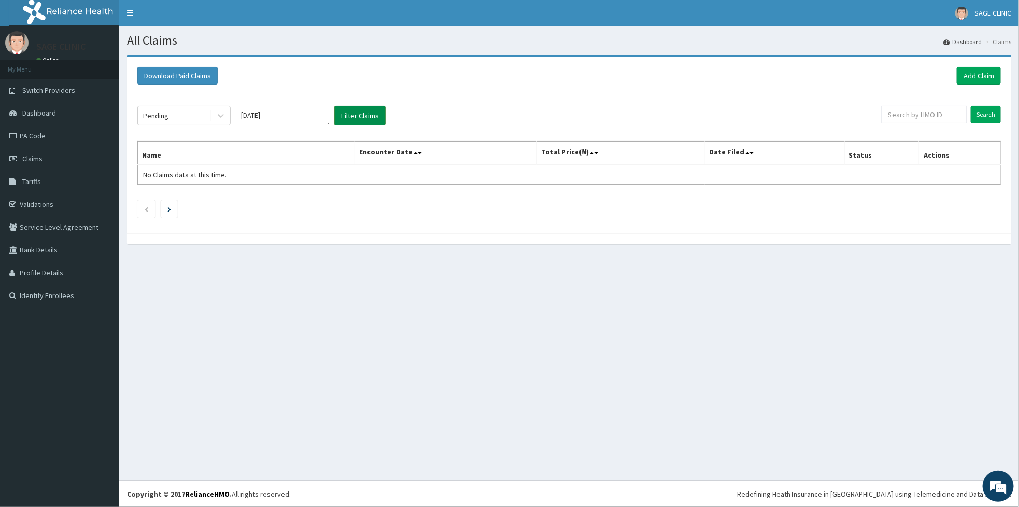
click at [355, 117] on button "Filter Claims" at bounding box center [359, 116] width 51 height 20
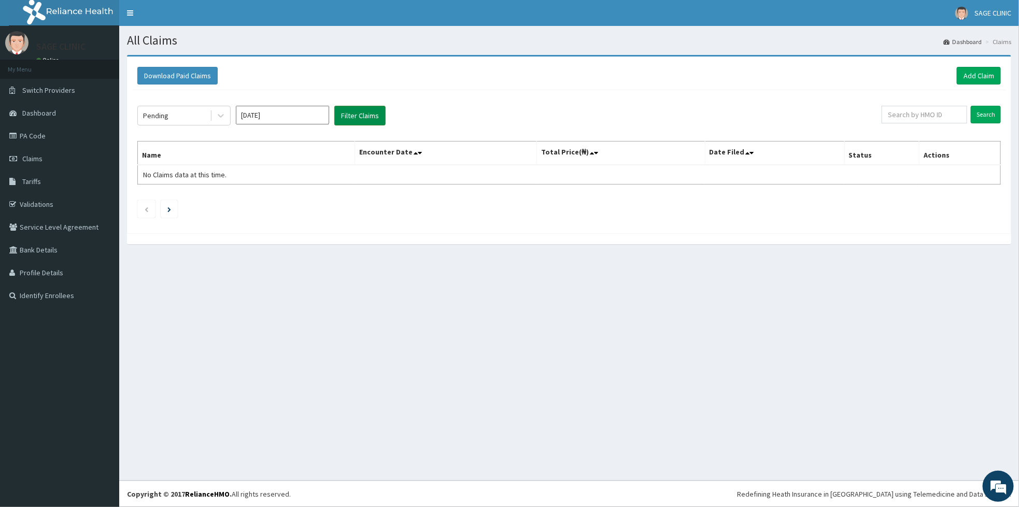
click at [355, 117] on button "Filter Claims" at bounding box center [359, 116] width 51 height 20
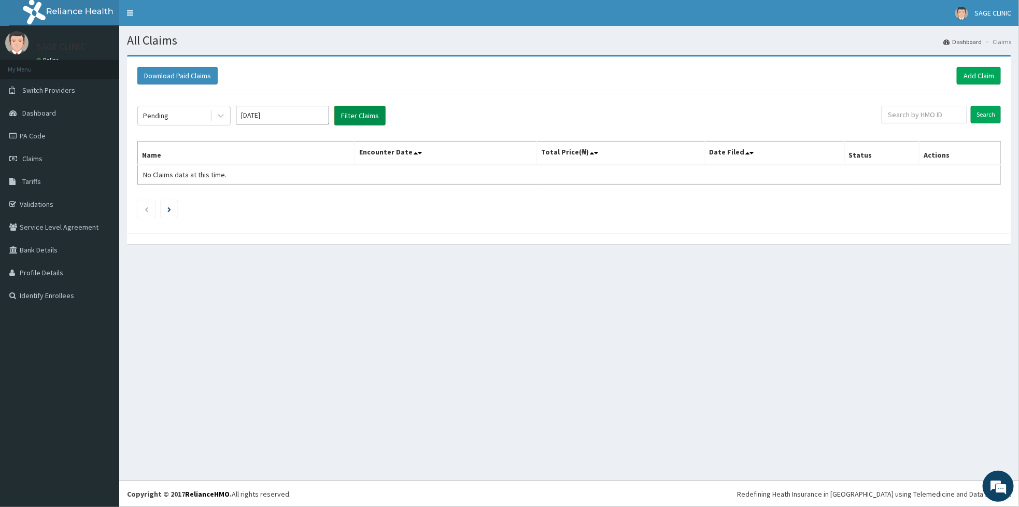
click at [355, 117] on button "Filter Claims" at bounding box center [359, 116] width 51 height 20
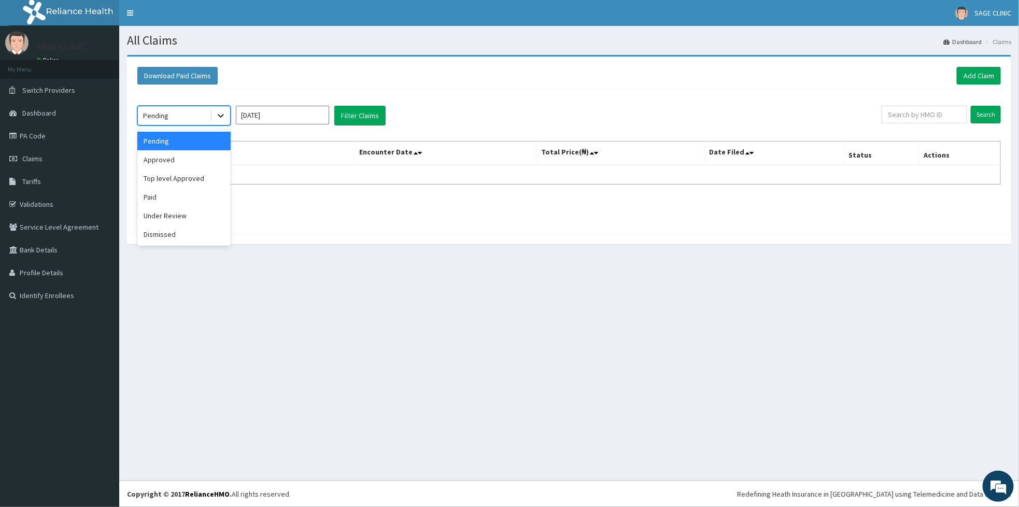
click at [216, 113] on icon at bounding box center [221, 115] width 10 height 10
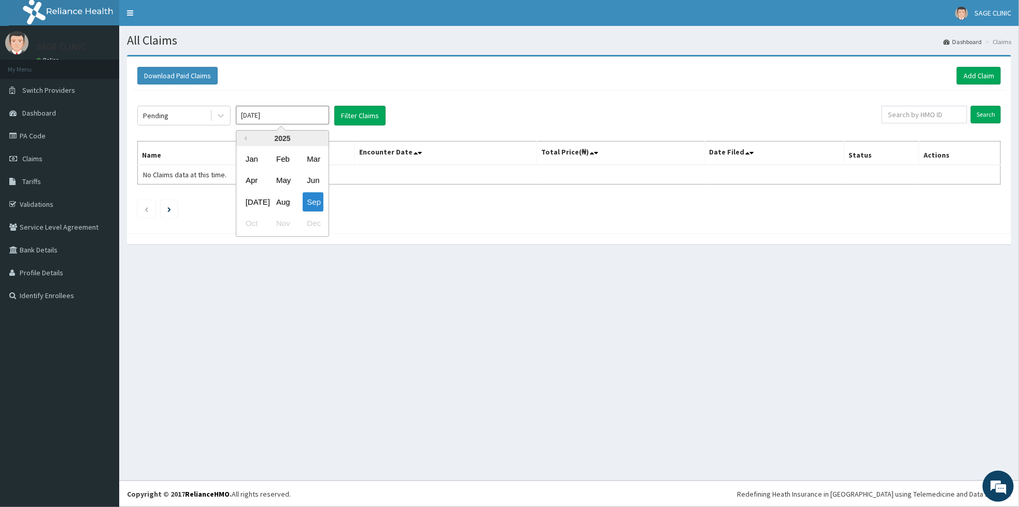
click at [302, 115] on input "Sep 2025" at bounding box center [282, 115] width 93 height 19
click at [286, 204] on div "Aug" at bounding box center [282, 201] width 21 height 19
click at [369, 117] on button "Filter Claims" at bounding box center [359, 116] width 51 height 20
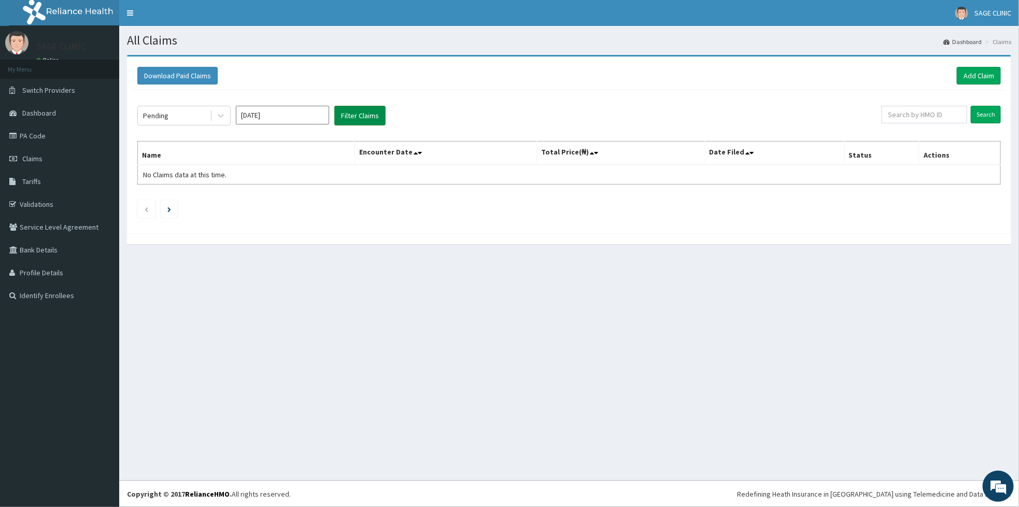
click at [369, 117] on button "Filter Claims" at bounding box center [359, 116] width 51 height 20
click at [353, 116] on button "Filter Claims" at bounding box center [359, 116] width 51 height 20
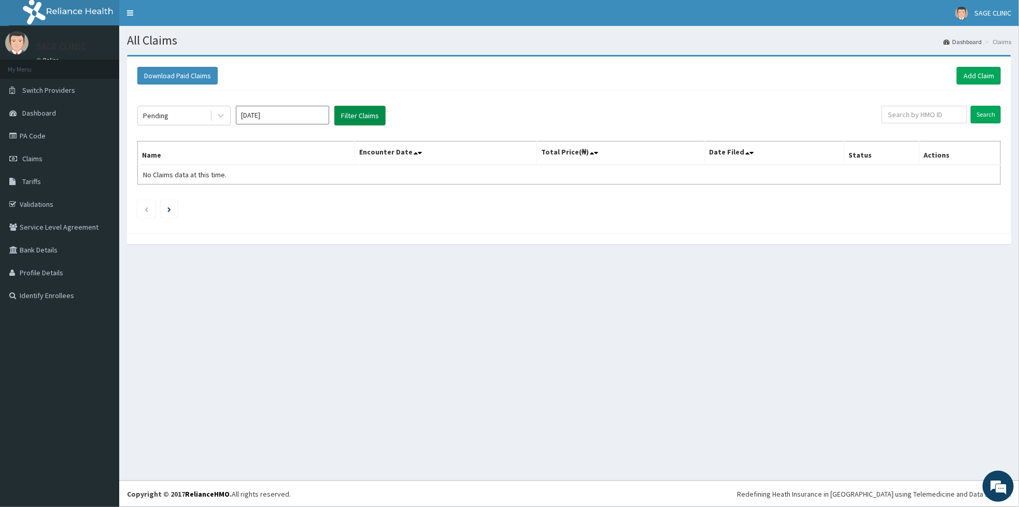
click at [353, 116] on button "Filter Claims" at bounding box center [359, 116] width 51 height 20
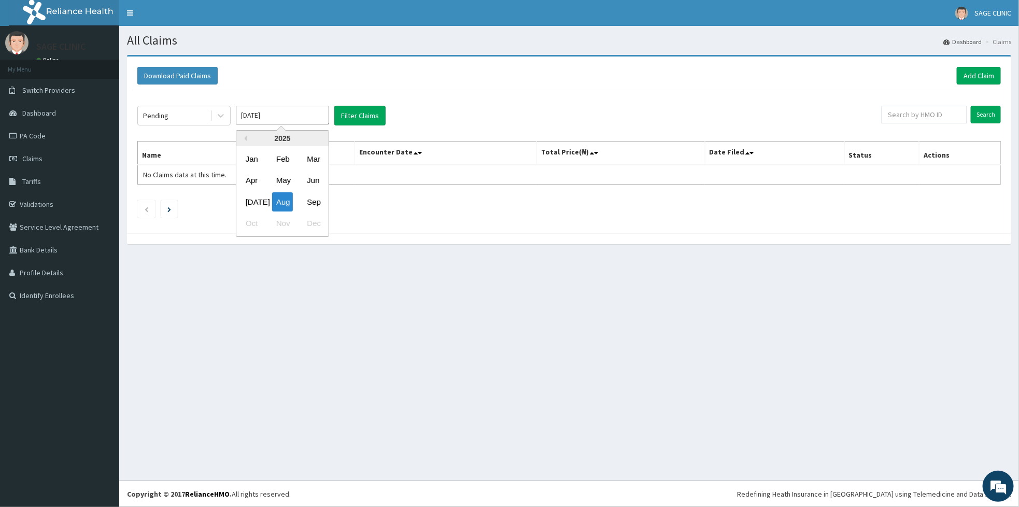
click at [293, 117] on input "Aug 2025" at bounding box center [282, 115] width 93 height 19
click at [245, 196] on div "Jul" at bounding box center [251, 201] width 21 height 19
click at [357, 111] on button "Filter Claims" at bounding box center [359, 116] width 51 height 20
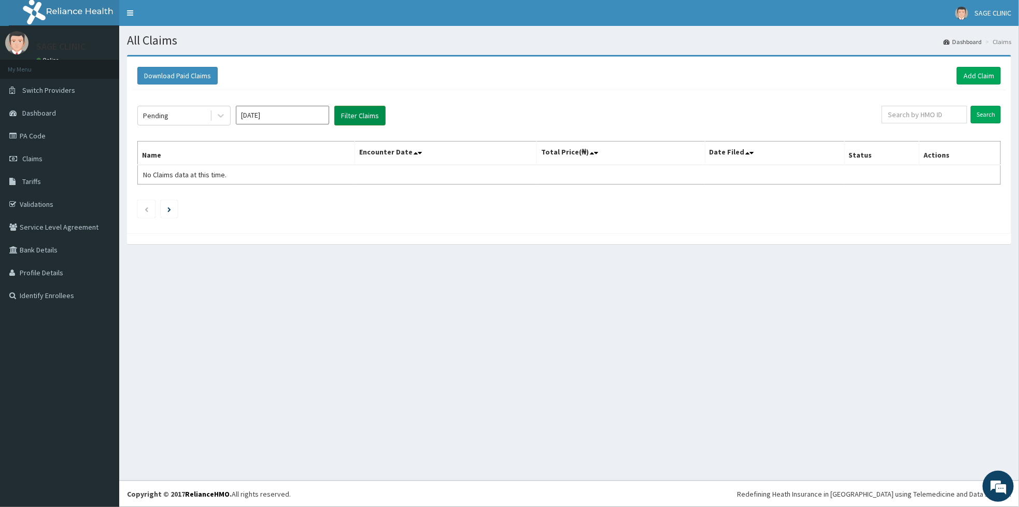
click at [357, 111] on button "Filter Claims" at bounding box center [359, 116] width 51 height 20
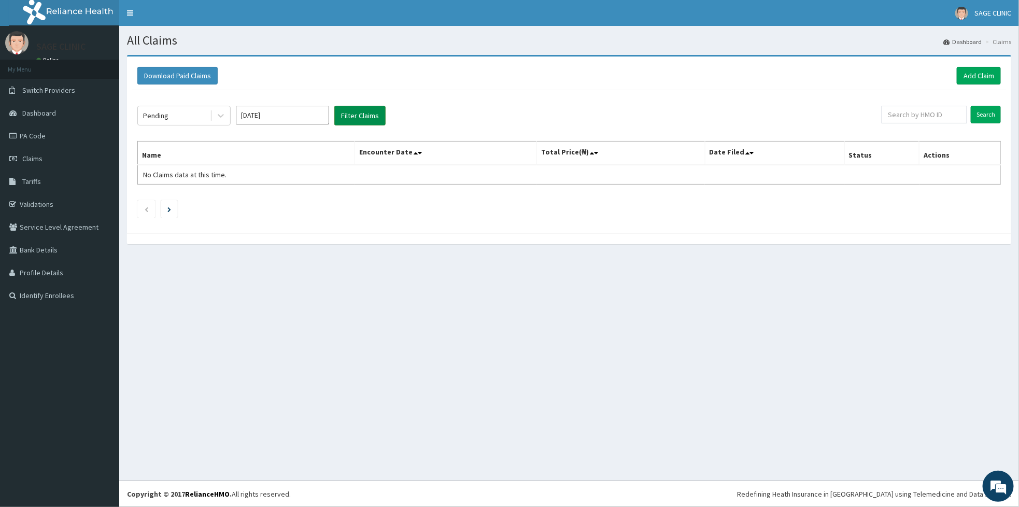
click at [357, 111] on button "Filter Claims" at bounding box center [359, 116] width 51 height 20
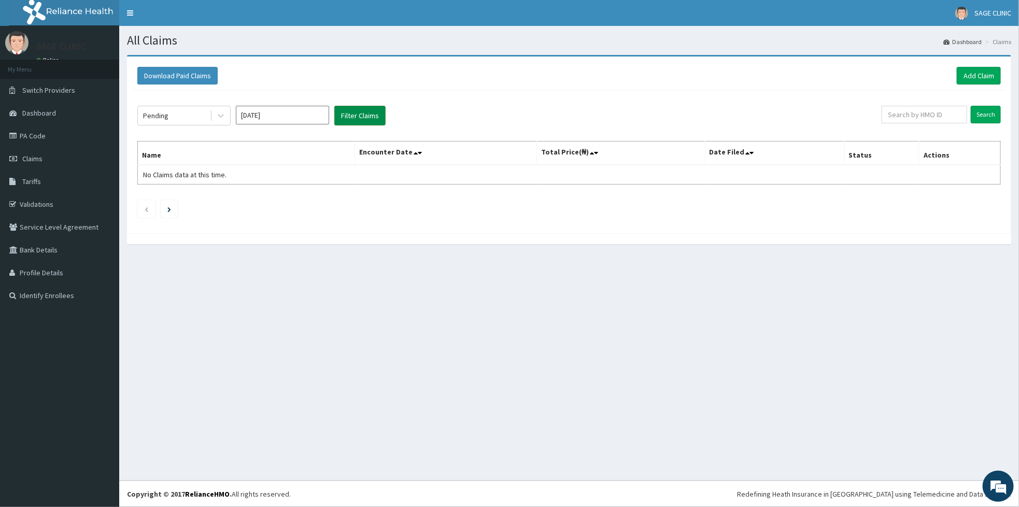
click at [357, 111] on button "Filter Claims" at bounding box center [359, 116] width 51 height 20
click at [291, 111] on input "Jul 2025" at bounding box center [282, 115] width 93 height 19
click at [317, 201] on div "Sep" at bounding box center [313, 201] width 21 height 19
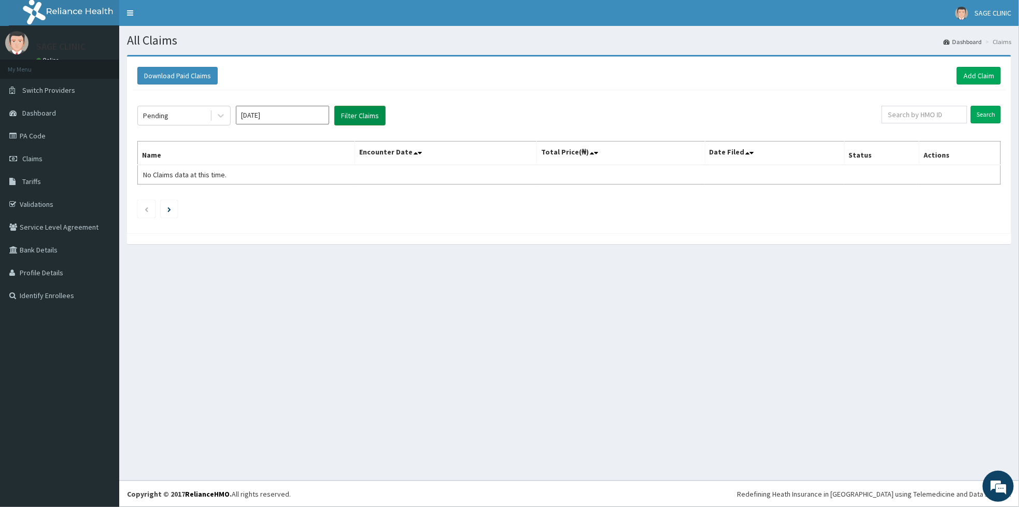
click at [355, 120] on button "Filter Claims" at bounding box center [359, 116] width 51 height 20
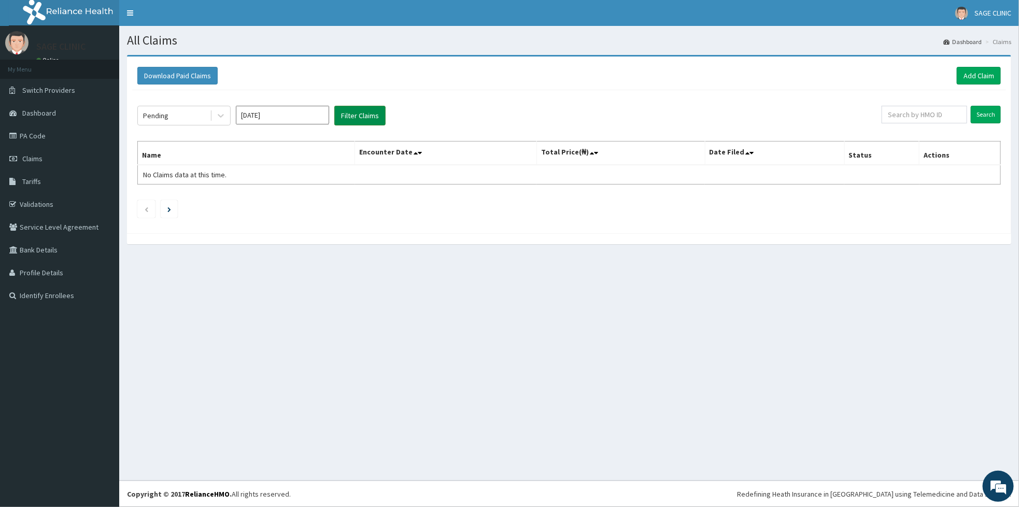
click at [355, 120] on button "Filter Claims" at bounding box center [359, 116] width 51 height 20
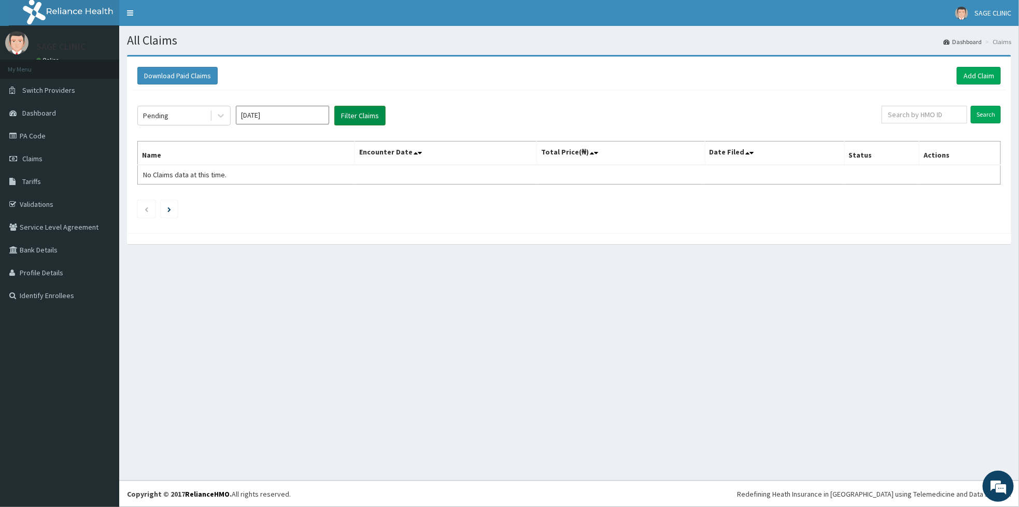
click at [355, 120] on button "Filter Claims" at bounding box center [359, 116] width 51 height 20
click at [343, 116] on button "Filter Claims" at bounding box center [359, 116] width 51 height 20
click at [221, 115] on icon at bounding box center [221, 115] width 10 height 10
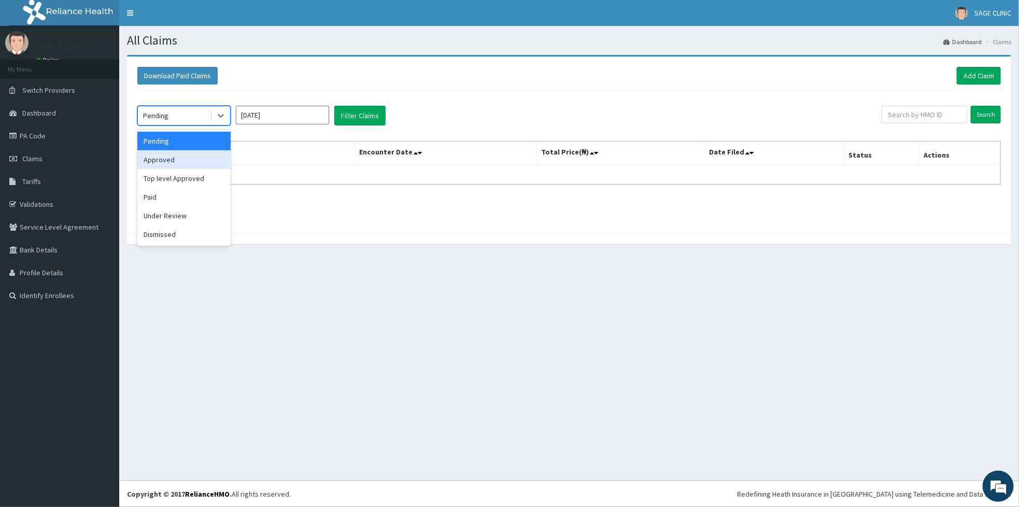
click at [190, 161] on div "Approved" at bounding box center [183, 159] width 93 height 19
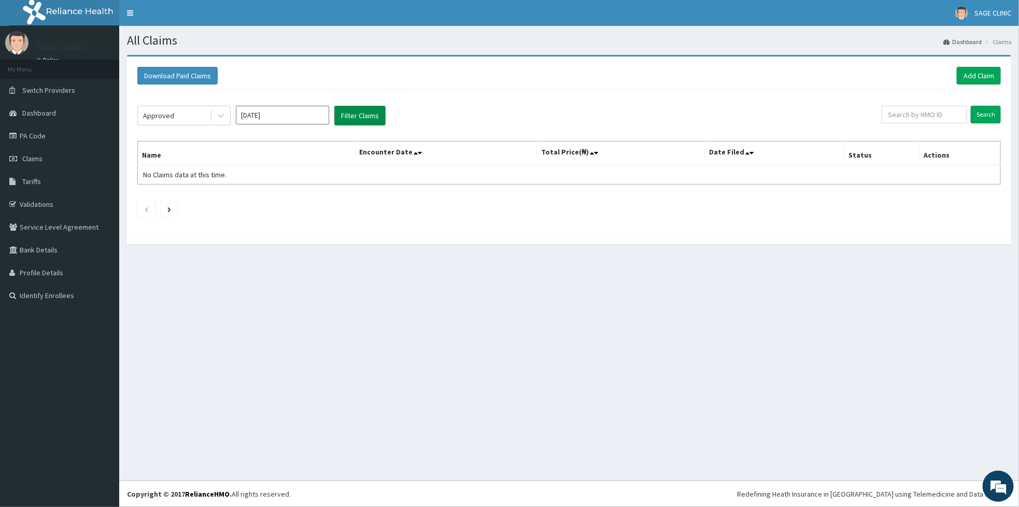
click at [346, 122] on button "Filter Claims" at bounding box center [359, 116] width 51 height 20
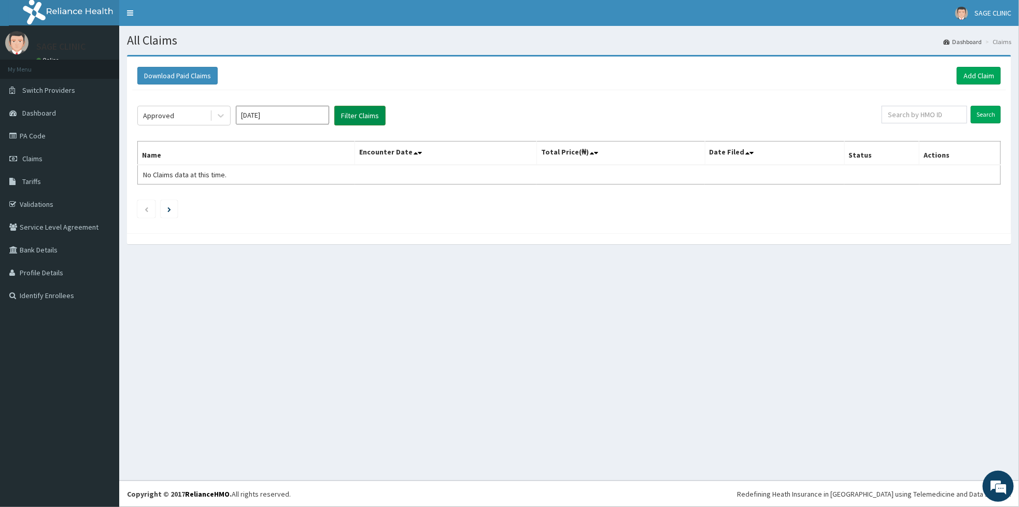
click at [346, 122] on button "Filter Claims" at bounding box center [359, 116] width 51 height 20
click at [363, 113] on button "Filter Claims" at bounding box center [359, 116] width 51 height 20
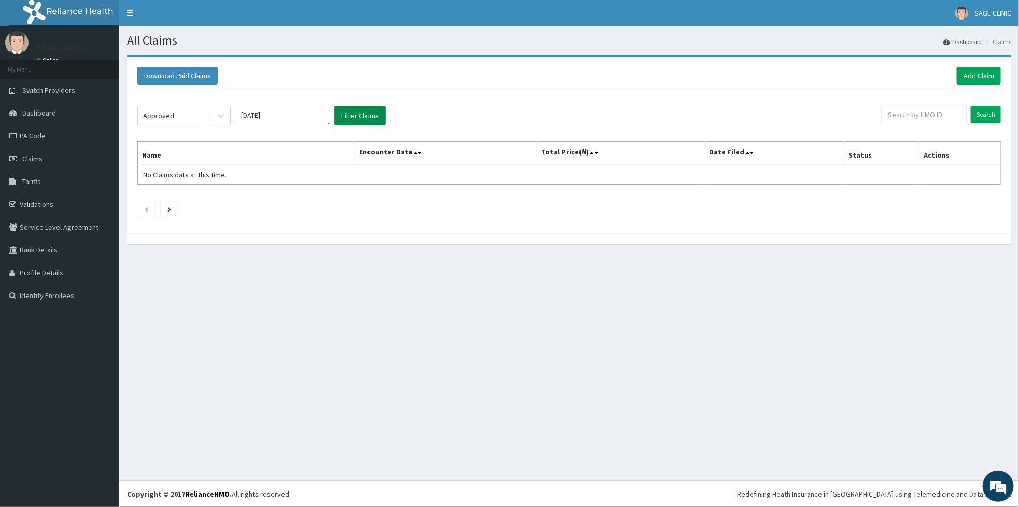
click at [363, 113] on button "Filter Claims" at bounding box center [359, 116] width 51 height 20
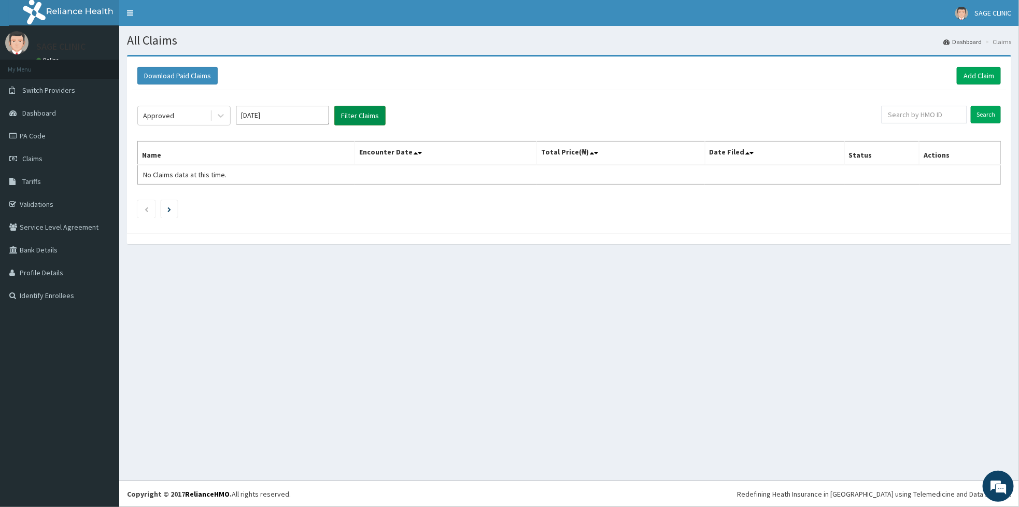
click at [363, 113] on button "Filter Claims" at bounding box center [359, 116] width 51 height 20
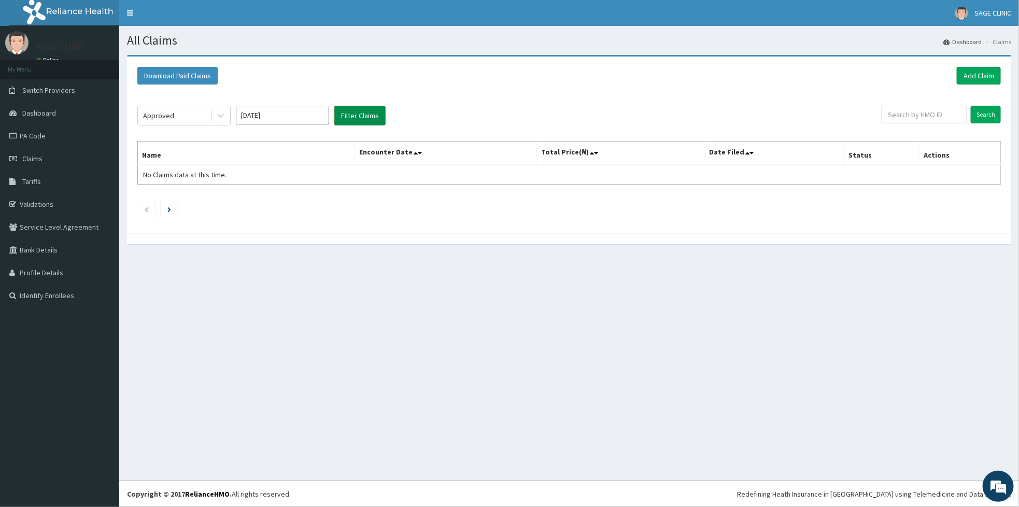
click at [363, 113] on button "Filter Claims" at bounding box center [359, 116] width 51 height 20
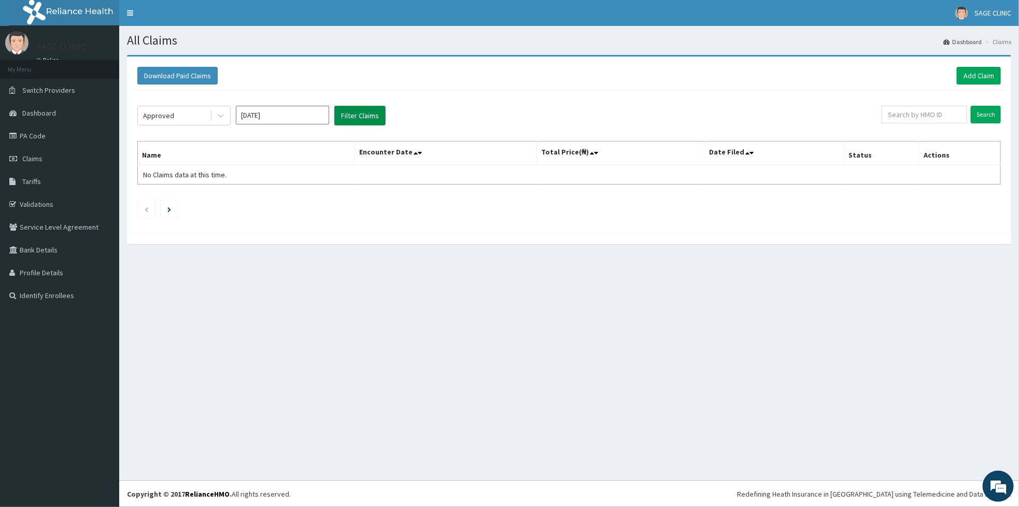
click at [363, 113] on button "Filter Claims" at bounding box center [359, 116] width 51 height 20
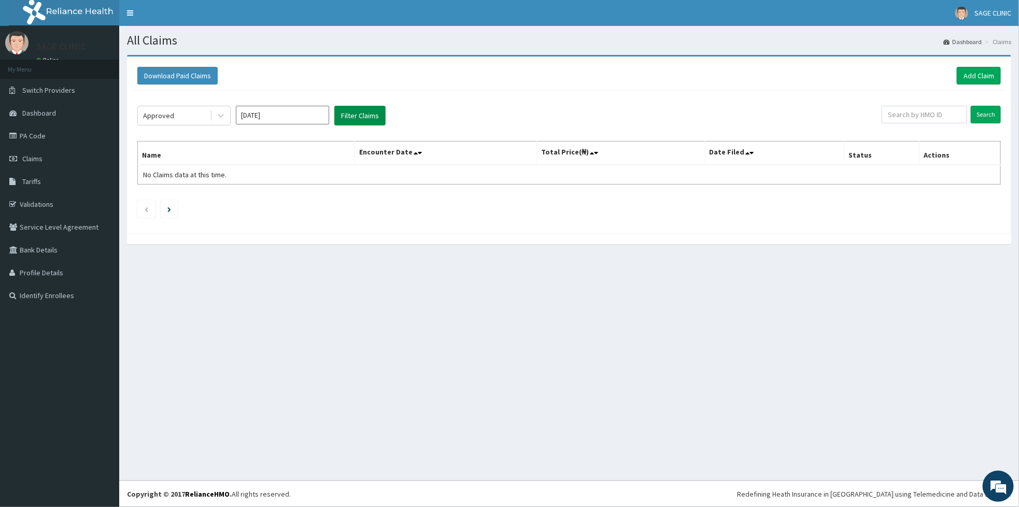
click at [363, 113] on button "Filter Claims" at bounding box center [359, 116] width 51 height 20
click at [354, 119] on button "Filter Claims" at bounding box center [359, 116] width 51 height 20
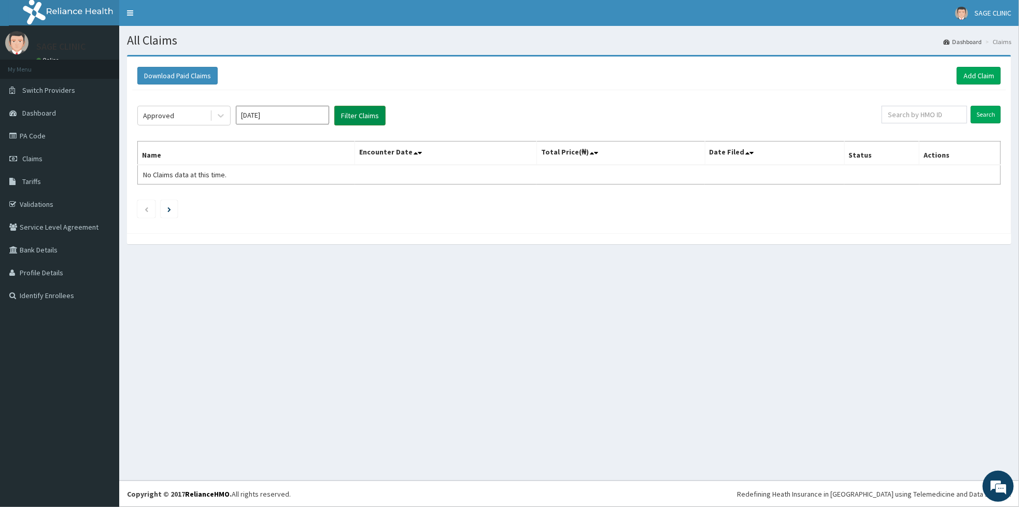
click at [354, 119] on button "Filter Claims" at bounding box center [359, 116] width 51 height 20
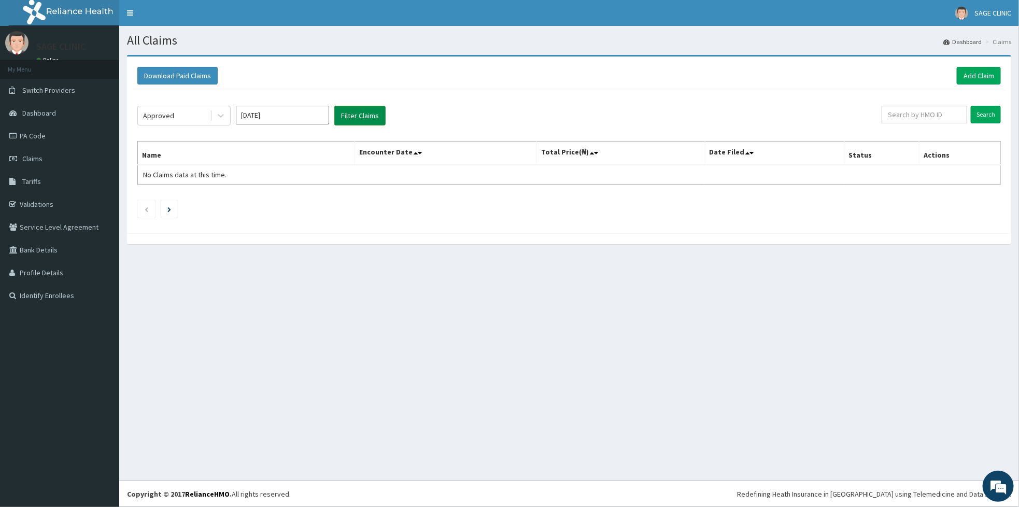
click at [354, 119] on button "Filter Claims" at bounding box center [359, 116] width 51 height 20
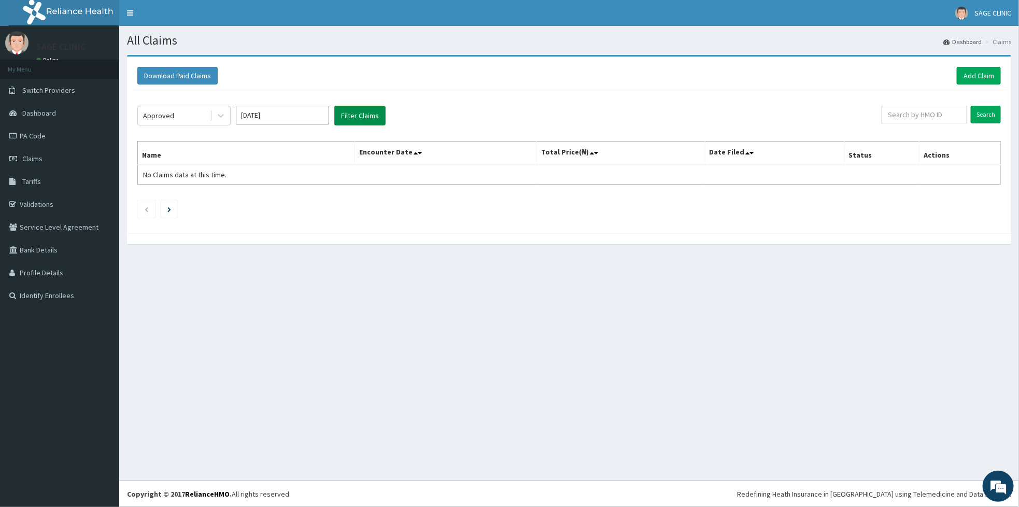
click at [354, 119] on button "Filter Claims" at bounding box center [359, 116] width 51 height 20
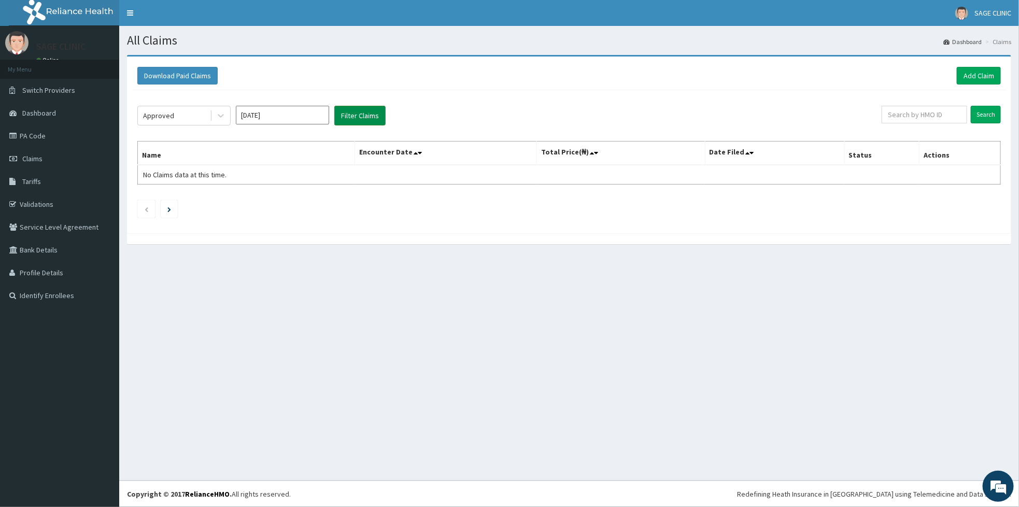
click at [354, 119] on button "Filter Claims" at bounding box center [359, 116] width 51 height 20
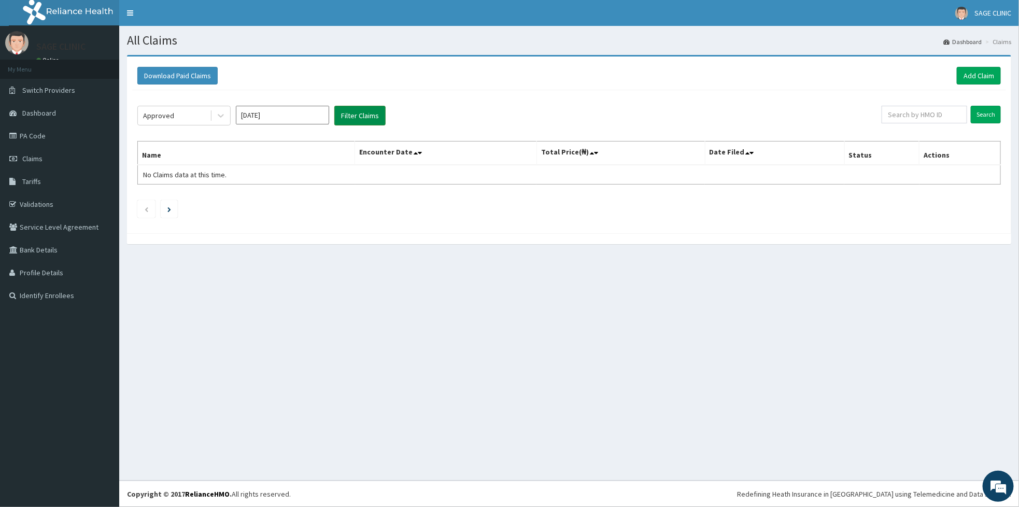
click at [354, 119] on button "Filter Claims" at bounding box center [359, 116] width 51 height 20
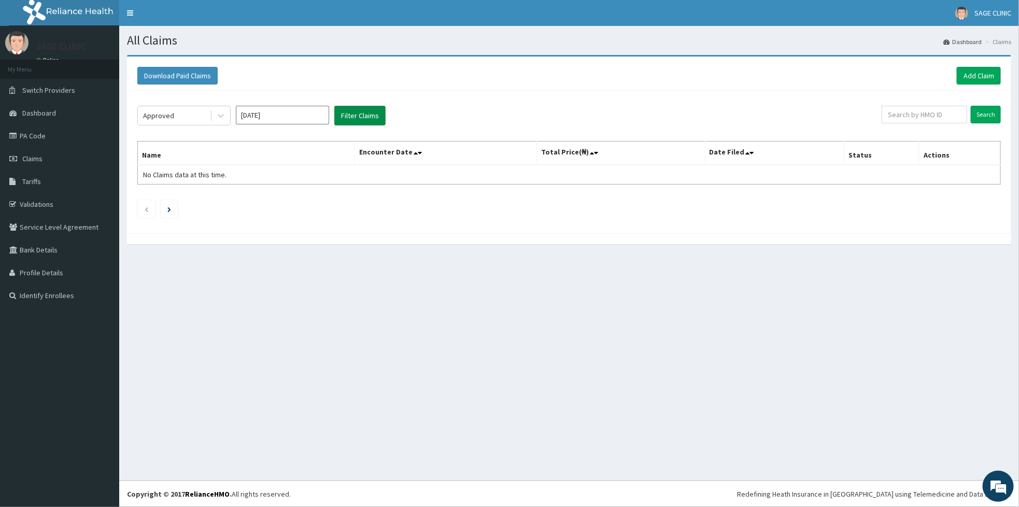
click at [354, 119] on button "Filter Claims" at bounding box center [359, 116] width 51 height 20
click at [323, 120] on input "Sep 2025" at bounding box center [282, 115] width 93 height 19
click at [283, 203] on div "Aug" at bounding box center [282, 201] width 21 height 19
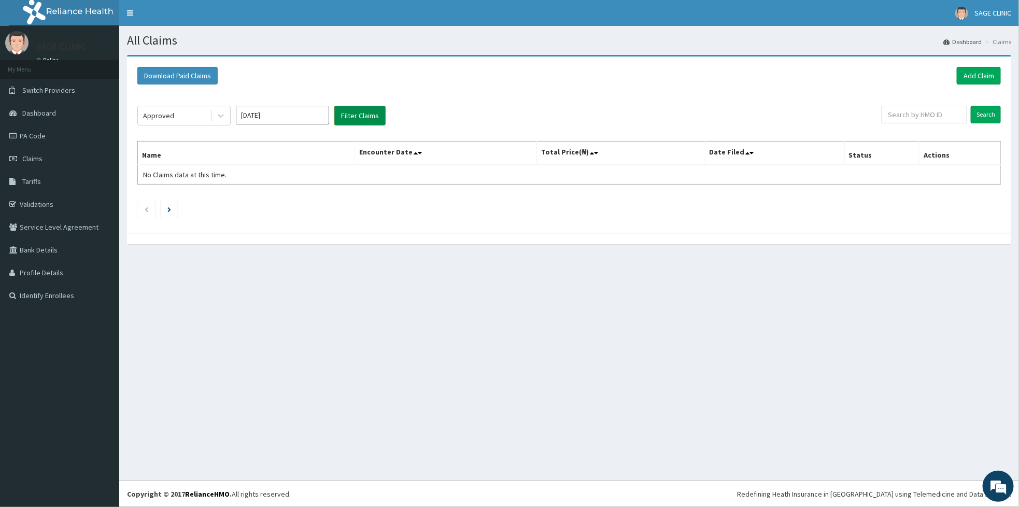
click at [350, 121] on button "Filter Claims" at bounding box center [359, 116] width 51 height 20
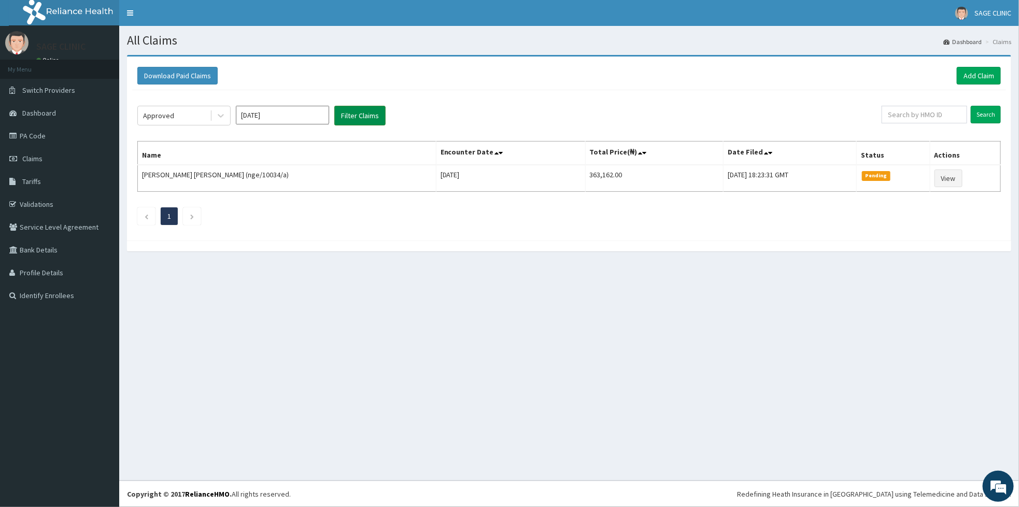
click at [350, 121] on button "Filter Claims" at bounding box center [359, 116] width 51 height 20
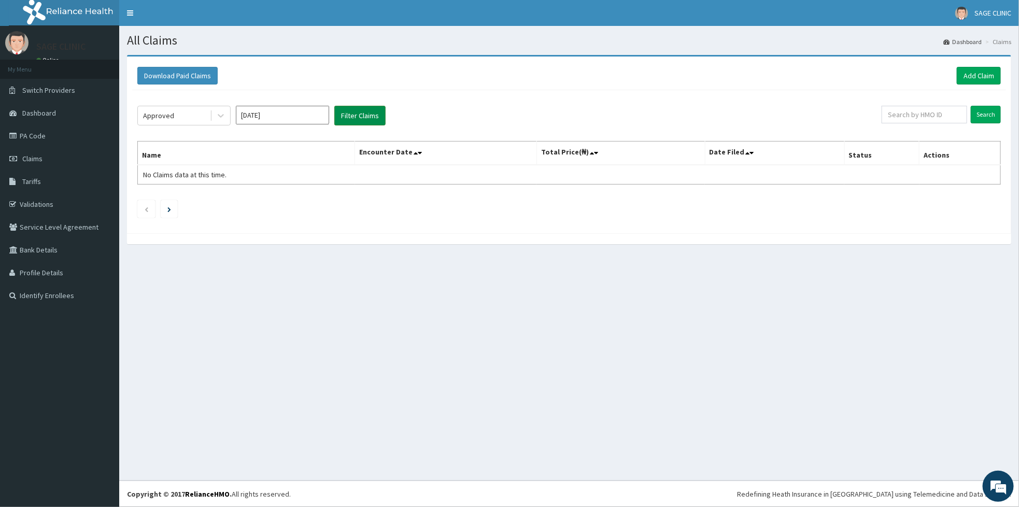
click at [350, 121] on button "Filter Claims" at bounding box center [359, 116] width 51 height 20
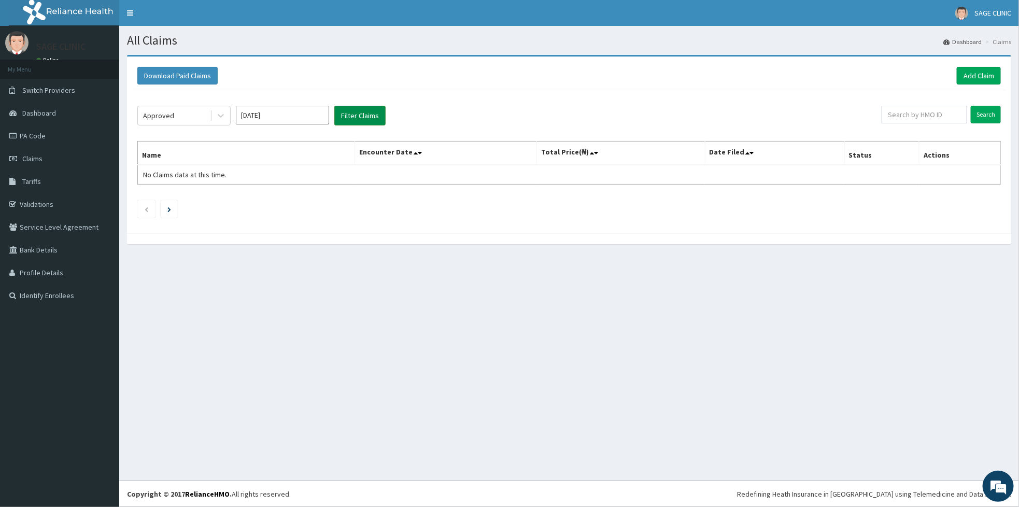
click at [350, 121] on button "Filter Claims" at bounding box center [359, 116] width 51 height 20
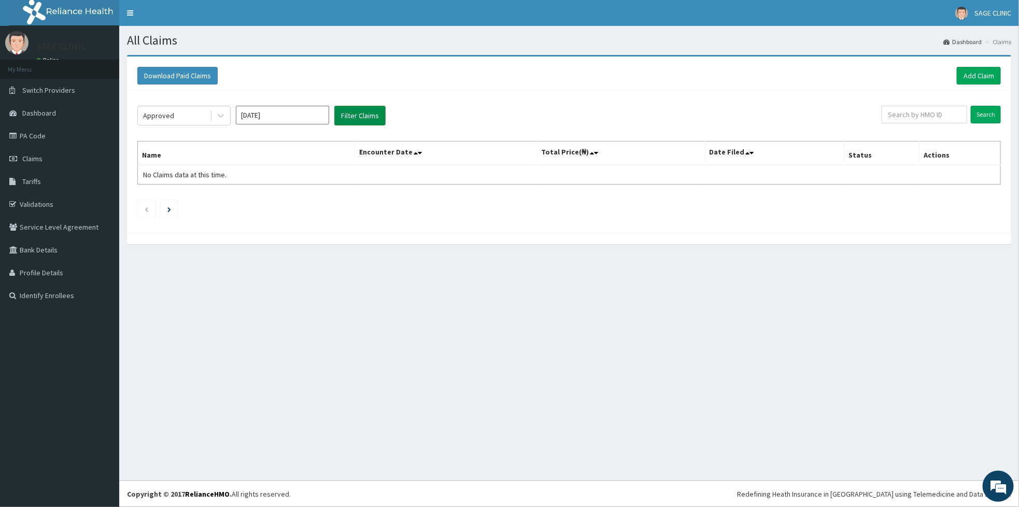
click at [350, 121] on button "Filter Claims" at bounding box center [359, 116] width 51 height 20
click at [310, 114] on input "Aug 2025" at bounding box center [282, 115] width 93 height 19
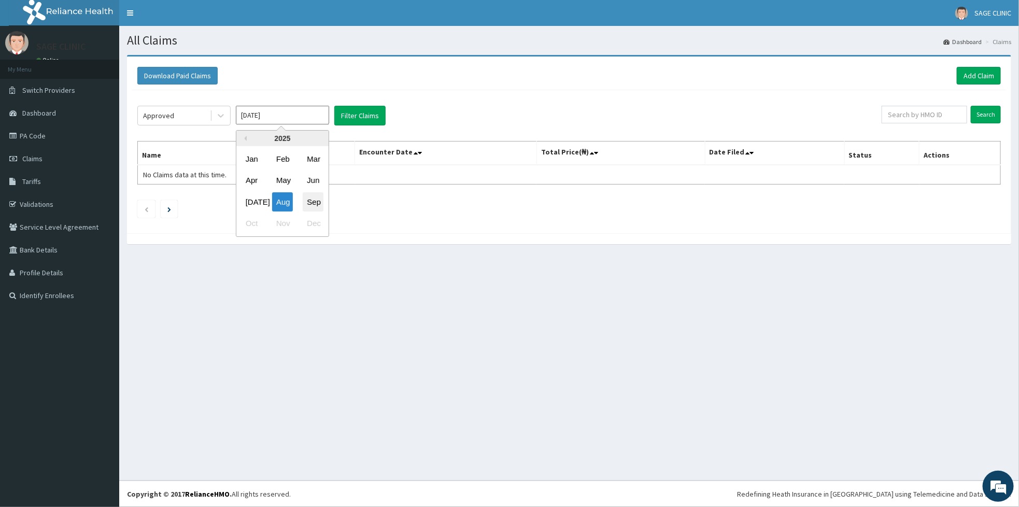
click at [315, 209] on div "Sep" at bounding box center [313, 201] width 21 height 19
click at [350, 112] on button "Filter Claims" at bounding box center [359, 116] width 51 height 20
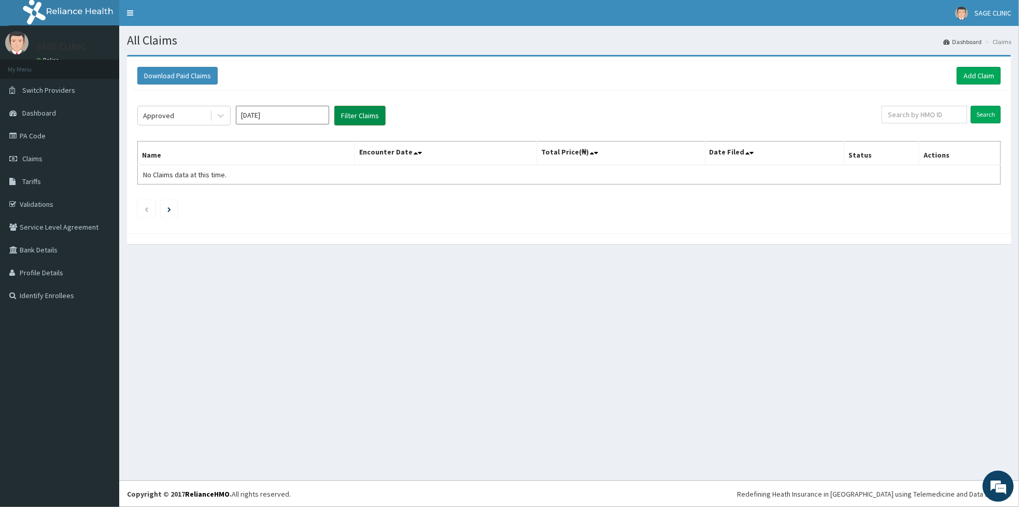
click at [350, 112] on button "Filter Claims" at bounding box center [359, 116] width 51 height 20
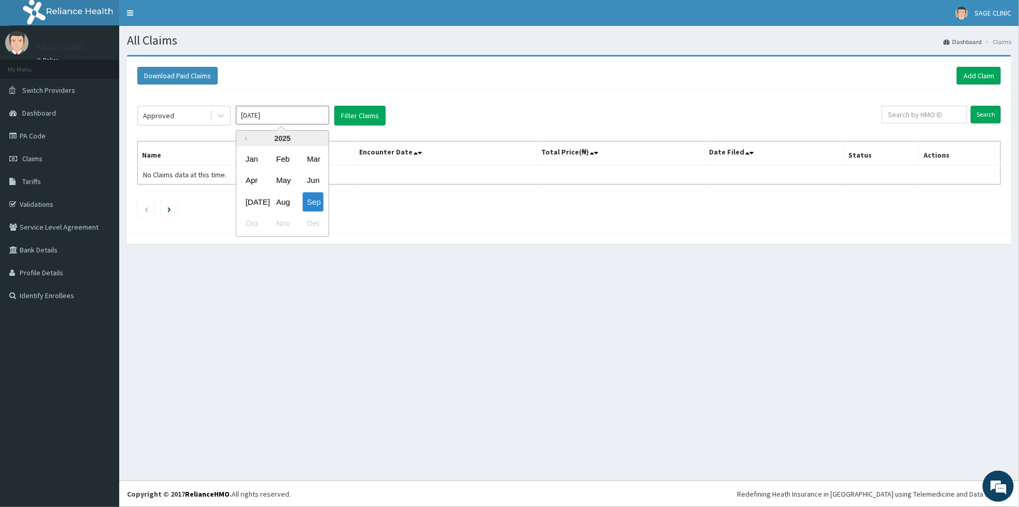
click at [316, 116] on input "Sep 2025" at bounding box center [282, 115] width 93 height 19
click at [288, 195] on div "Aug" at bounding box center [282, 201] width 21 height 19
click at [355, 120] on button "Filter Claims" at bounding box center [359, 116] width 51 height 20
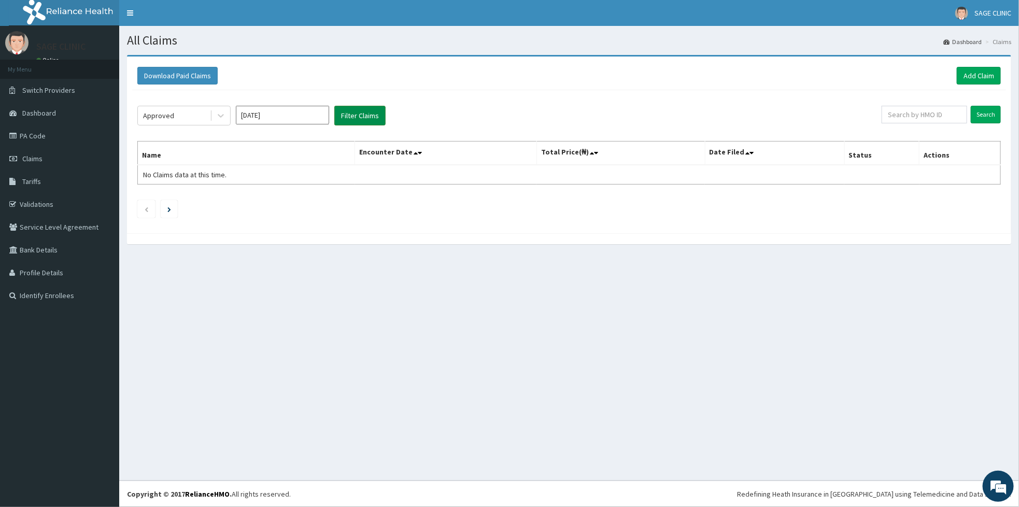
click at [355, 120] on button "Filter Claims" at bounding box center [359, 116] width 51 height 20
click at [297, 118] on input "Aug 2025" at bounding box center [282, 115] width 93 height 19
click at [254, 201] on div "Jul" at bounding box center [251, 201] width 21 height 19
click at [356, 117] on button "Filter Claims" at bounding box center [359, 116] width 51 height 20
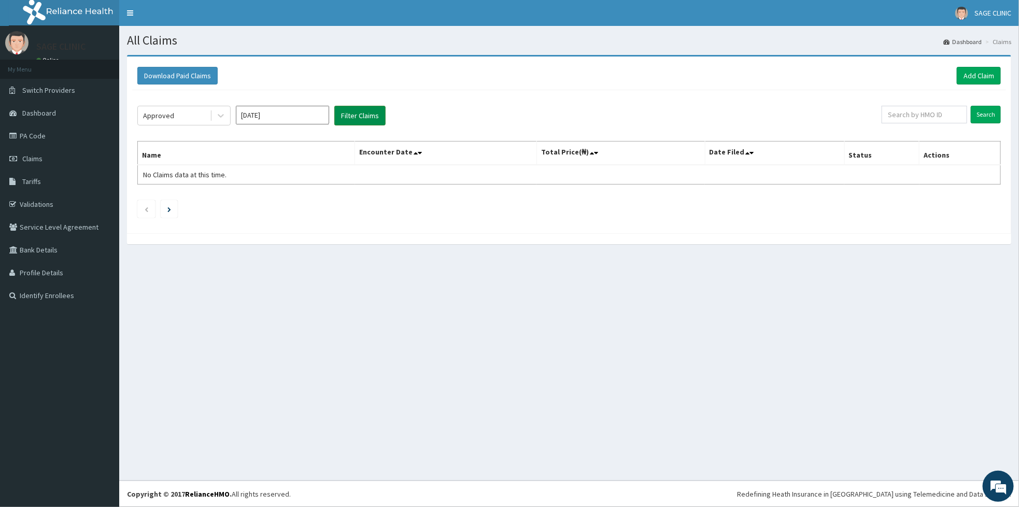
click at [356, 117] on button "Filter Claims" at bounding box center [359, 116] width 51 height 20
click at [280, 123] on input "Jul 2025" at bounding box center [282, 115] width 93 height 19
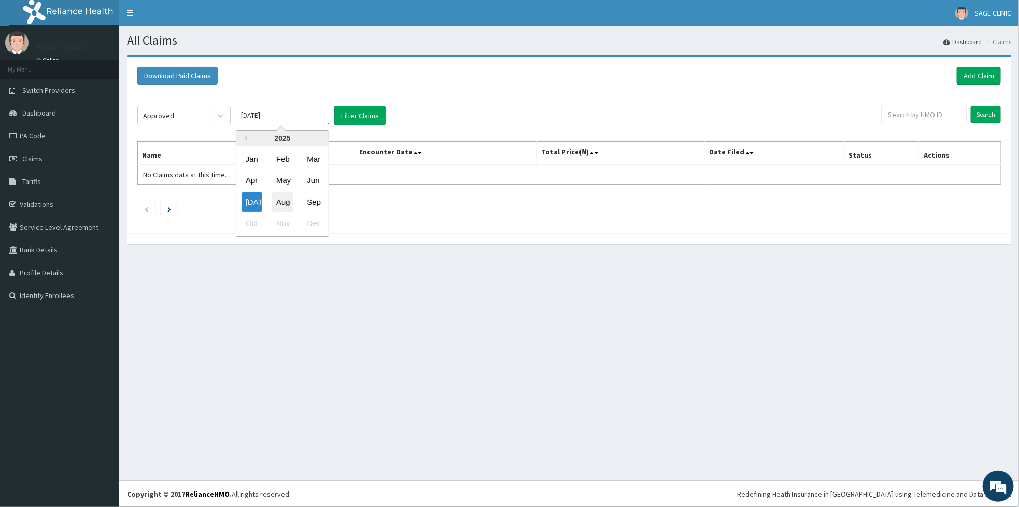
click at [288, 207] on div "Aug" at bounding box center [282, 201] width 21 height 19
click at [347, 115] on button "Filter Claims" at bounding box center [359, 116] width 51 height 20
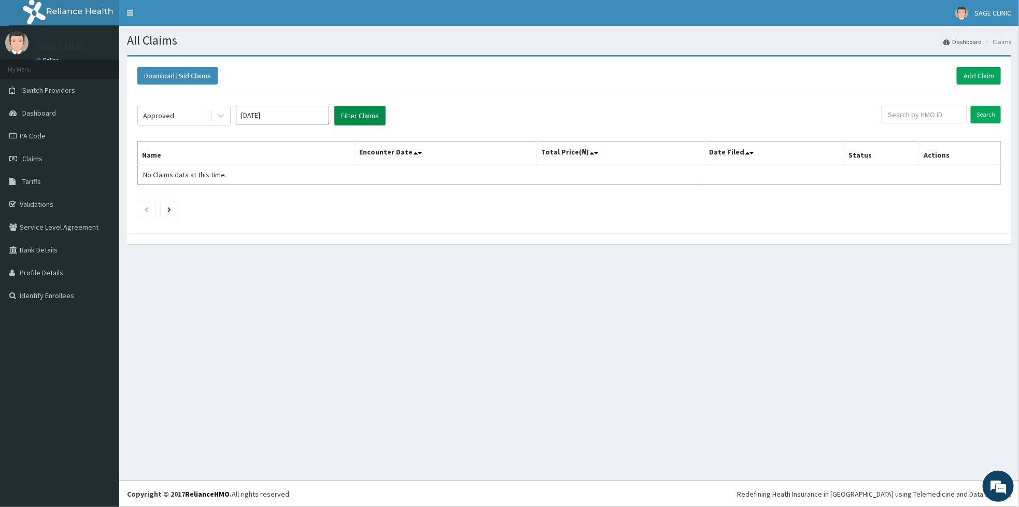
click at [347, 115] on button "Filter Claims" at bounding box center [359, 116] width 51 height 20
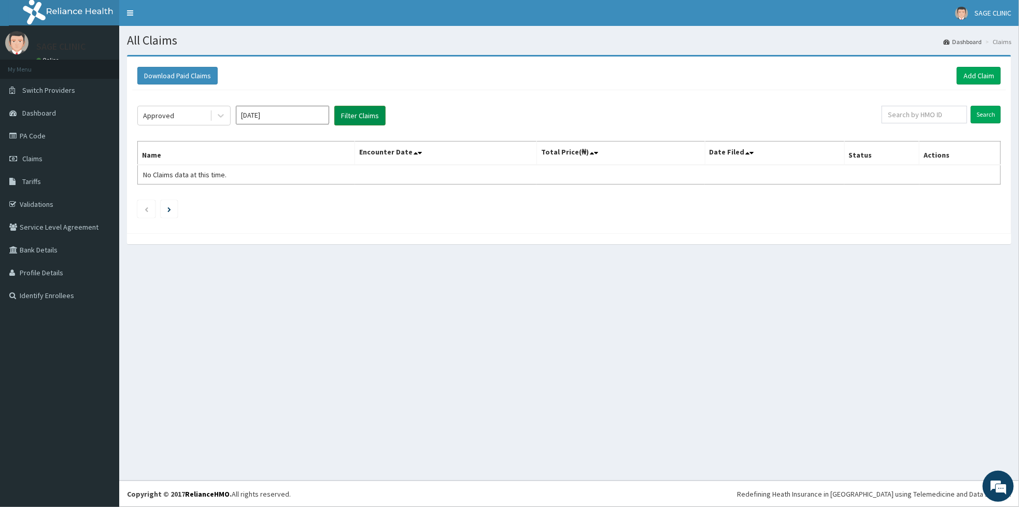
click at [347, 115] on button "Filter Claims" at bounding box center [359, 116] width 51 height 20
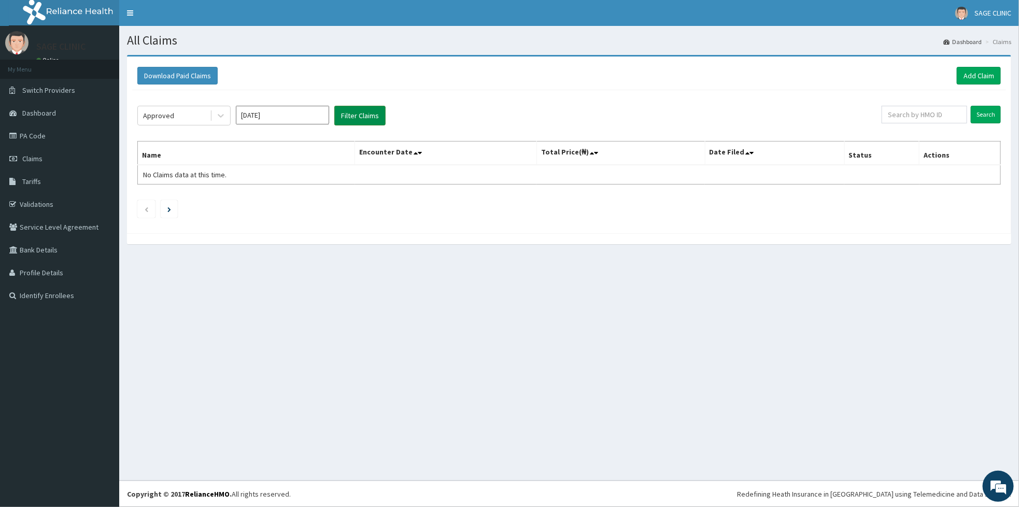
click at [347, 115] on button "Filter Claims" at bounding box center [359, 116] width 51 height 20
click at [322, 123] on input "Aug 2025" at bounding box center [282, 115] width 93 height 19
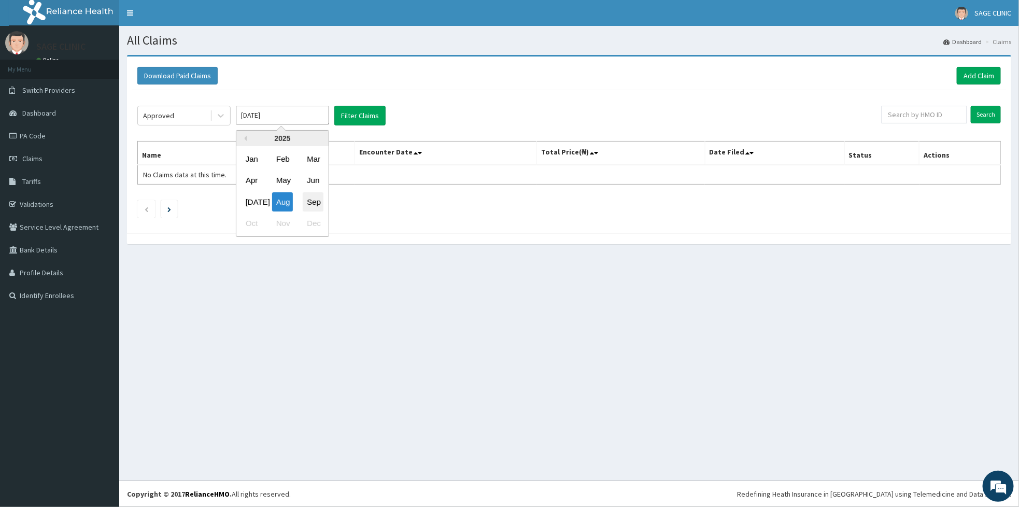
click at [309, 204] on div "Sep" at bounding box center [313, 201] width 21 height 19
click at [341, 111] on button "Filter Claims" at bounding box center [359, 116] width 51 height 20
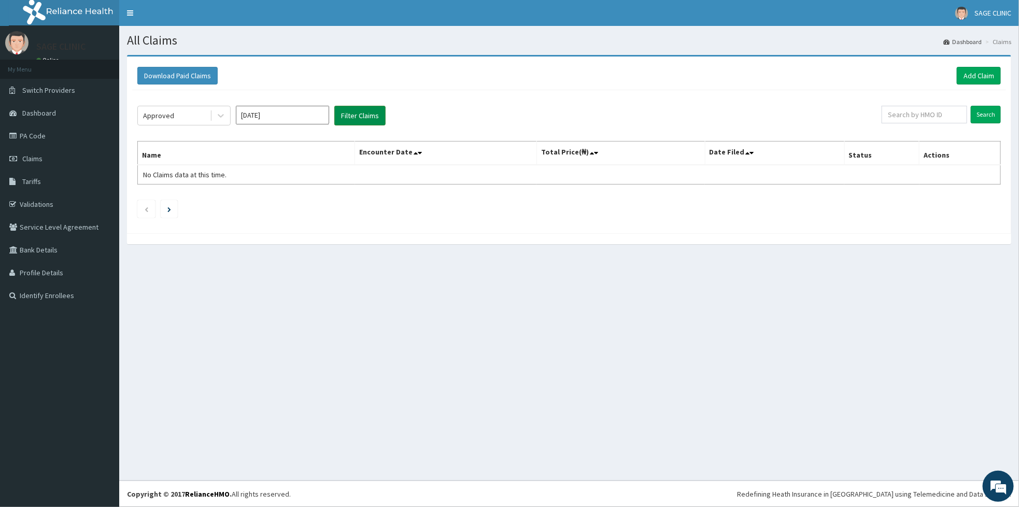
click at [341, 111] on button "Filter Claims" at bounding box center [359, 116] width 51 height 20
click at [323, 109] on input "Sep 2025" at bounding box center [282, 115] width 93 height 19
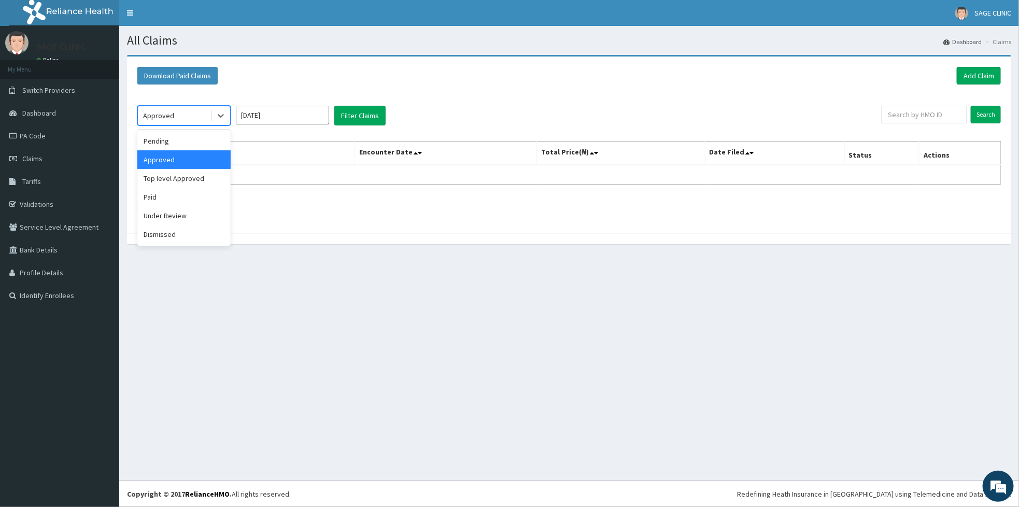
click at [204, 117] on div "Approved" at bounding box center [174, 115] width 72 height 17
click at [201, 195] on div "Paid" at bounding box center [183, 197] width 93 height 19
click at [211, 112] on div at bounding box center [220, 115] width 19 height 19
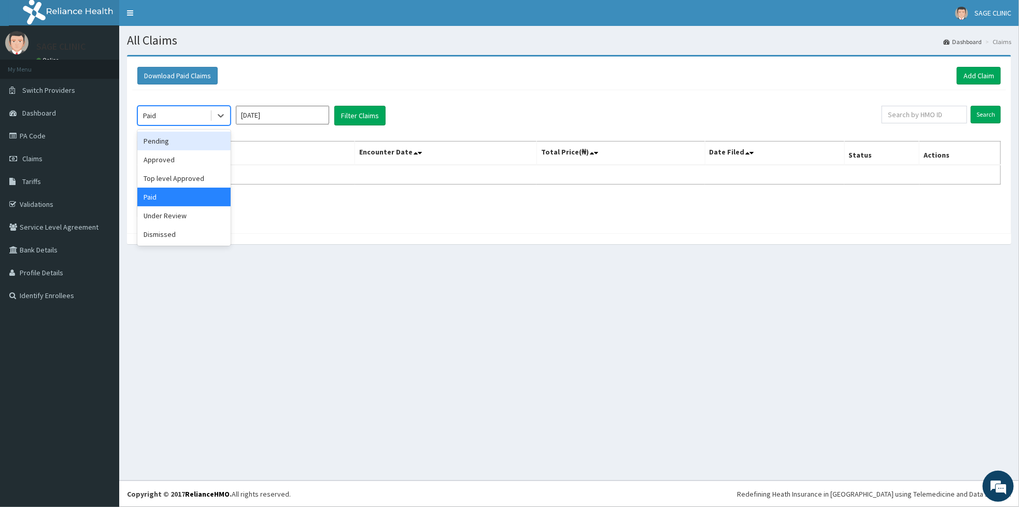
click at [187, 150] on div "Pending" at bounding box center [183, 141] width 93 height 19
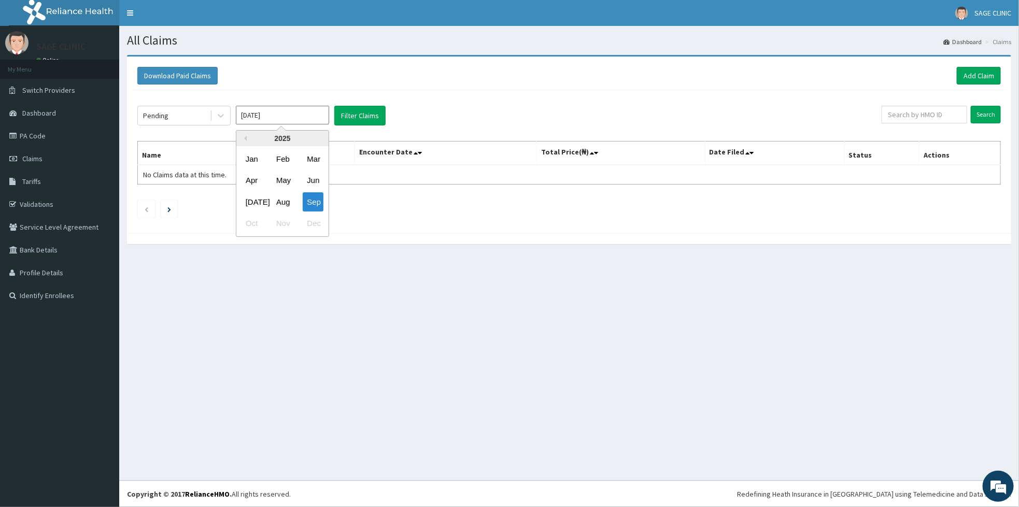
click at [277, 119] on input "Sep 2025" at bounding box center [282, 115] width 93 height 19
click at [373, 117] on button "Filter Claims" at bounding box center [359, 116] width 51 height 20
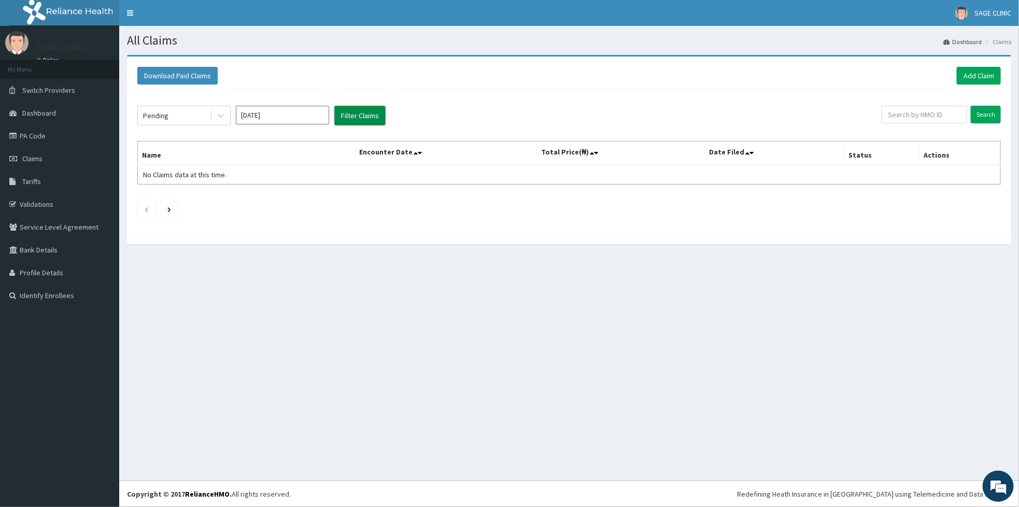
click at [373, 117] on button "Filter Claims" at bounding box center [359, 116] width 51 height 20
click at [327, 109] on input "Sep 2025" at bounding box center [282, 115] width 93 height 19
click at [283, 206] on div "Aug" at bounding box center [282, 201] width 21 height 19
type input "Aug 2025"
click at [347, 124] on button "Filter Claims" at bounding box center [359, 116] width 51 height 20
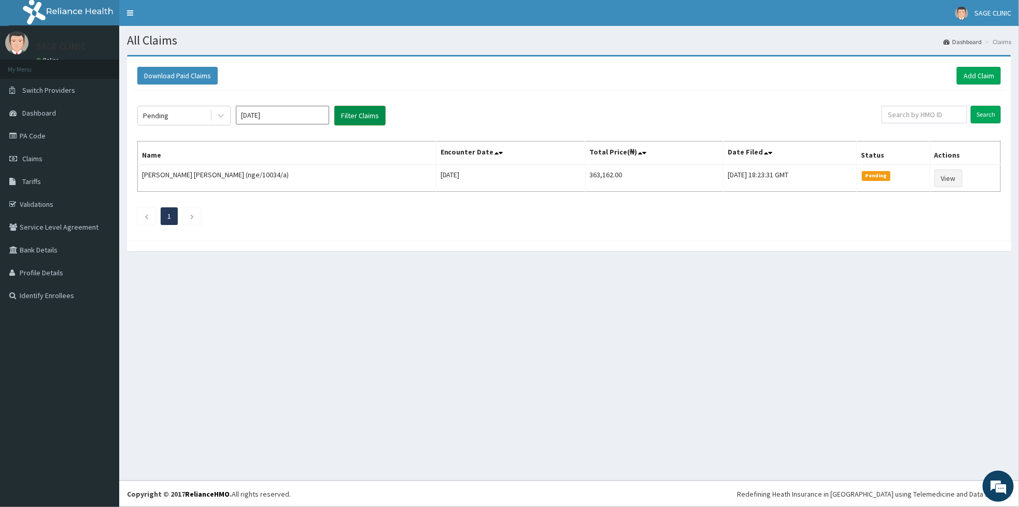
click at [347, 124] on button "Filter Claims" at bounding box center [359, 116] width 51 height 20
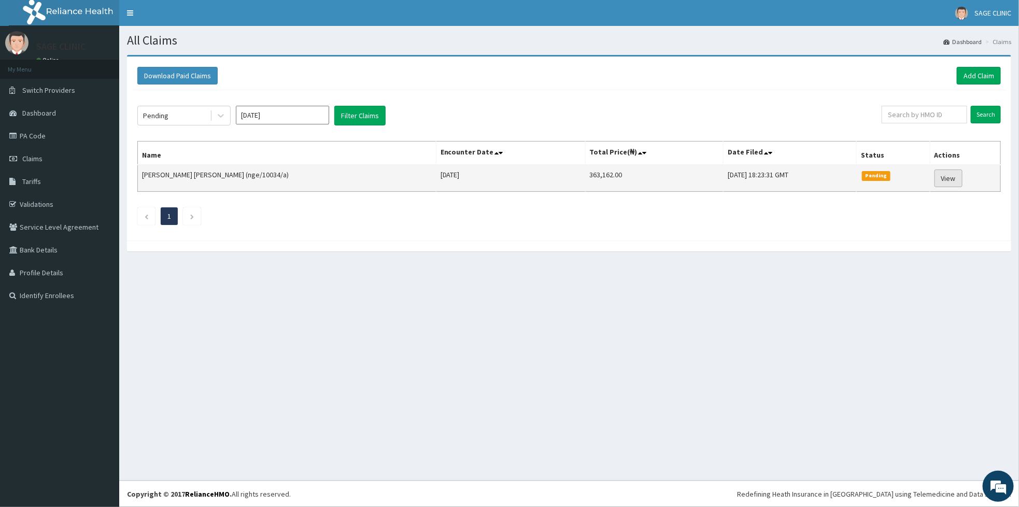
click at [947, 180] on link "View" at bounding box center [948, 178] width 28 height 18
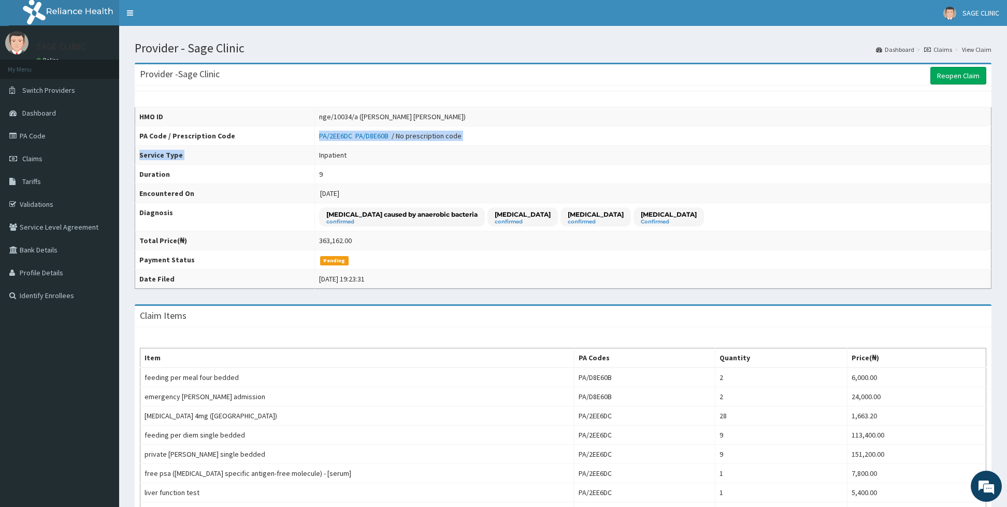
drag, startPoint x: 397, startPoint y: 153, endPoint x: 493, endPoint y: 129, distance: 98.8
click at [493, 129] on tbody "HMO ID nge/10034/a (Okoli Joel Ifeanyi) PA Code / Prescription Code PA/2EE6DC P…" at bounding box center [563, 197] width 857 height 181
drag, startPoint x: 493, startPoint y: 129, endPoint x: 553, endPoint y: 189, distance: 85.0
click at [553, 189] on td "[DATE]" at bounding box center [653, 193] width 677 height 19
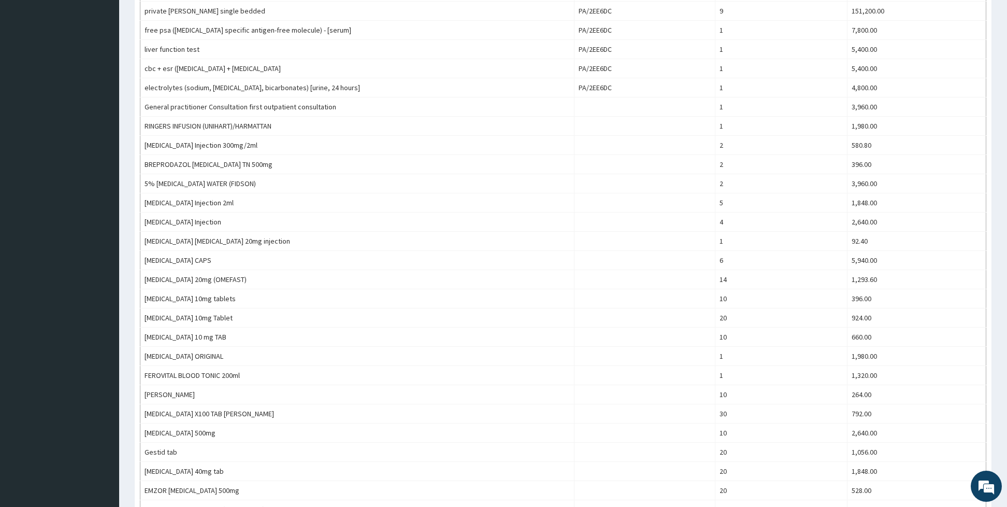
scroll to position [716, 0]
